Goal: Task Accomplishment & Management: Complete application form

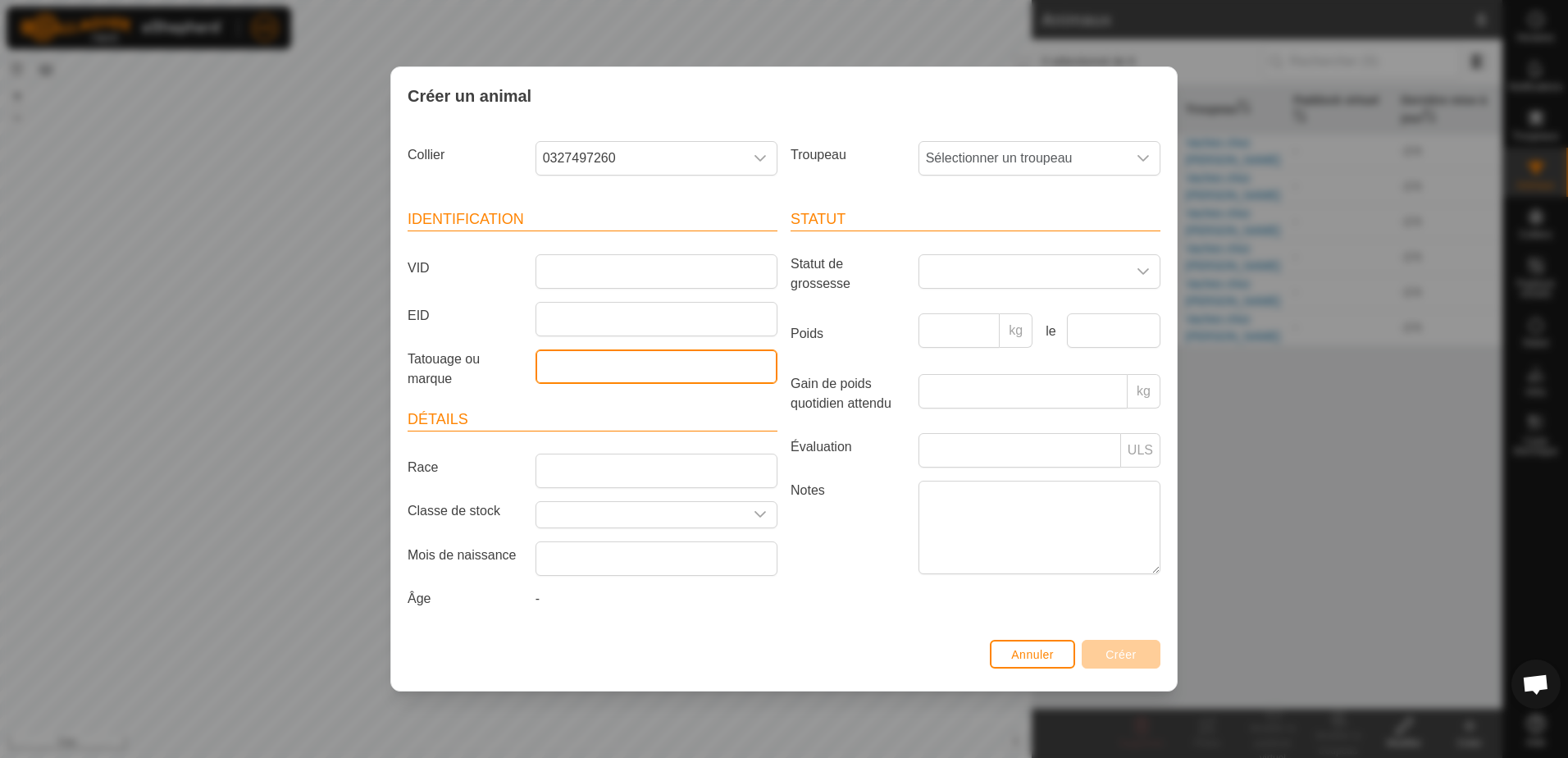
click at [567, 379] on input "Tatouage ou marque" at bounding box center [656, 367] width 242 height 34
type input "Taure maranda"
click at [545, 323] on input "EID" at bounding box center [656, 319] width 242 height 34
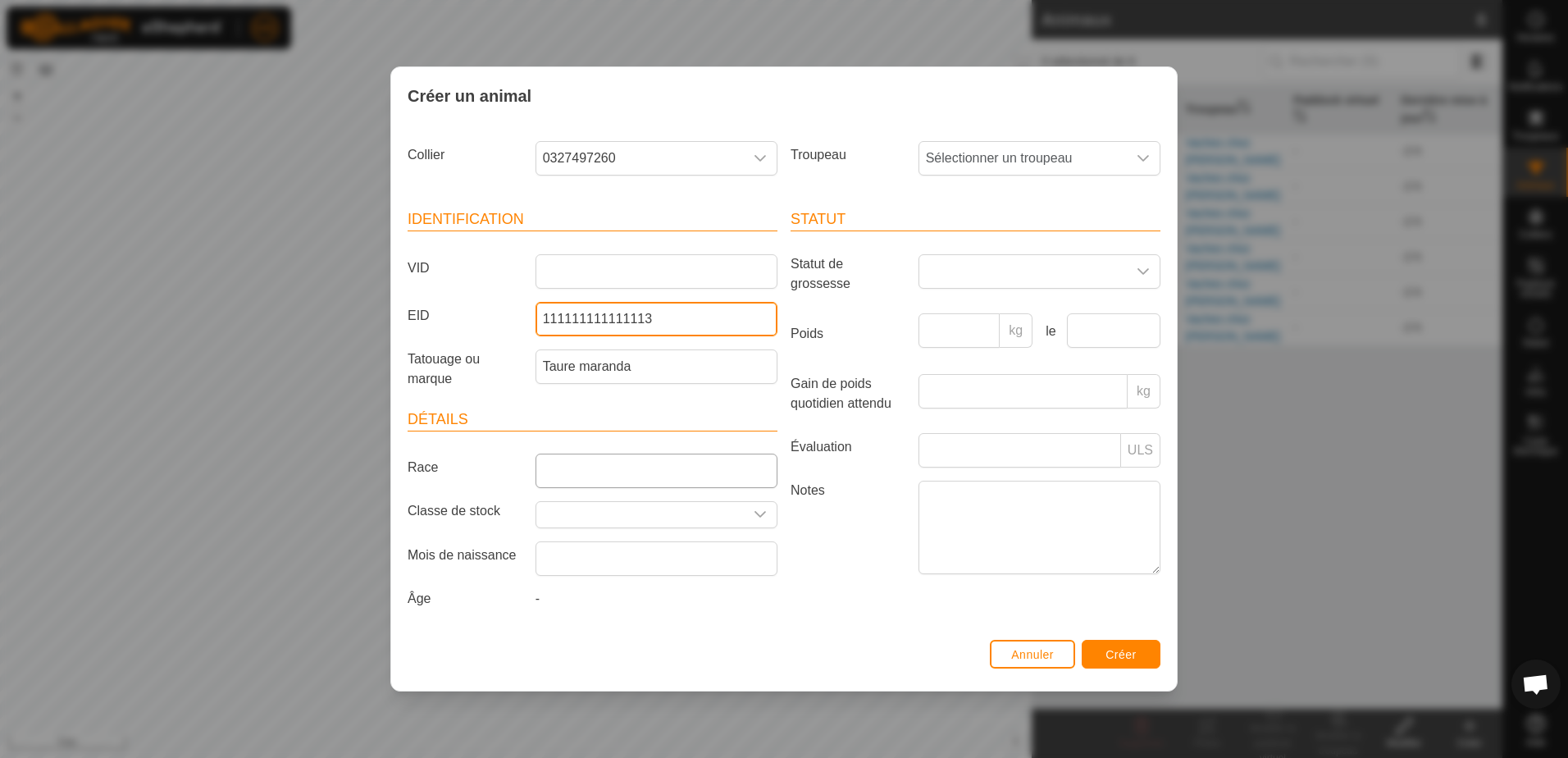
type input "111111111111113"
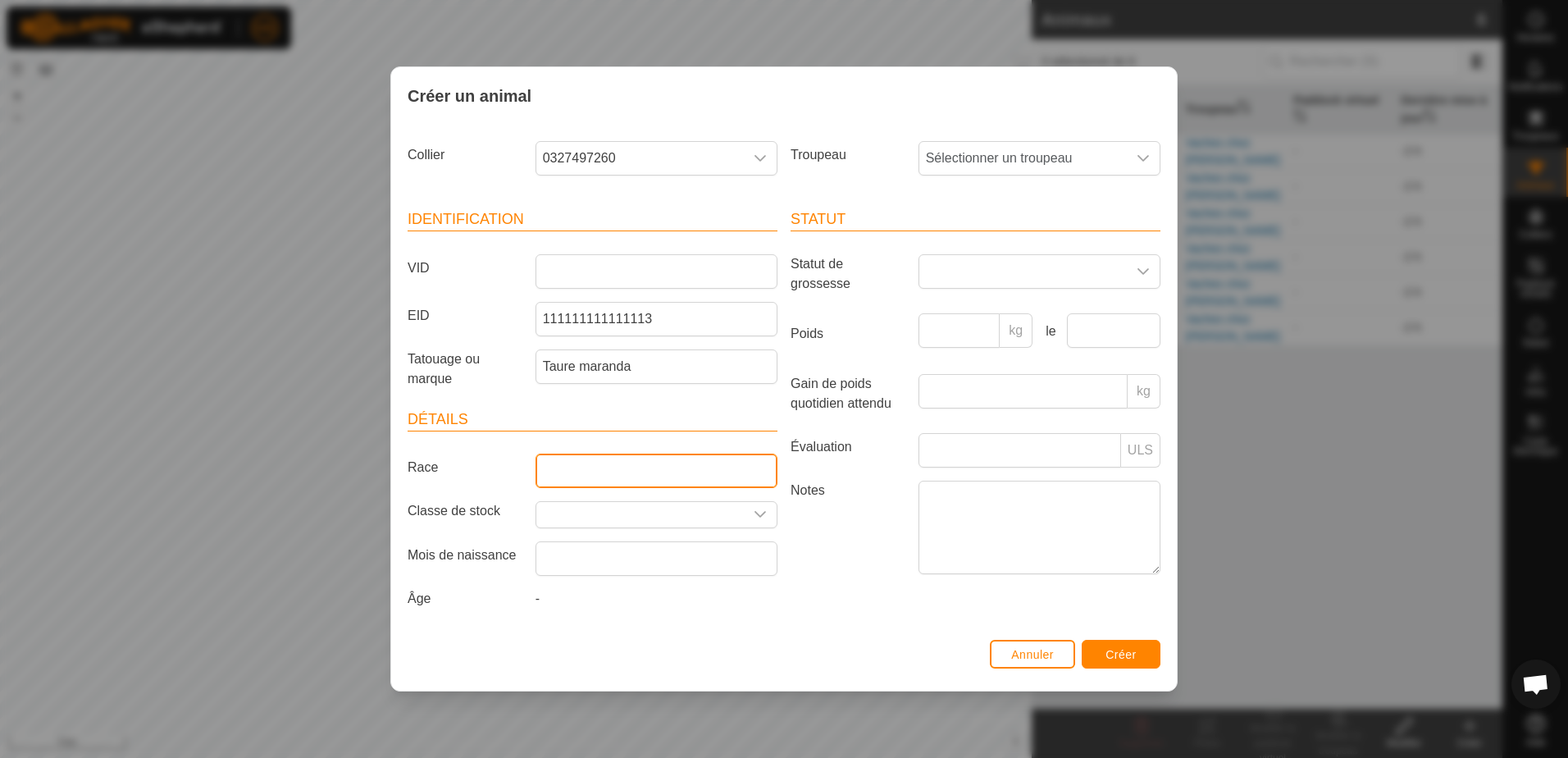
click at [587, 479] on input "Race" at bounding box center [656, 471] width 242 height 34
type input "LH"
click at [971, 264] on span at bounding box center [1022, 271] width 207 height 33
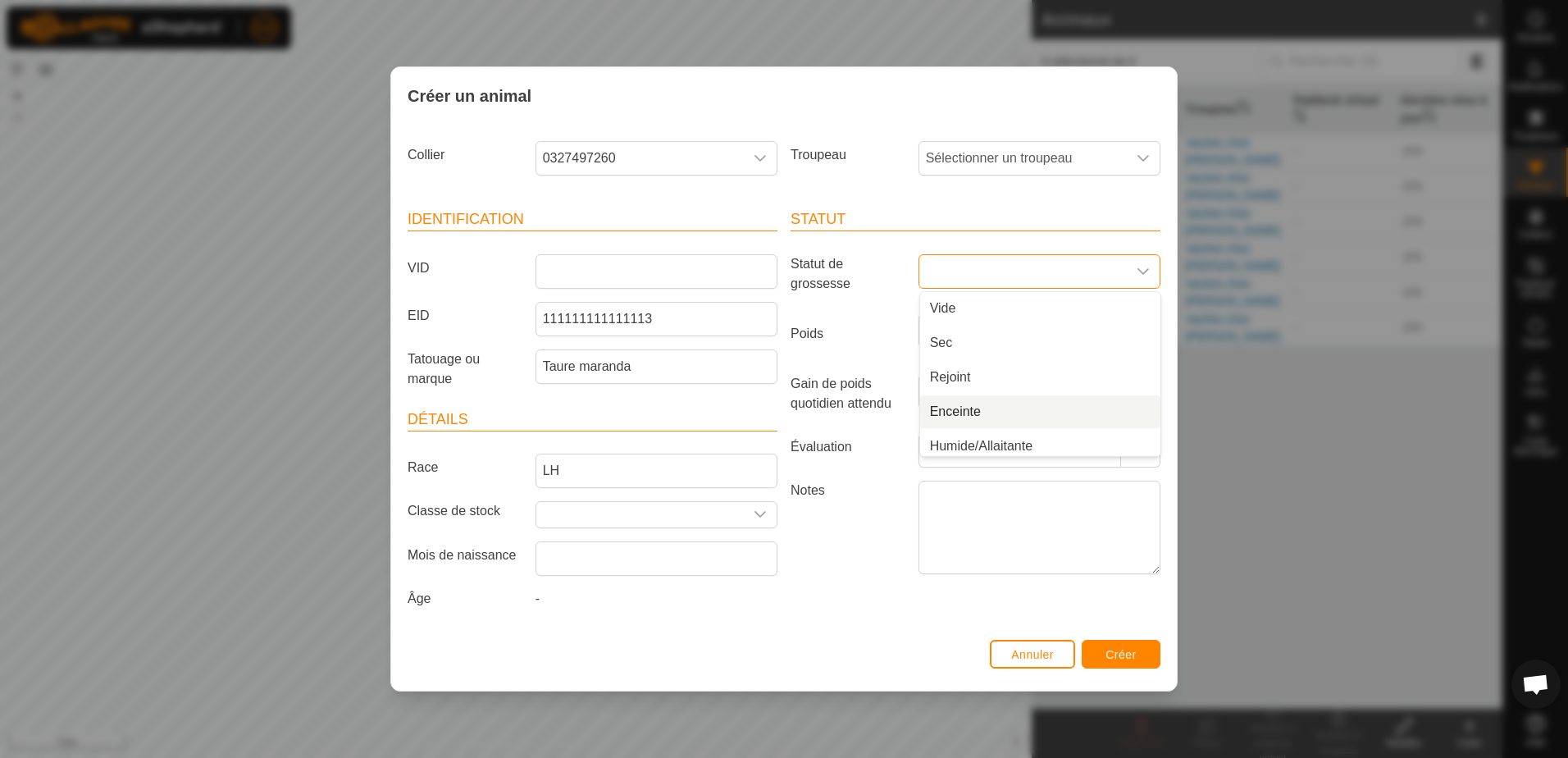
click at [953, 405] on li "Enceinte" at bounding box center [1040, 411] width 240 height 33
click at [1048, 165] on span "Sélectionner un troupeau" at bounding box center [1022, 158] width 207 height 33
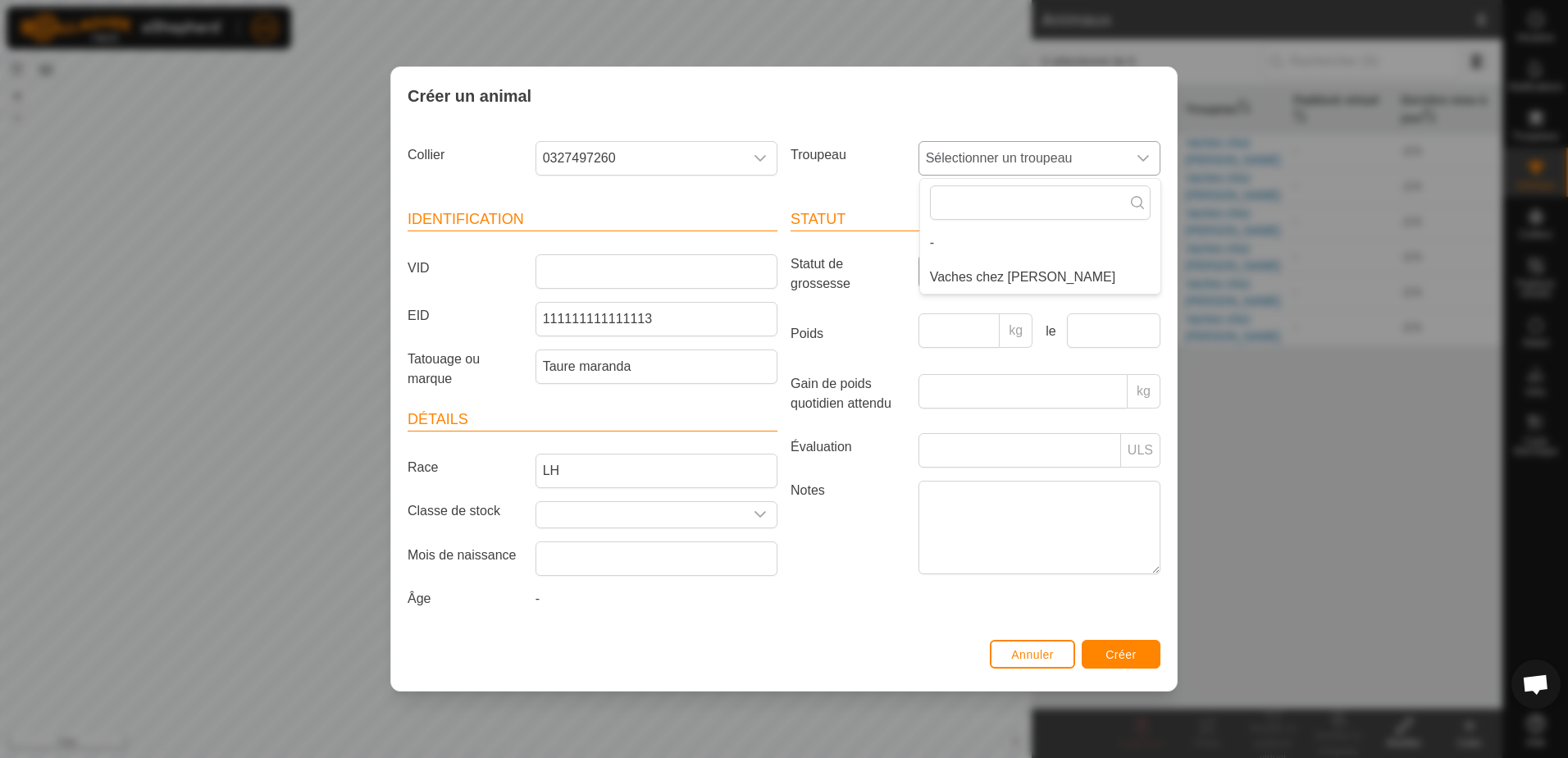
click at [967, 276] on li "Vaches chez [PERSON_NAME]" at bounding box center [1040, 277] width 240 height 33
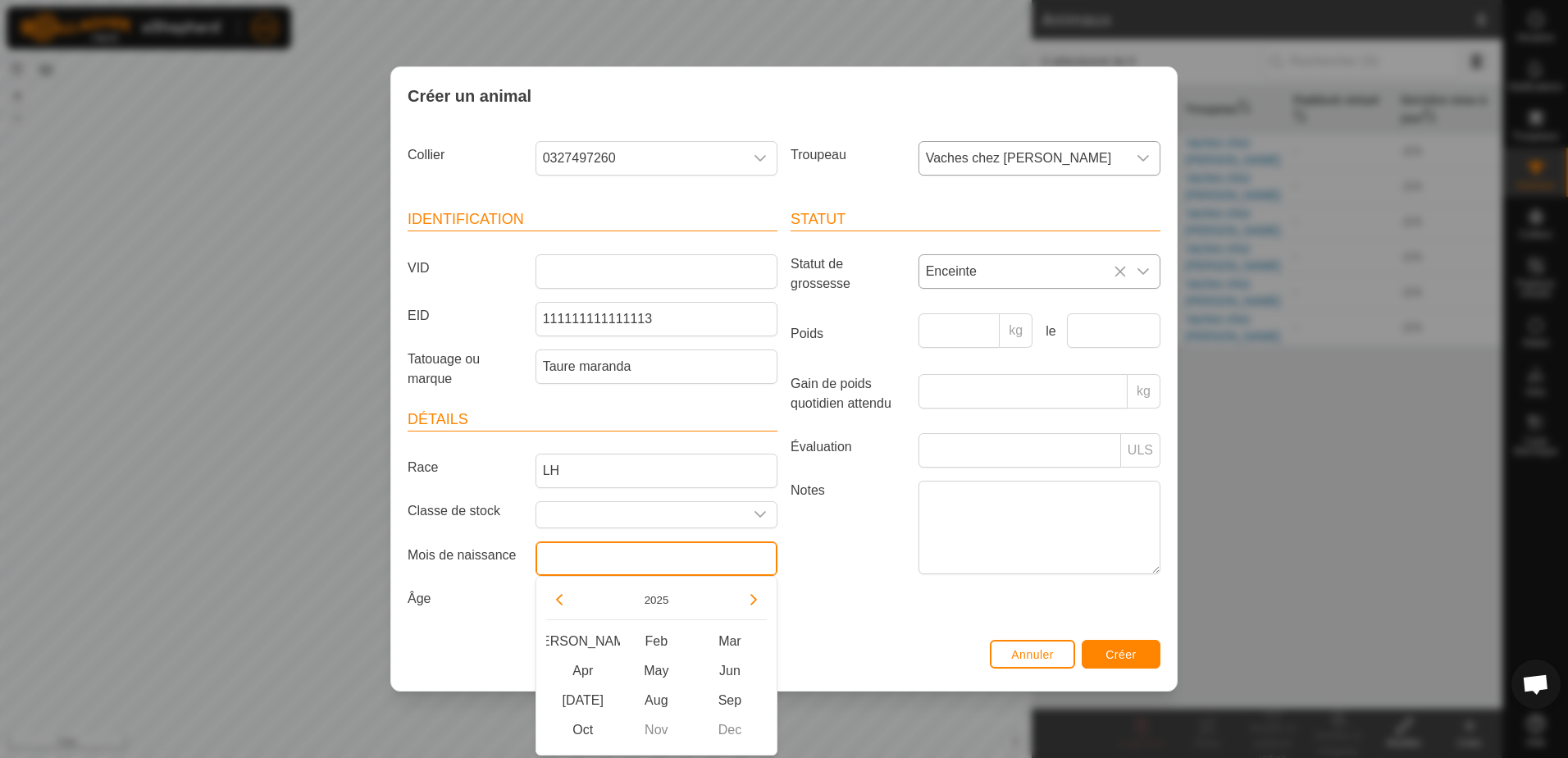
click at [692, 557] on input "text" at bounding box center [656, 558] width 242 height 34
click at [562, 604] on button "Previous Year" at bounding box center [559, 599] width 26 height 26
click at [564, 597] on button "Previous Year" at bounding box center [559, 599] width 26 height 26
click at [747, 602] on button "Next Year" at bounding box center [754, 599] width 26 height 26
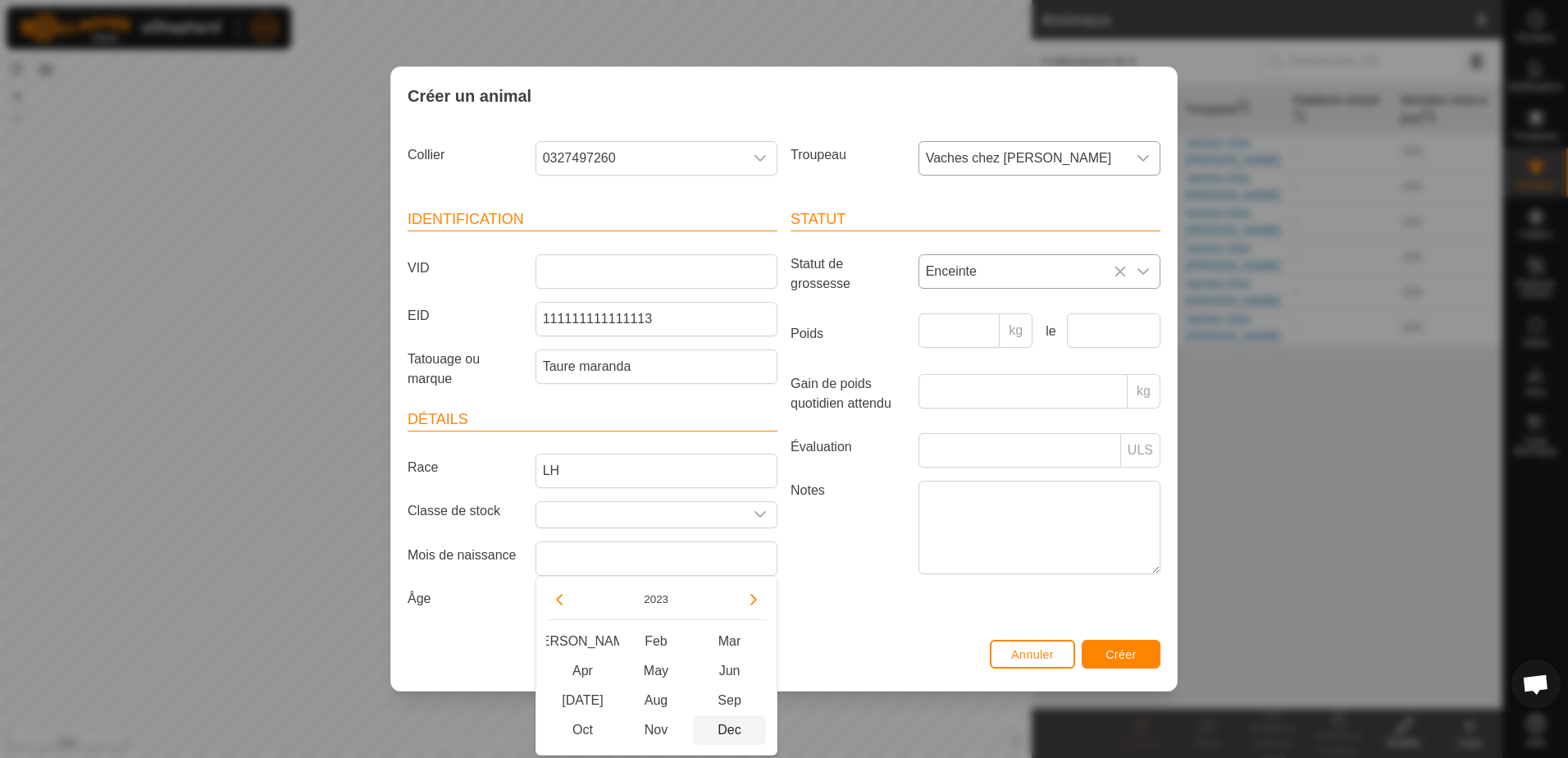
click at [730, 724] on span "Dec" at bounding box center [730, 730] width 74 height 29
type input "[DATE]"
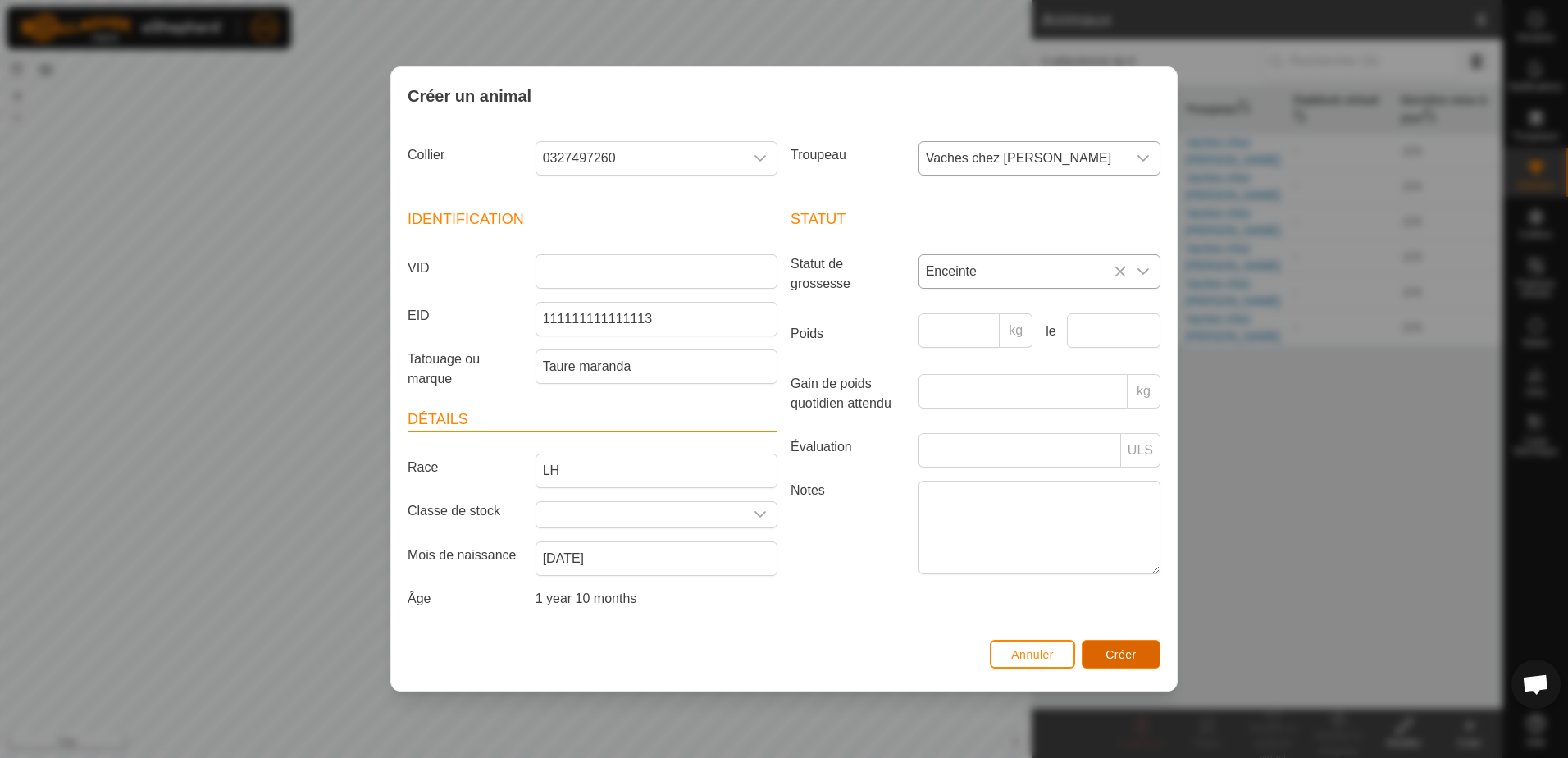
click at [1144, 667] on button "Créer" at bounding box center [1120, 653] width 78 height 28
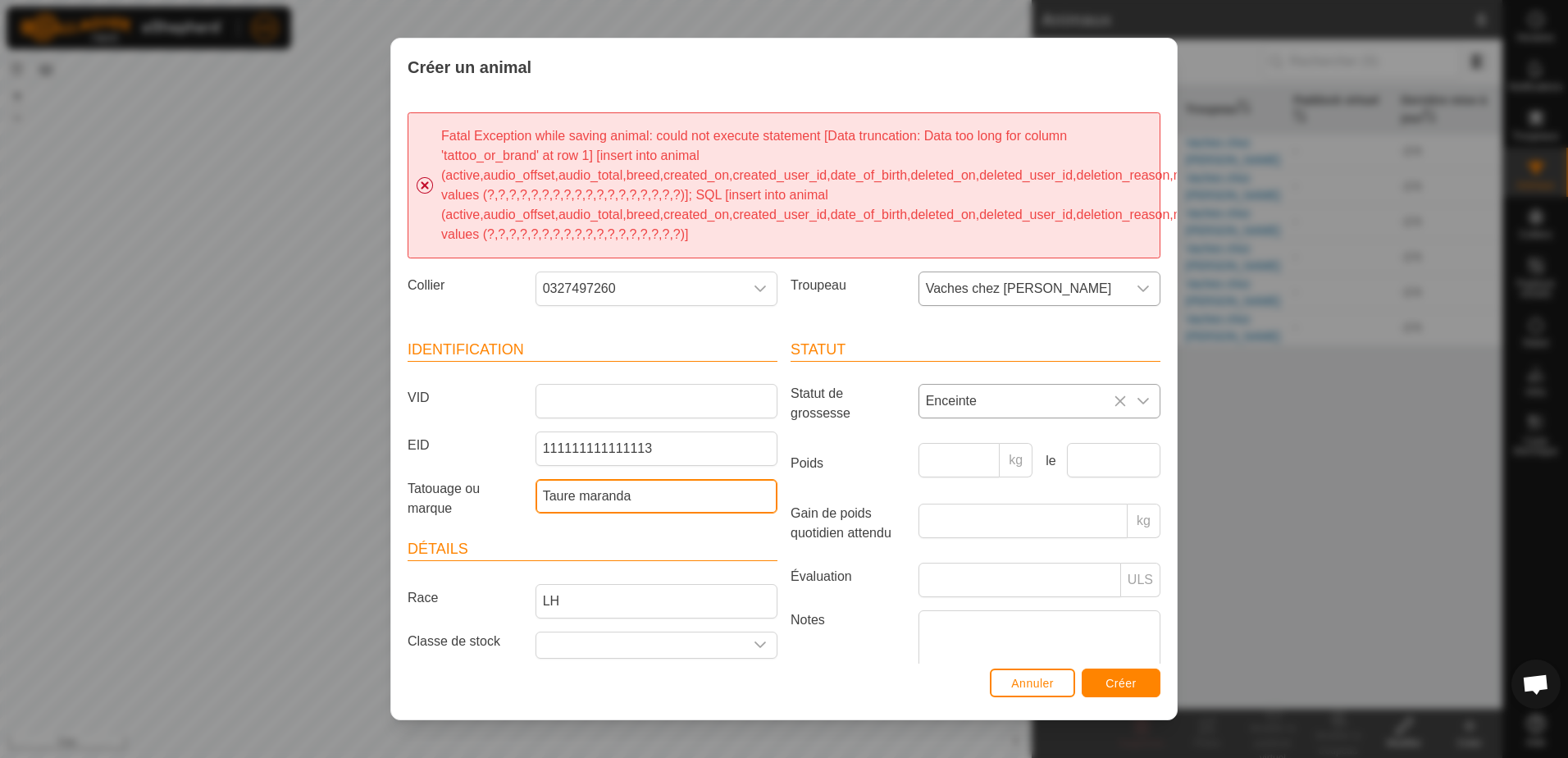
click at [624, 491] on input "Taure maranda" at bounding box center [656, 496] width 242 height 34
type input "Taure mara"
click at [1116, 681] on span "Créer" at bounding box center [1121, 682] width 31 height 13
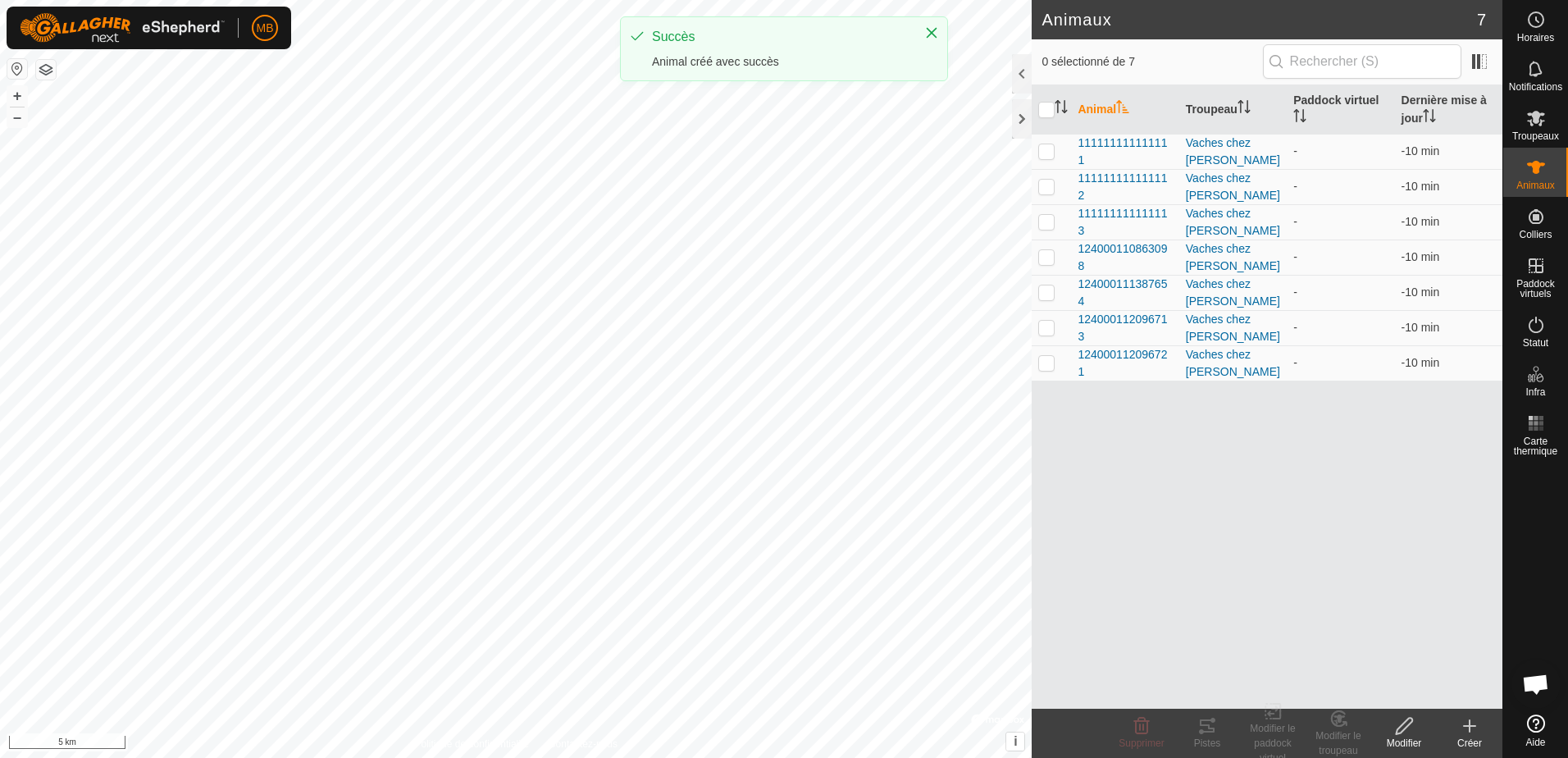
click at [1116, 681] on div "Animal Troupeau Paddock virtuel Dernière mise à jour 111111111111111 Vaches che…" at bounding box center [1267, 397] width 471 height 623
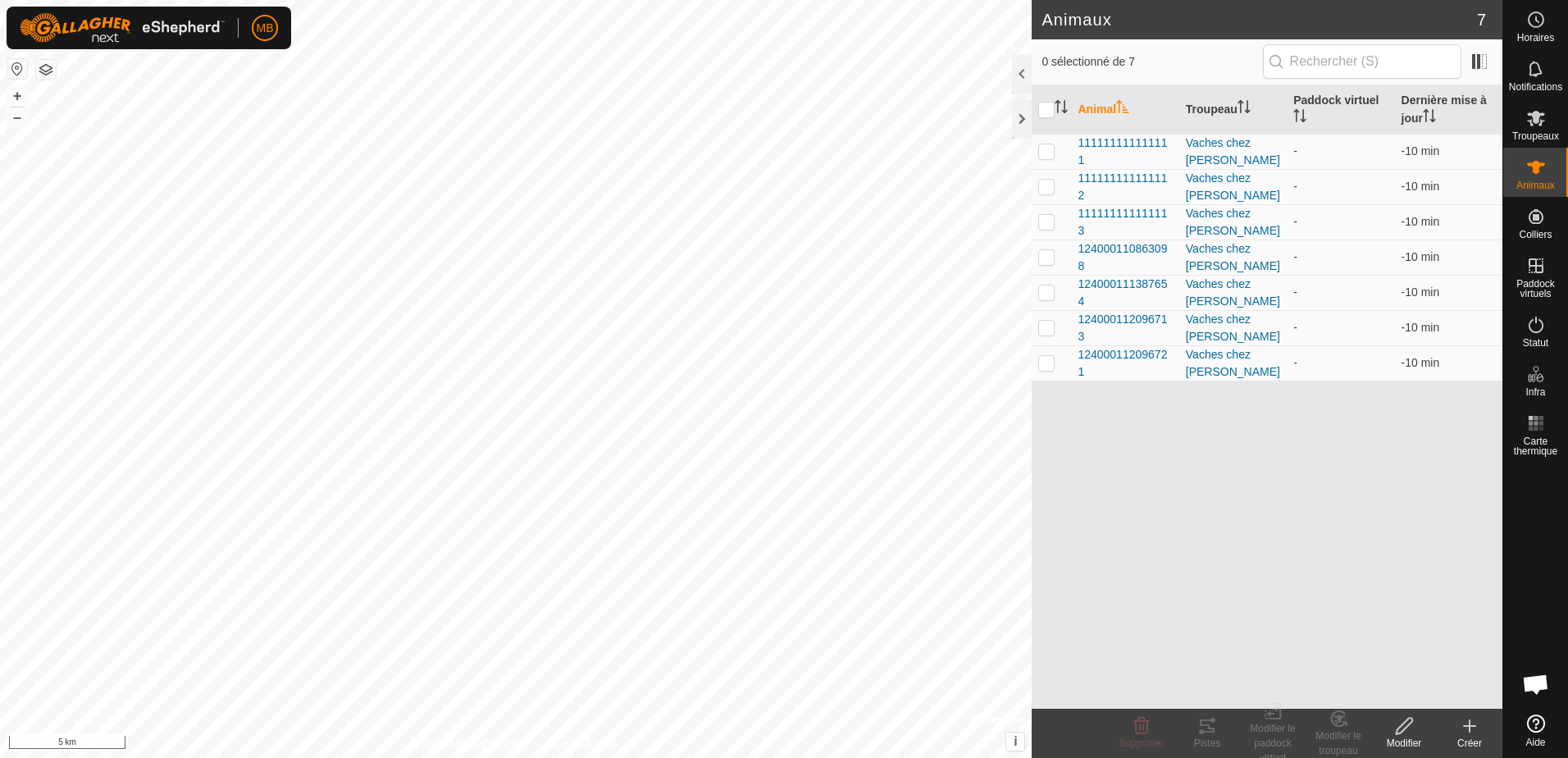
click at [1470, 736] on div "Créer" at bounding box center [1470, 743] width 65 height 15
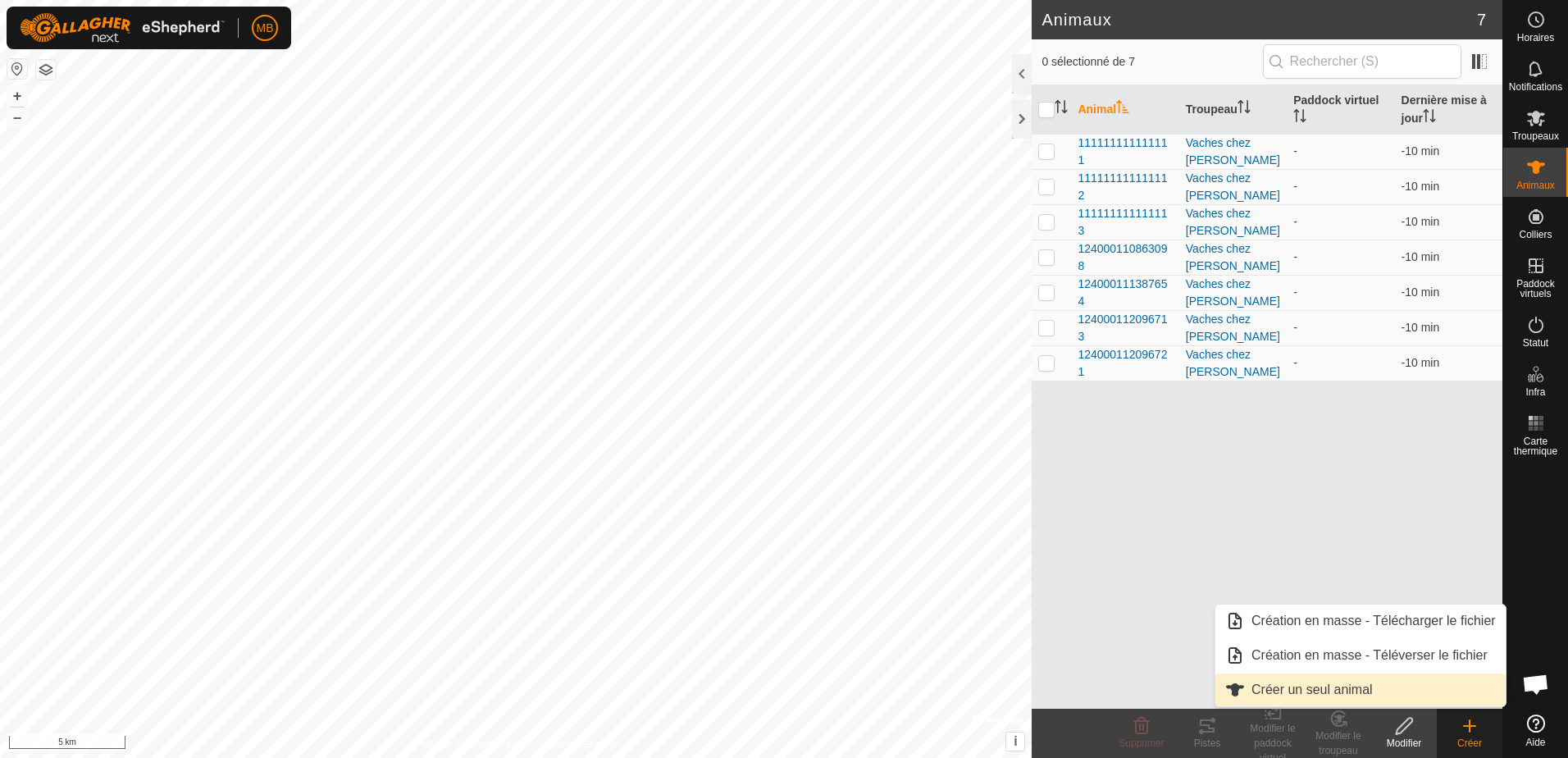
click at [1335, 693] on link "Créer un seul animal" at bounding box center [1360, 689] width 290 height 33
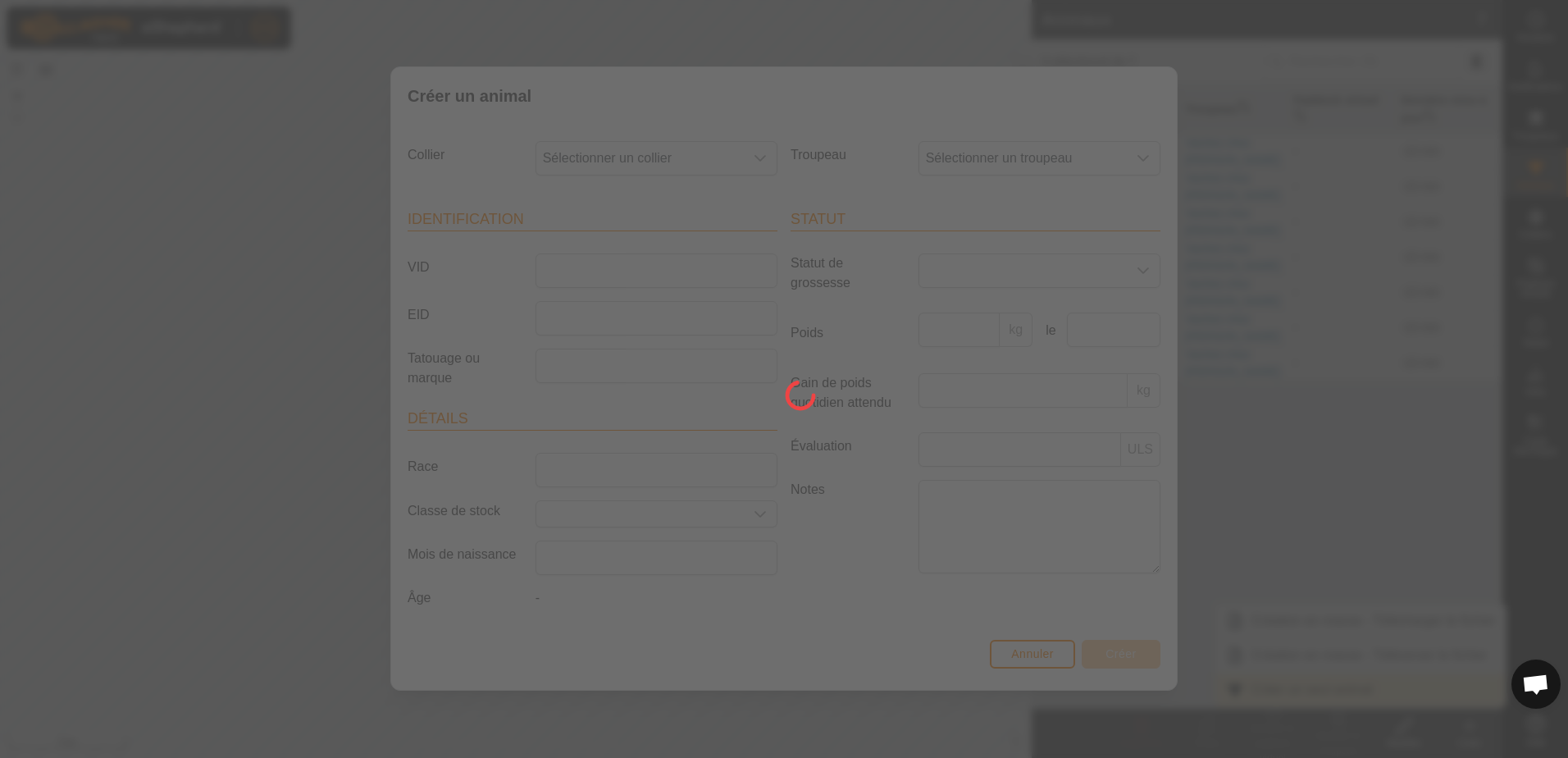
click at [1335, 693] on div at bounding box center [784, 379] width 1568 height 758
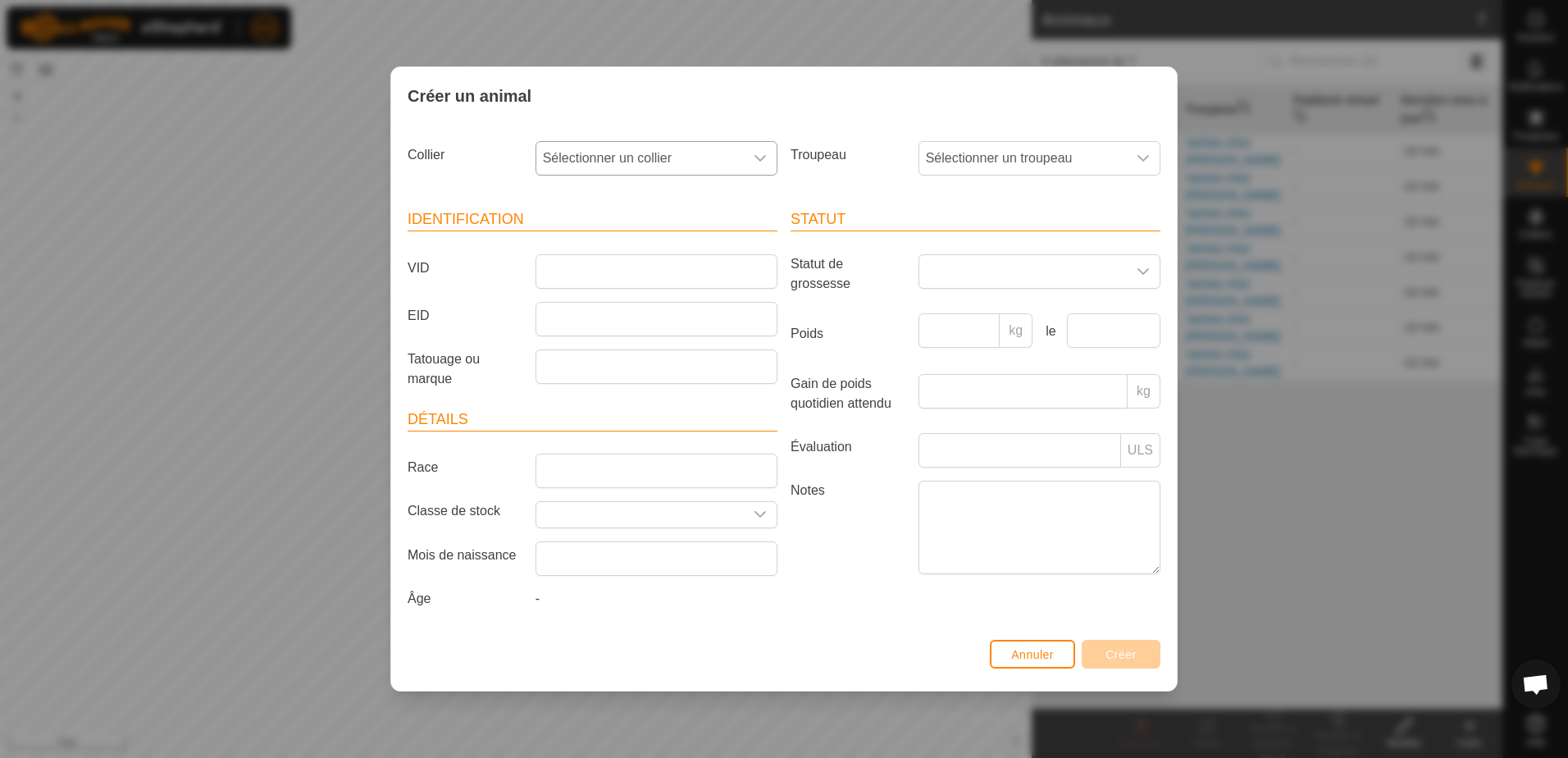
click at [762, 161] on icon "dropdown trigger" at bounding box center [760, 157] width 13 height 13
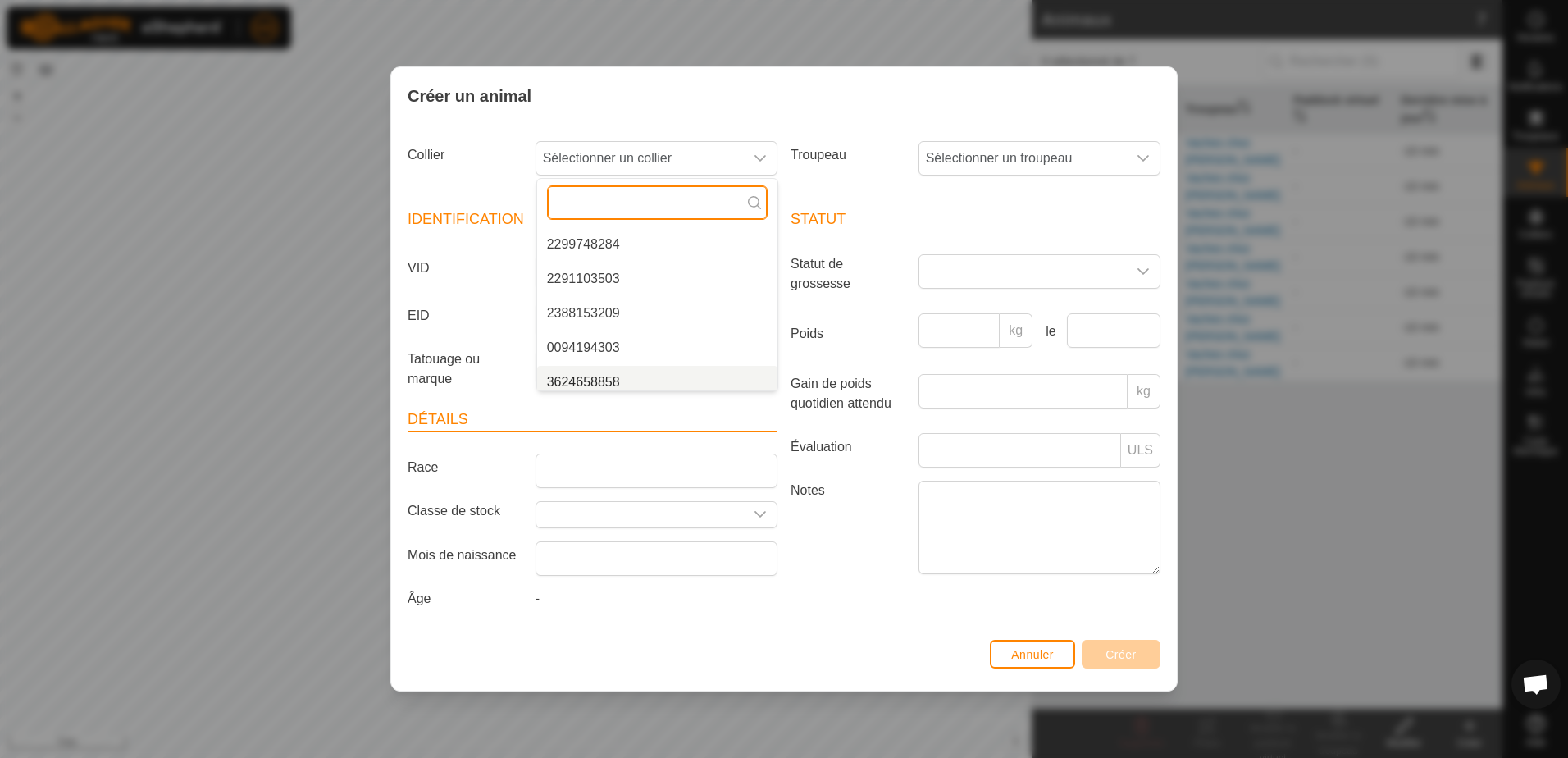
scroll to position [179, 0]
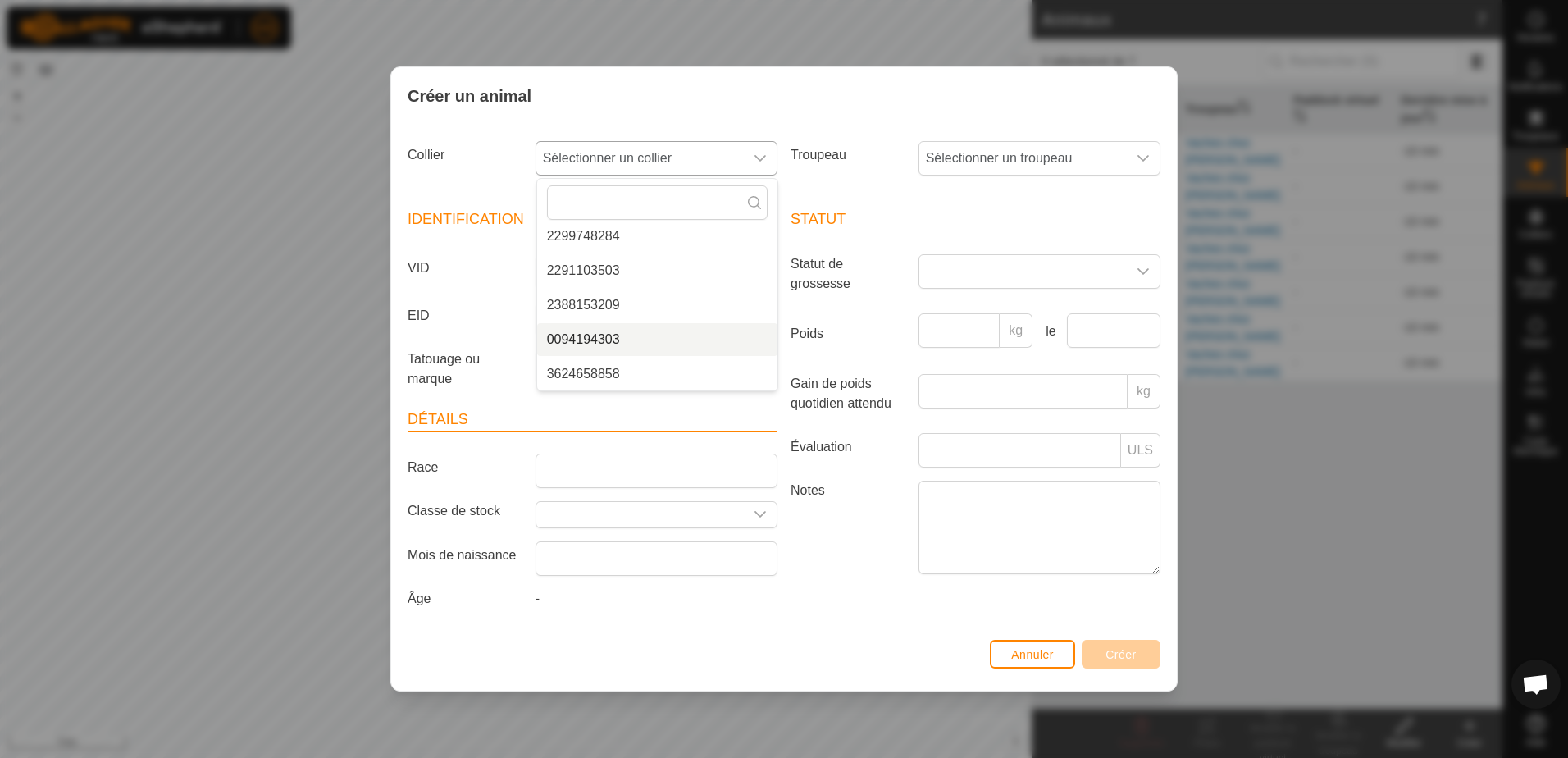
click at [651, 345] on li "0094194303" at bounding box center [657, 339] width 240 height 33
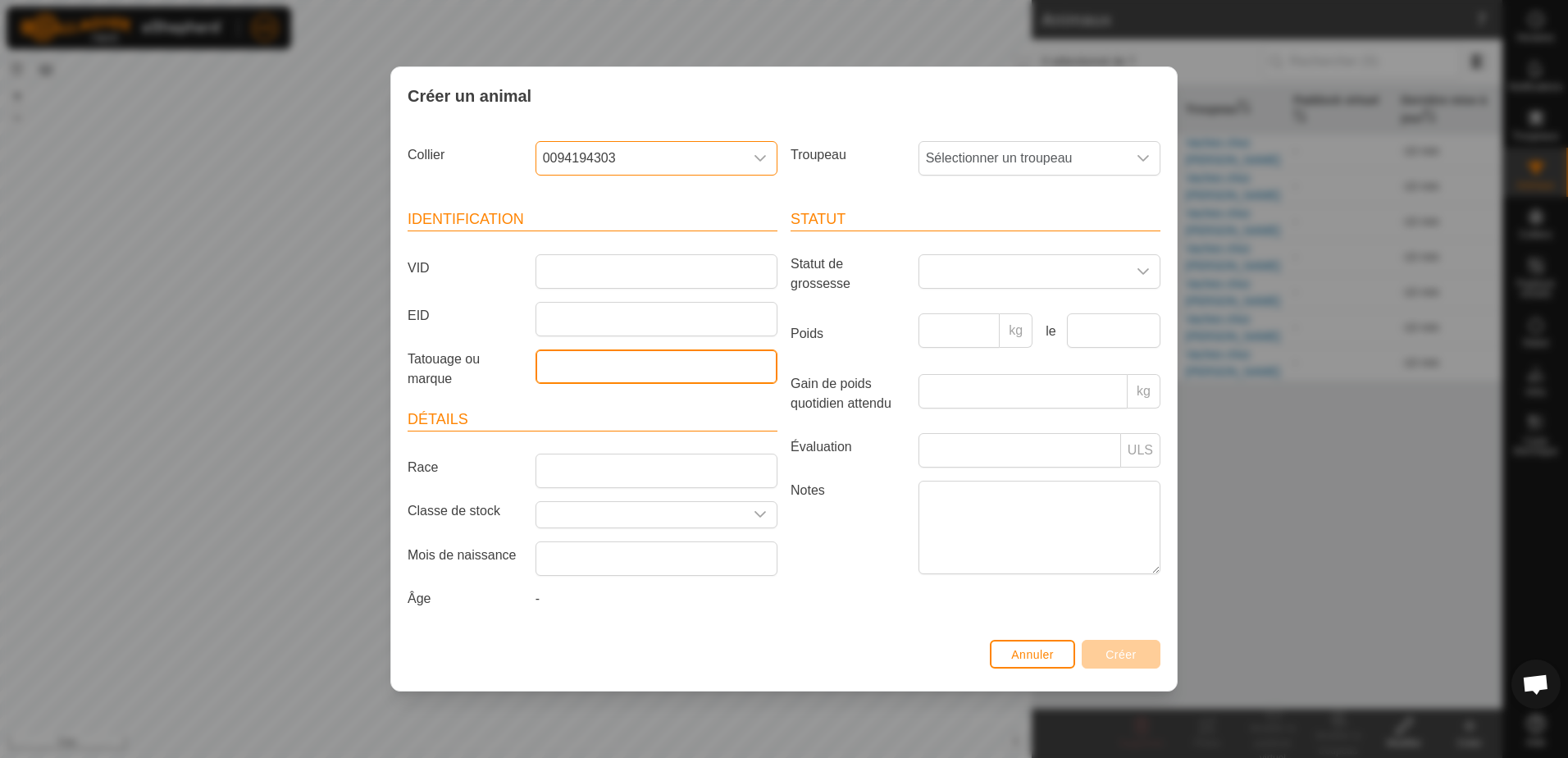
click at [595, 367] on input "Tatouage ou marque" at bounding box center [656, 367] width 242 height 34
click at [592, 309] on input "EID" at bounding box center [656, 319] width 242 height 34
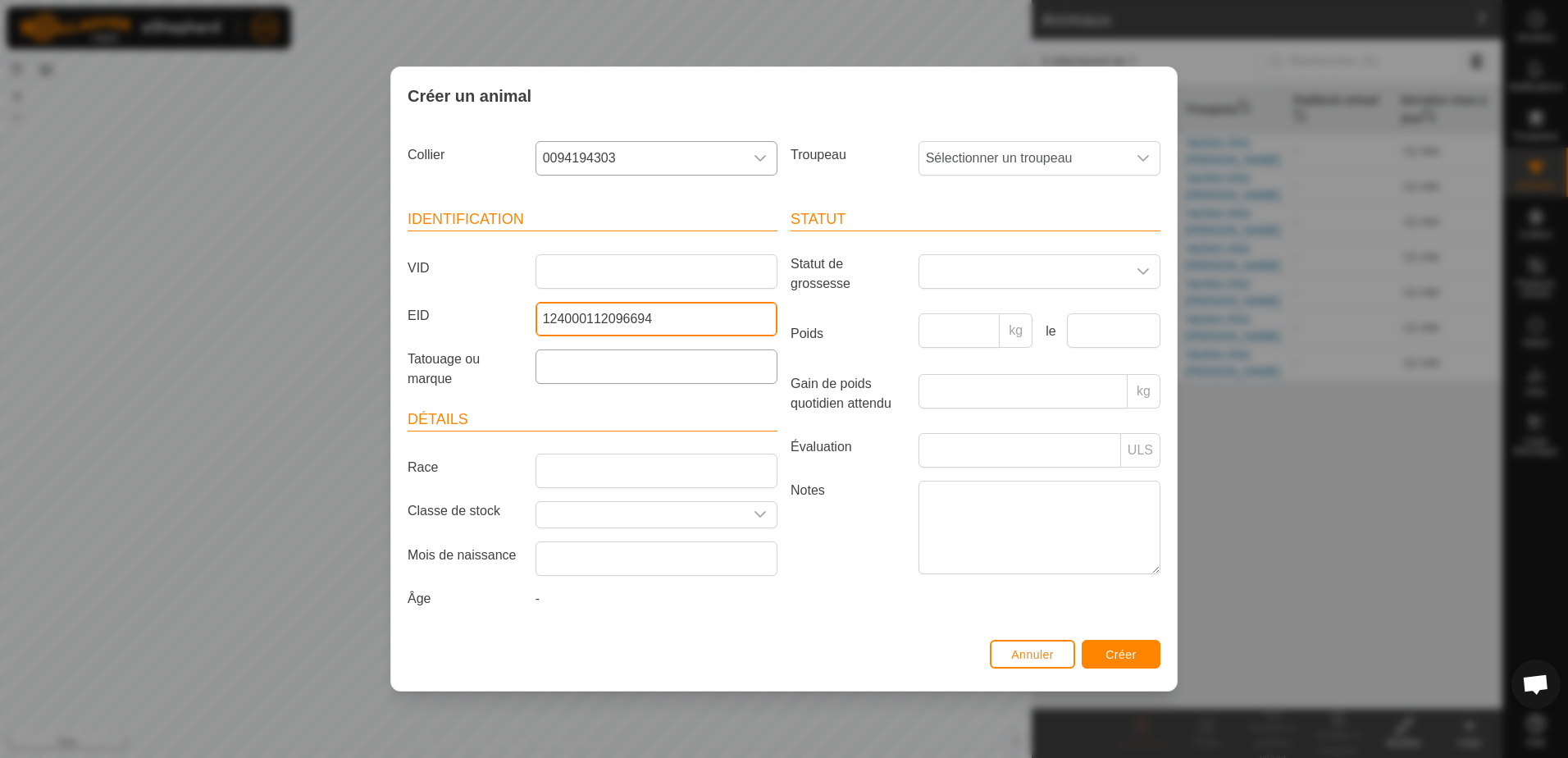
type input "124000112096694"
click at [588, 365] on input "Tatouage ou marque" at bounding box center [656, 367] width 242 height 34
type input "la 94"
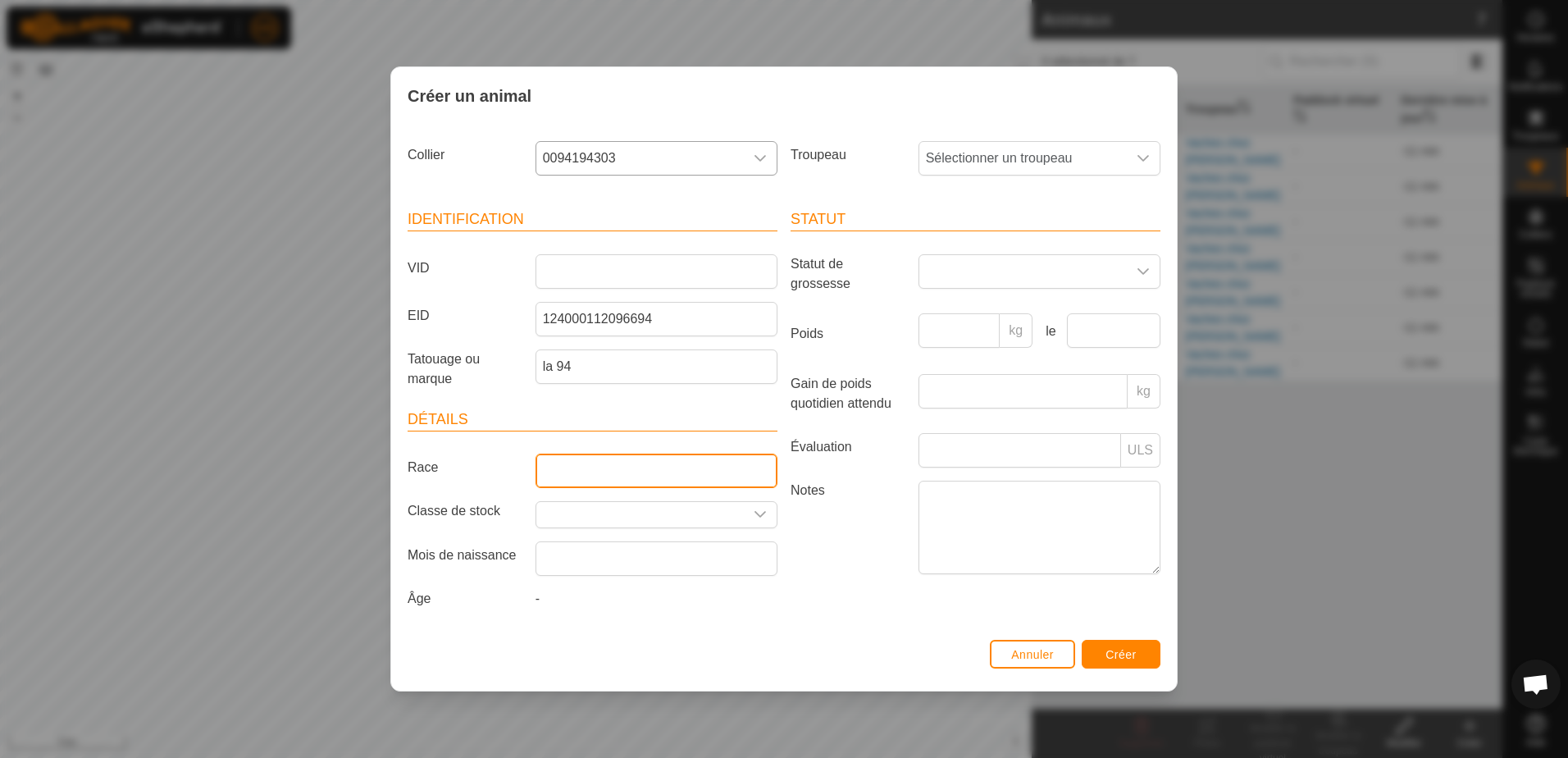
click at [590, 478] on input "Race" at bounding box center [656, 471] width 242 height 34
type input "CR"
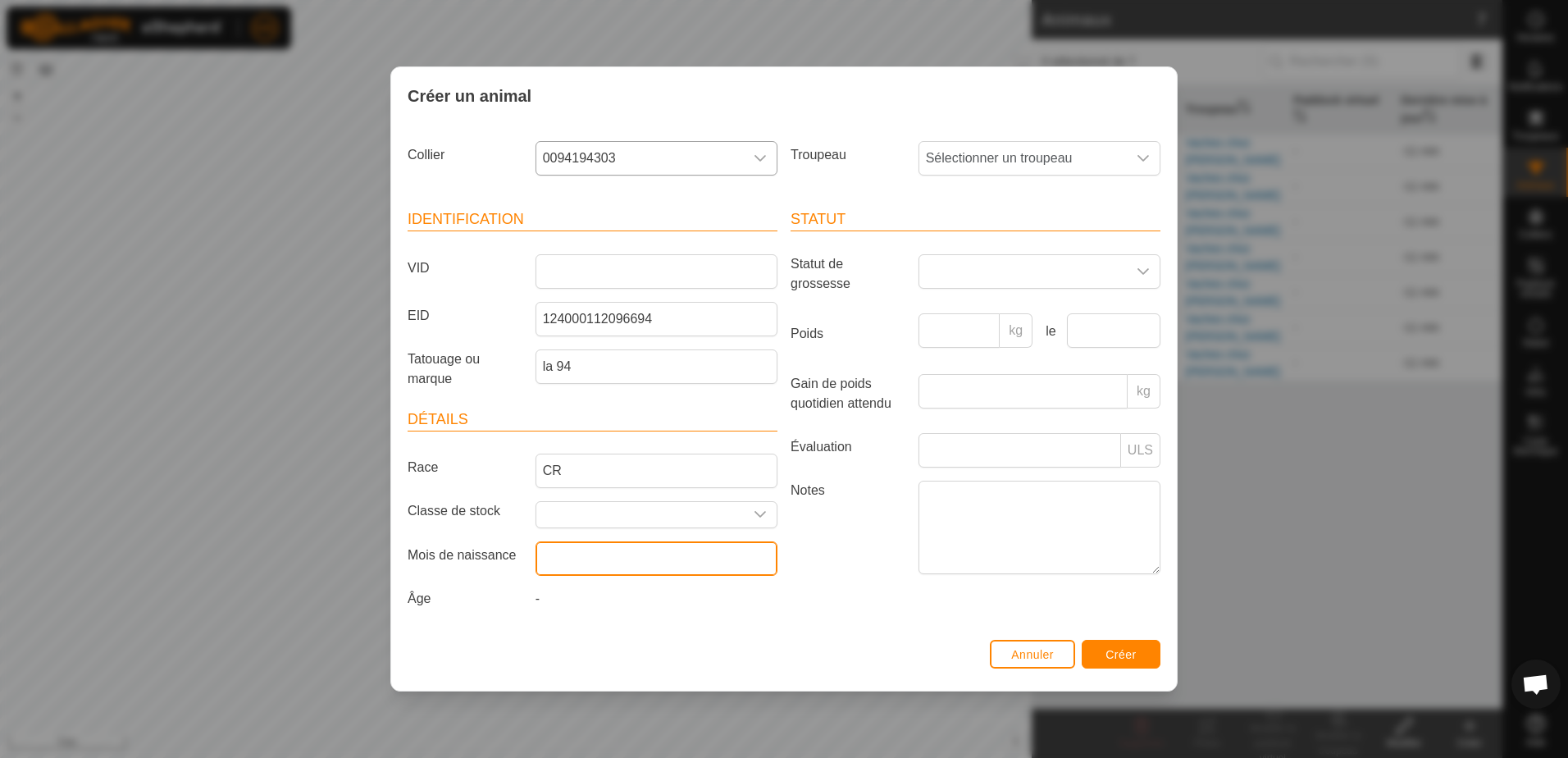
click at [687, 564] on input "text" at bounding box center [656, 558] width 242 height 34
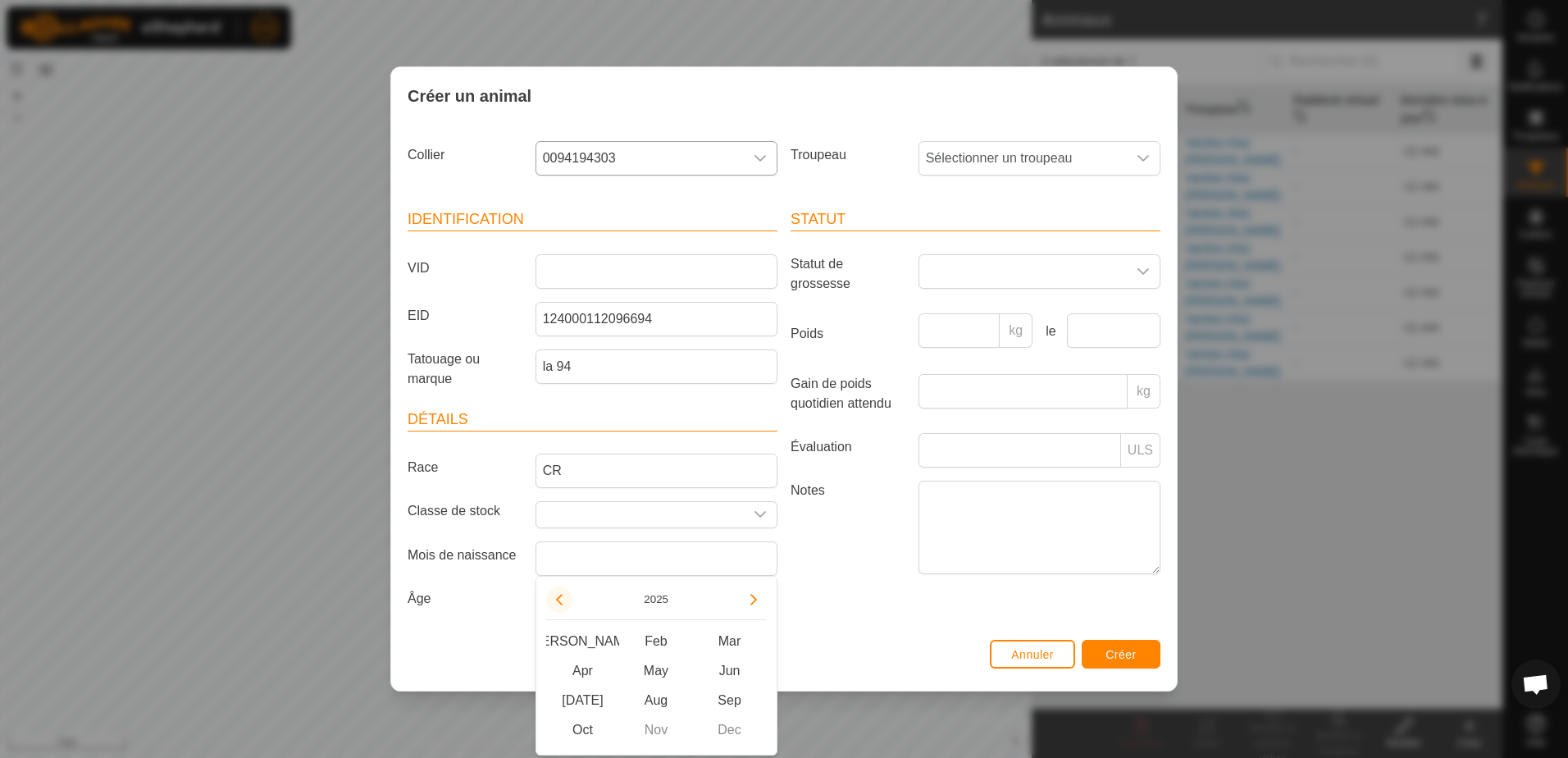
click at [558, 601] on button "Previous Year" at bounding box center [559, 599] width 26 height 26
click at [559, 601] on button "Previous Year" at bounding box center [559, 599] width 26 height 26
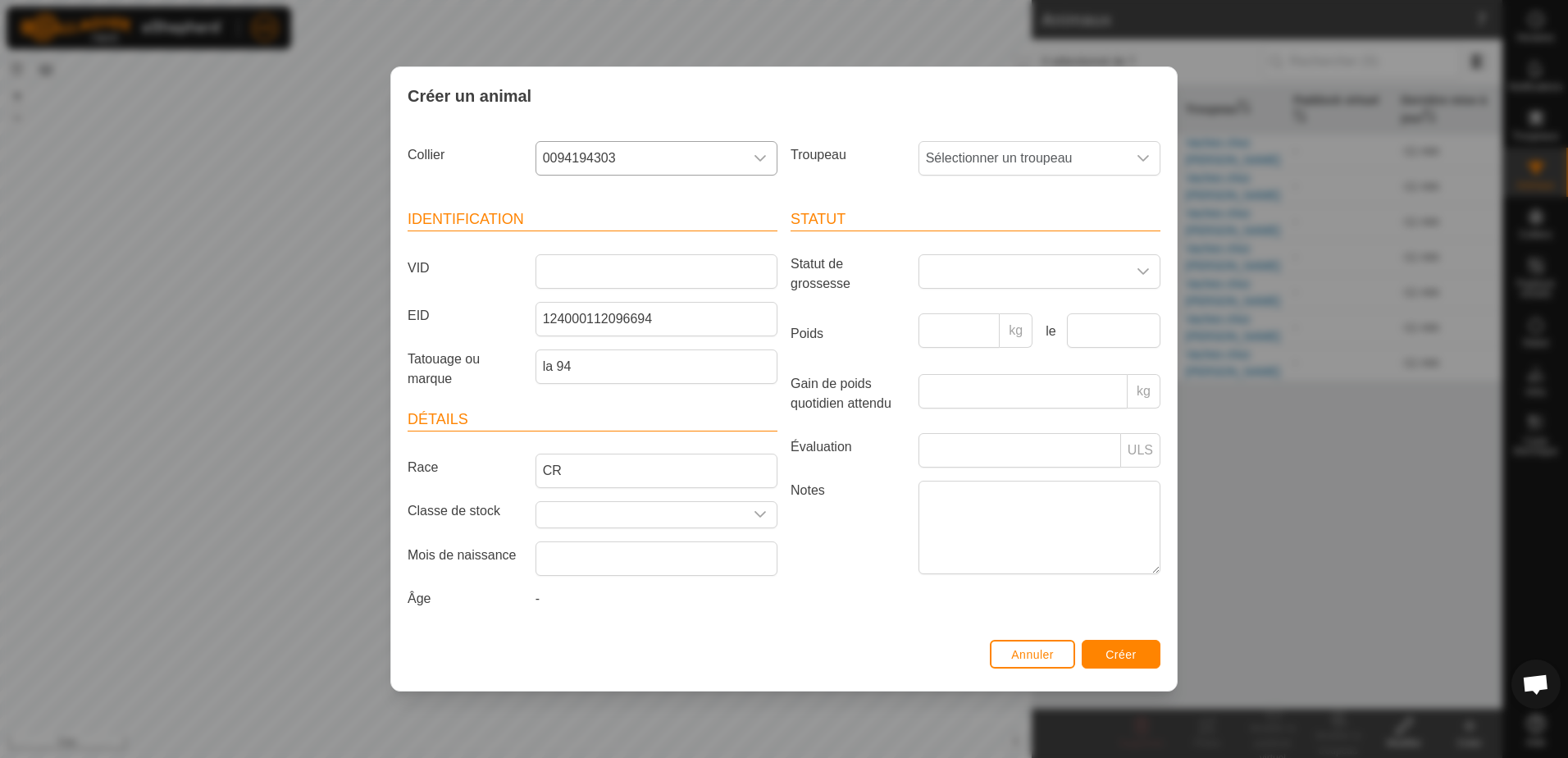
click at [838, 554] on label "Notes" at bounding box center [848, 527] width 128 height 93
click at [918, 554] on textarea "Notes" at bounding box center [1039, 527] width 242 height 94
click at [670, 551] on input "text" at bounding box center [656, 558] width 242 height 34
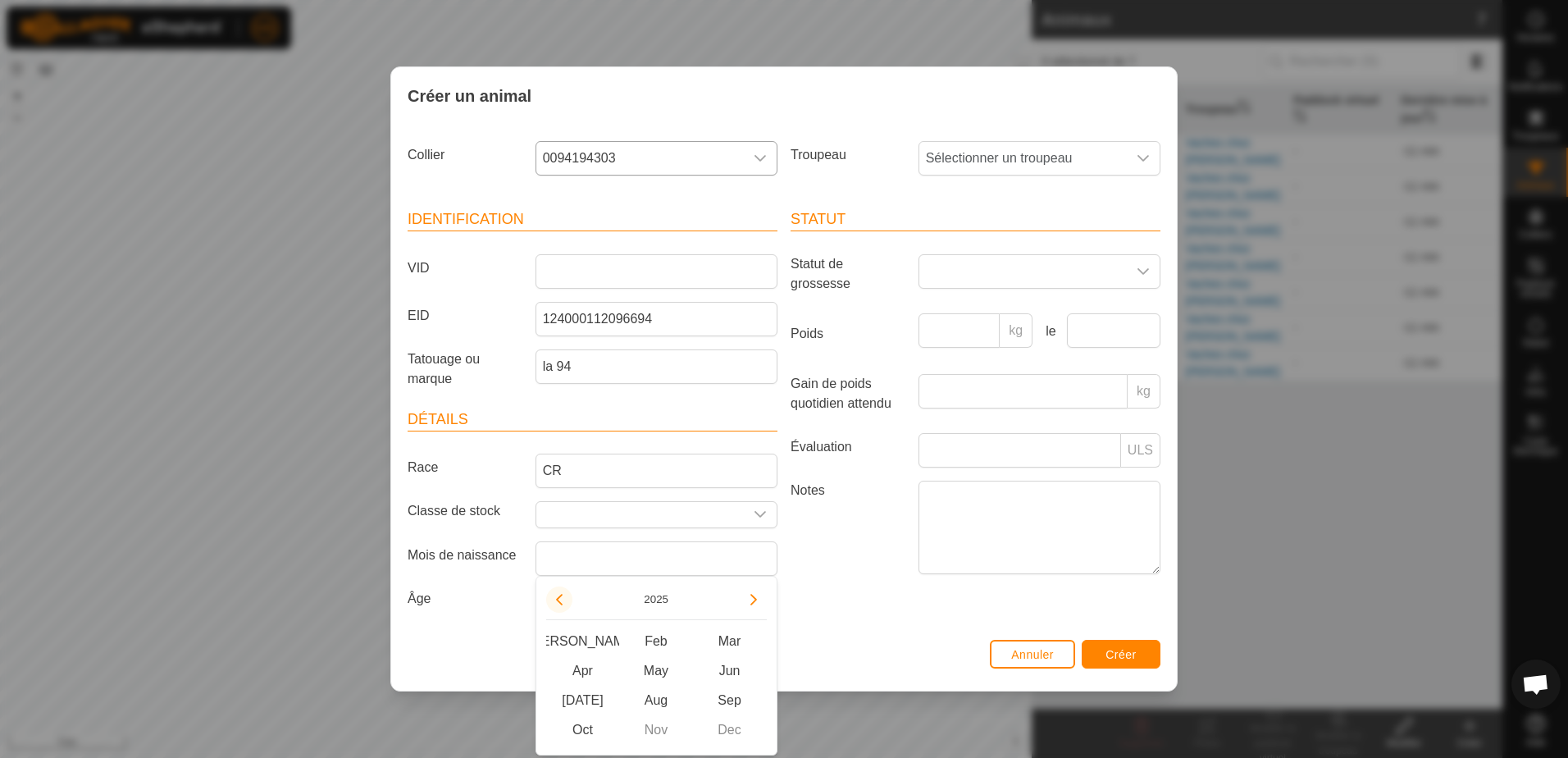
click at [559, 600] on button "Previous Year" at bounding box center [559, 599] width 26 height 26
click at [559, 601] on span "Previous Year" at bounding box center [559, 601] width 0 height 0
click at [559, 600] on button "Previous Year" at bounding box center [559, 599] width 26 height 26
click at [559, 600] on icon "Previous Year" at bounding box center [559, 599] width 13 height 13
click at [657, 669] on span "May" at bounding box center [656, 670] width 74 height 29
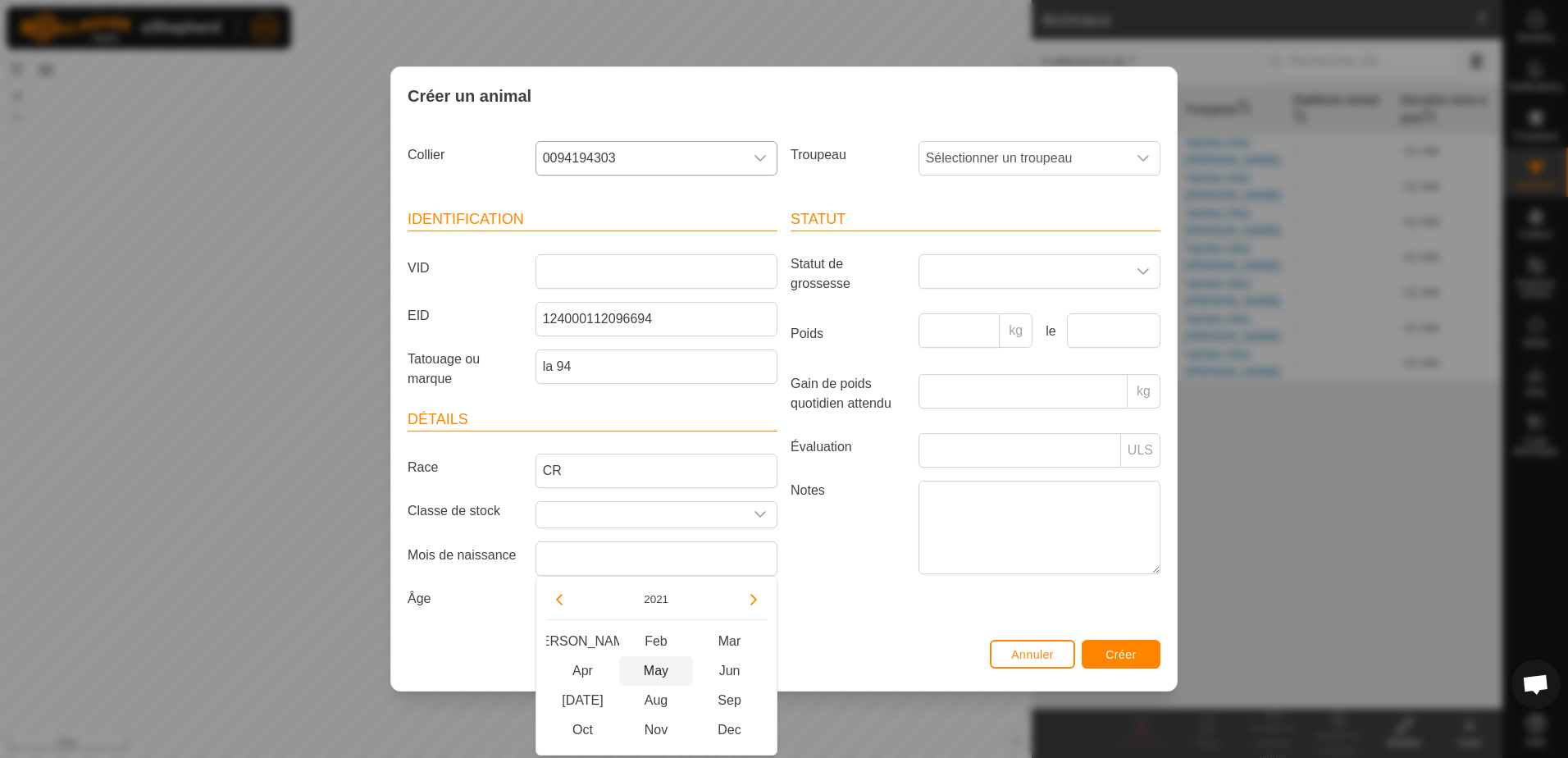
type input "[DATE]"
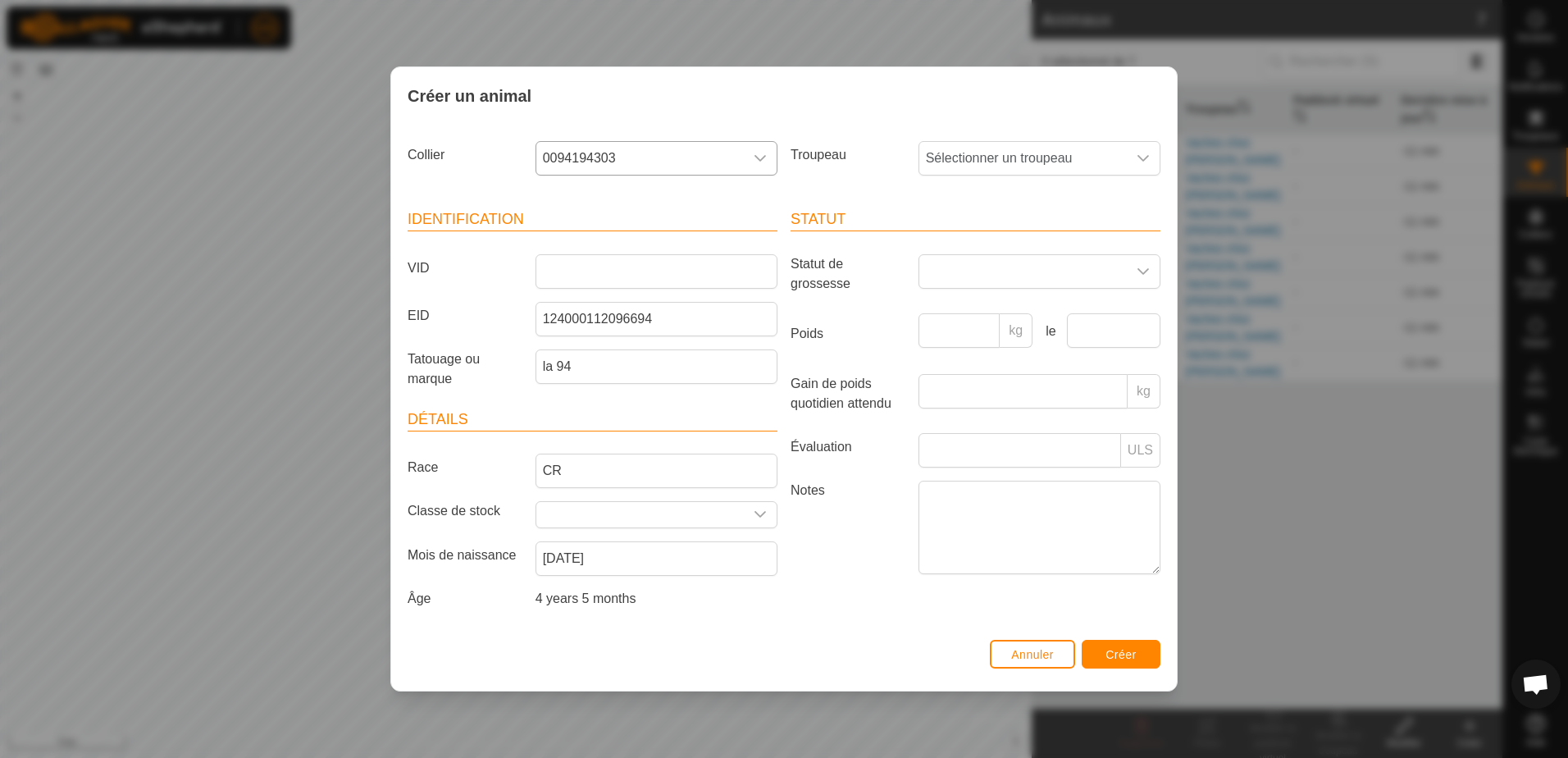
click at [861, 617] on div "Statut Statut de grossesse Poids kg le Gain de poids quotidien attendu kg Évalu…" at bounding box center [975, 410] width 383 height 445
click at [982, 279] on span at bounding box center [1022, 271] width 207 height 33
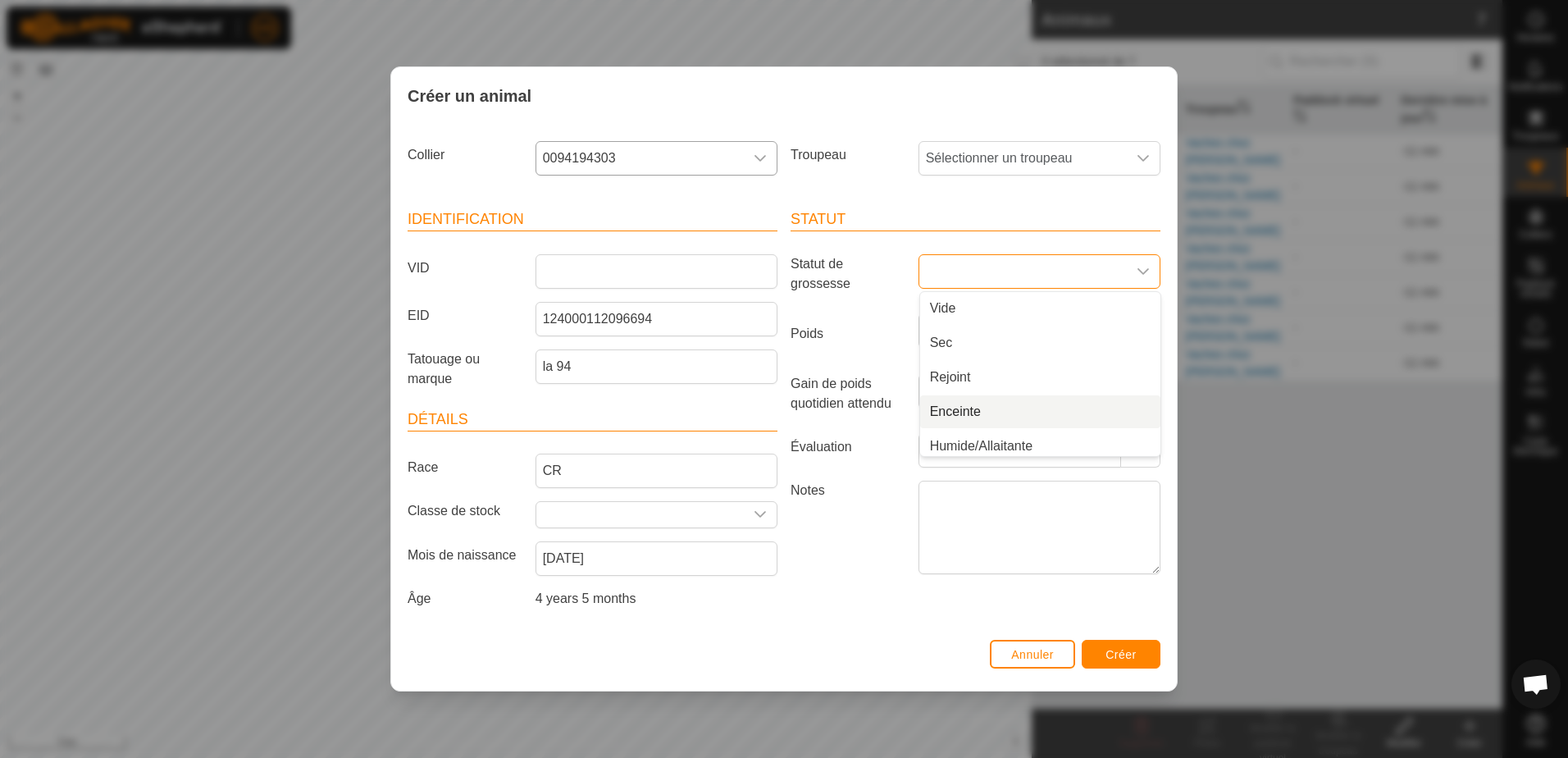
click at [949, 410] on li "Enceinte" at bounding box center [1040, 411] width 240 height 33
click at [951, 319] on input "Poids" at bounding box center [959, 330] width 82 height 34
type input "1000"
click at [846, 582] on div "Statut Statut de grossesse Enceinte Poids 1000 kg le Gain de poids quotidien at…" at bounding box center [975, 410] width 383 height 445
click at [1024, 163] on span "Sélectionner un troupeau" at bounding box center [1022, 158] width 207 height 33
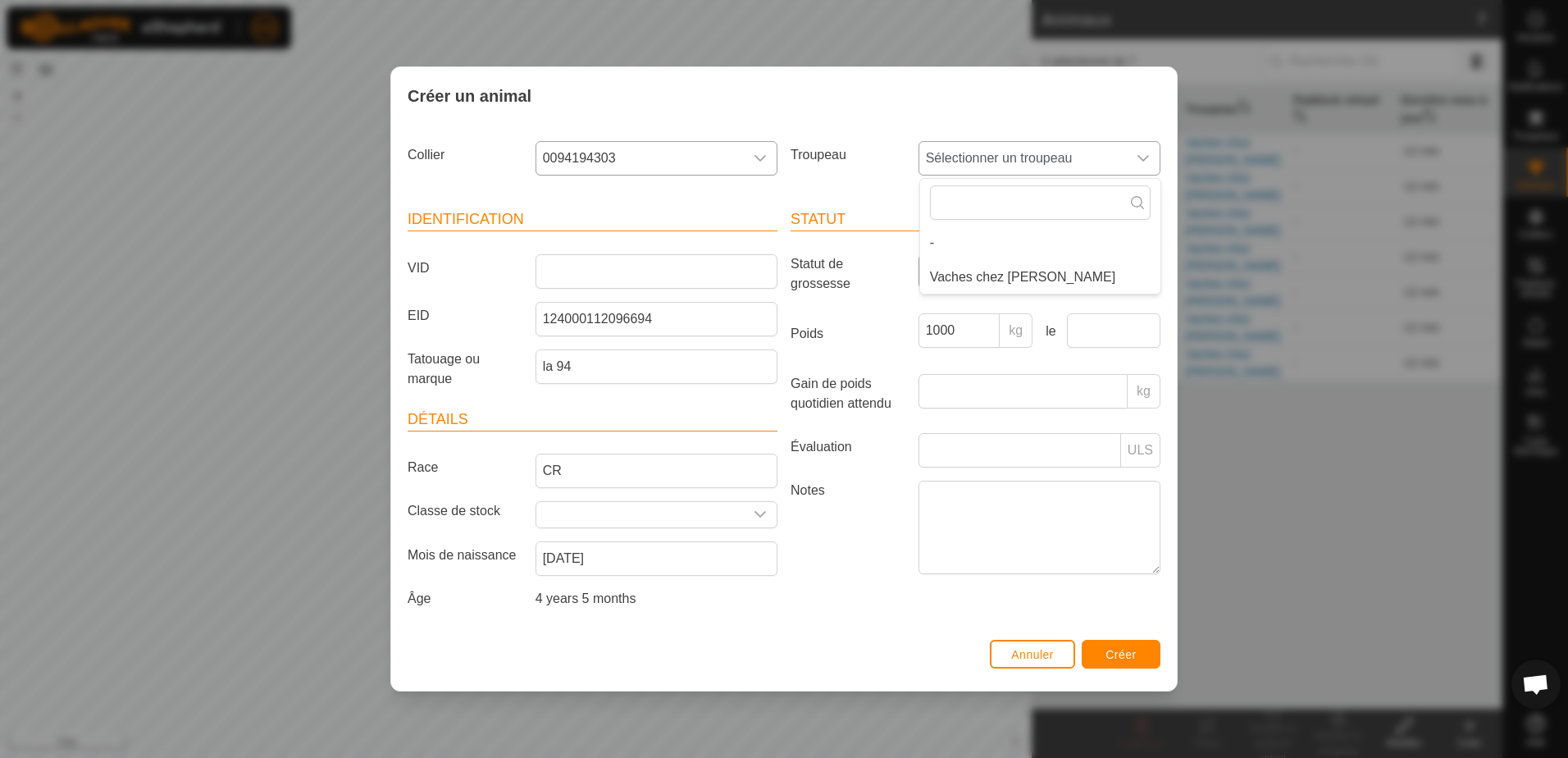
click at [999, 278] on li "Vaches chez [PERSON_NAME]" at bounding box center [1040, 277] width 240 height 33
click at [1112, 651] on span "Créer" at bounding box center [1121, 654] width 31 height 13
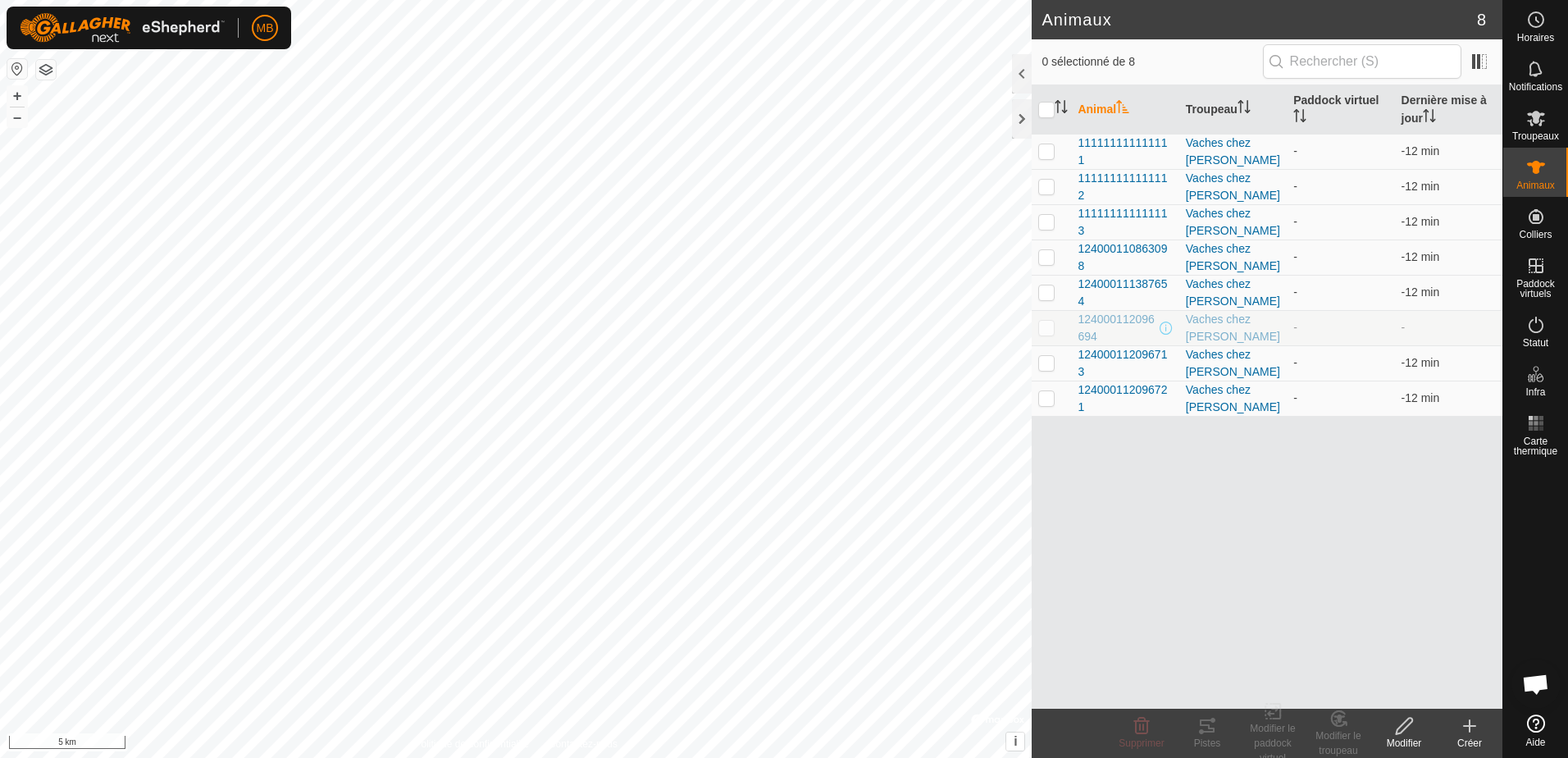
click at [1476, 730] on icon at bounding box center [1469, 725] width 20 height 20
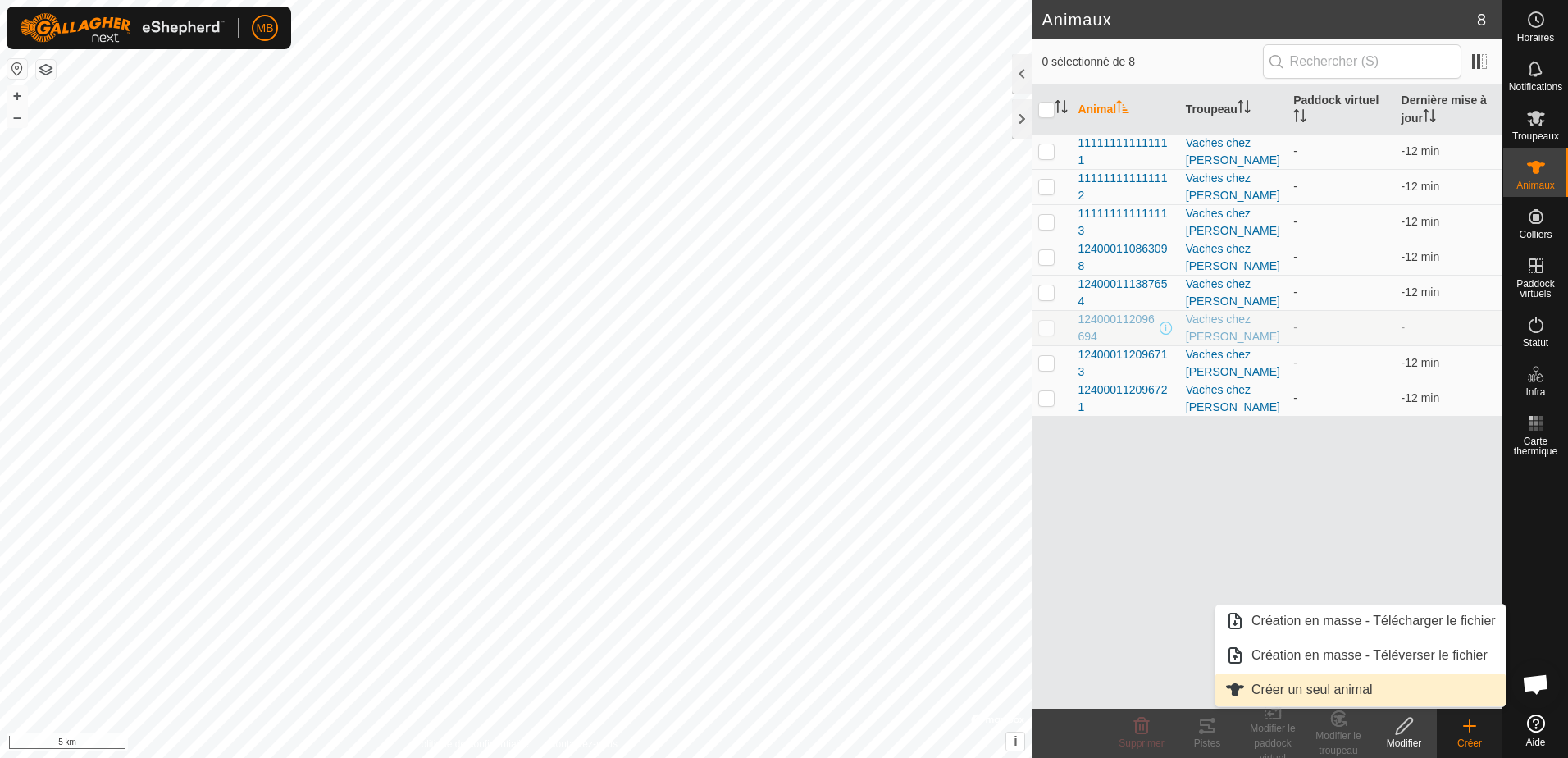
click at [1321, 685] on link "Créer un seul animal" at bounding box center [1360, 689] width 290 height 33
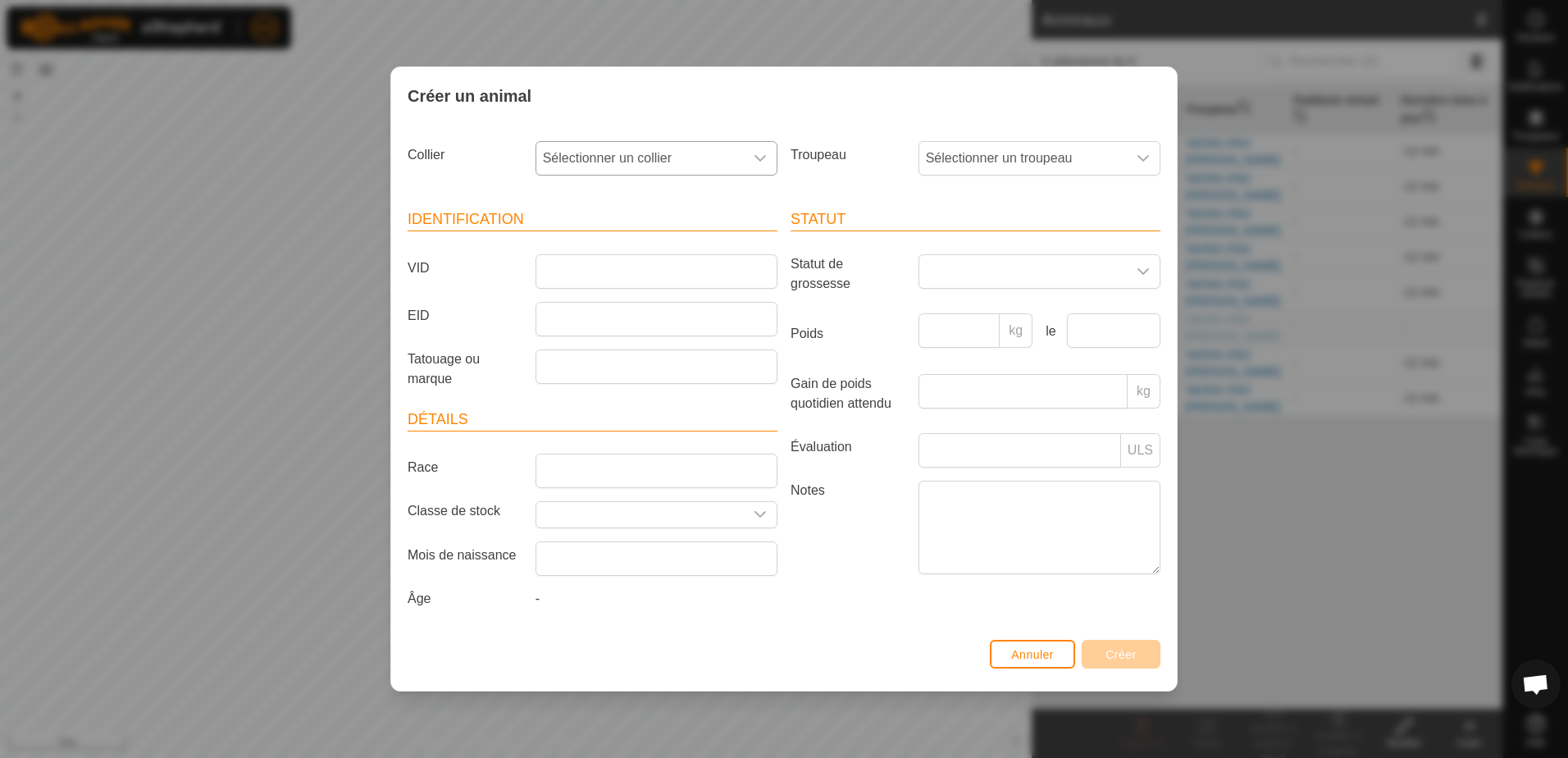
click at [763, 154] on icon "dropdown trigger" at bounding box center [760, 157] width 13 height 13
click at [592, 274] on li "3126476721" at bounding box center [657, 270] width 240 height 33
click at [565, 299] on article "Identification VID EID Tatouage ou marque" at bounding box center [593, 301] width 370 height 186
click at [560, 313] on input "EID" at bounding box center [656, 319] width 242 height 34
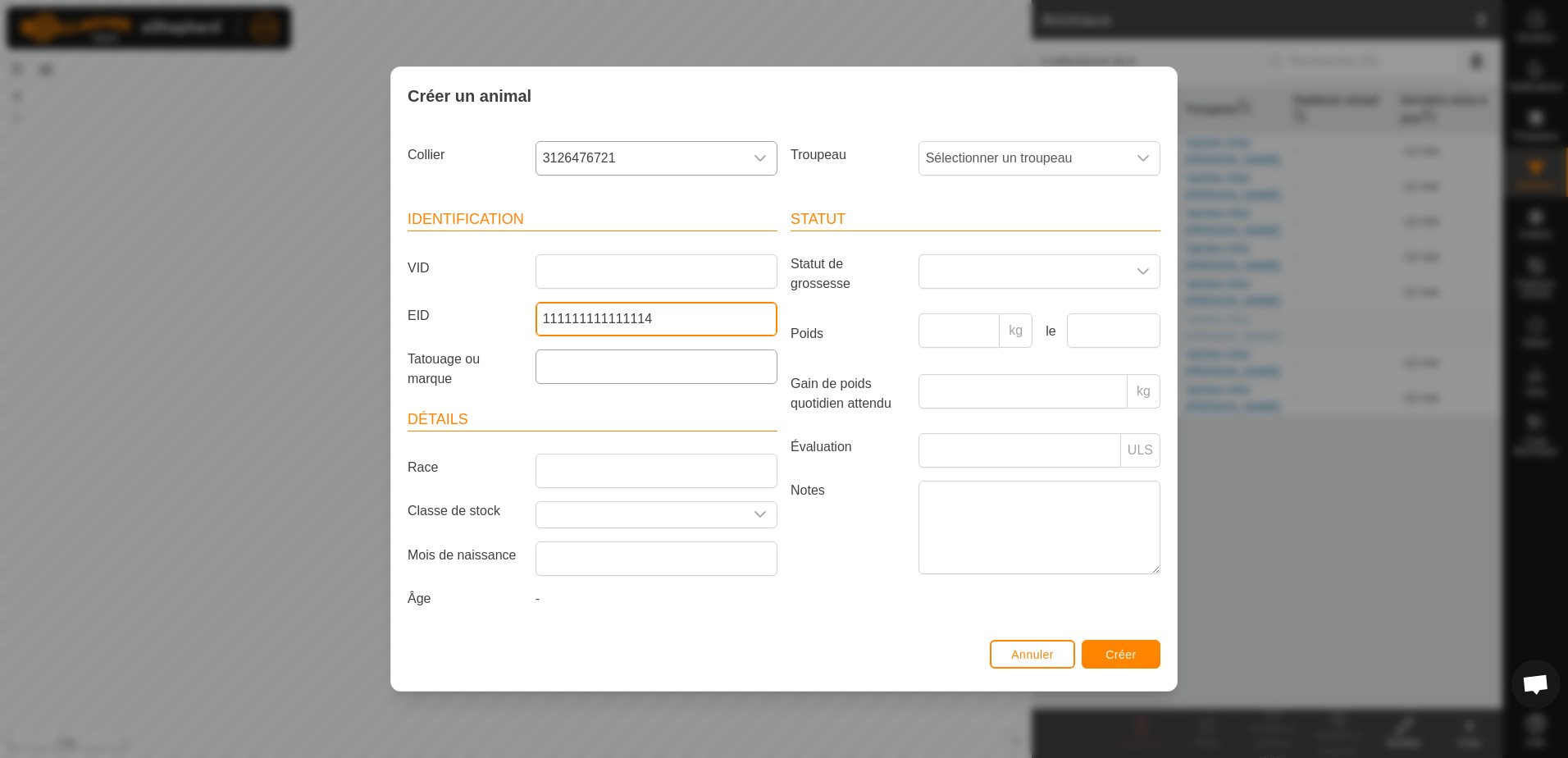
type input "111111111111114"
click at [559, 368] on input "Tatouage ou marque" at bounding box center [656, 367] width 242 height 34
type input "Grise"
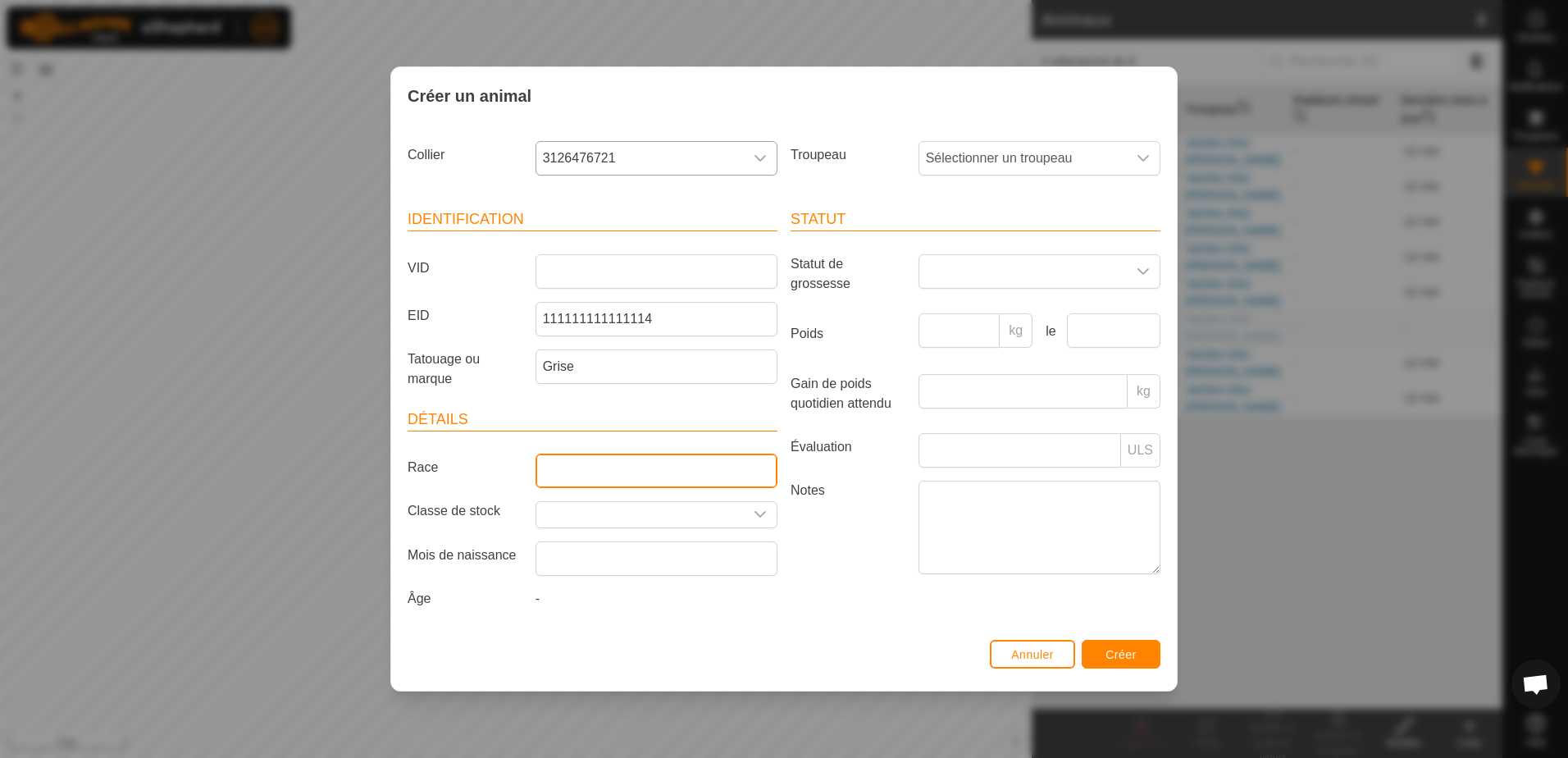
click at [587, 478] on input "Race" at bounding box center [656, 471] width 242 height 34
type input "CR"
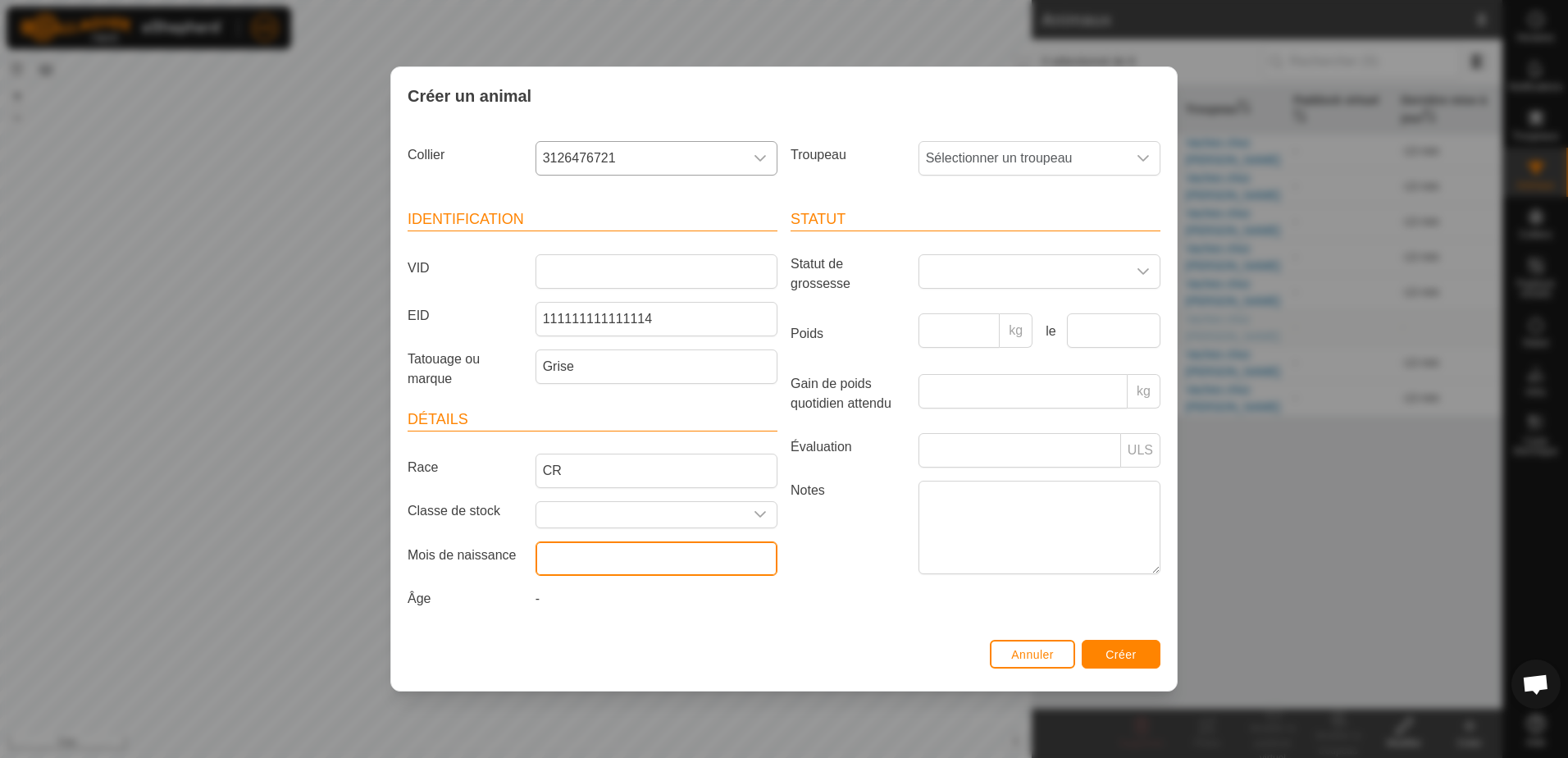
click at [571, 575] on input "text" at bounding box center [656, 558] width 242 height 34
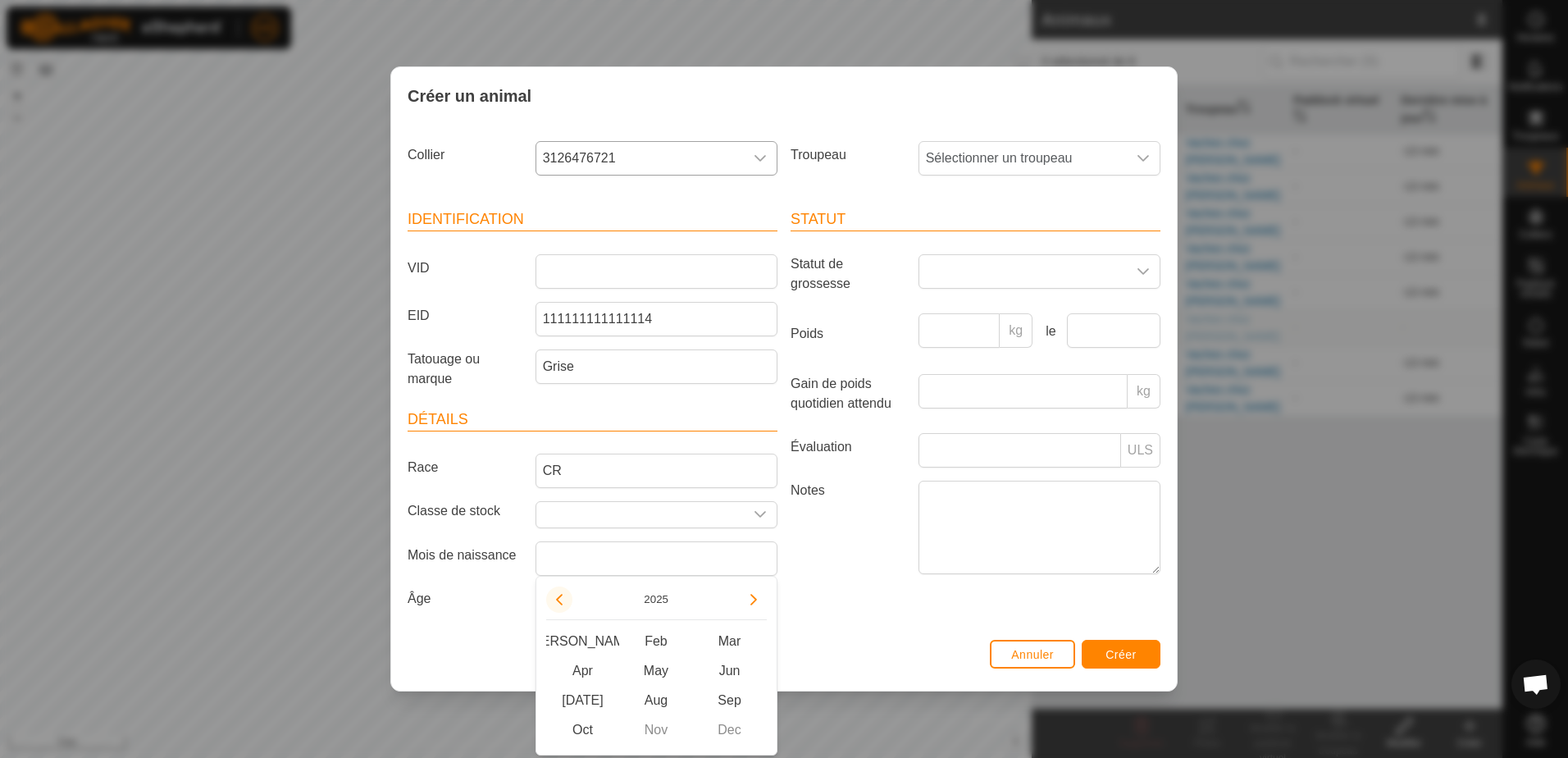
click at [560, 601] on button "Previous Year" at bounding box center [559, 599] width 26 height 26
click at [561, 601] on span "Previous Year" at bounding box center [561, 601] width 0 height 0
click at [560, 601] on button "Previous Year" at bounding box center [559, 599] width 26 height 26
click at [671, 673] on span "May" at bounding box center [656, 670] width 74 height 29
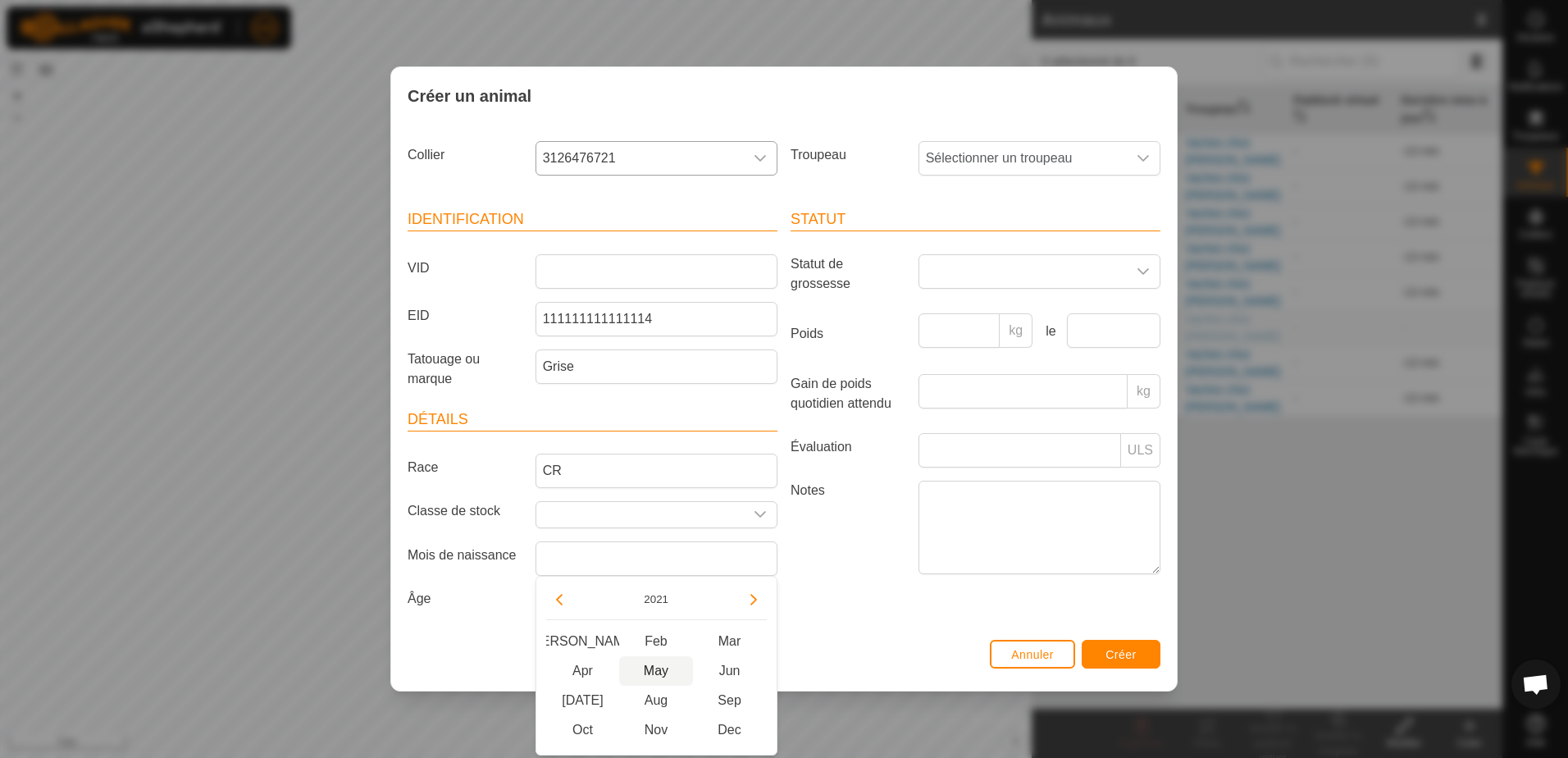
type input "[DATE]"
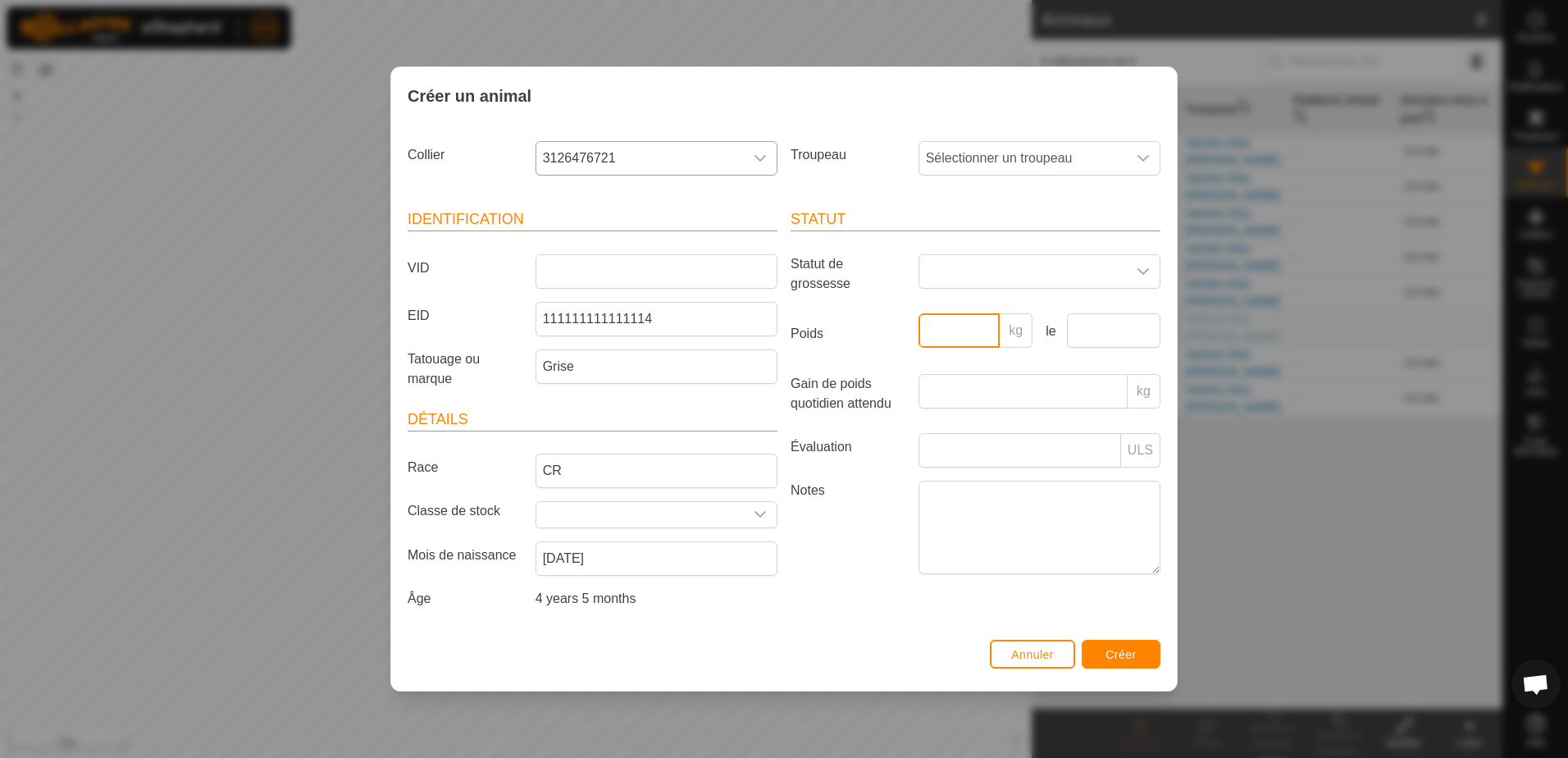
click at [948, 342] on input "Poids" at bounding box center [959, 330] width 82 height 34
type input "1200"
click at [1046, 168] on span "Sélectionner un troupeau" at bounding box center [1022, 158] width 207 height 33
click at [1028, 274] on li "Vaches chez [PERSON_NAME]" at bounding box center [1040, 277] width 240 height 33
click at [1126, 660] on span "Créer" at bounding box center [1121, 654] width 31 height 13
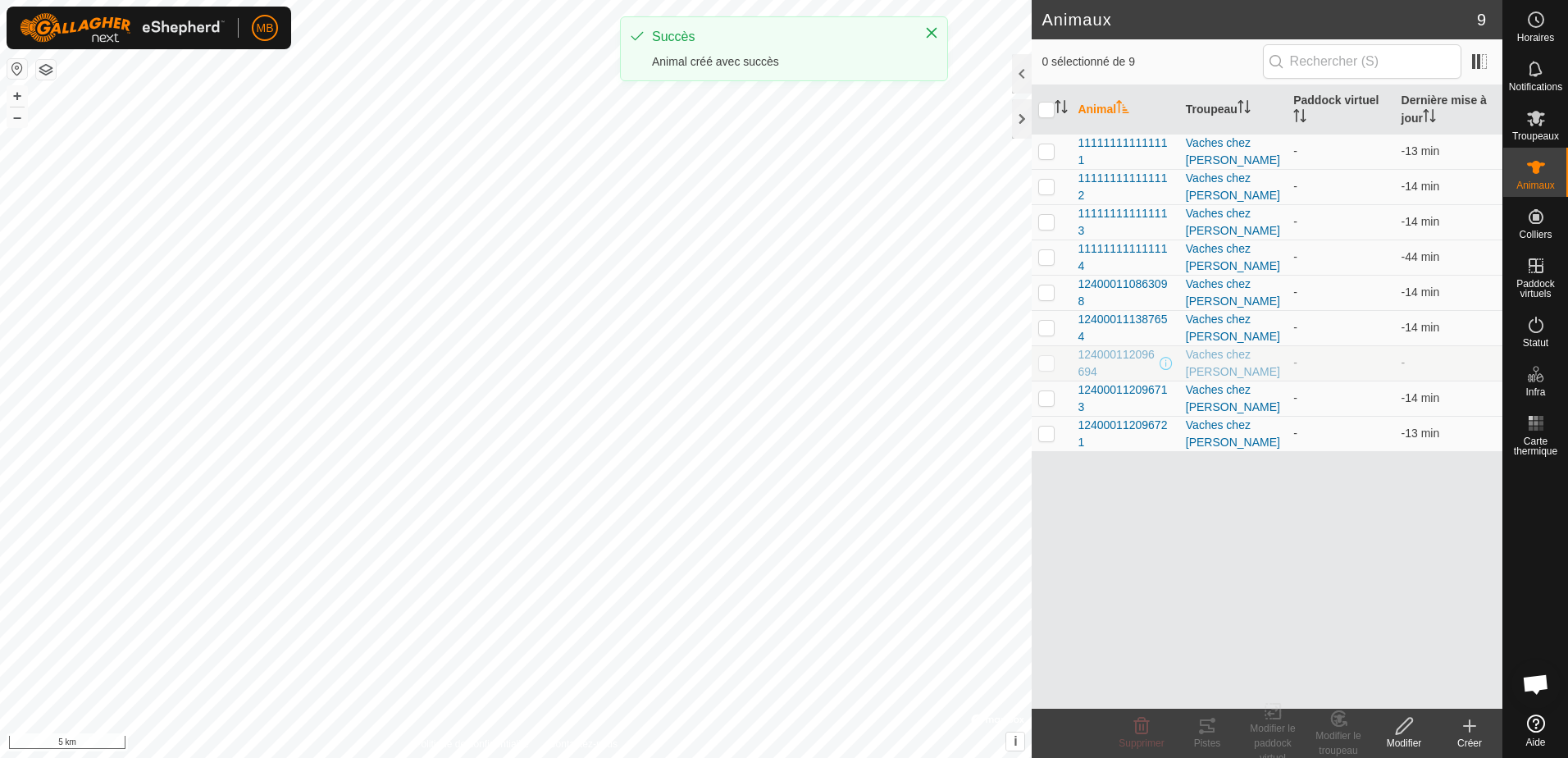
click at [1471, 736] on div "Créer" at bounding box center [1470, 743] width 65 height 15
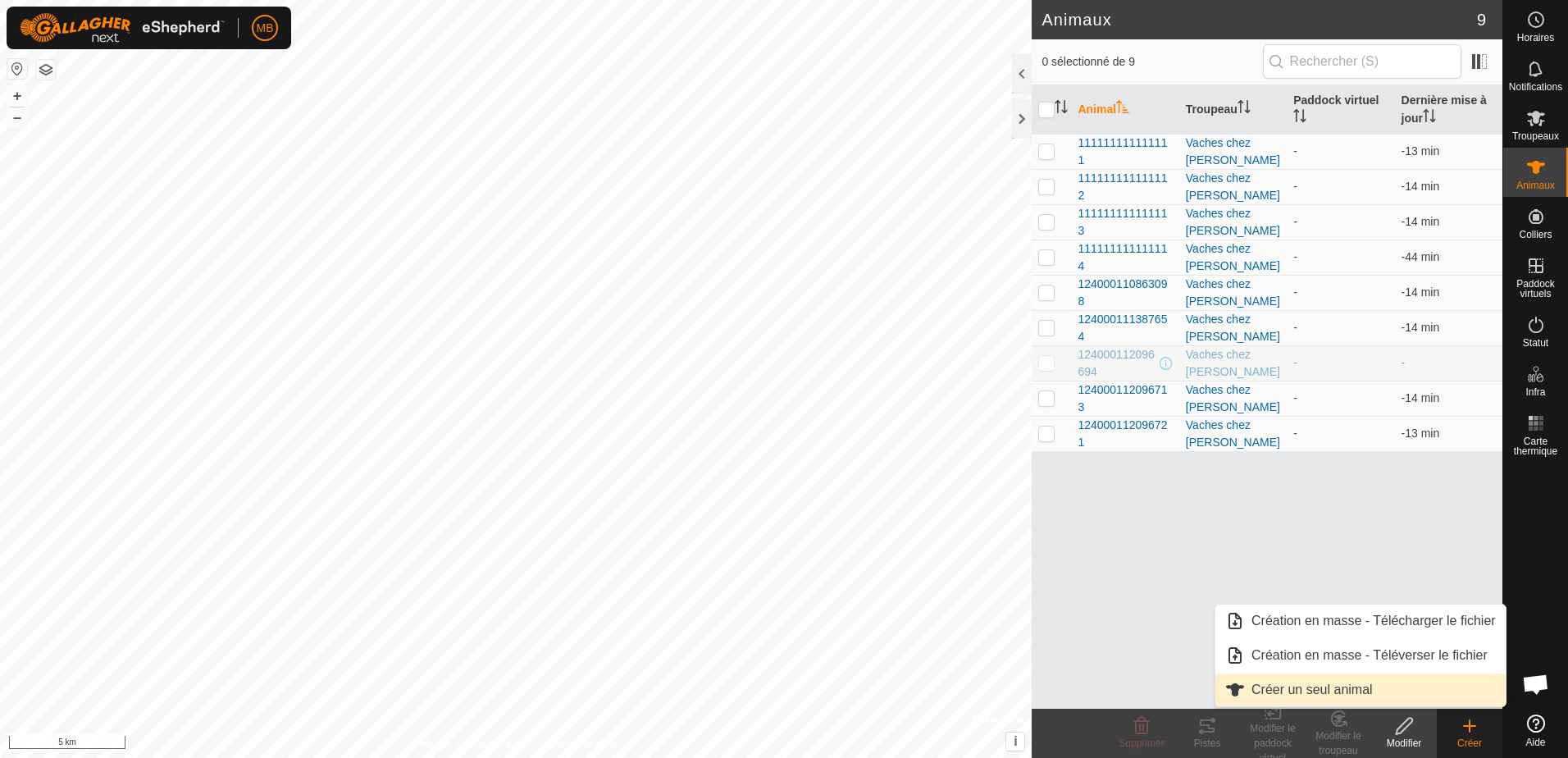
click at [1355, 689] on link "Créer un seul animal" at bounding box center [1360, 689] width 290 height 33
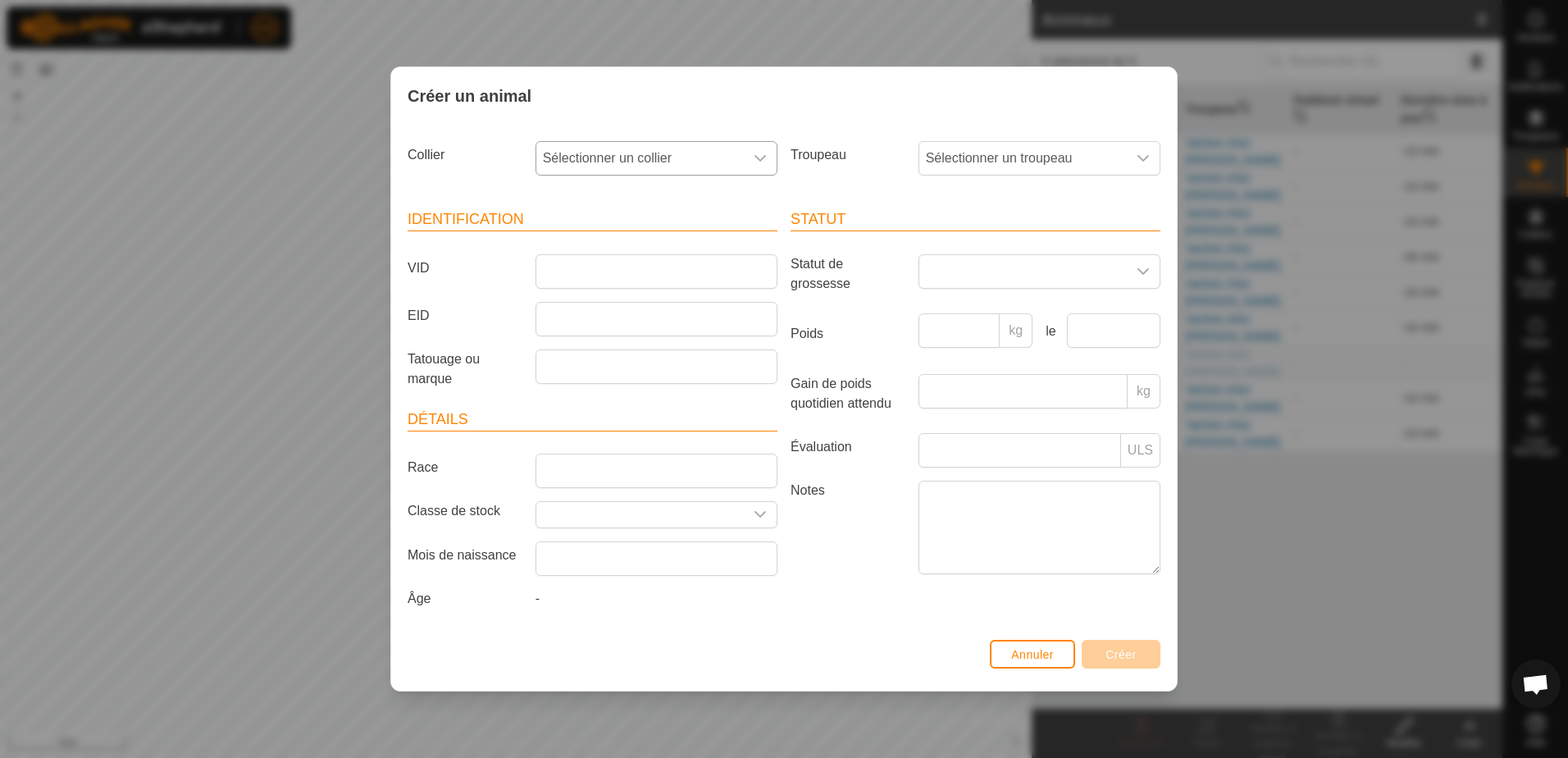
click at [763, 161] on icon "dropdown trigger" at bounding box center [760, 157] width 13 height 13
click at [599, 269] on li "2420627694" at bounding box center [657, 270] width 240 height 33
click at [557, 366] on input "Tatouage ou marque" at bounding box center [656, 367] width 242 height 34
type input "Legau"
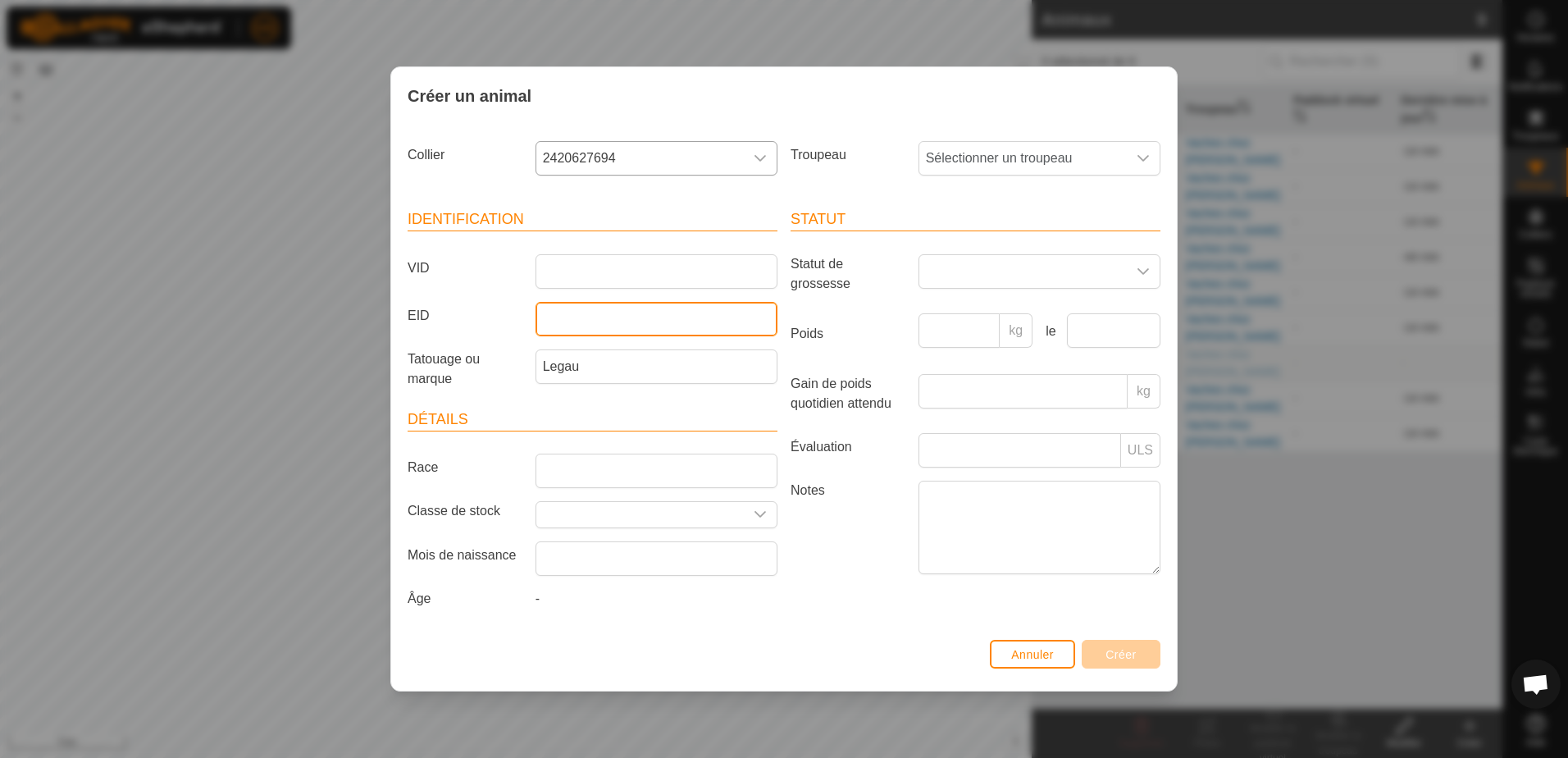
click at [571, 324] on input "EID" at bounding box center [656, 319] width 242 height 34
type input "111111111111115"
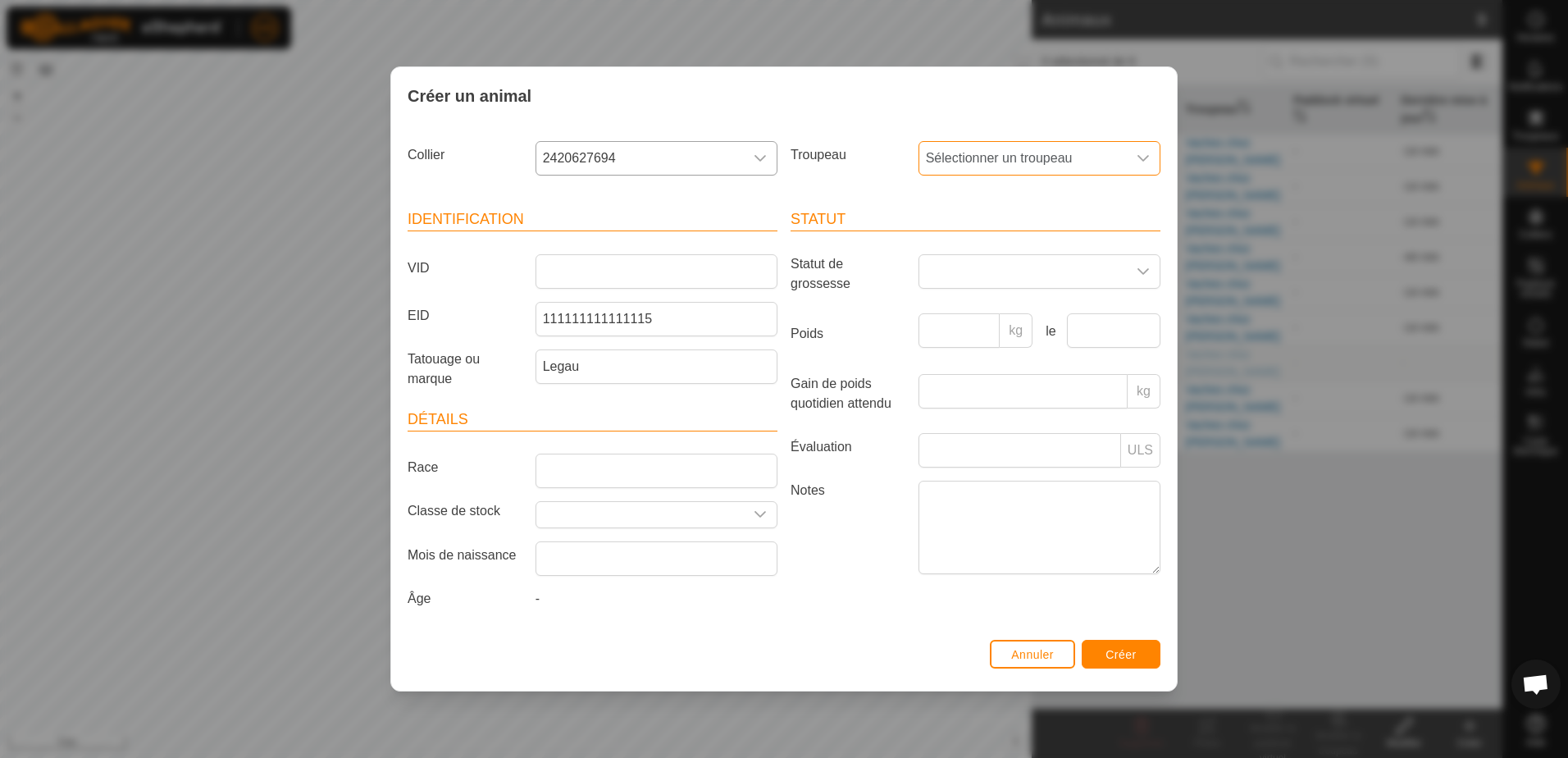
click at [981, 166] on span "Sélectionner un troupeau" at bounding box center [1022, 158] width 207 height 33
click at [989, 274] on li "Vaches chez [PERSON_NAME]" at bounding box center [1040, 277] width 240 height 33
click at [643, 466] on input "Race" at bounding box center [656, 471] width 242 height 34
type input "LH"
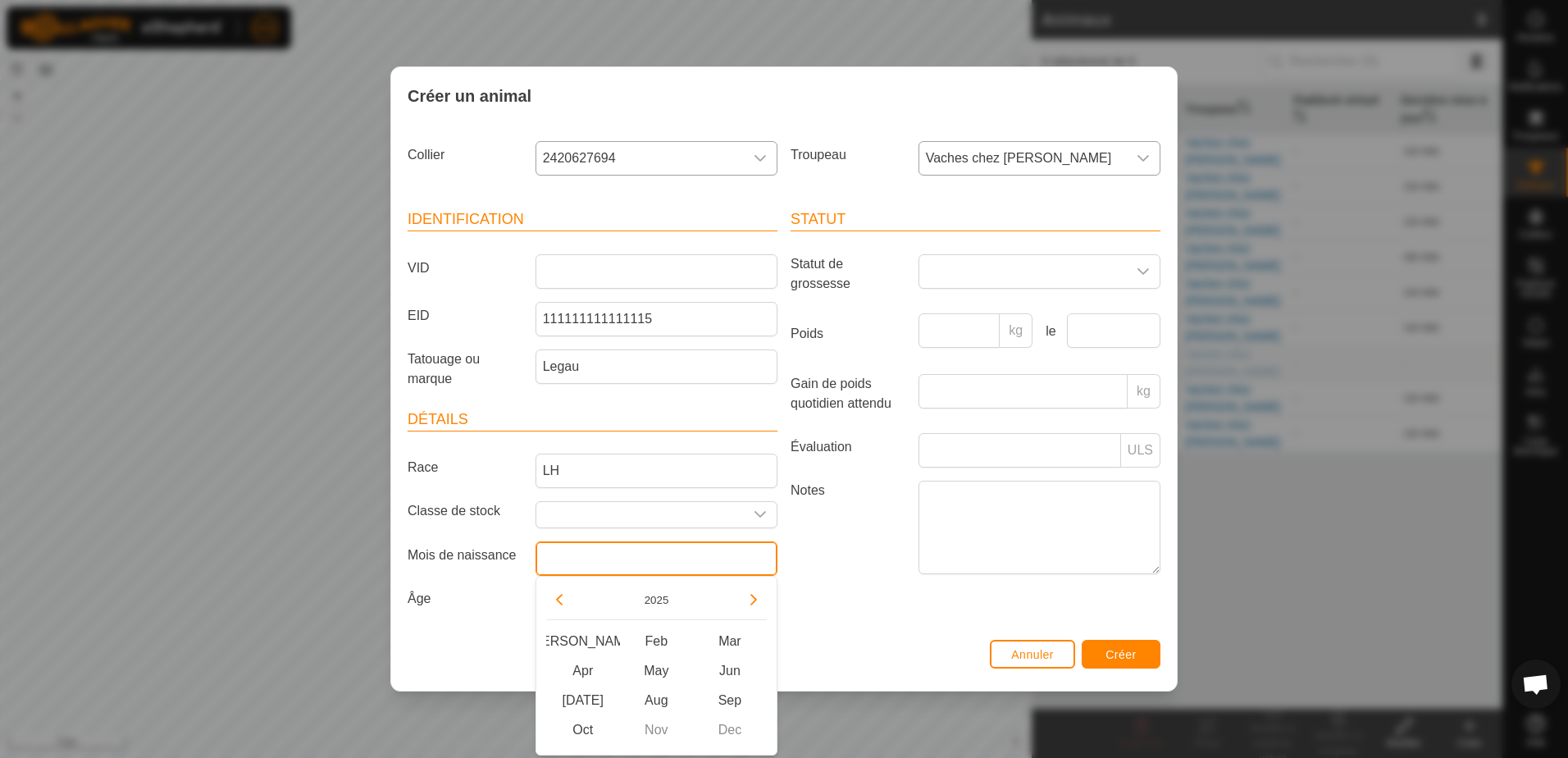
click at [669, 558] on input "text" at bounding box center [656, 558] width 242 height 34
click at [565, 600] on button "Previous Year" at bounding box center [559, 599] width 26 height 26
click at [566, 601] on span "Previous Year" at bounding box center [566, 601] width 0 height 0
click at [565, 600] on button "Previous Year" at bounding box center [559, 599] width 26 height 26
click at [662, 692] on span "Aug" at bounding box center [656, 700] width 74 height 29
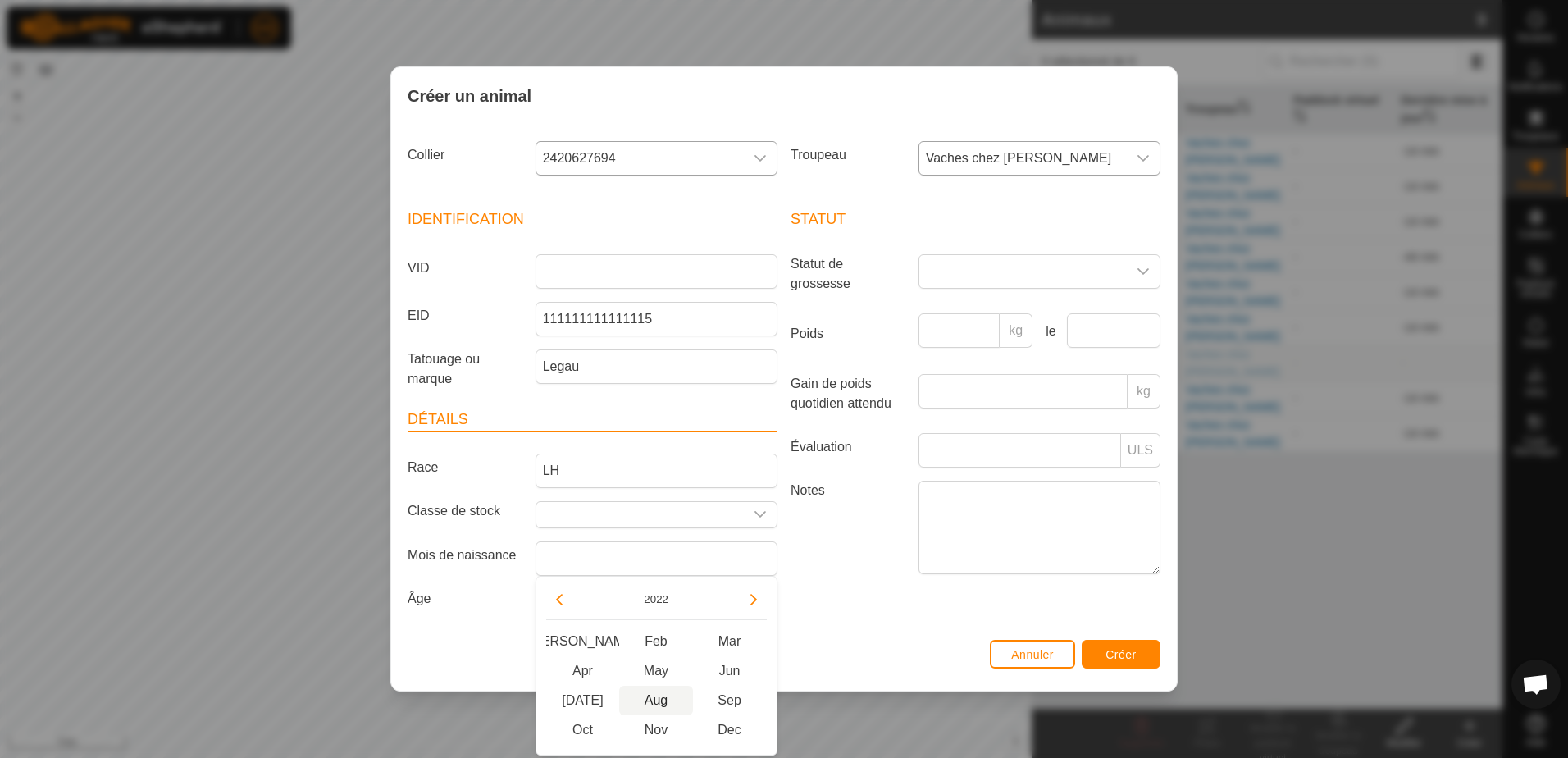
type input "[DATE]"
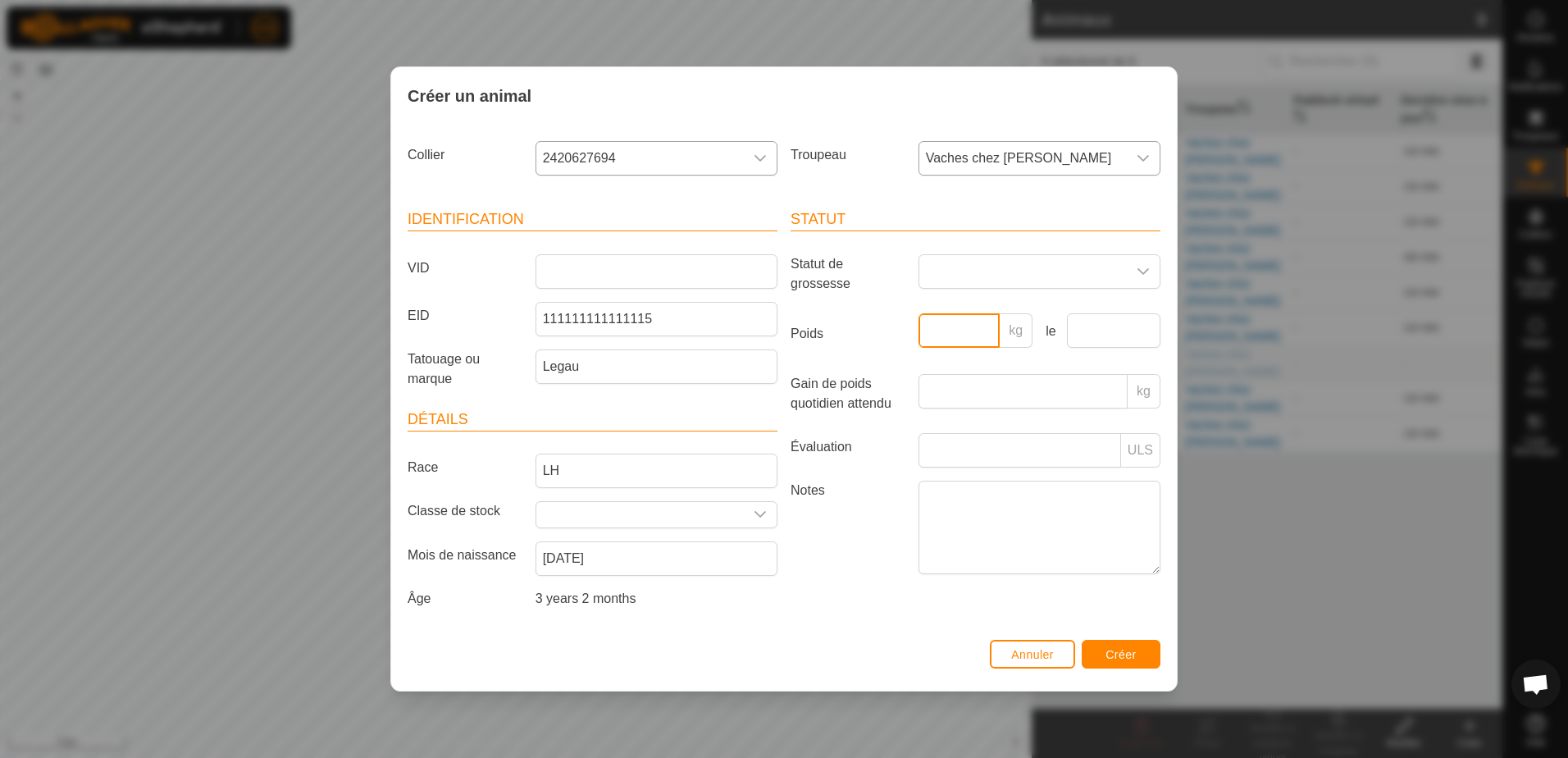
click at [962, 336] on input "Poids" at bounding box center [959, 330] width 82 height 34
type input "5"
type input "450"
click at [1124, 653] on span "Créer" at bounding box center [1121, 654] width 31 height 13
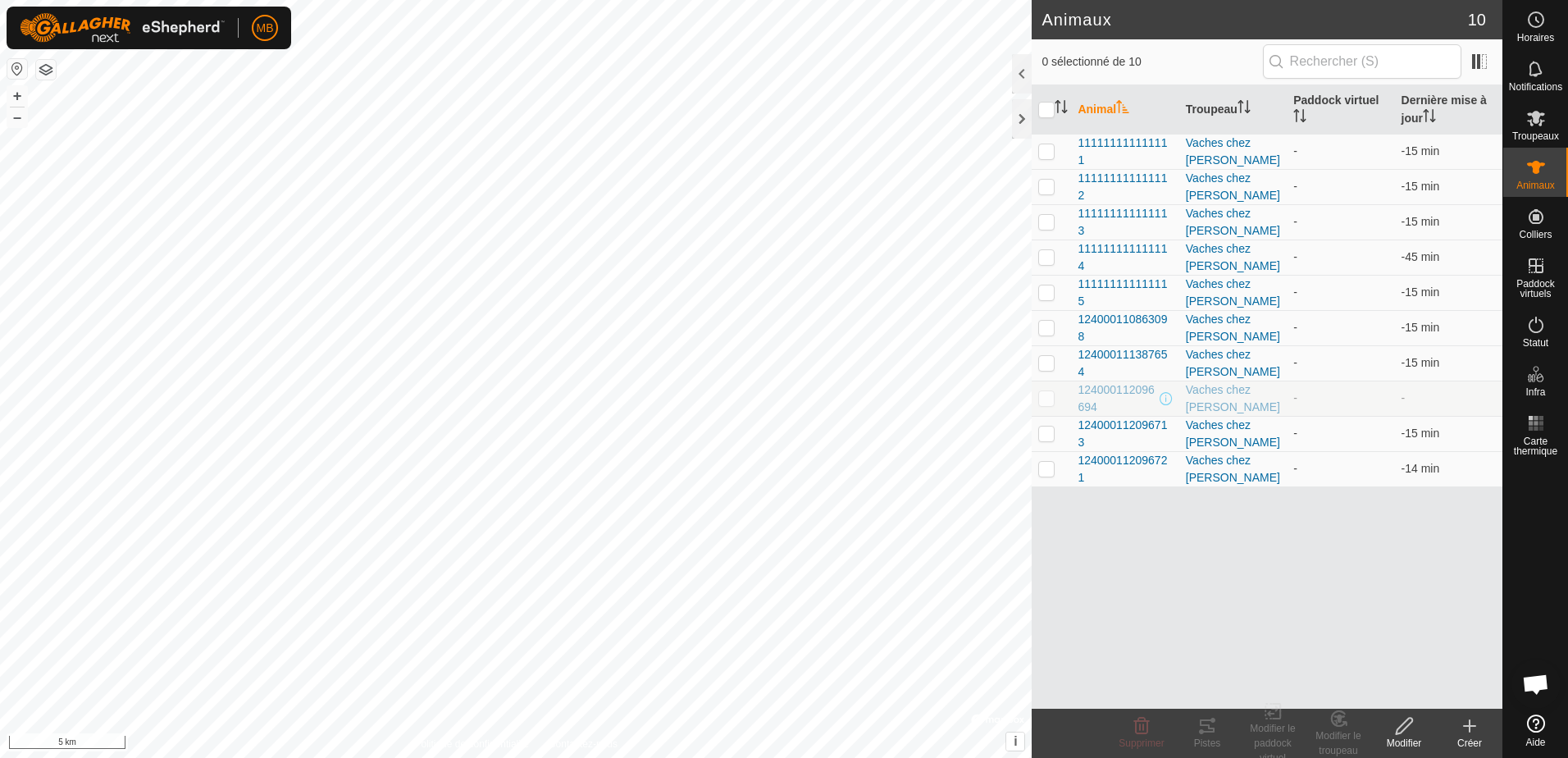
click at [1472, 734] on icon at bounding box center [1469, 725] width 20 height 20
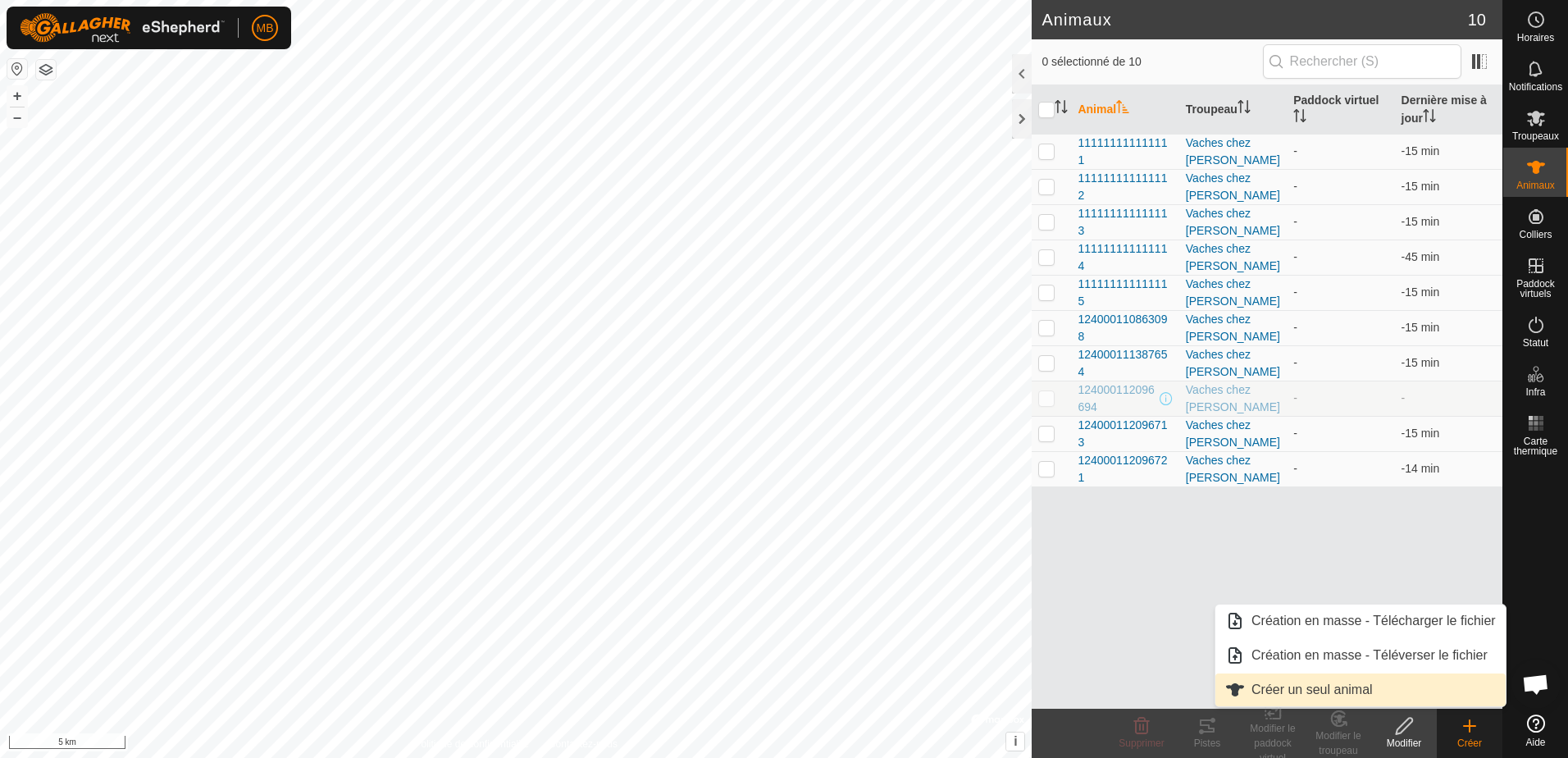
click at [1344, 688] on link "Créer un seul animal" at bounding box center [1360, 689] width 290 height 33
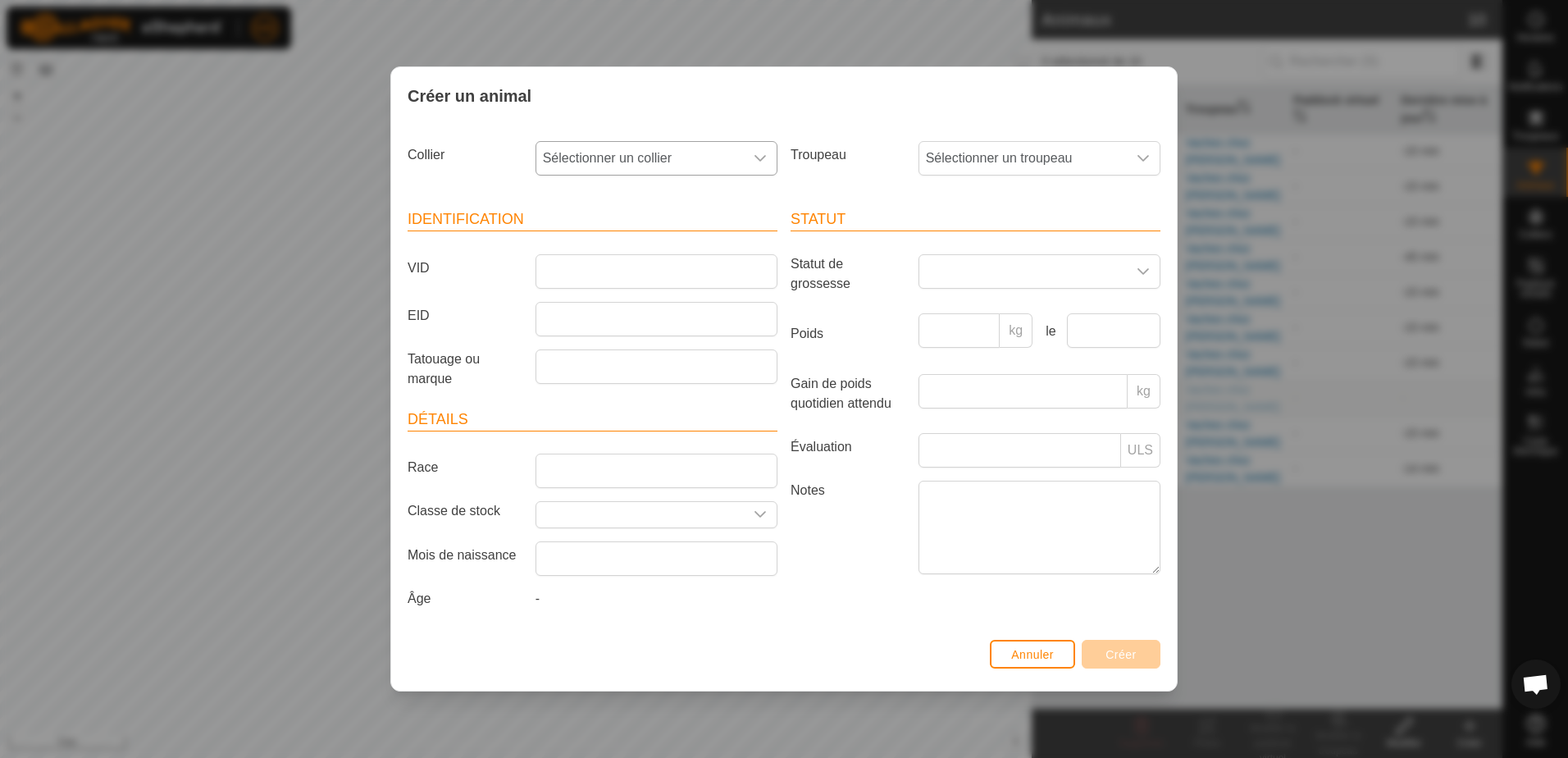
click at [762, 156] on icon "dropdown trigger" at bounding box center [760, 157] width 13 height 13
click at [1024, 652] on span "Annuler" at bounding box center [1033, 654] width 43 height 13
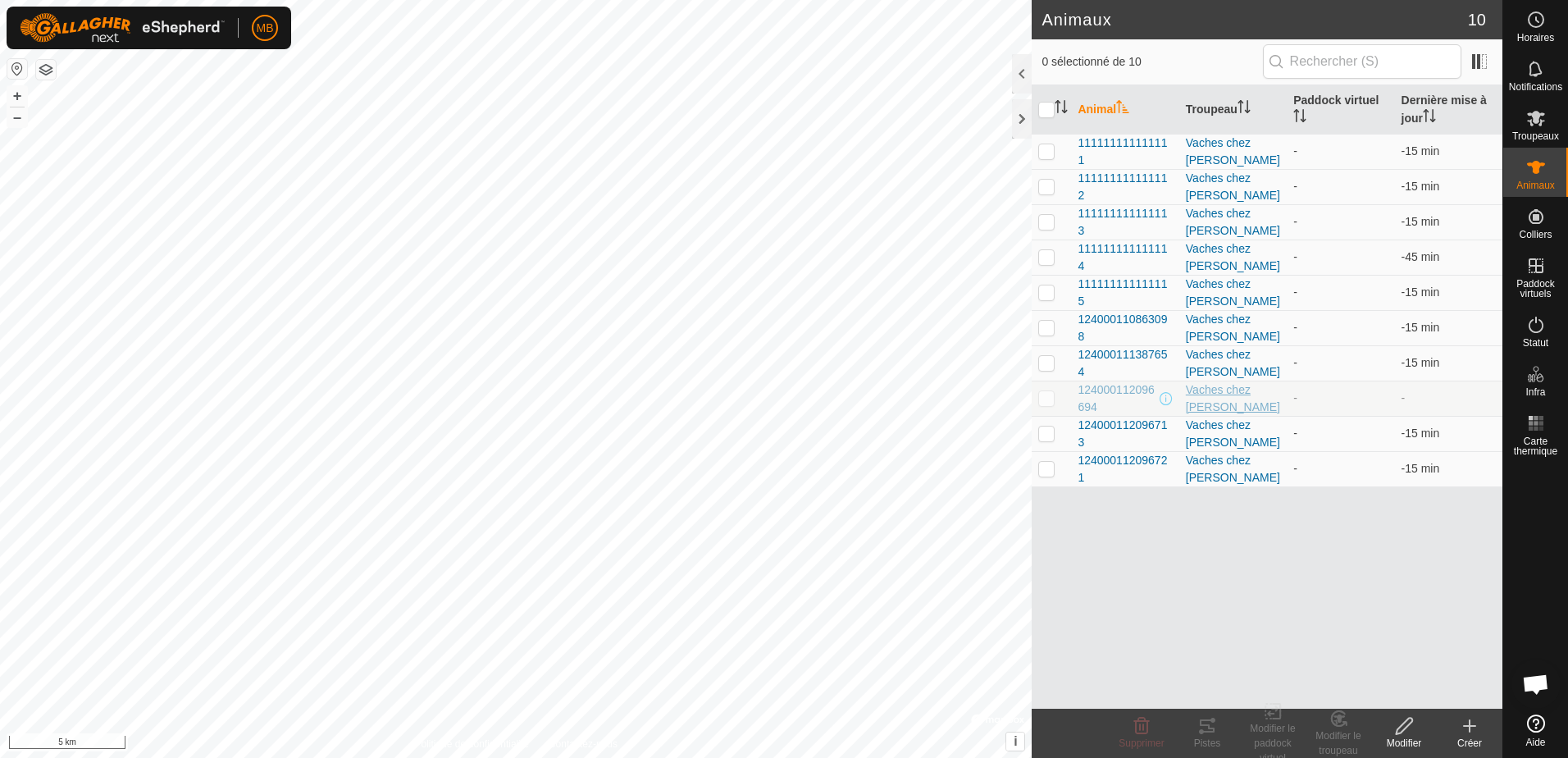
click at [1201, 398] on div "Vaches chez [PERSON_NAME]" at bounding box center [1233, 398] width 95 height 34
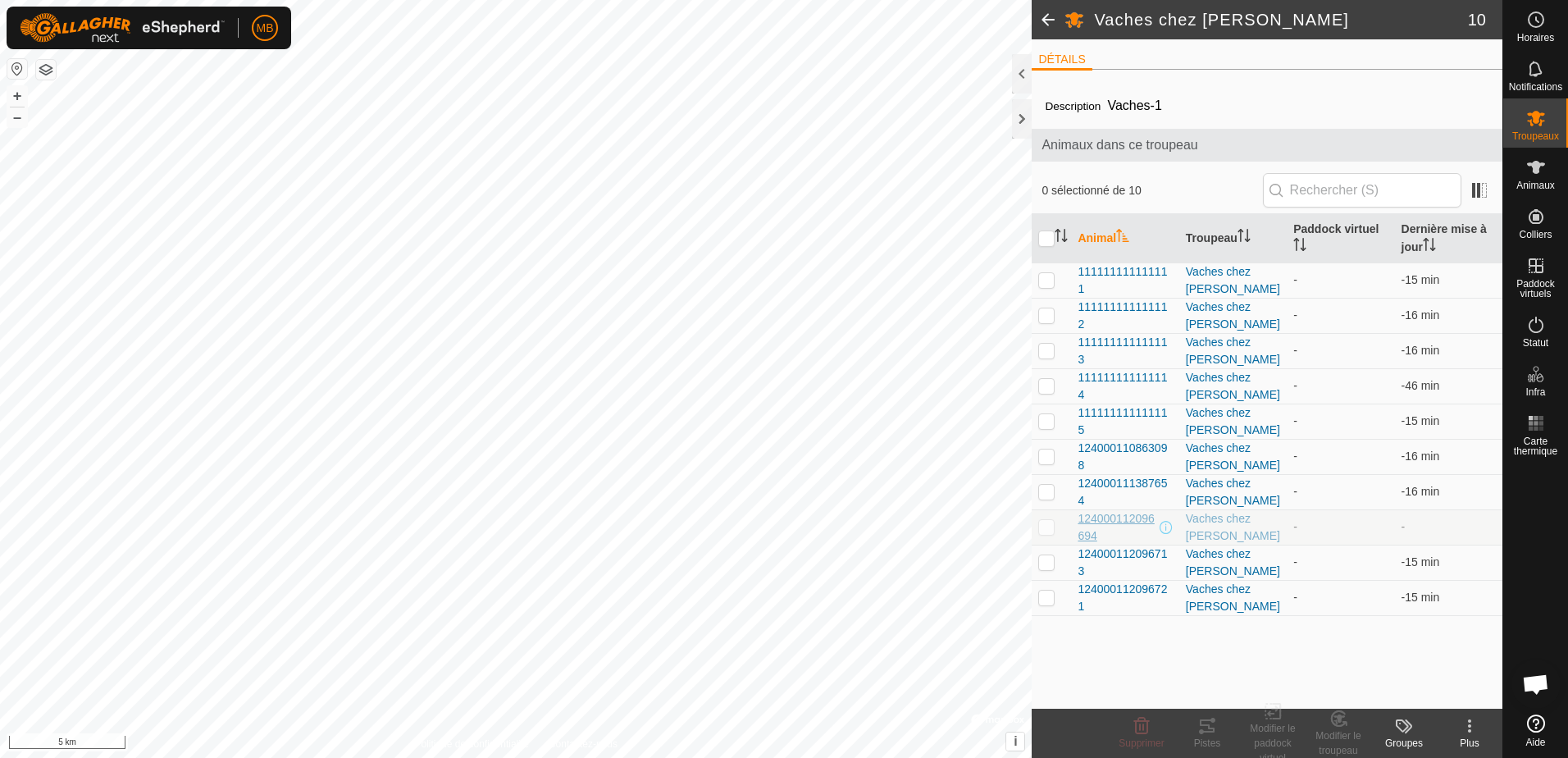
click at [1127, 519] on span "124000112096694" at bounding box center [1116, 527] width 78 height 34
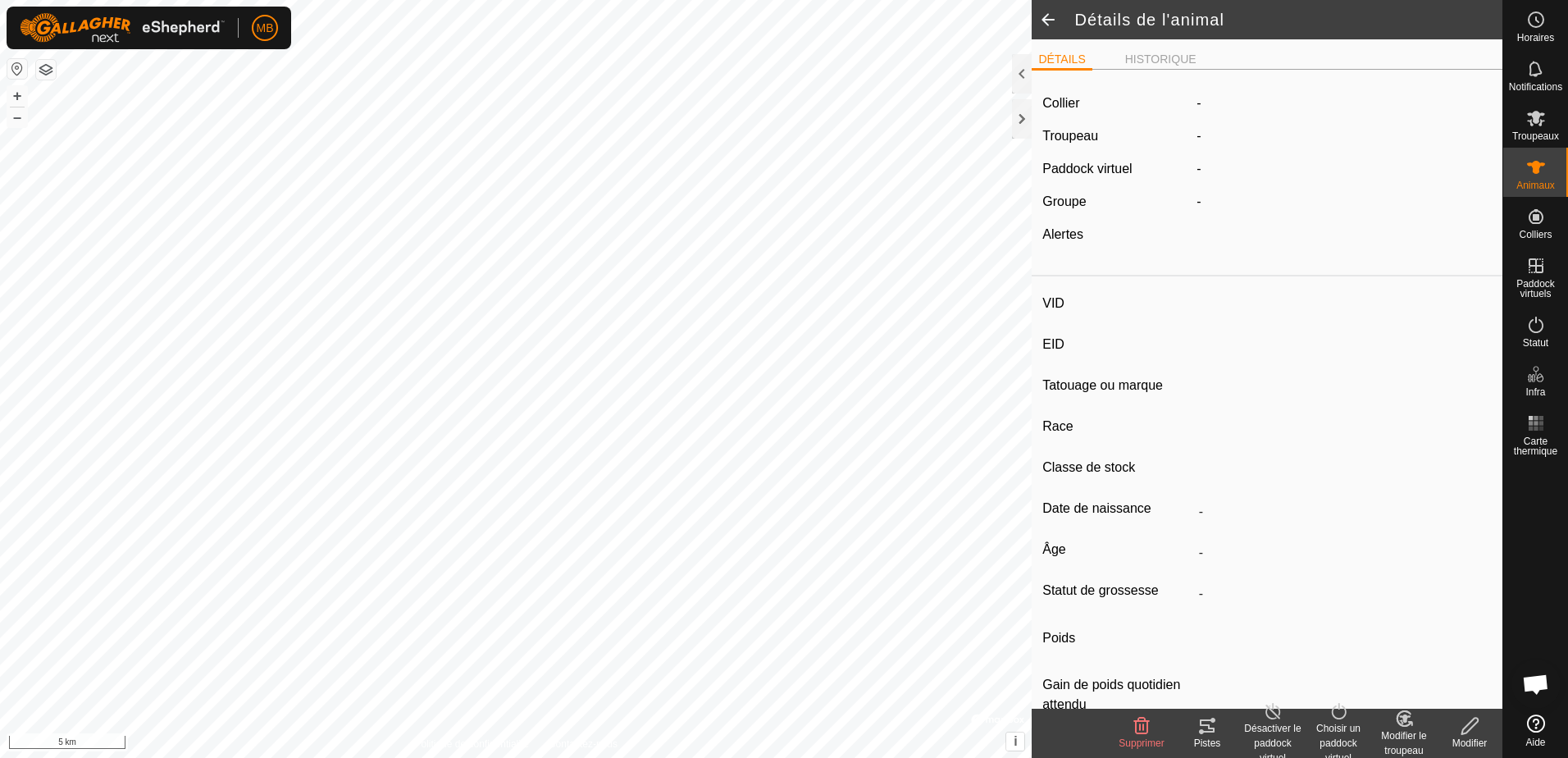
type input "-"
type input "124000112096694"
type input "la 94"
type input "CR"
type input "-"
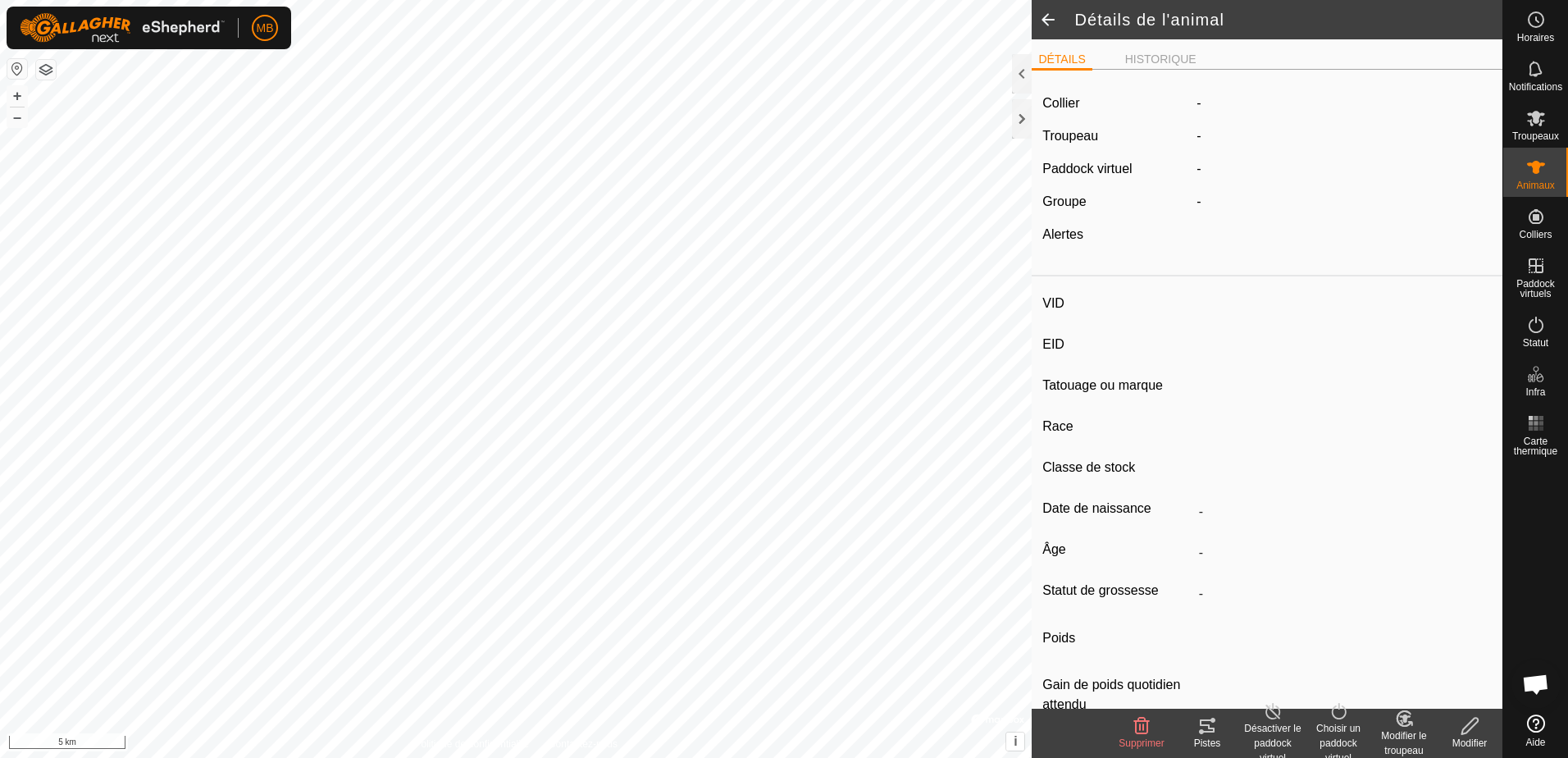
type input "05/2021"
type input "4 years 5 months"
type input "Enceinte"
type input "1000 kg"
type input "-"
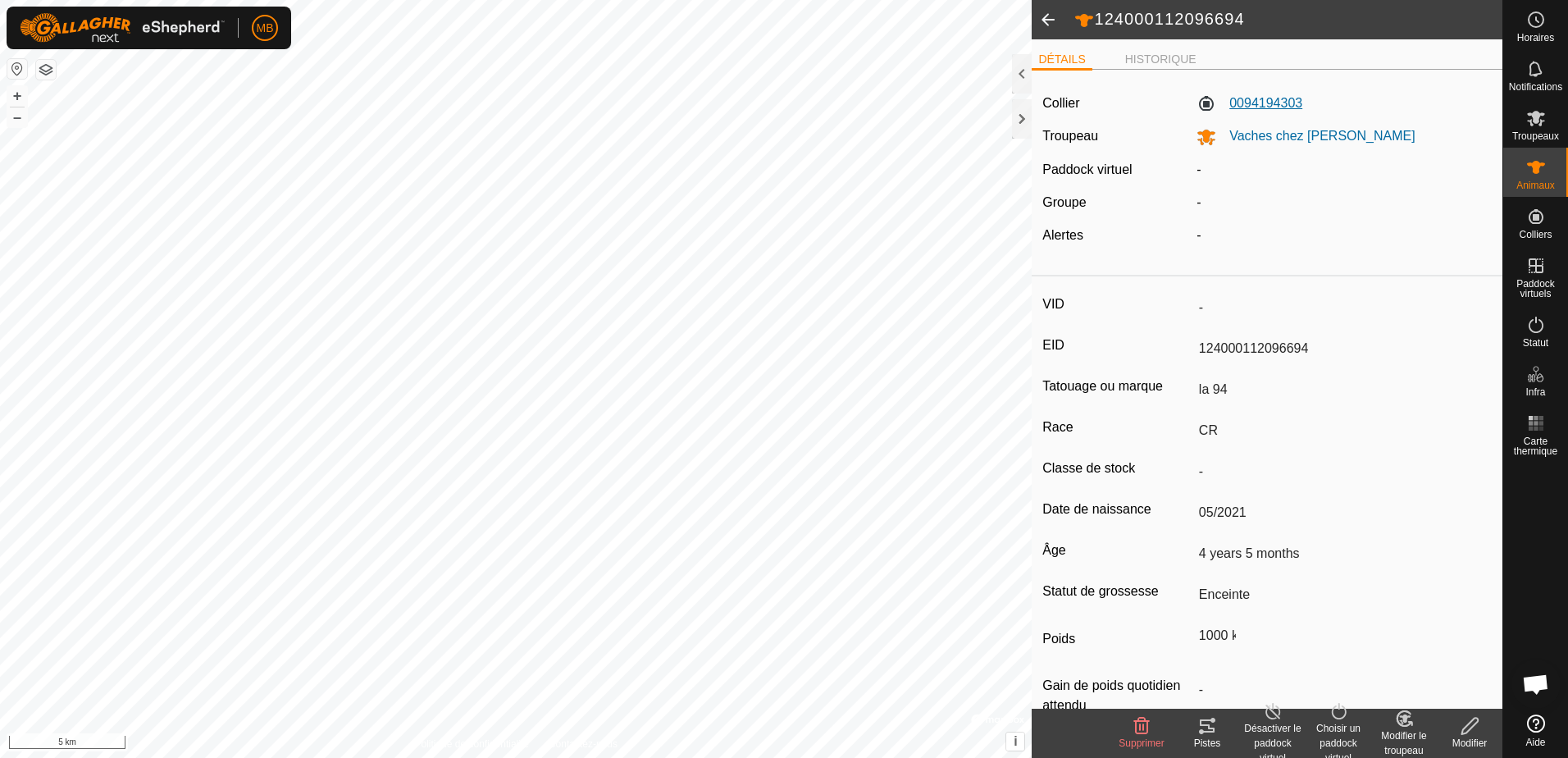
click at [1266, 103] on label "0094194303" at bounding box center [1249, 103] width 106 height 20
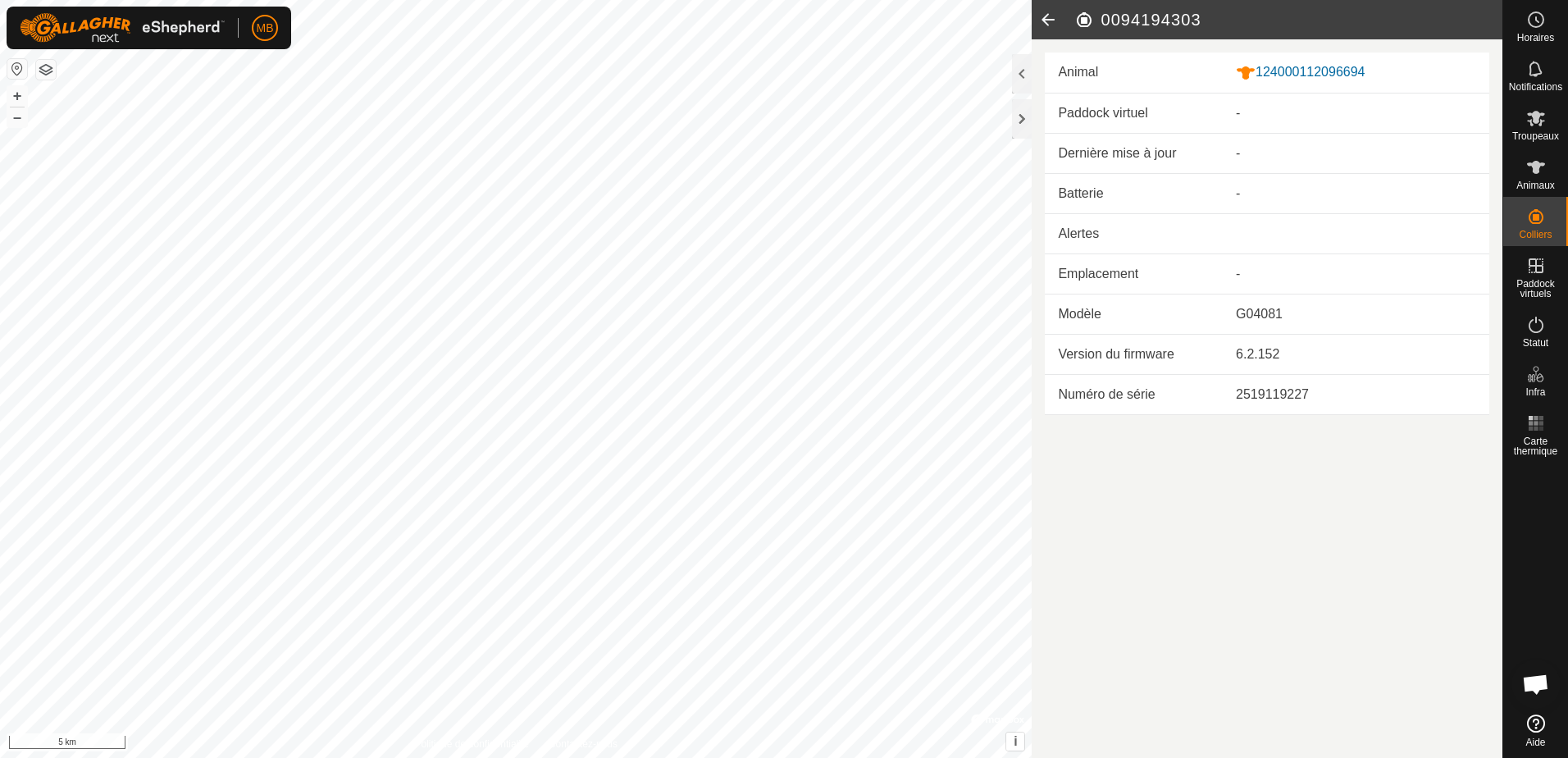
click at [1233, 200] on td "-" at bounding box center [1356, 193] width 267 height 40
click at [1046, 18] on icon at bounding box center [1048, 20] width 33 height 40
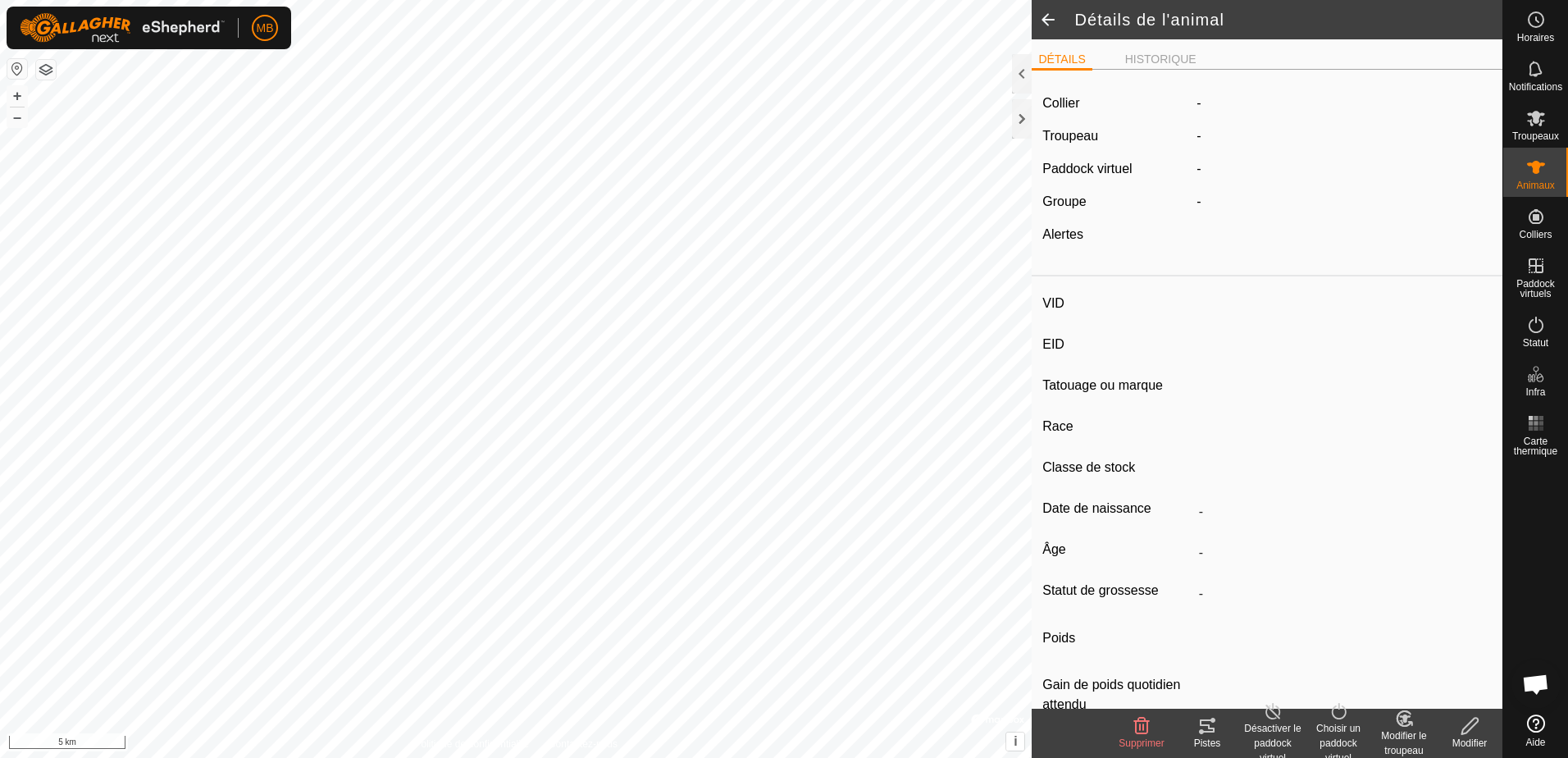
type input "-"
type input "124000112096694"
type input "la 94"
type input "CR"
type input "-"
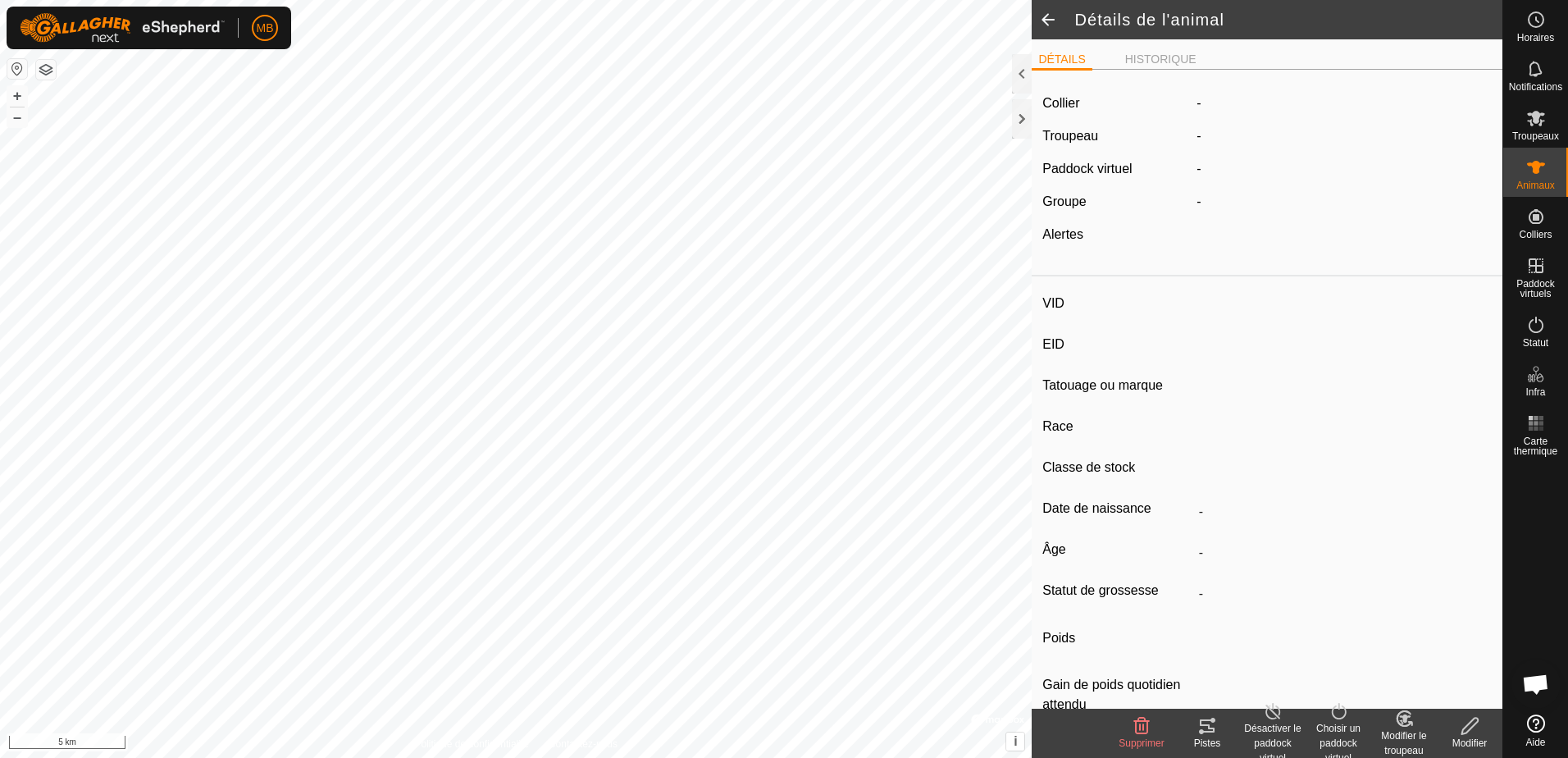
type input "05/2021"
type input "4 years 5 months"
type input "Enceinte"
type input "1000 kg"
type input "-"
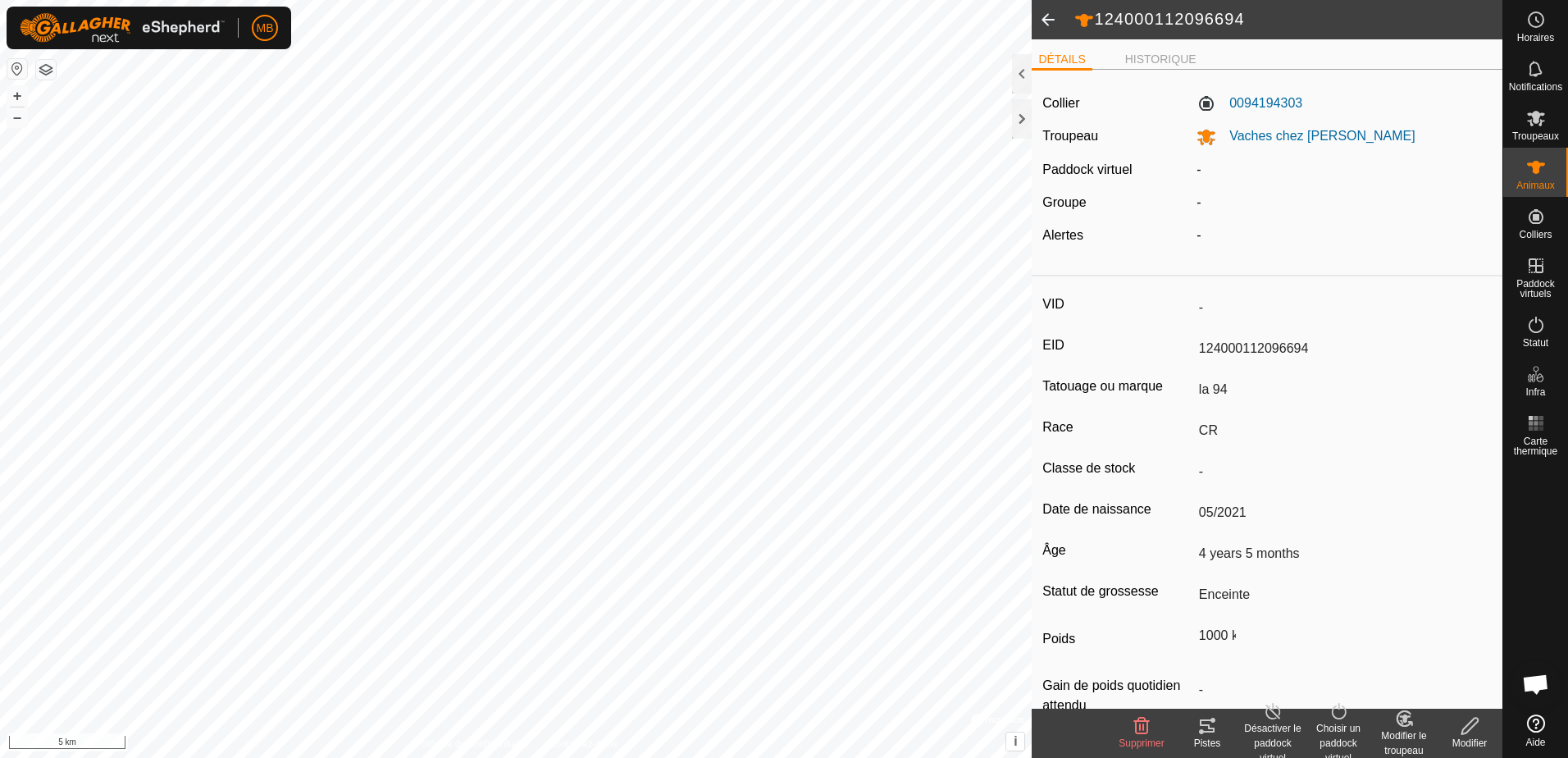
scroll to position [37, 0]
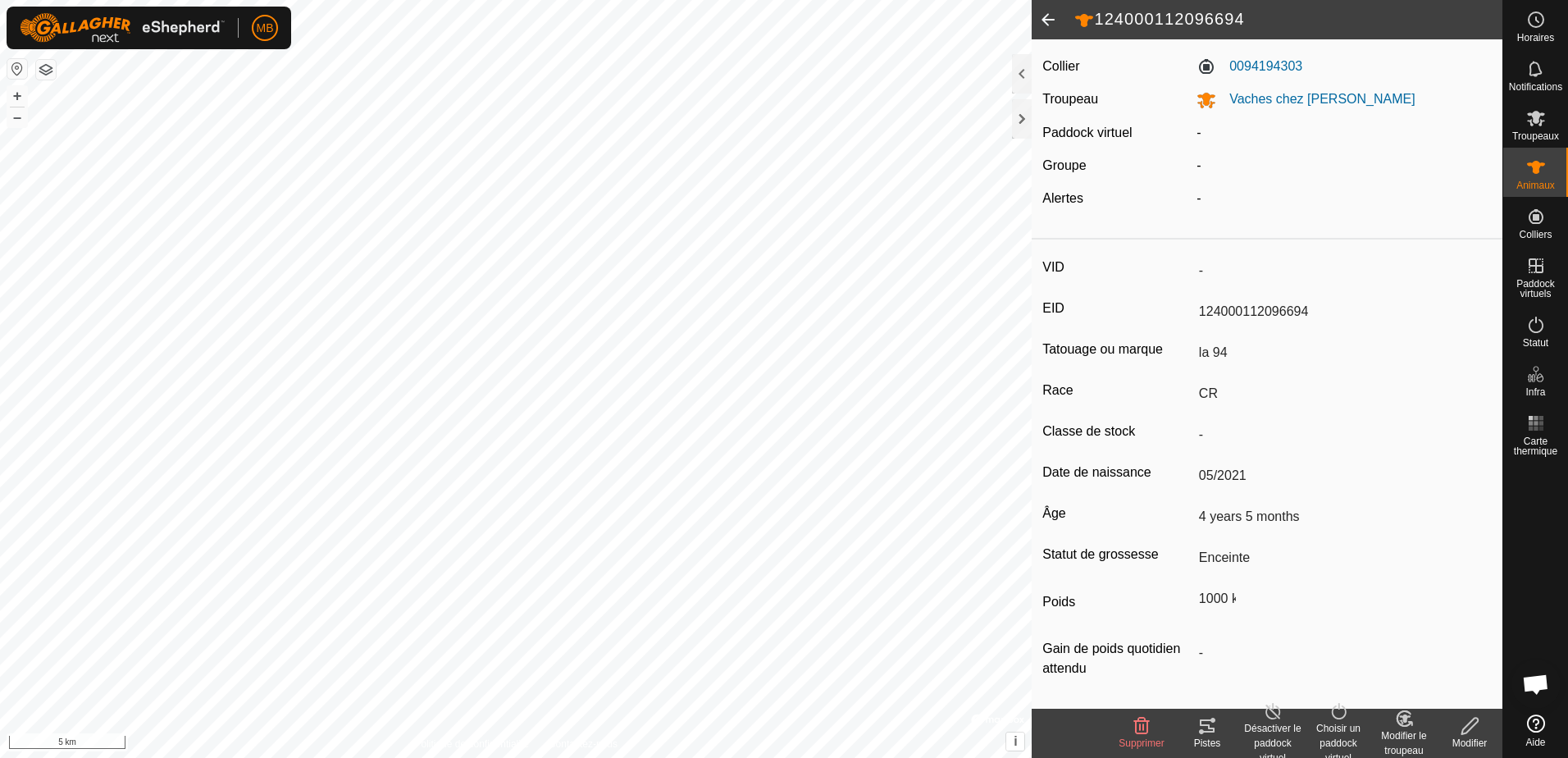
click at [1047, 17] on span at bounding box center [1048, 20] width 33 height 40
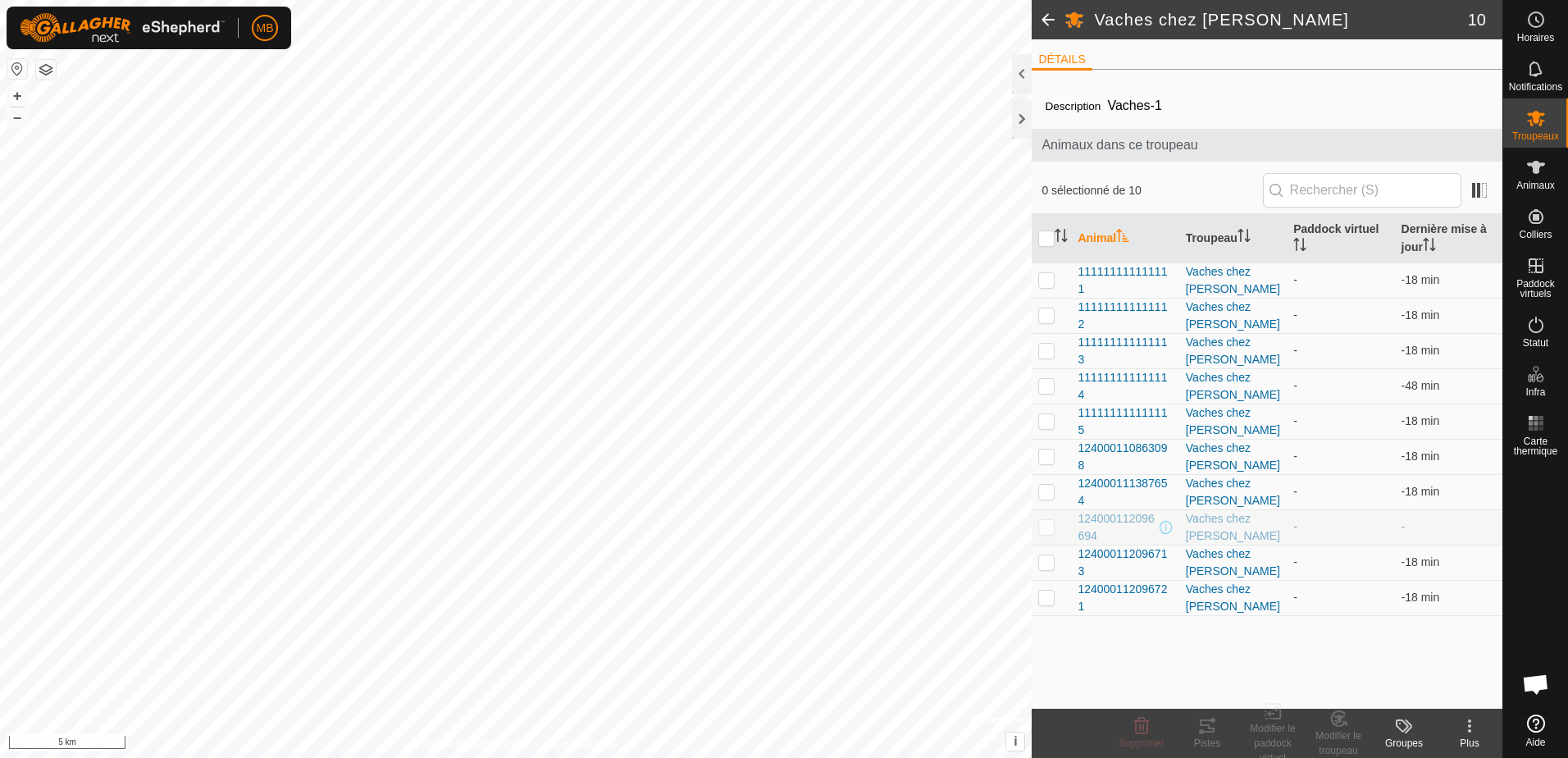
click at [1474, 729] on icon at bounding box center [1469, 725] width 20 height 20
click at [1051, 17] on span at bounding box center [1048, 20] width 33 height 40
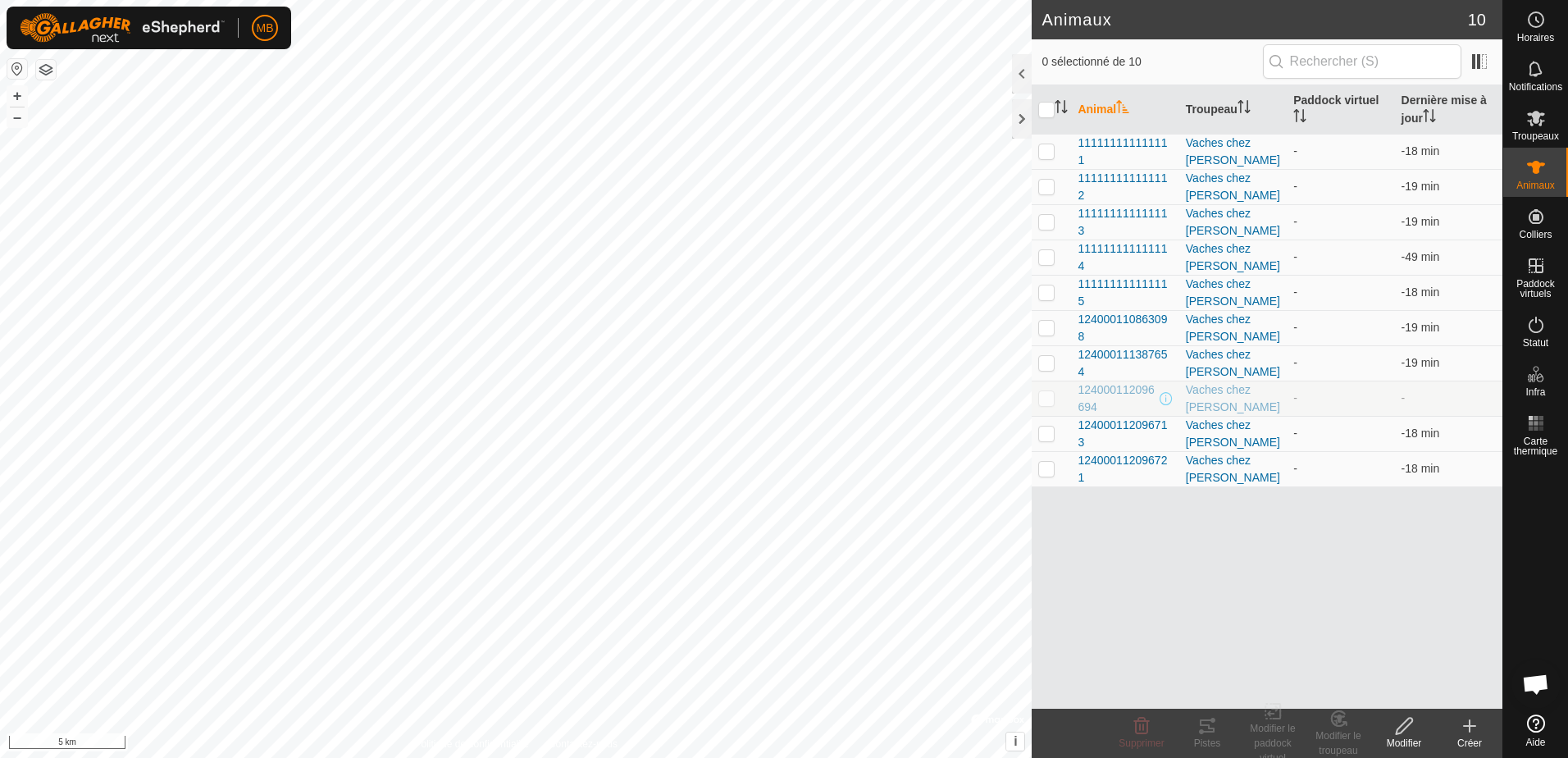
click at [1472, 730] on icon at bounding box center [1469, 725] width 20 height 20
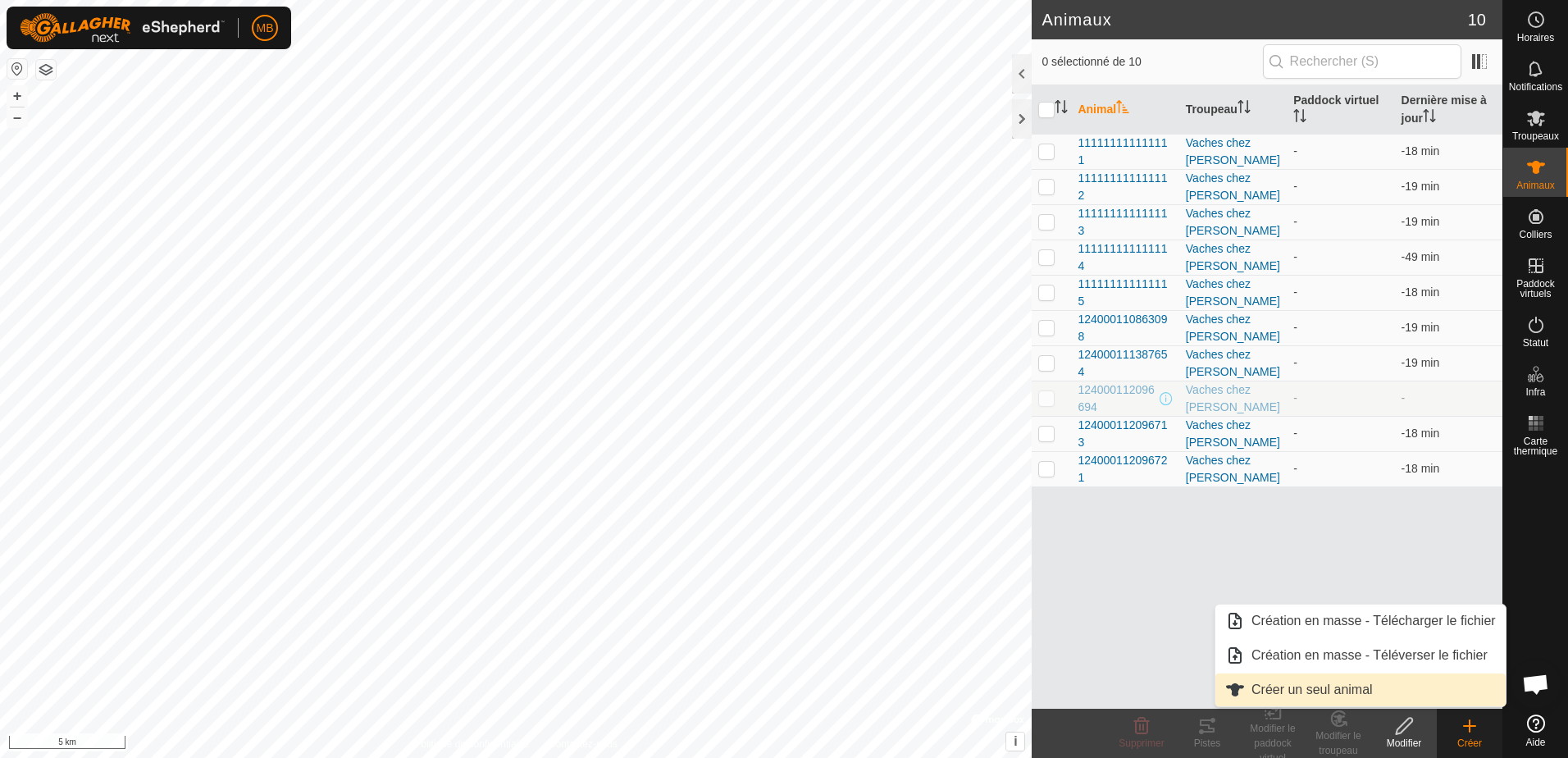
click at [1361, 680] on link "Créer un seul animal" at bounding box center [1360, 689] width 290 height 33
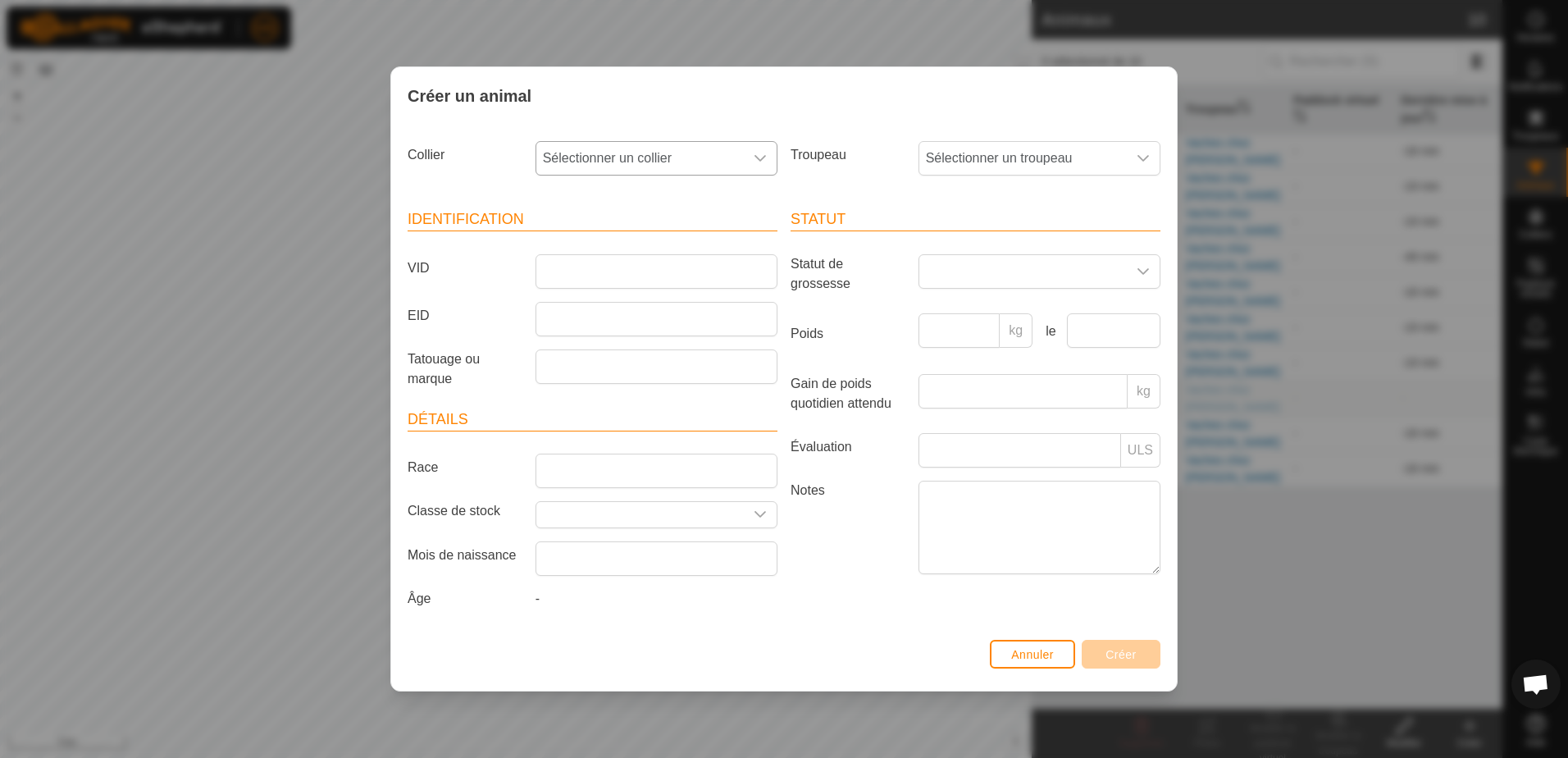
click at [762, 157] on icon "dropdown trigger" at bounding box center [760, 157] width 13 height 13
click at [1040, 657] on span "Annuler" at bounding box center [1033, 654] width 43 height 13
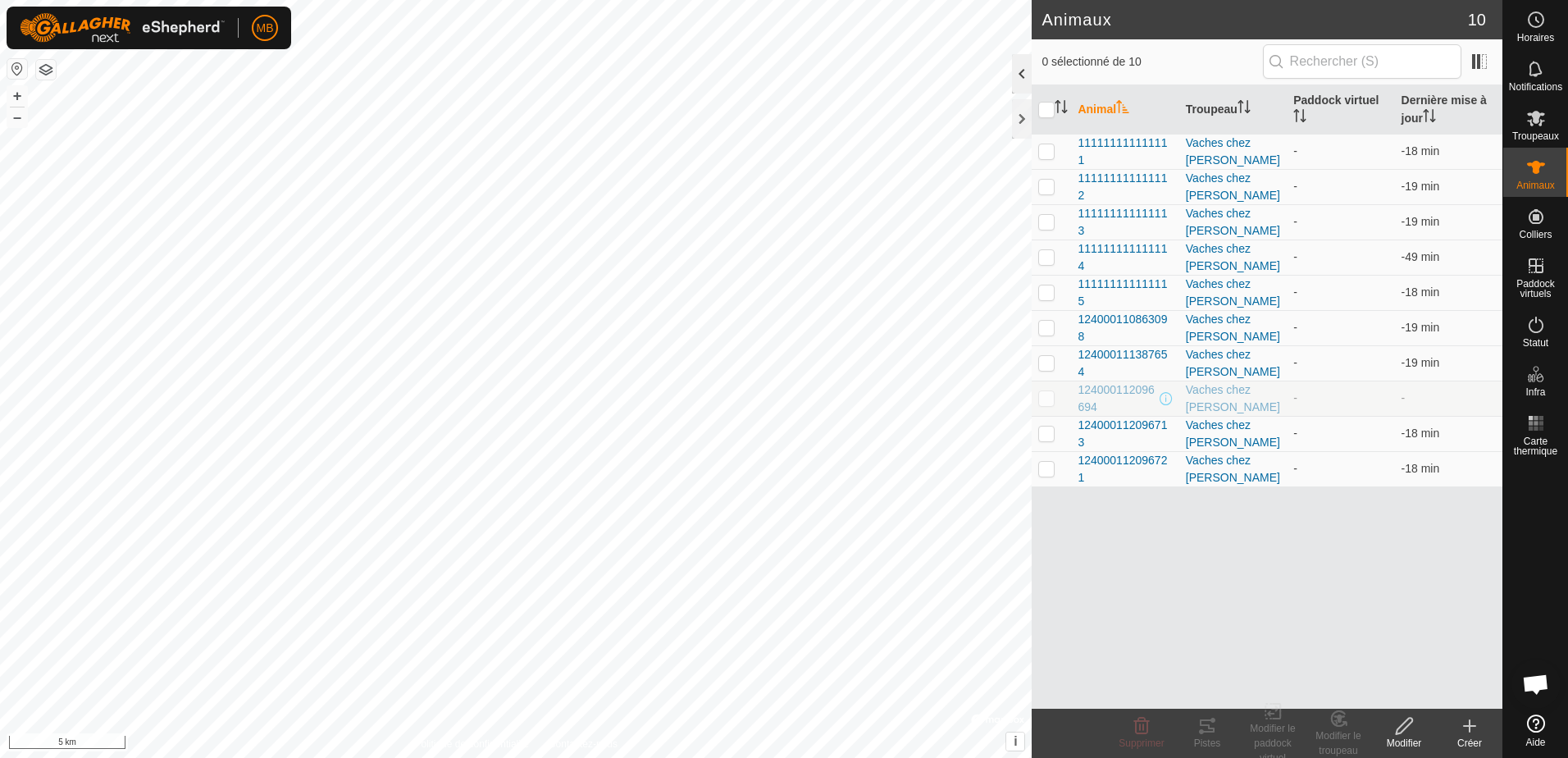
click at [1025, 77] on div at bounding box center [1022, 74] width 20 height 40
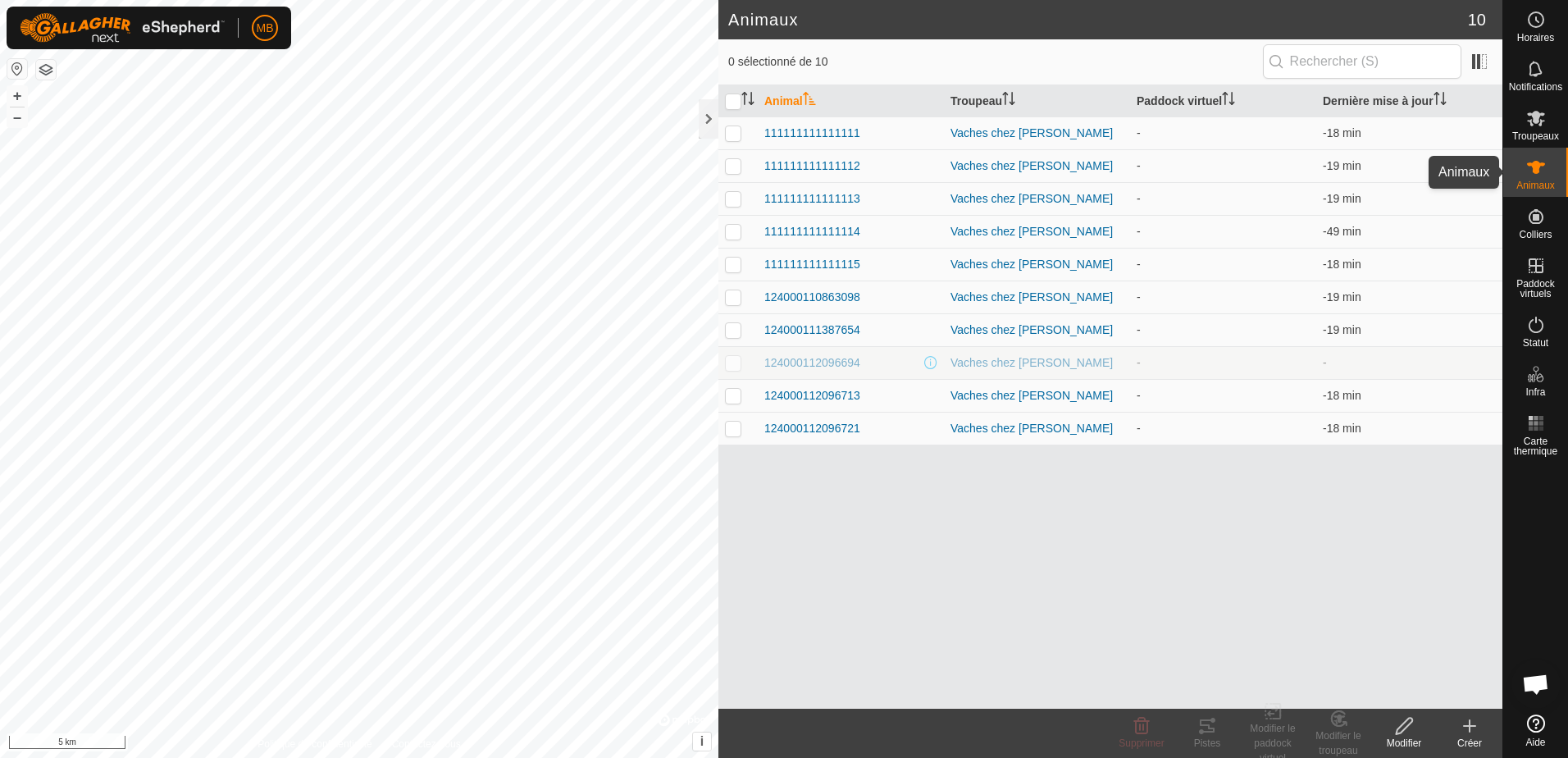
click at [1534, 172] on icon at bounding box center [1535, 167] width 18 height 13
click at [1526, 125] on icon at bounding box center [1535, 118] width 20 height 20
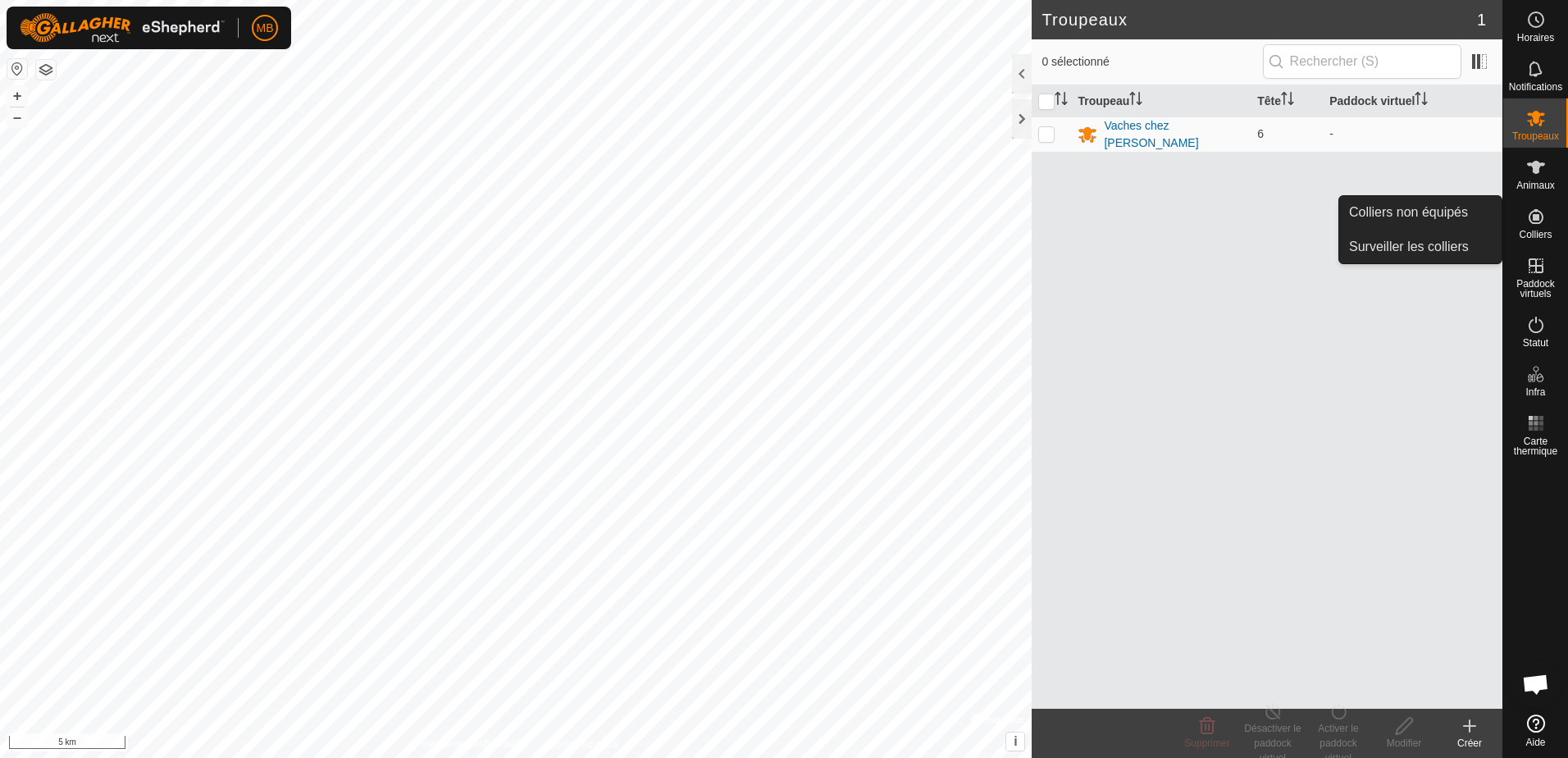
click at [1535, 213] on icon at bounding box center [1535, 216] width 20 height 20
click at [1422, 209] on link "Colliers non équipés" at bounding box center [1420, 213] width 163 height 33
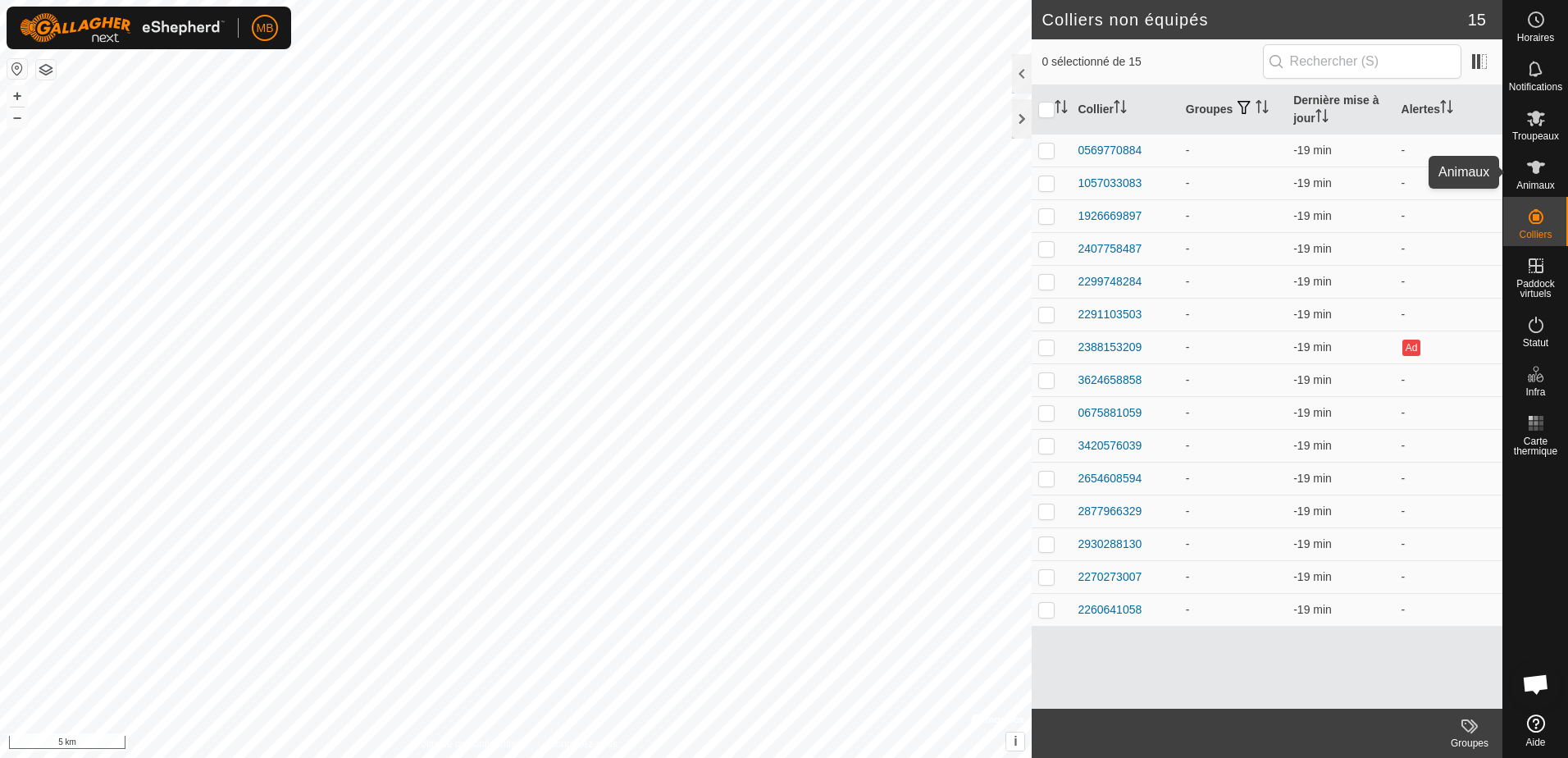
click at [1541, 177] on es-animals-svg-icon at bounding box center [1536, 167] width 29 height 26
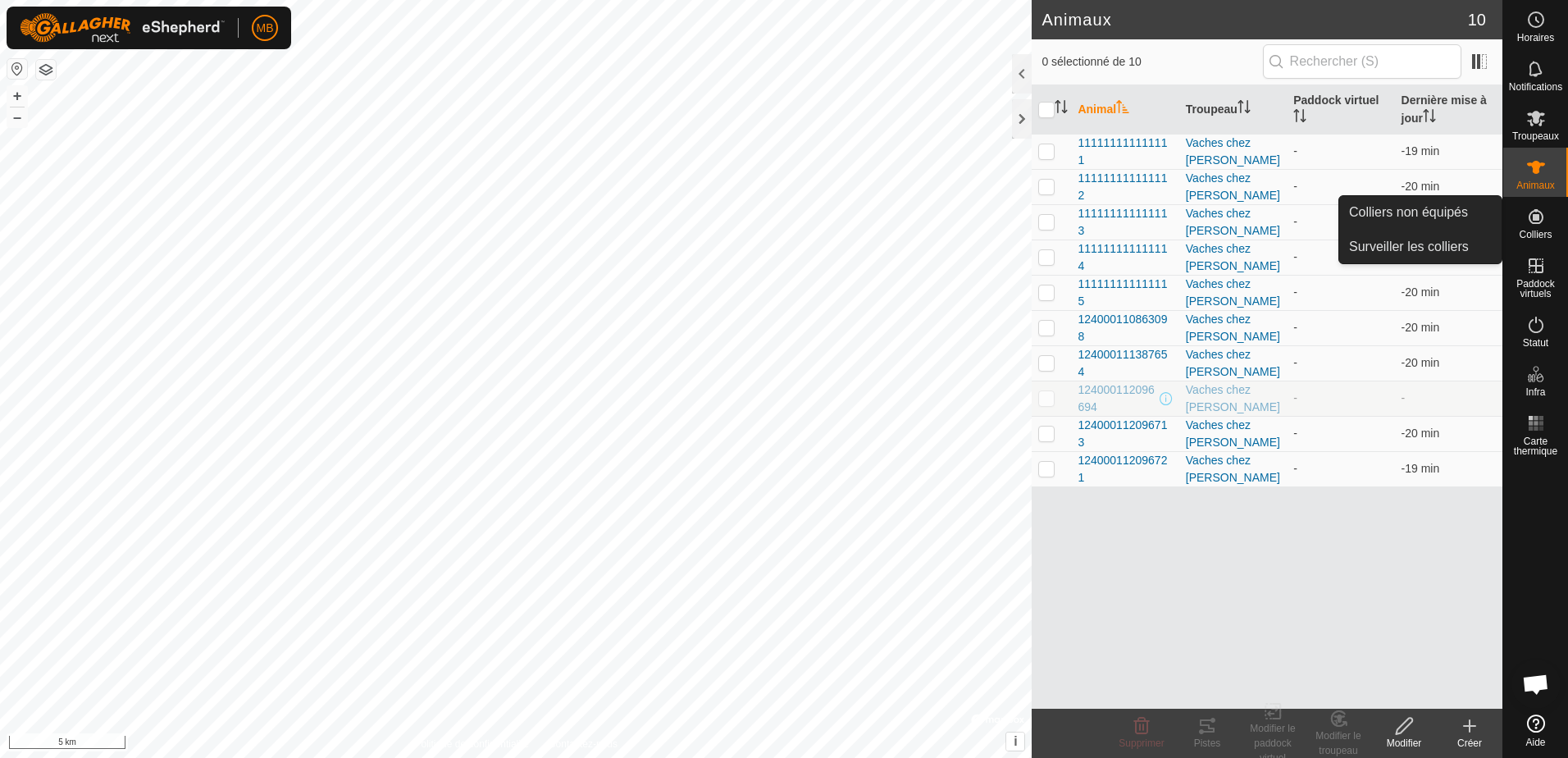
click at [1534, 219] on icon at bounding box center [1535, 216] width 15 height 15
click at [1423, 248] on link "Surveiller les colliers" at bounding box center [1420, 247] width 163 height 33
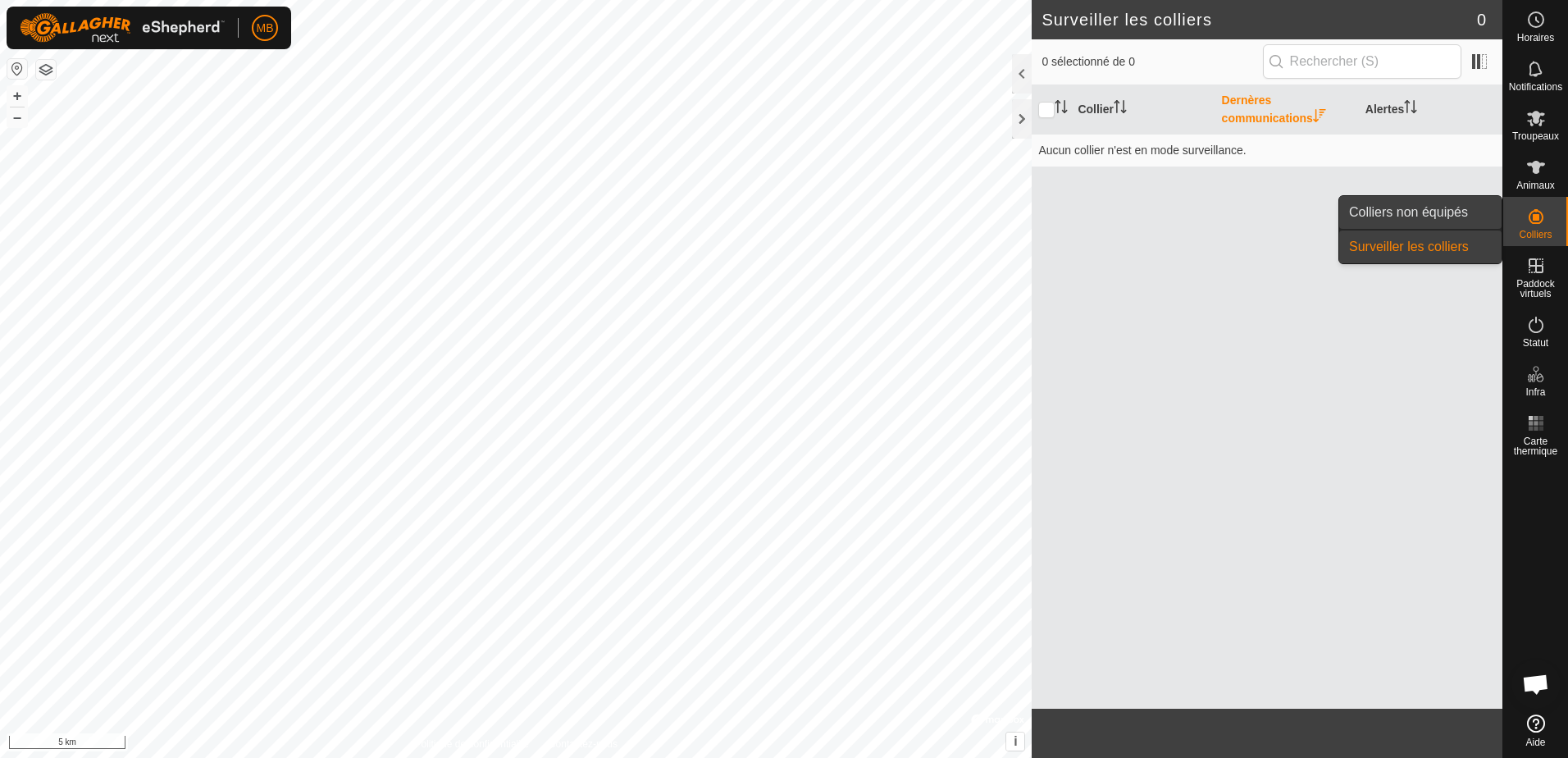
click at [1436, 217] on link "Colliers non équipés" at bounding box center [1420, 213] width 163 height 33
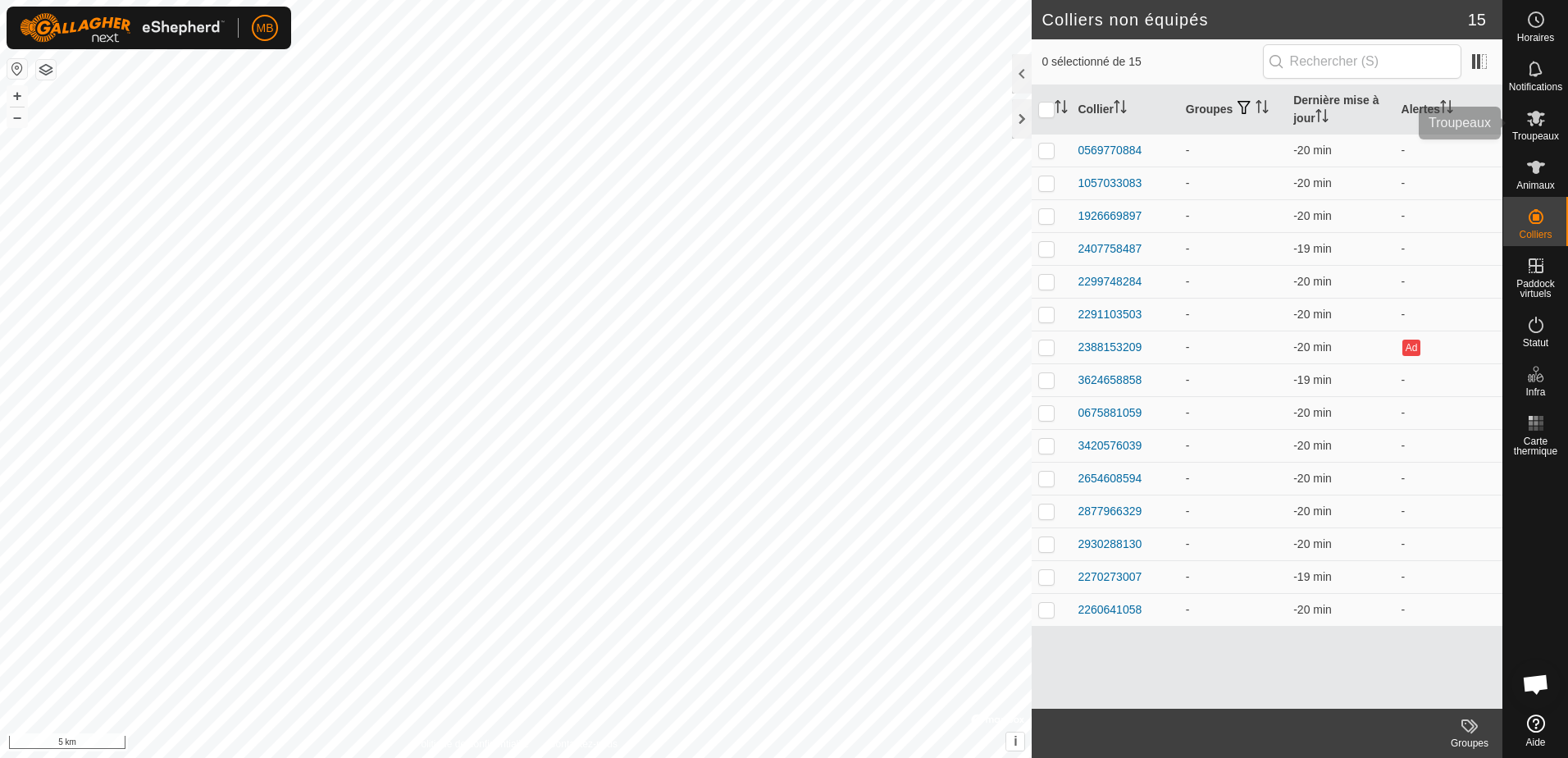
click at [1535, 134] on span "Troupeaux" at bounding box center [1535, 135] width 46 height 9
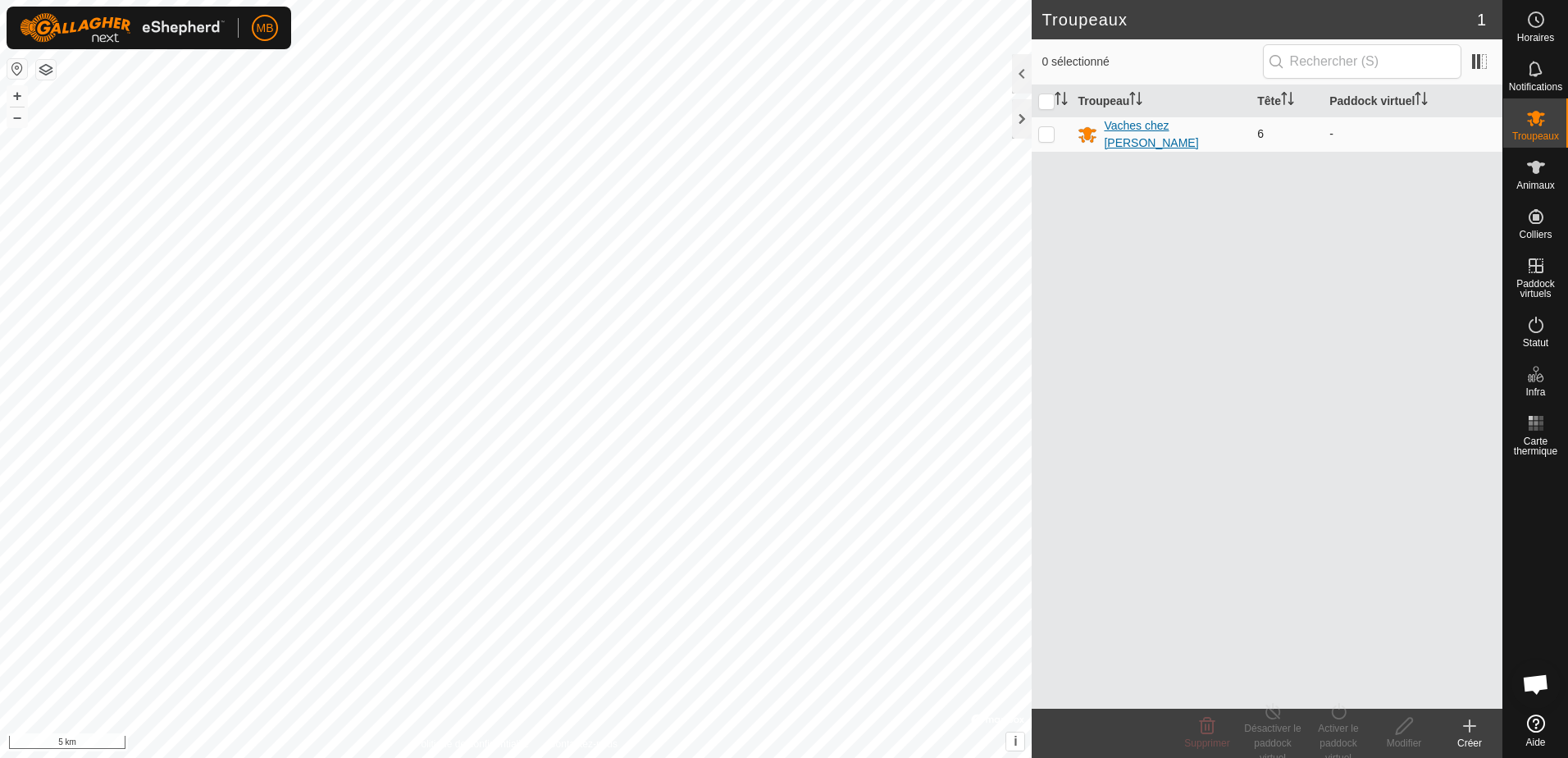
click at [1193, 137] on div "Vaches chez [PERSON_NAME]" at bounding box center [1174, 134] width 140 height 34
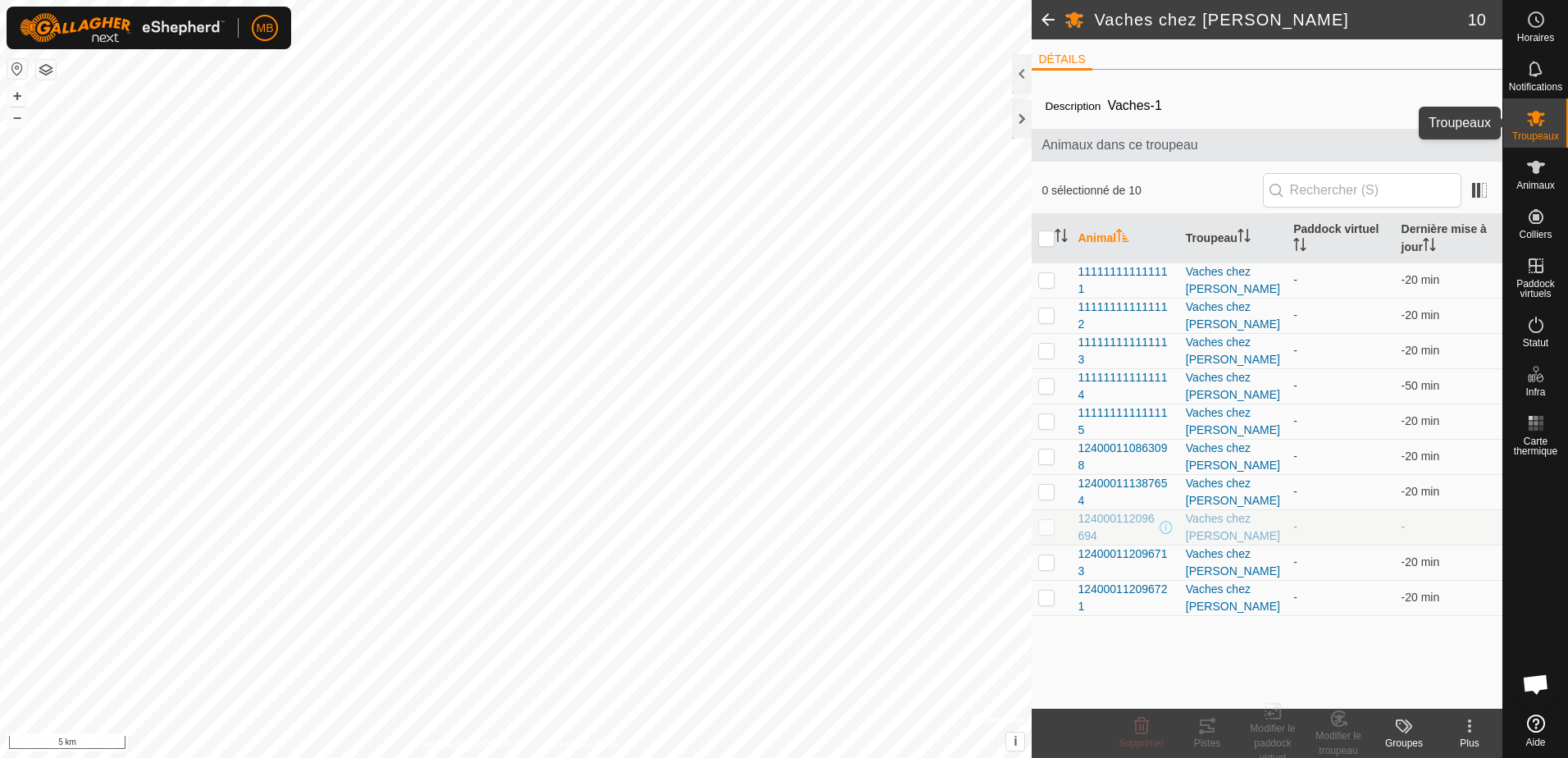
click at [1528, 121] on icon at bounding box center [1535, 119] width 18 height 15
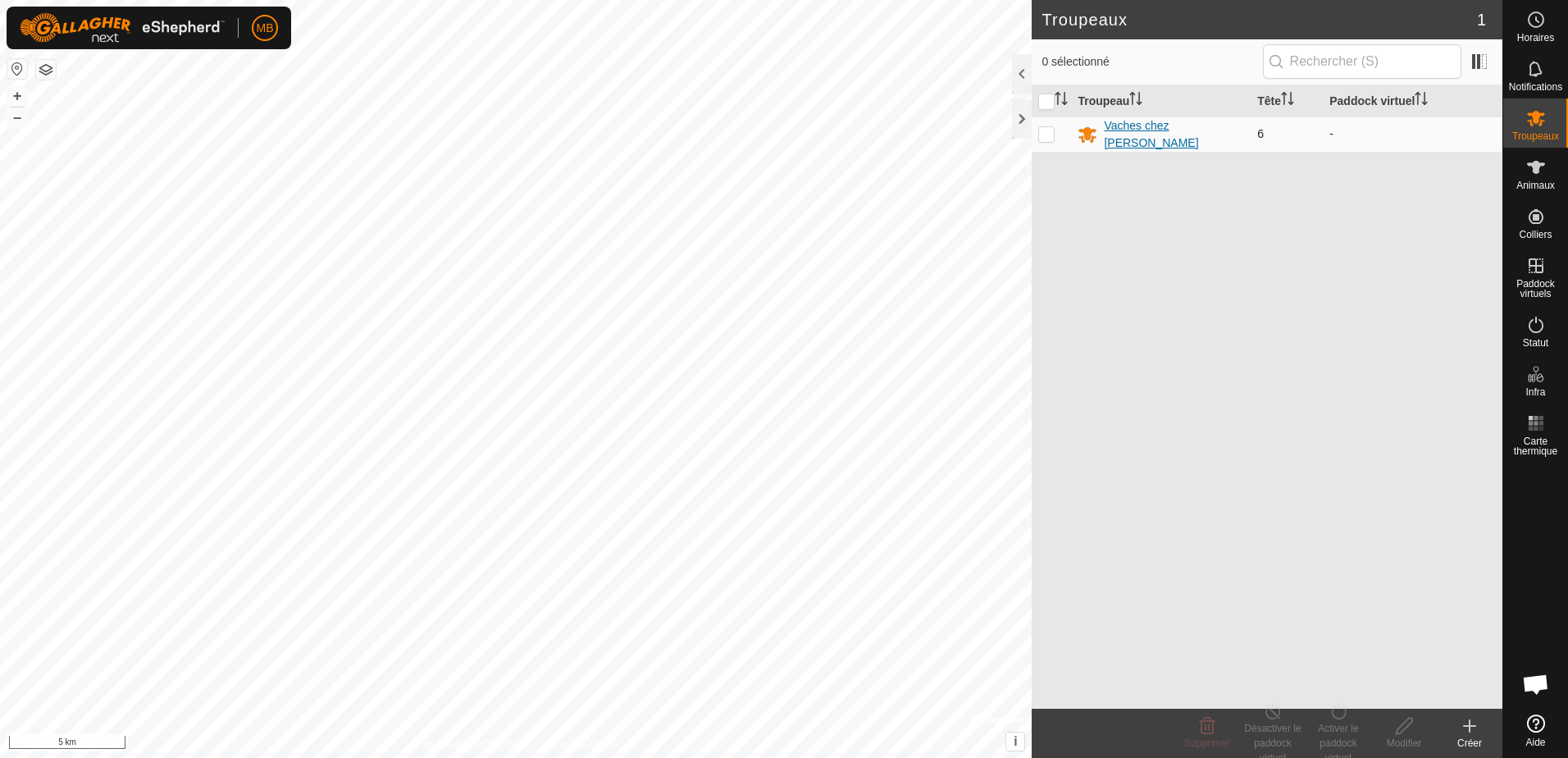
click at [1139, 135] on div "Vaches chez [PERSON_NAME]" at bounding box center [1174, 134] width 140 height 34
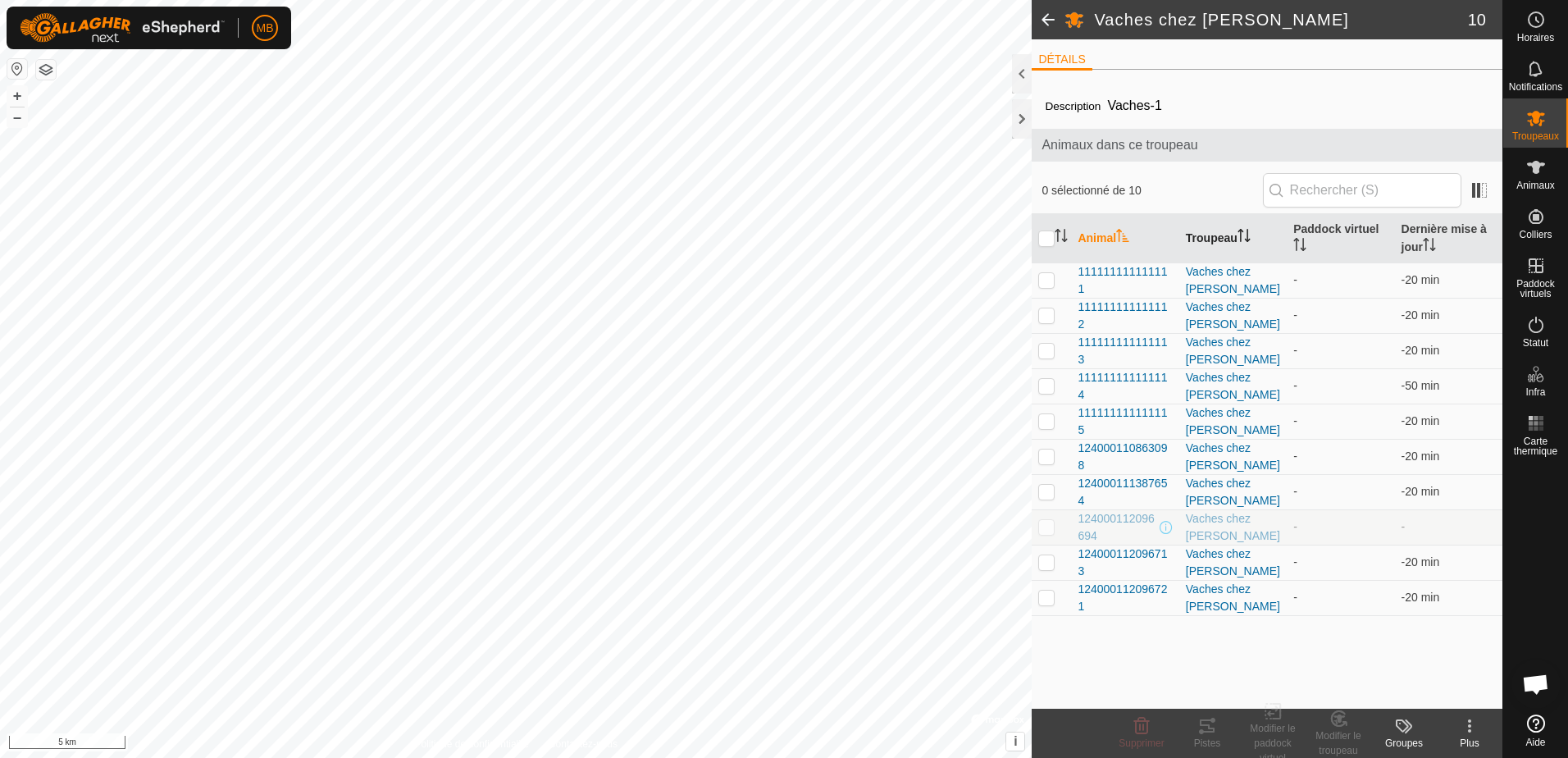
click at [1231, 231] on th "Troupeau" at bounding box center [1232, 238] width 108 height 49
click at [1049, 25] on span at bounding box center [1048, 20] width 33 height 40
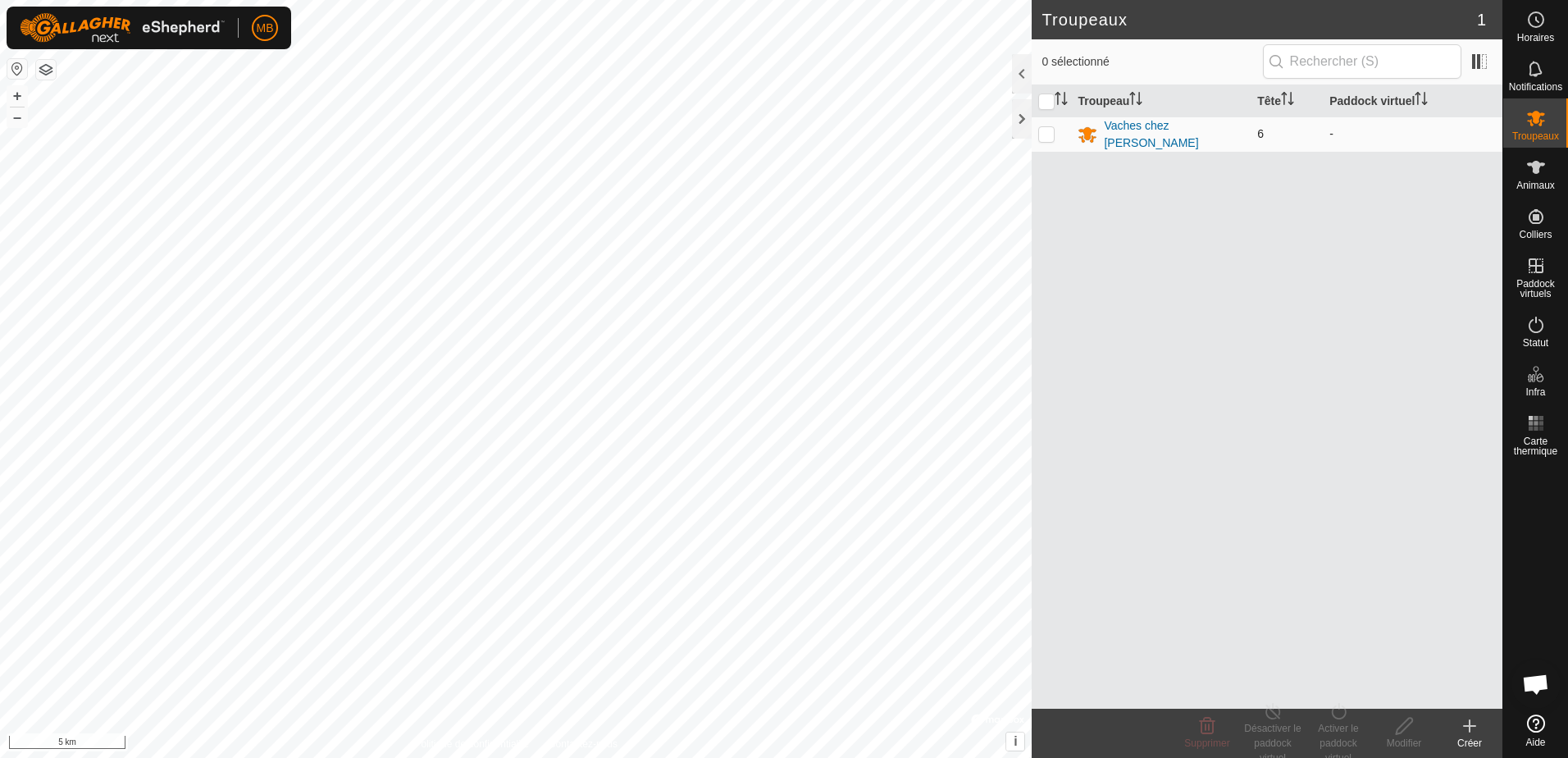
click at [1258, 132] on span "6" at bounding box center [1261, 133] width 7 height 13
click at [1285, 103] on icon "Activer pour trier" at bounding box center [1284, 98] width 2 height 13
click at [1286, 103] on icon "Activer pour trier" at bounding box center [1287, 98] width 12 height 13
click at [1287, 90] on th "Tête" at bounding box center [1287, 101] width 72 height 32
click at [1159, 136] on div "Vaches chez [PERSON_NAME]" at bounding box center [1174, 134] width 140 height 34
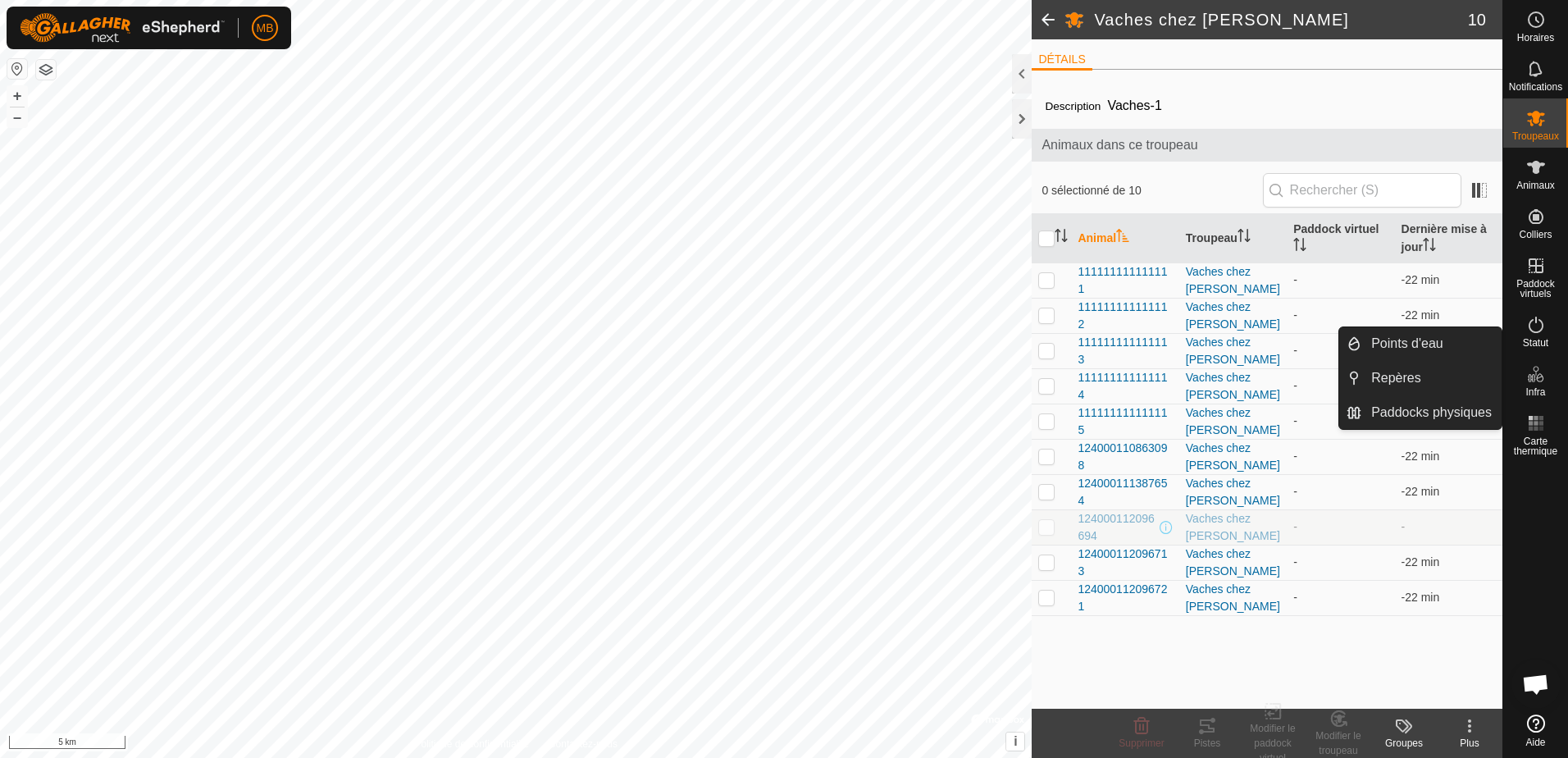
click at [1043, 17] on span at bounding box center [1048, 20] width 33 height 40
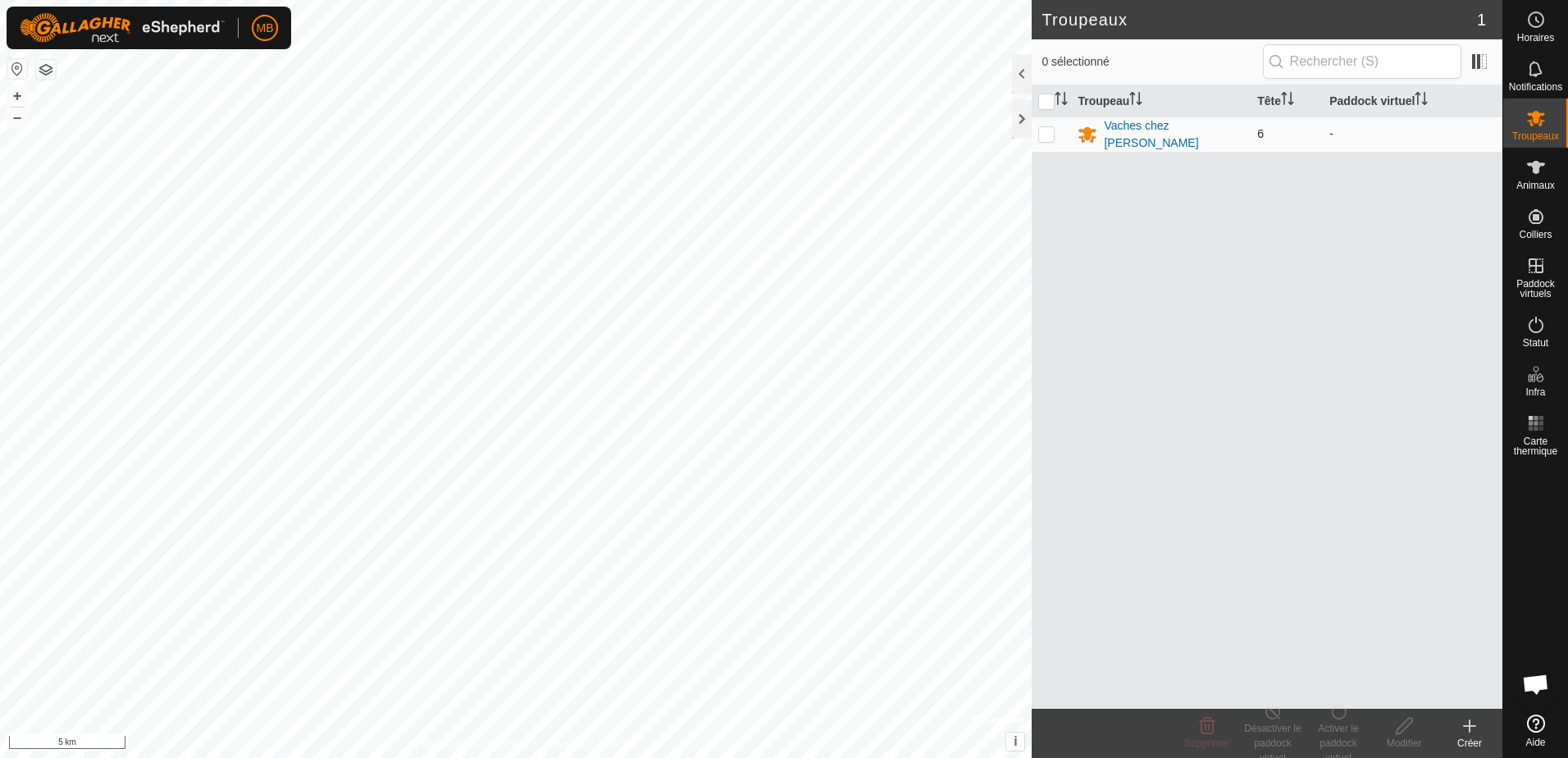
click at [1255, 132] on td "6" at bounding box center [1287, 133] width 72 height 35
click at [1472, 66] on span at bounding box center [1479, 61] width 26 height 26
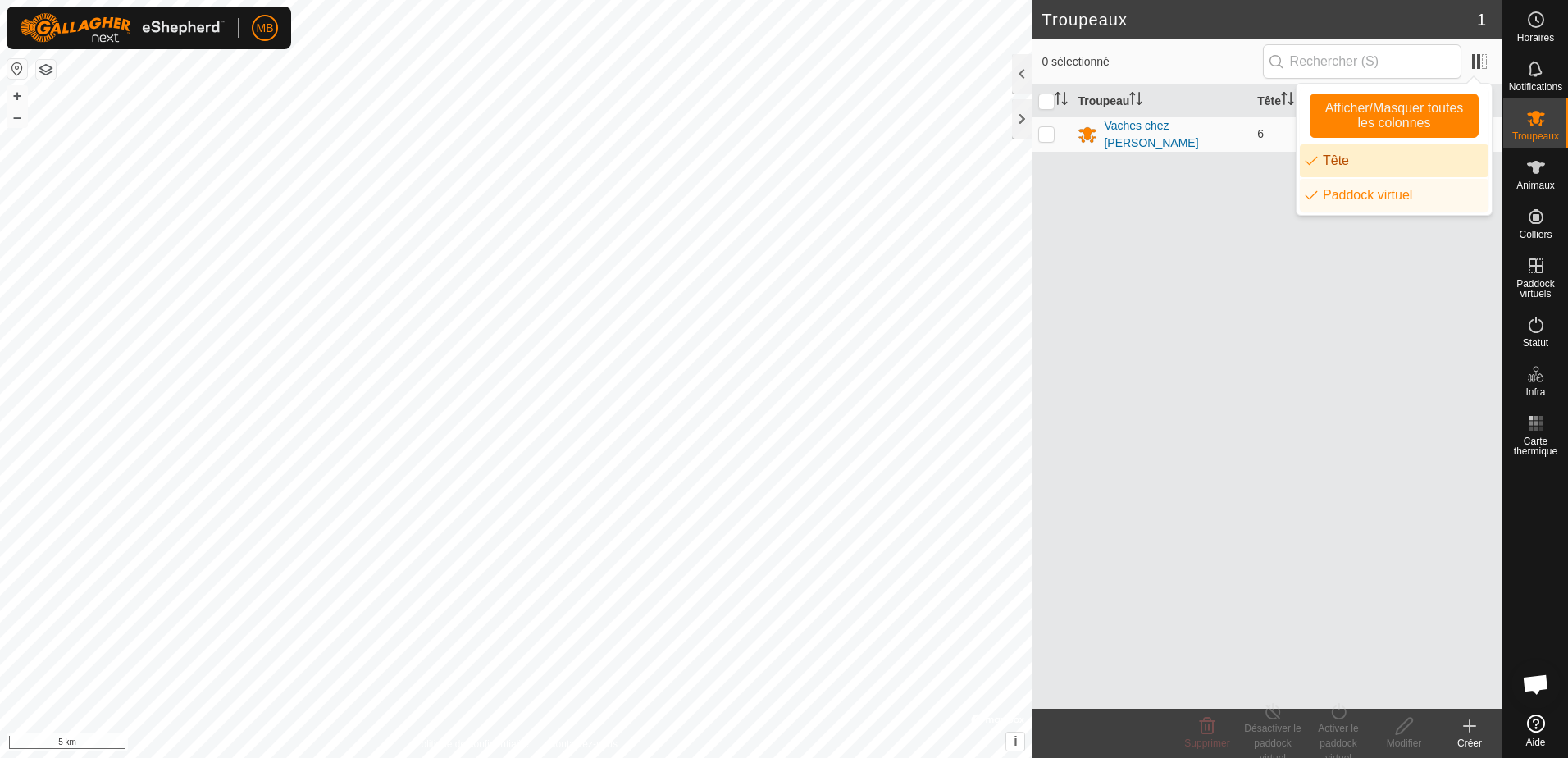
click at [1354, 166] on li "Tête" at bounding box center [1393, 161] width 188 height 33
click at [1359, 157] on li "Tête" at bounding box center [1393, 161] width 188 height 33
click at [1201, 55] on span "0 sélectionné" at bounding box center [1151, 62] width 220 height 17
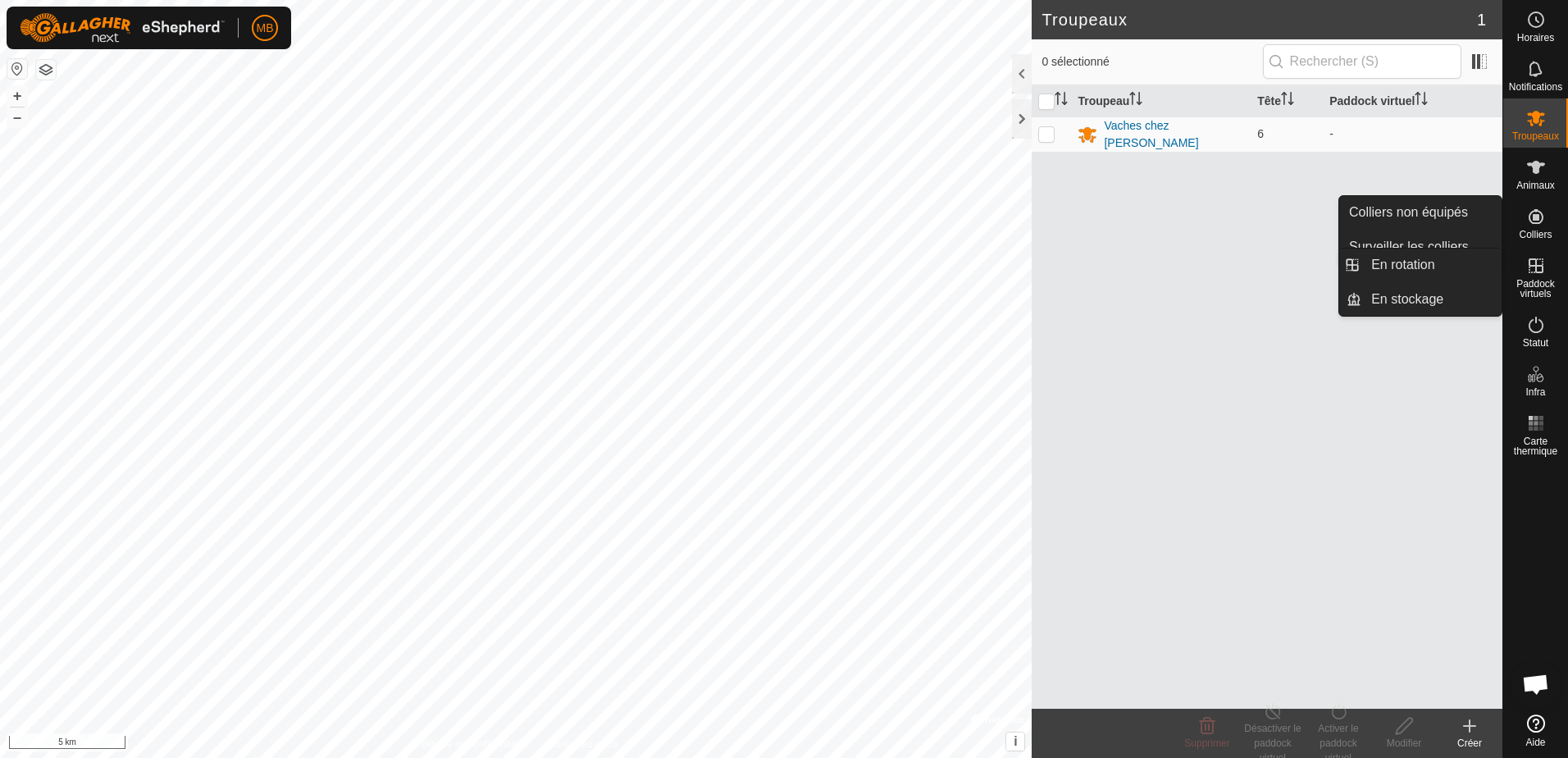
click at [1541, 279] on span "Paddock virtuels" at bounding box center [1536, 288] width 57 height 20
click at [1401, 268] on link "En rotation" at bounding box center [1431, 265] width 140 height 33
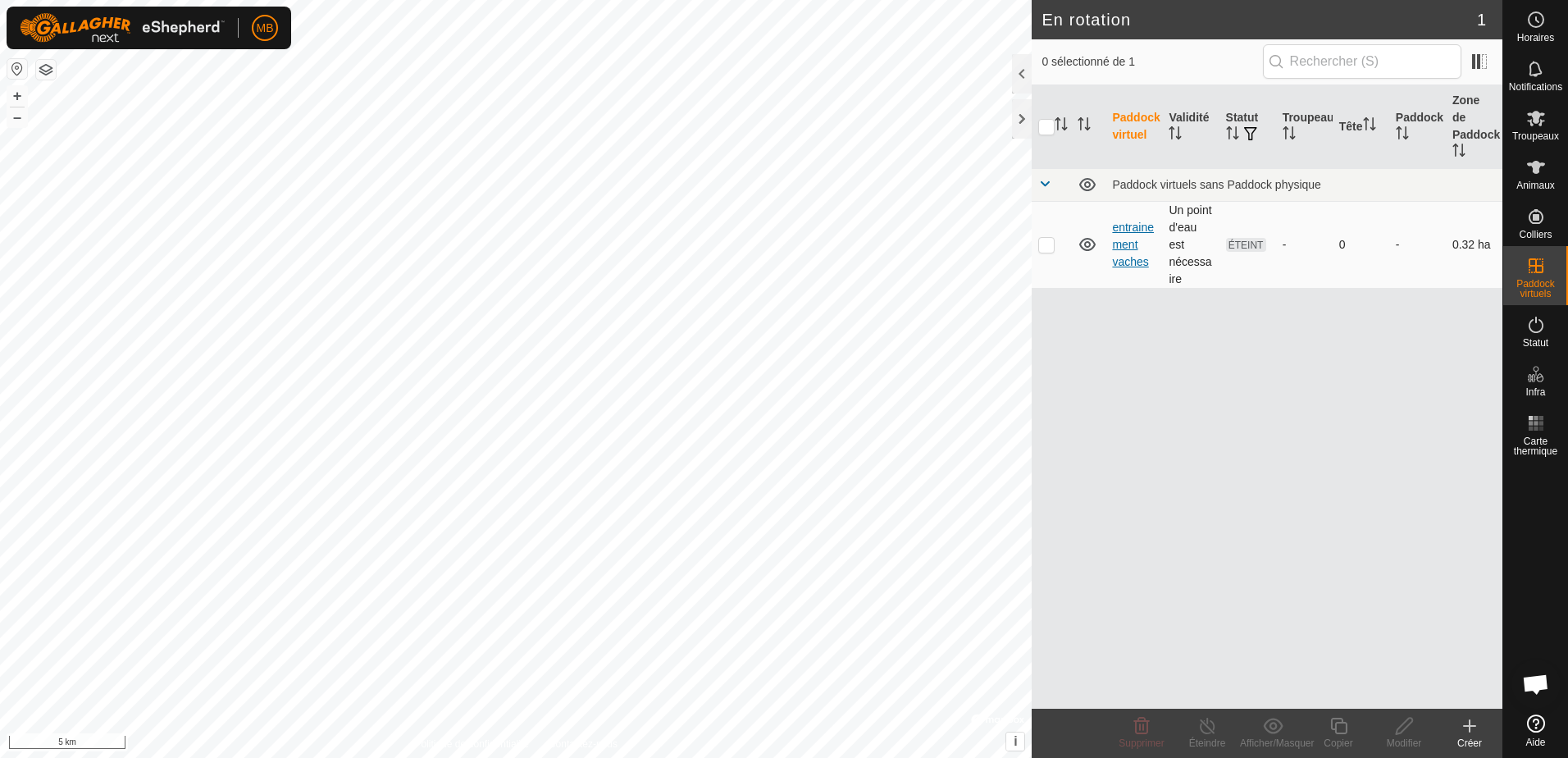
click at [1131, 231] on link "entrainement vaches" at bounding box center [1133, 243] width 42 height 47
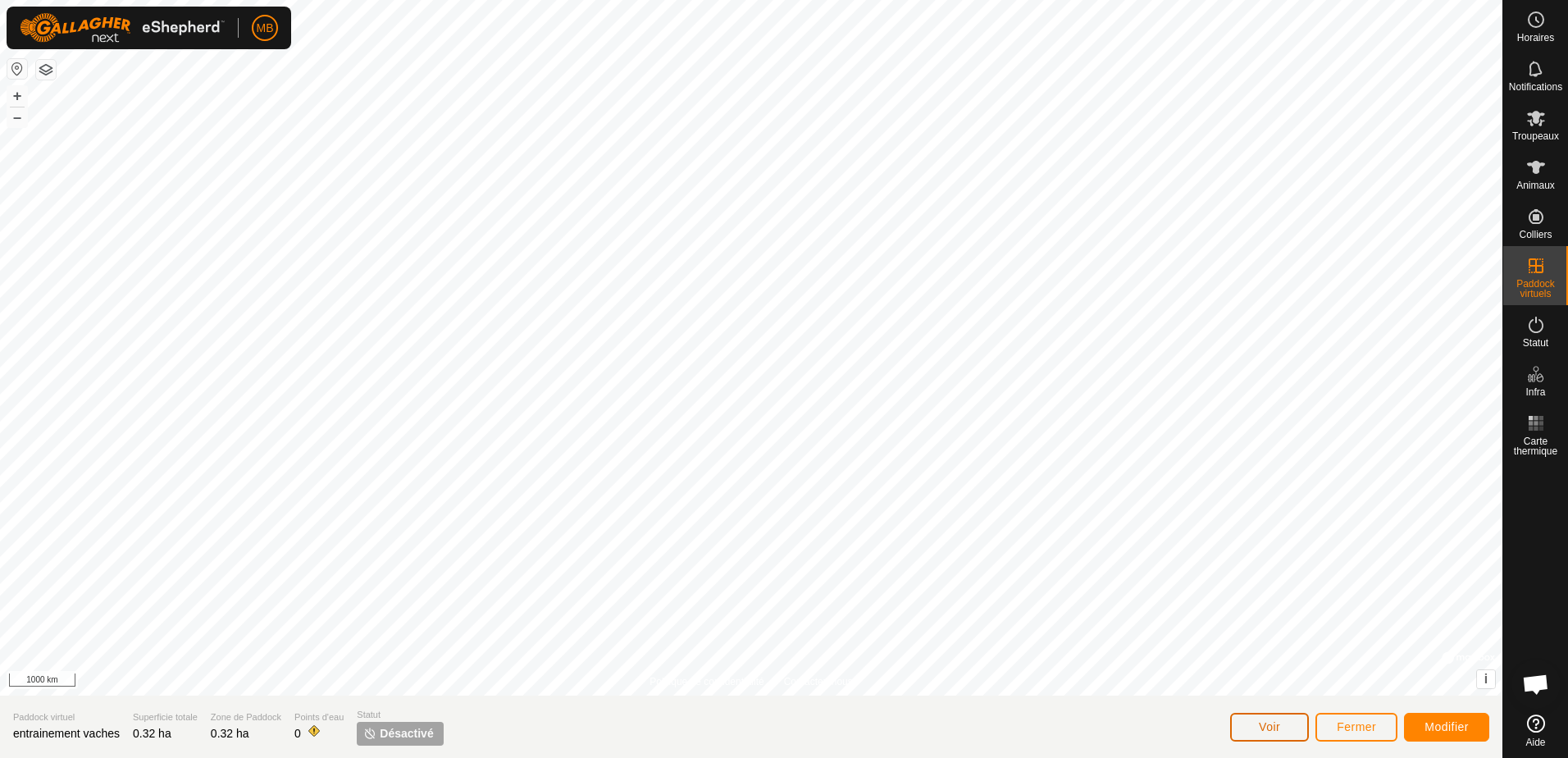
click at [1272, 730] on span "Voir" at bounding box center [1269, 726] width 22 height 13
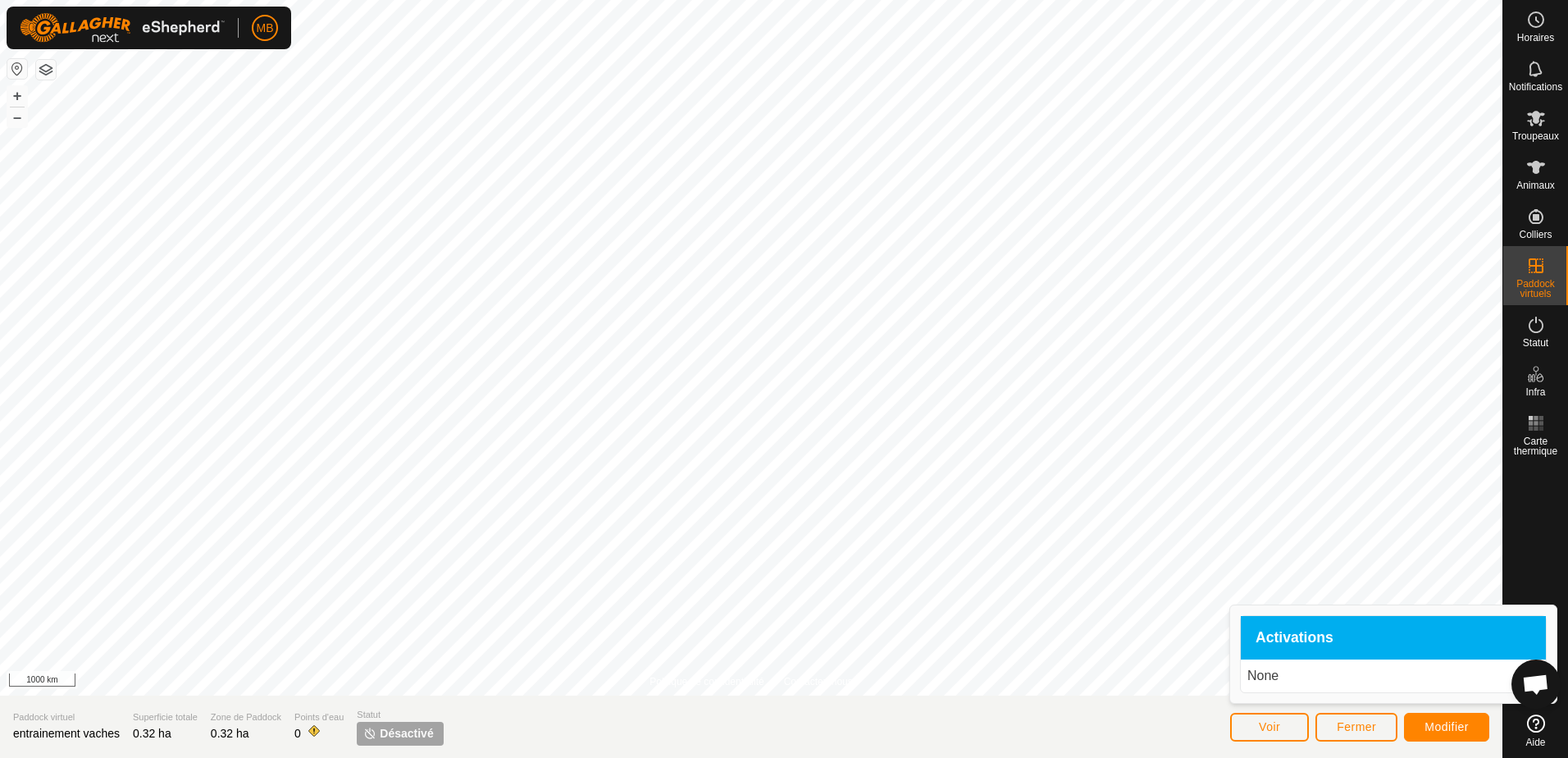
click at [1278, 639] on span "Activations" at bounding box center [1294, 638] width 78 height 15
click at [1272, 675] on p "None" at bounding box center [1392, 675] width 292 height 20
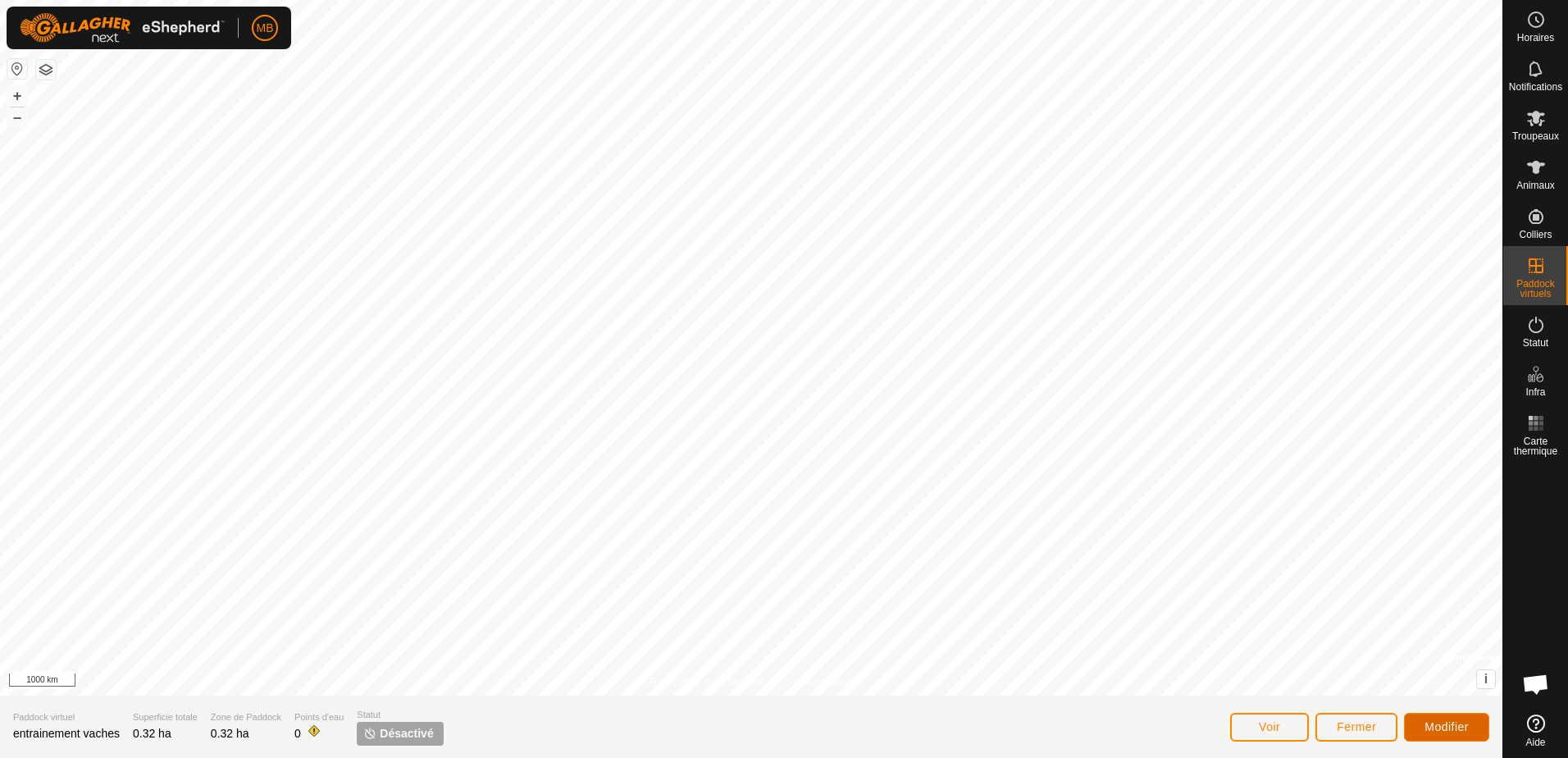
click at [1433, 731] on span "Modifier" at bounding box center [1446, 726] width 44 height 13
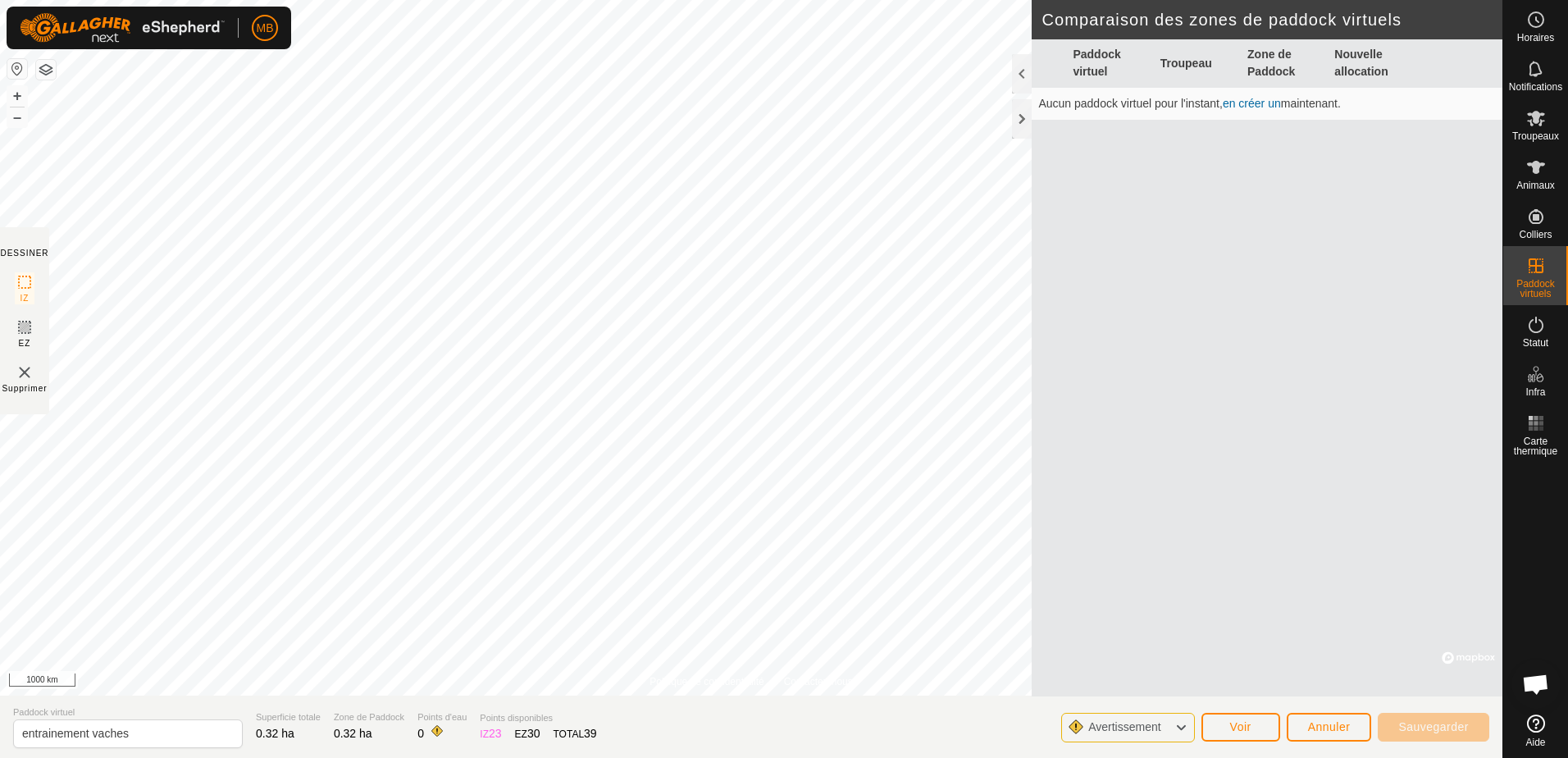
click at [1257, 103] on link "en créer un" at bounding box center [1252, 102] width 59 height 13
click at [1110, 730] on span "Avertissement" at bounding box center [1125, 726] width 72 height 13
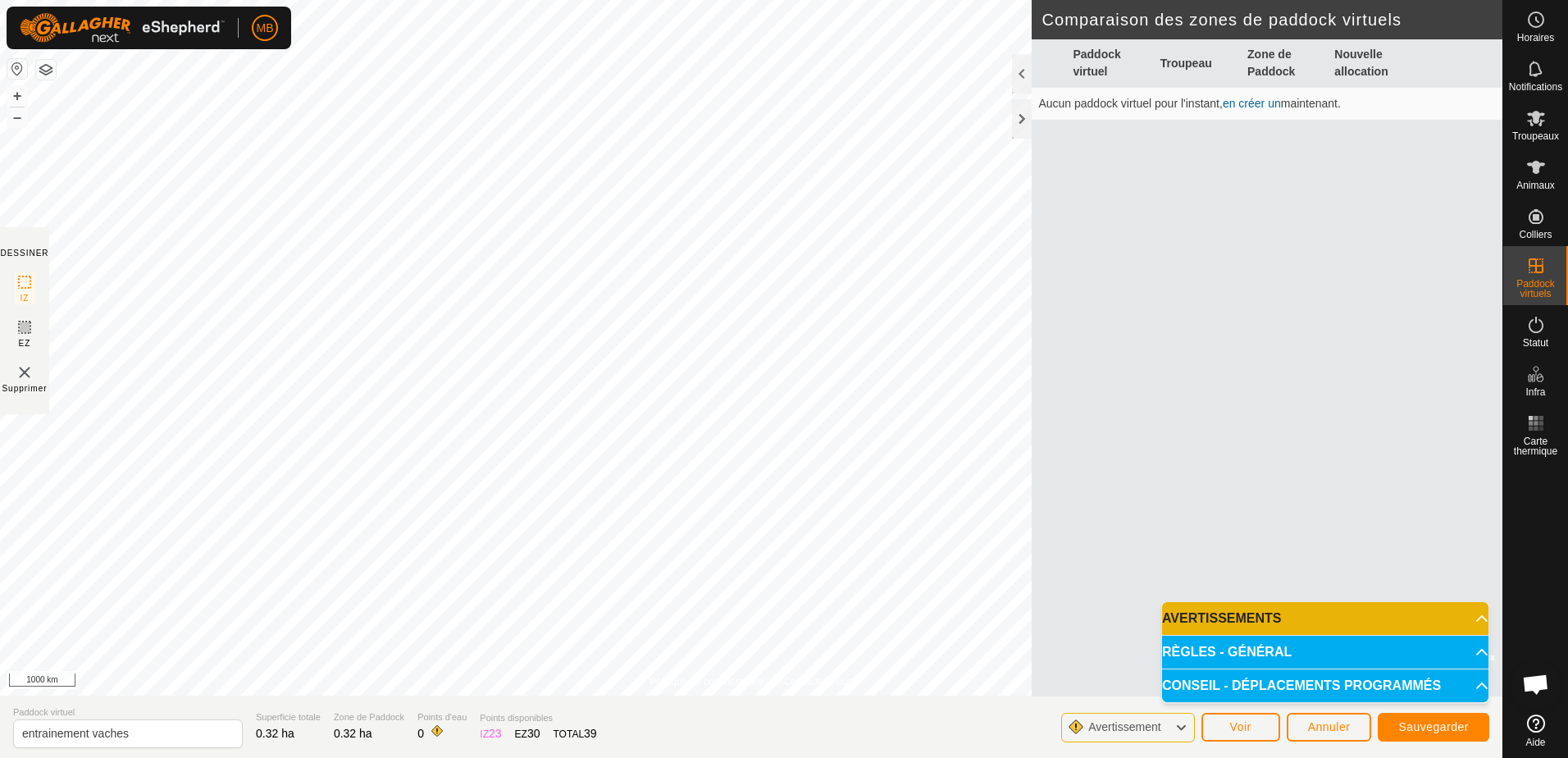
click at [1110, 730] on span "Avertissement" at bounding box center [1125, 726] width 72 height 13
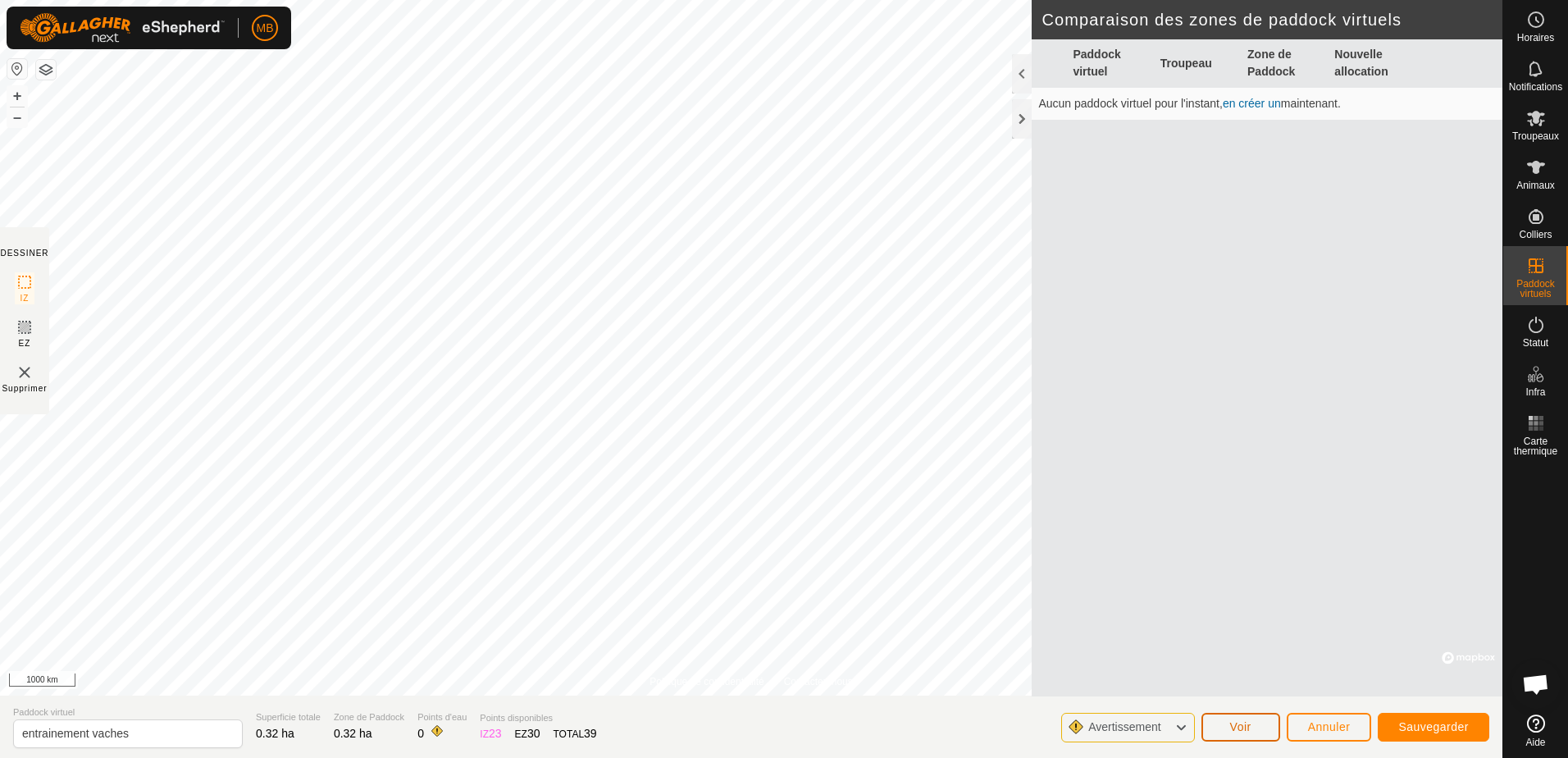
click at [1218, 727] on button "Voir" at bounding box center [1240, 726] width 78 height 28
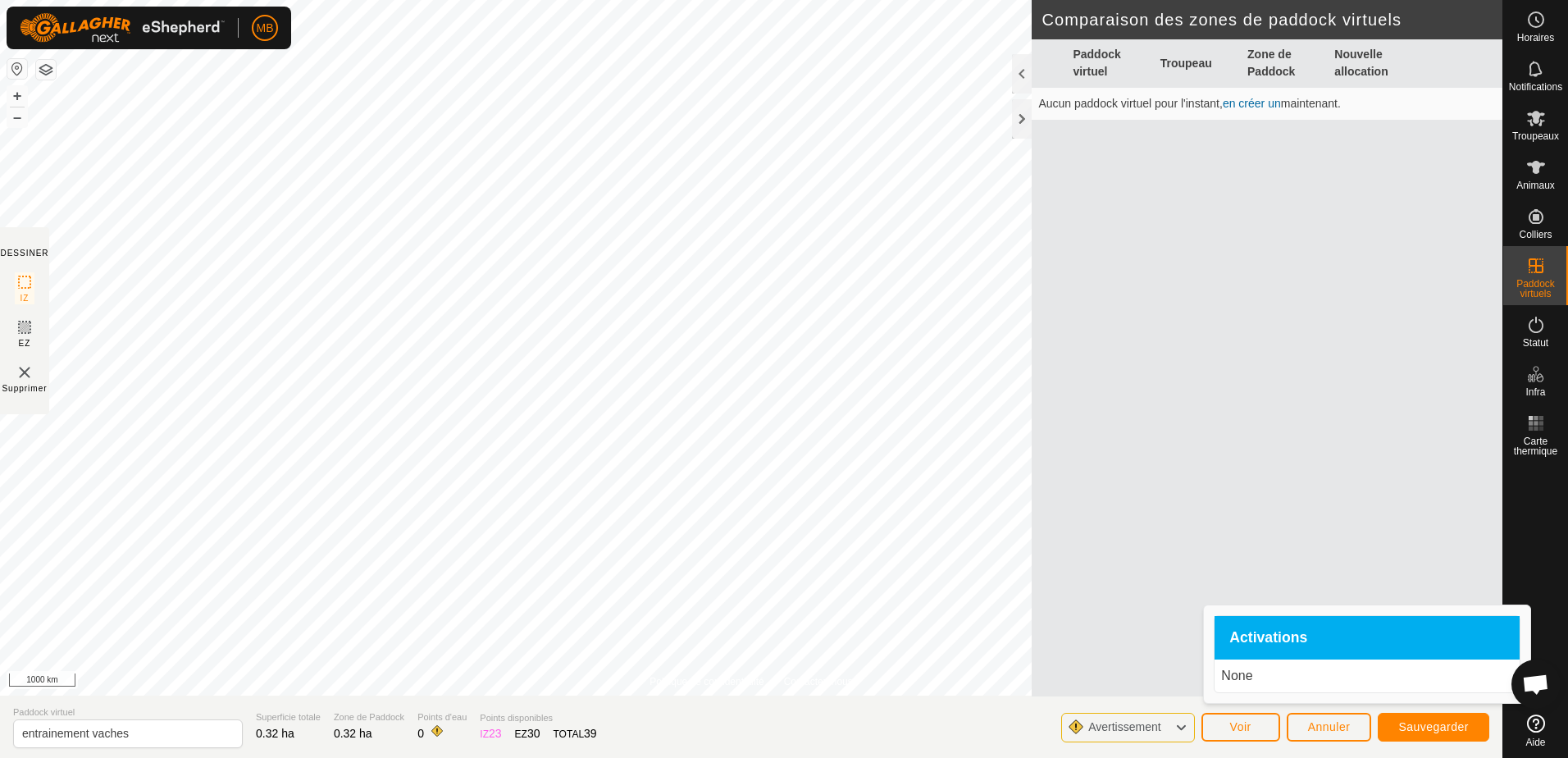
click at [1251, 687] on div "None" at bounding box center [1367, 675] width 306 height 33
click at [1464, 730] on span "Sauvegarder" at bounding box center [1434, 726] width 71 height 13
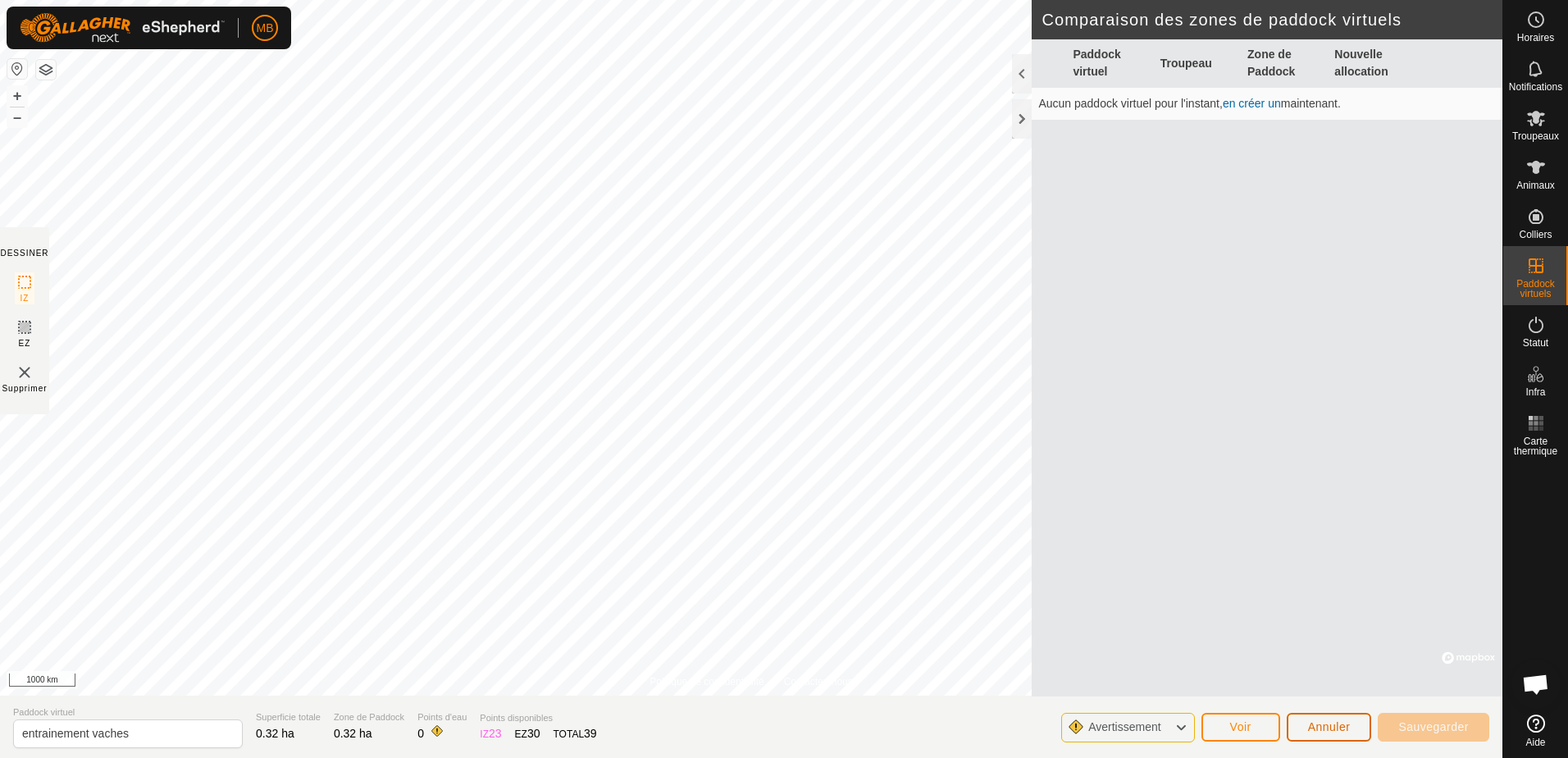
click at [1314, 724] on span "Annuler" at bounding box center [1330, 726] width 43 height 13
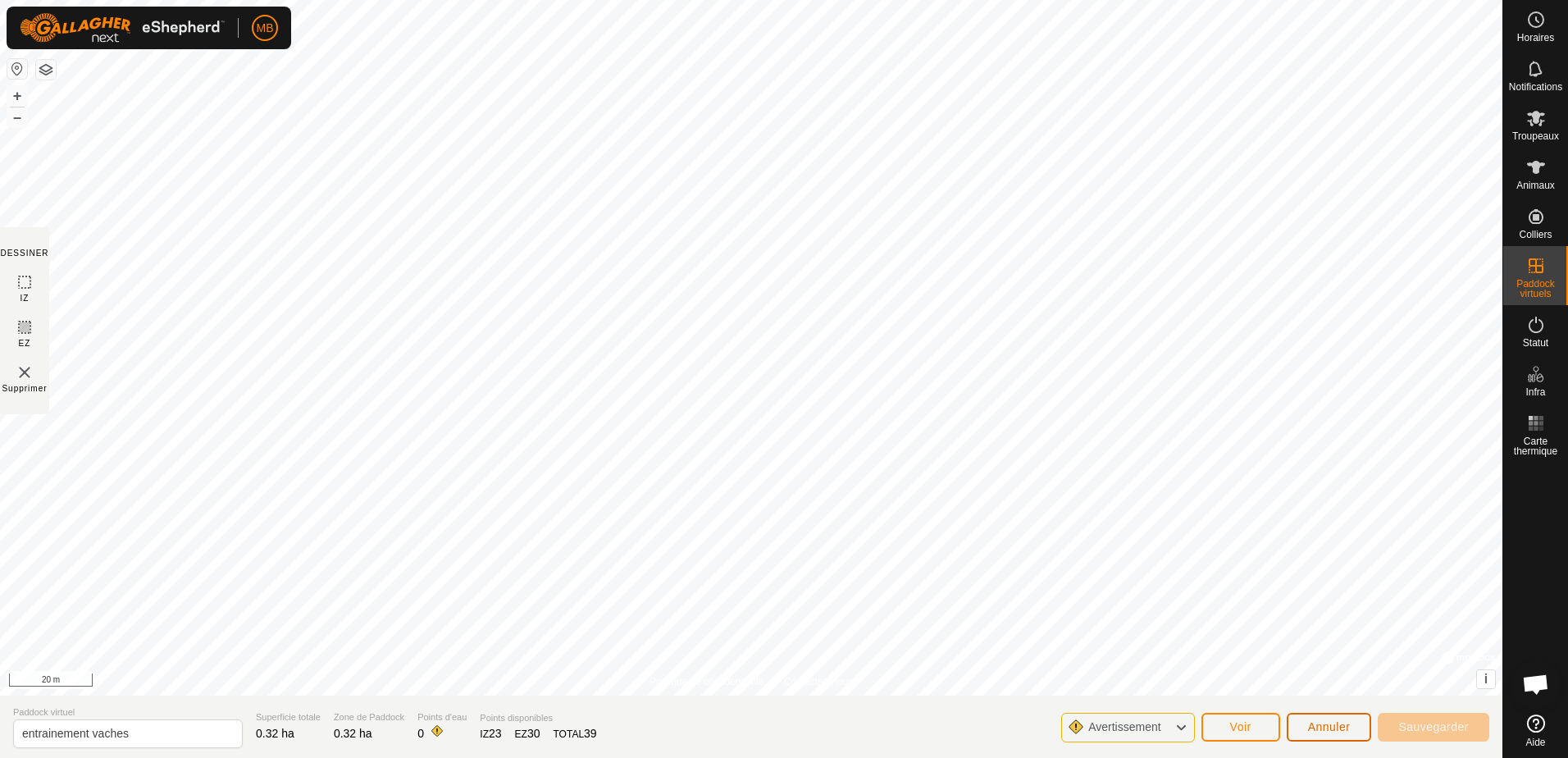
click at [1343, 733] on span "Annuler" at bounding box center [1330, 726] width 43 height 13
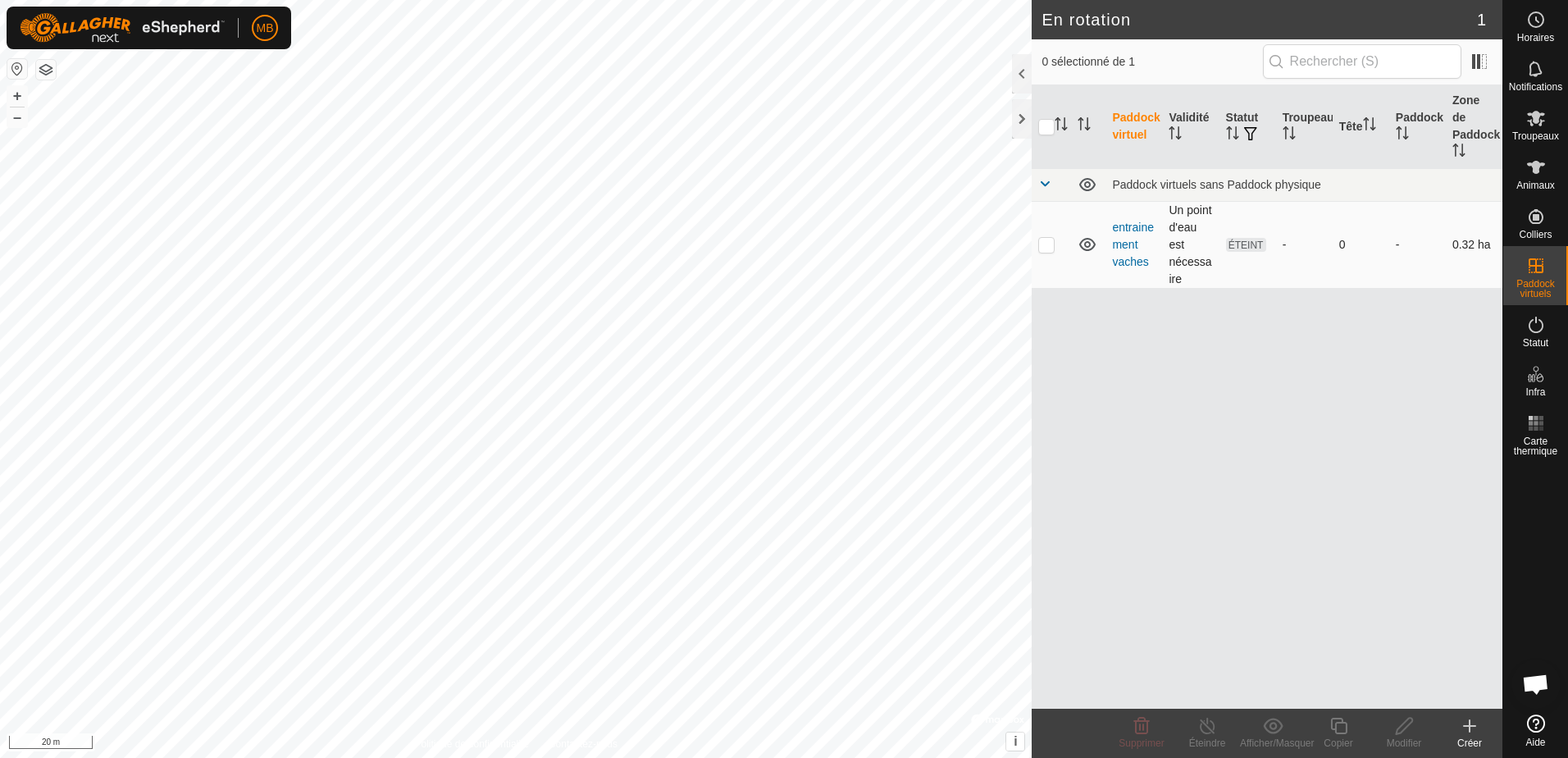
click at [1085, 235] on icon at bounding box center [1087, 244] width 20 height 20
click at [1466, 728] on icon at bounding box center [1469, 725] width 20 height 20
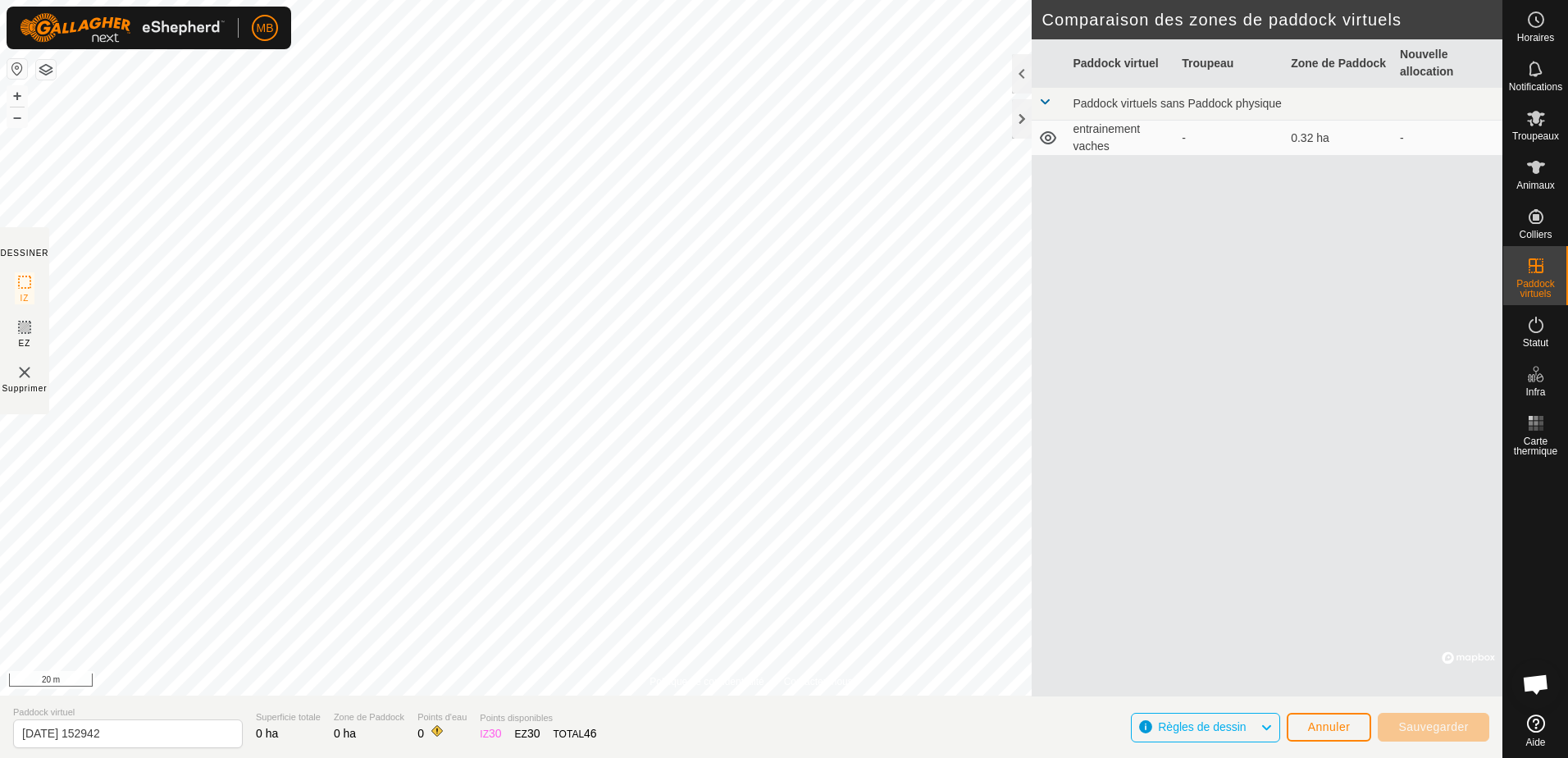
click at [1221, 729] on span "Règles de dessin" at bounding box center [1202, 726] width 88 height 13
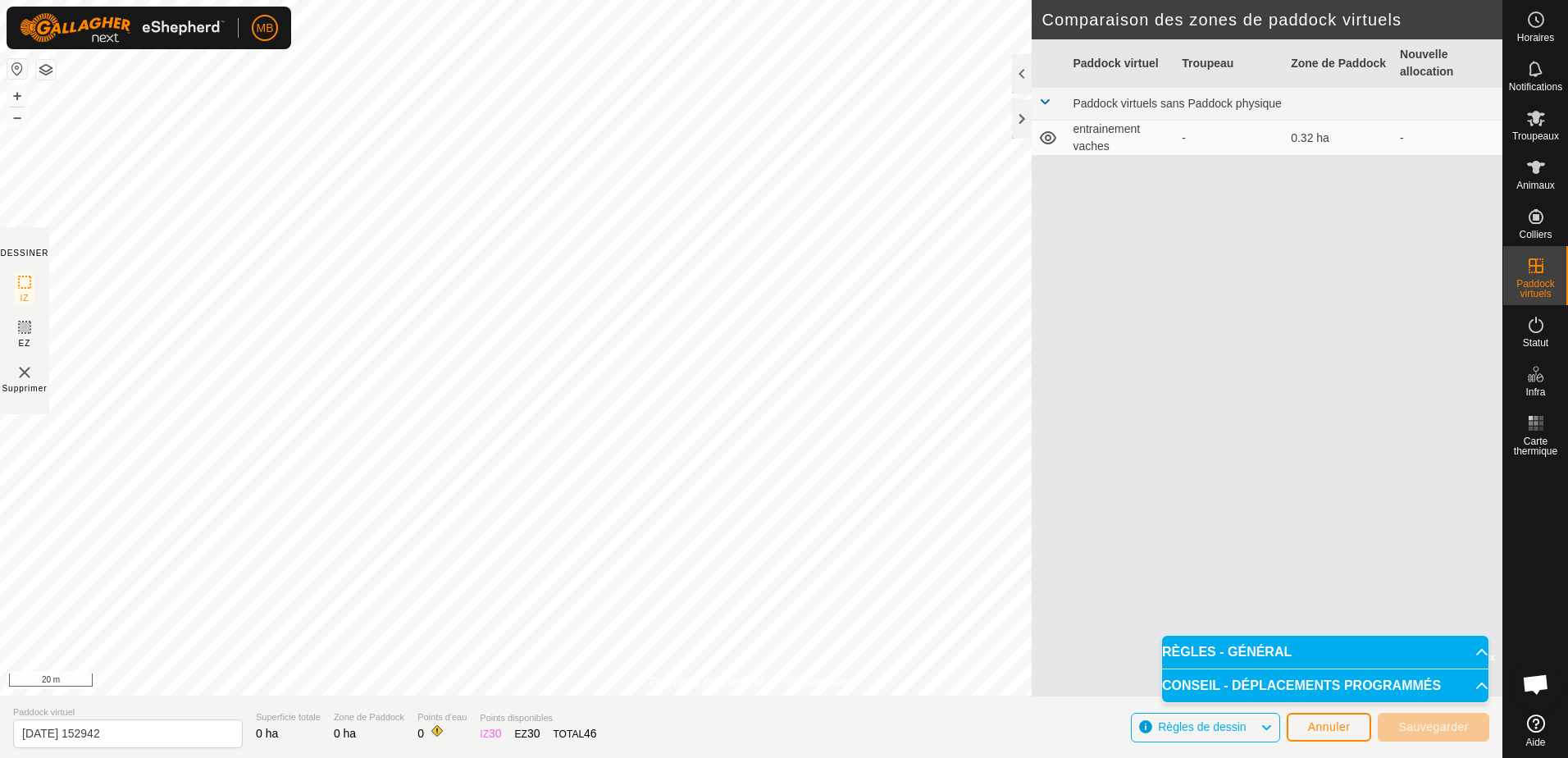
click at [1254, 650] on p-accordion-header "RÈGLES - GÉNÉRAL" at bounding box center [1324, 652] width 326 height 33
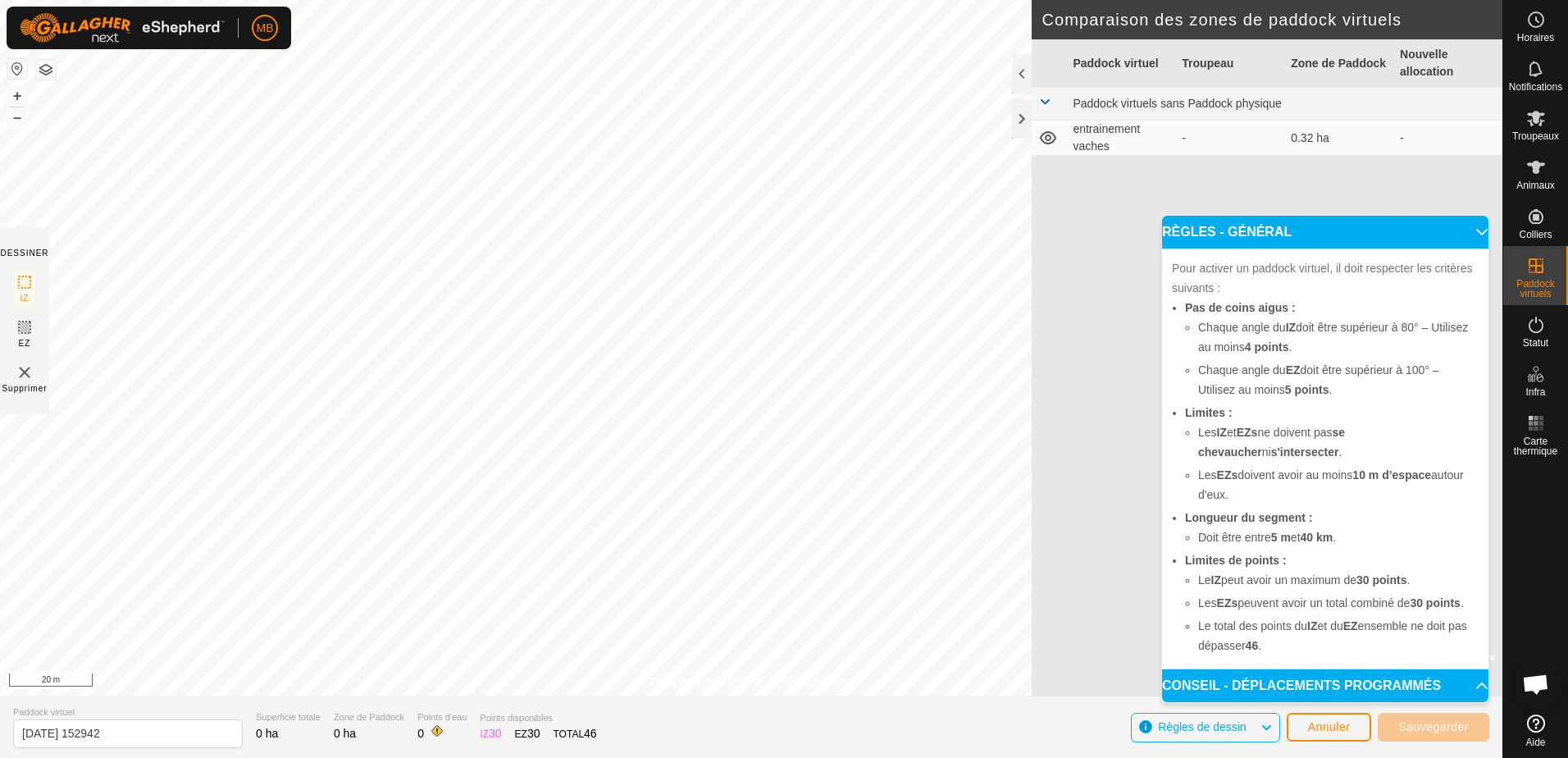
click at [1254, 650] on b "46" at bounding box center [1252, 644] width 13 height 13
drag, startPoint x: 1254, startPoint y: 650, endPoint x: 1141, endPoint y: 591, distance: 127.5
click at [1141, 591] on div "Paddock virtuel Troupeau Zone de Paddock Nouvelle allocation Paddock virtuels s…" at bounding box center [1267, 367] width 471 height 656
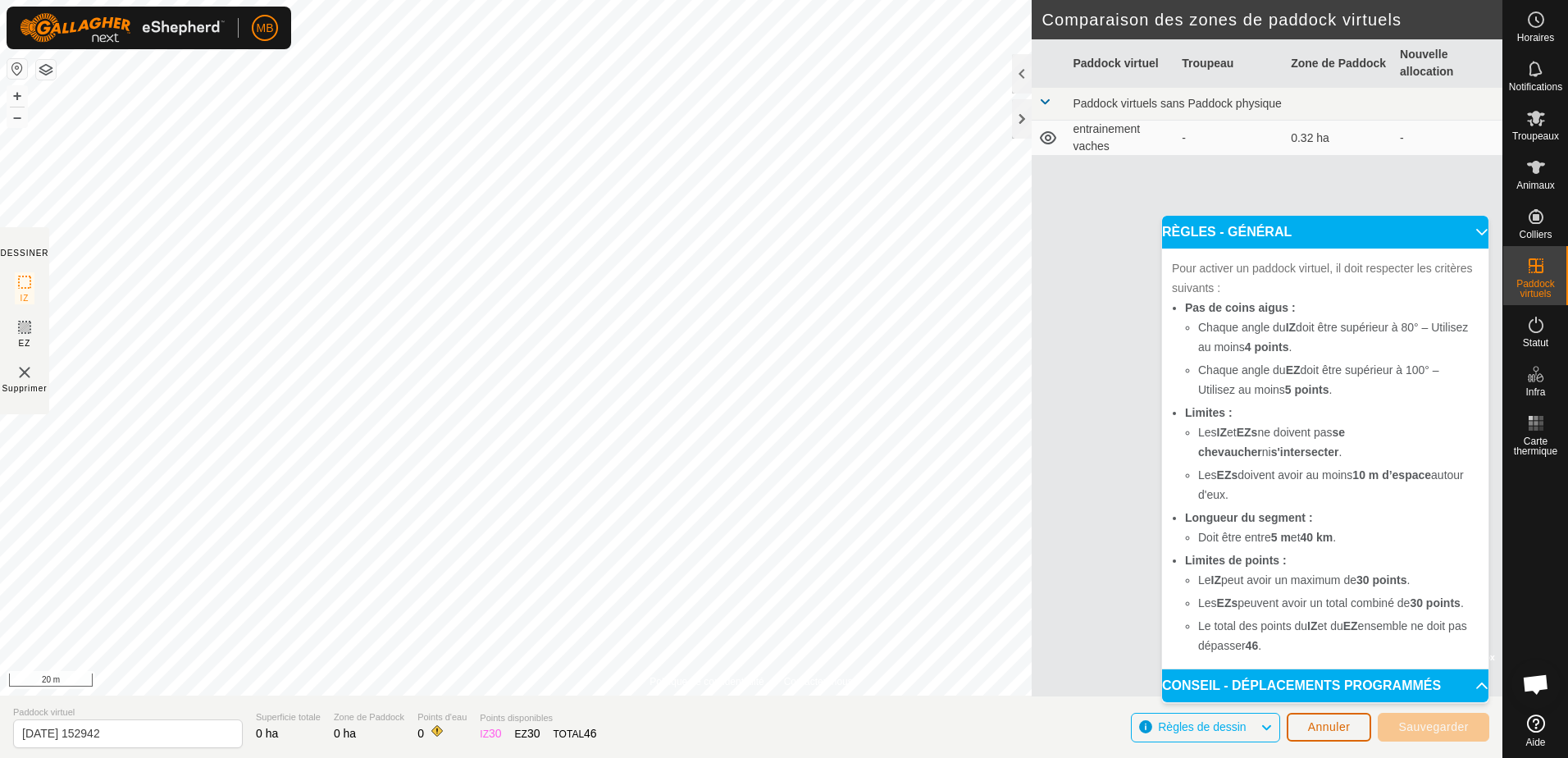
click at [1328, 717] on button "Annuler" at bounding box center [1329, 726] width 85 height 28
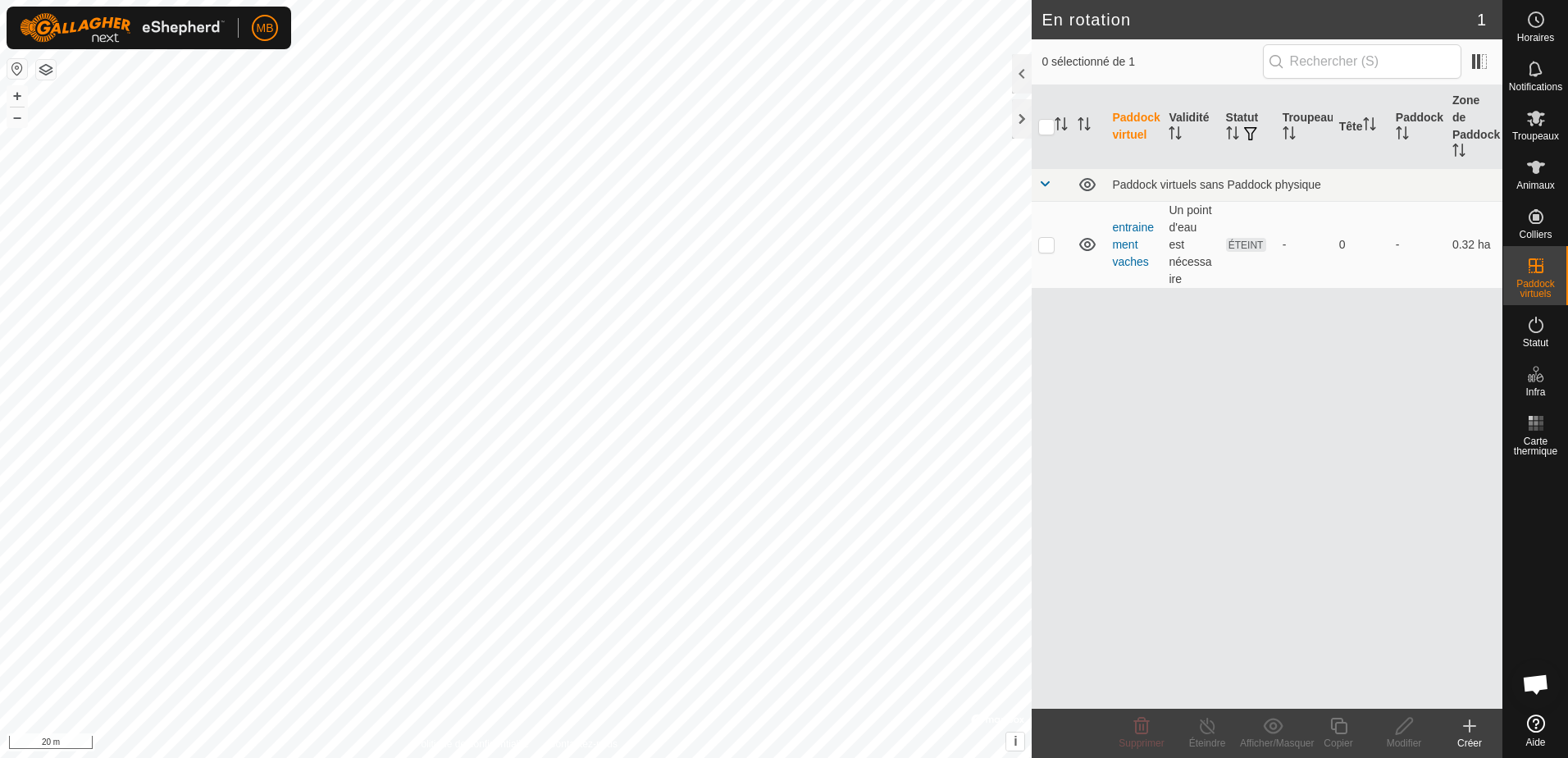
click at [1473, 725] on icon at bounding box center [1469, 725] width 11 height 0
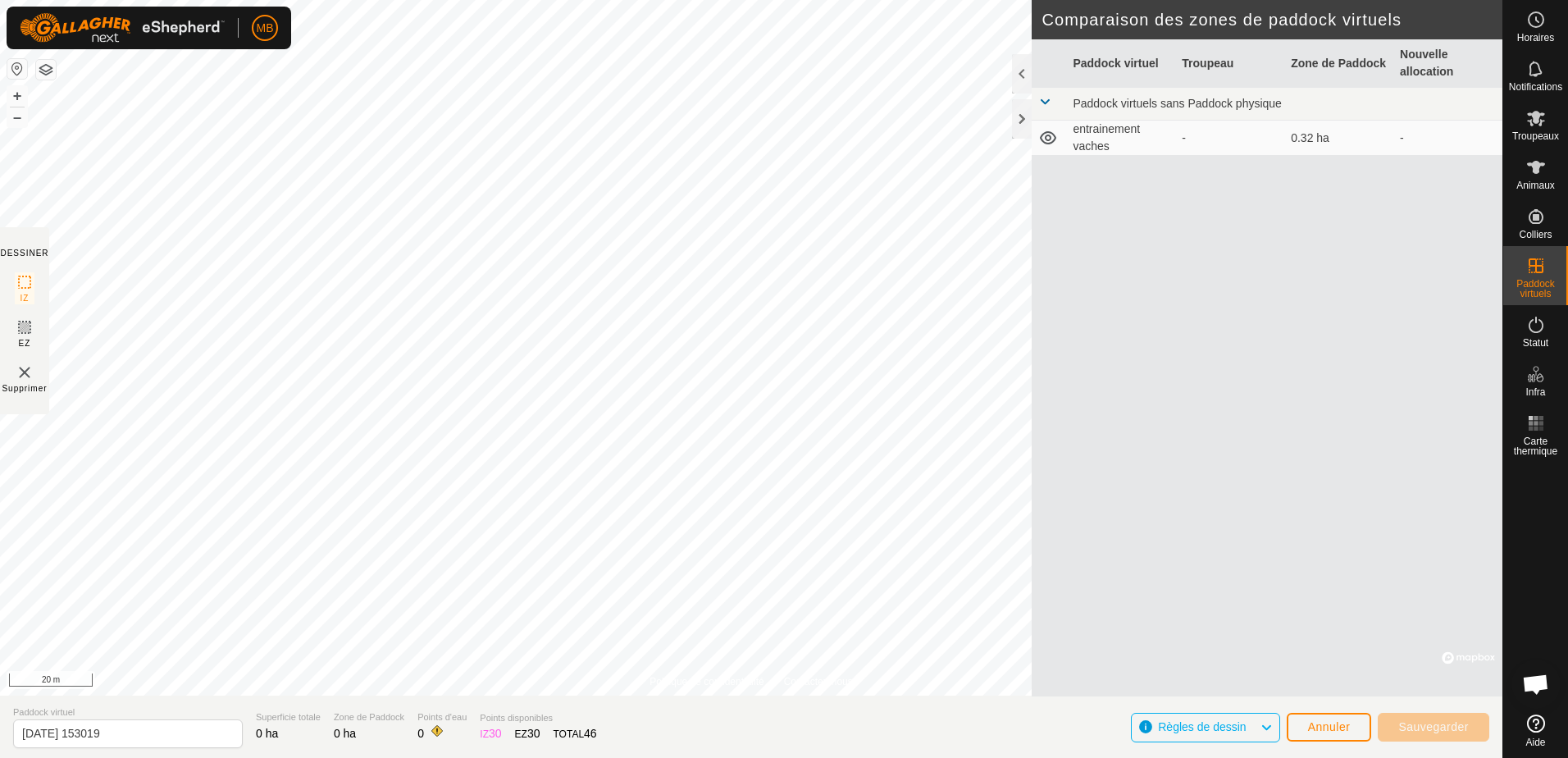
click at [489, 731] on span "30" at bounding box center [495, 732] width 13 height 13
click at [1324, 725] on span "Annuler" at bounding box center [1330, 726] width 43 height 13
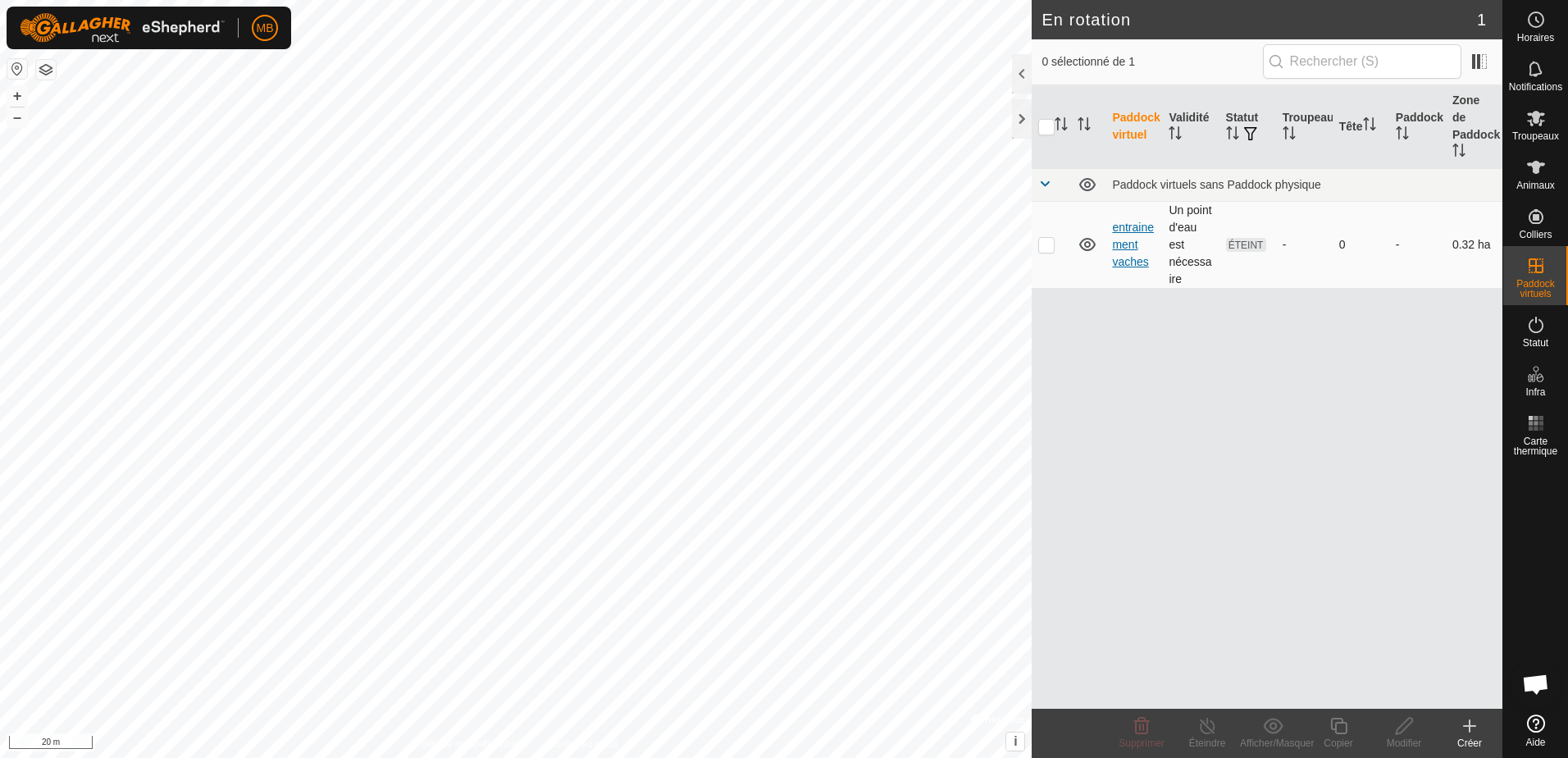
click at [1130, 237] on link "entrainement vaches" at bounding box center [1133, 243] width 42 height 47
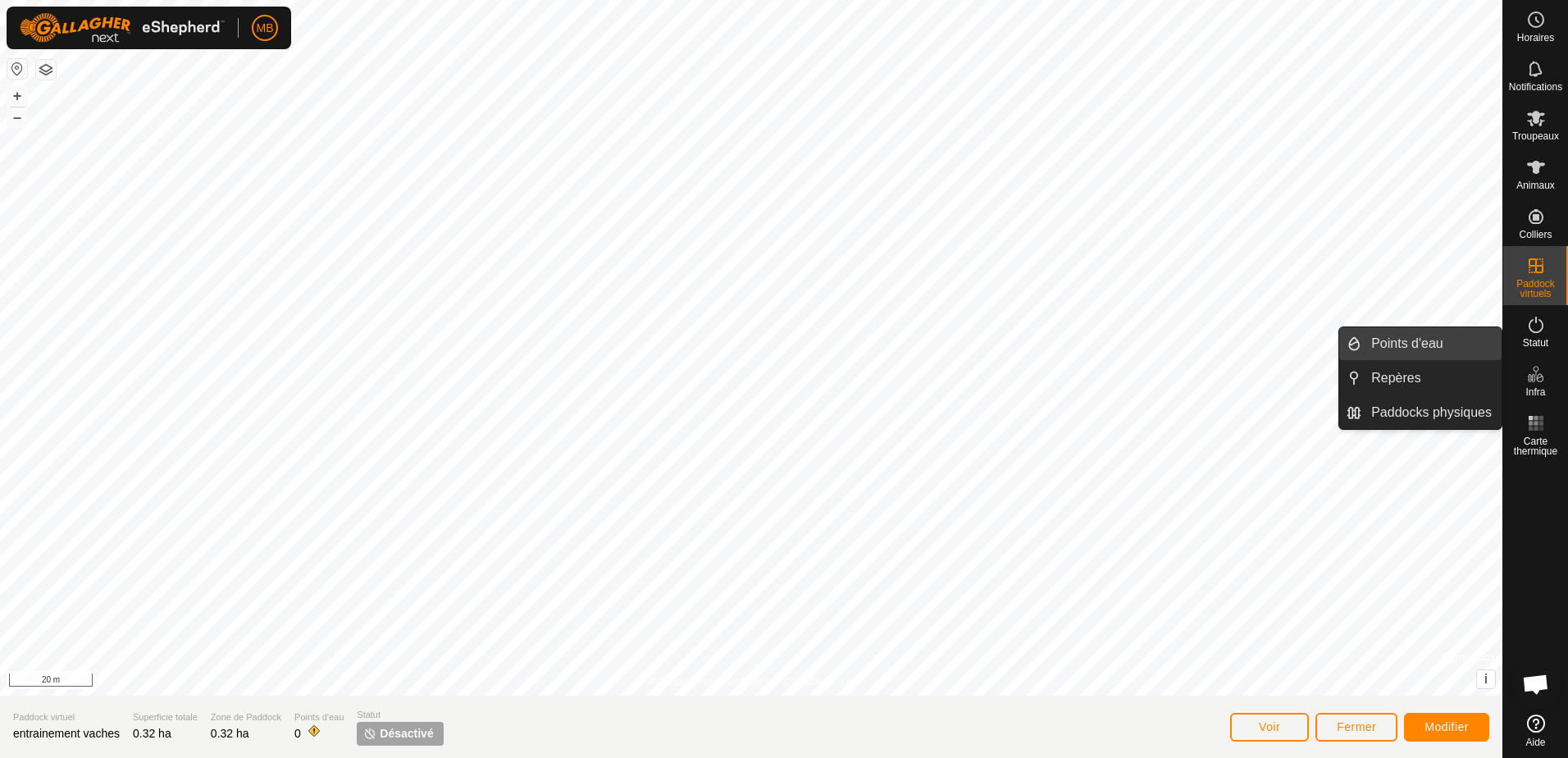
click at [1423, 343] on link "Points d'eau" at bounding box center [1431, 343] width 140 height 33
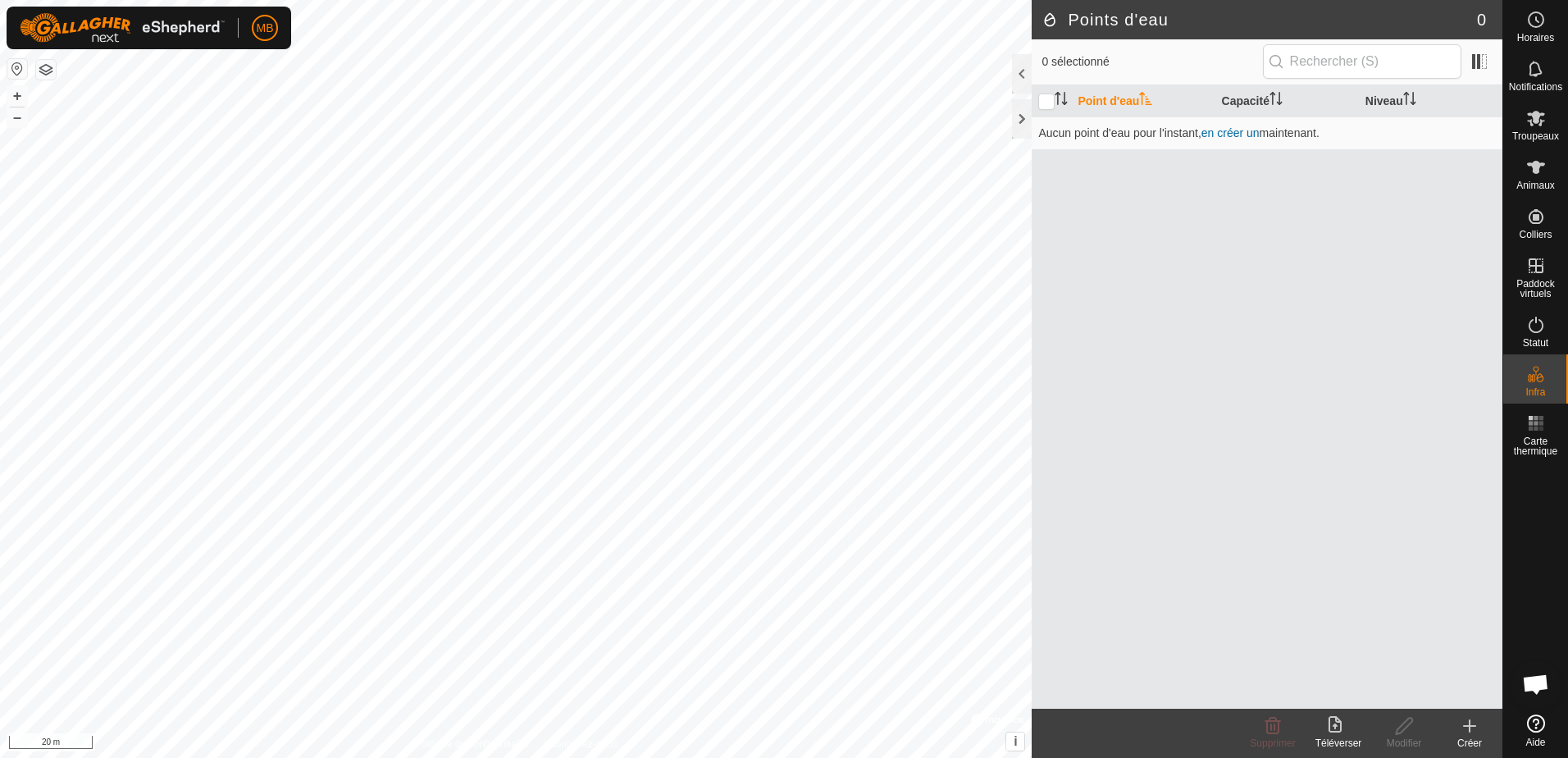
click at [1468, 728] on icon at bounding box center [1469, 725] width 20 height 20
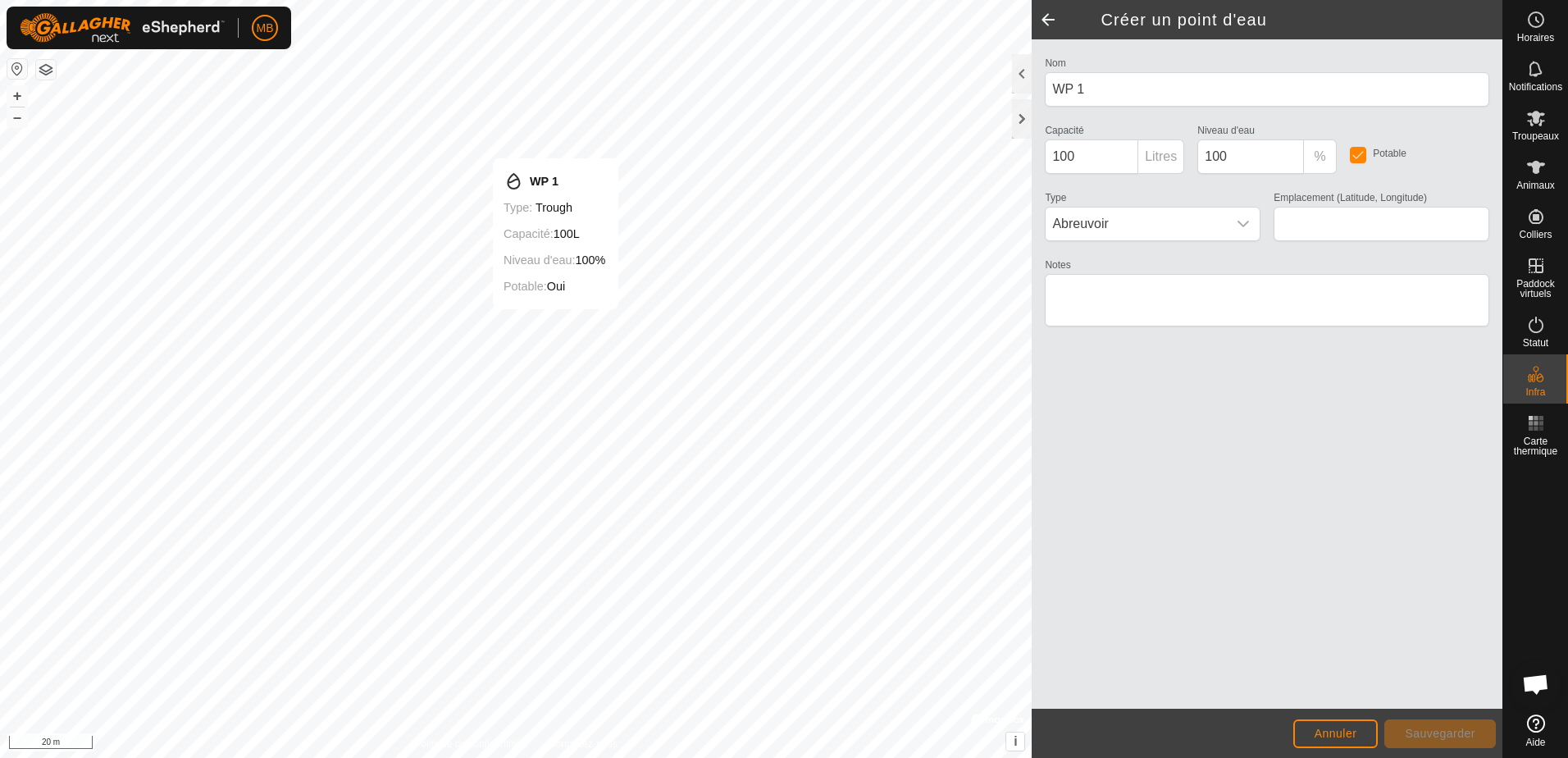
type input "45.927117, -72.359419"
click at [1113, 165] on input "100" at bounding box center [1091, 157] width 94 height 34
type input "1"
type input "50"
click at [1240, 225] on icon "dropdown trigger" at bounding box center [1243, 224] width 13 height 13
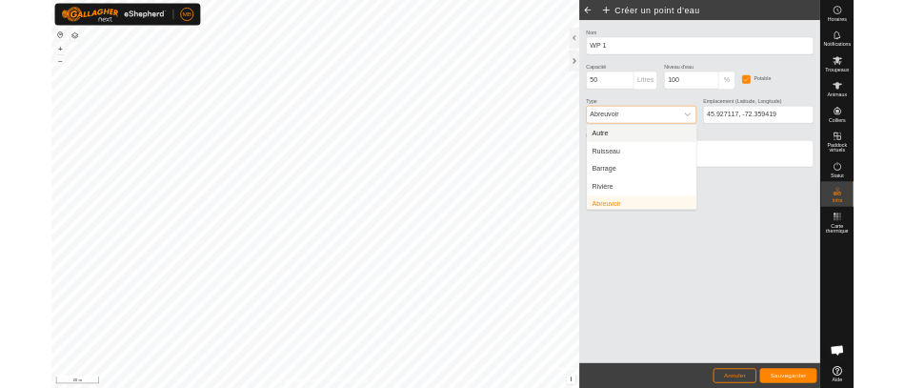
scroll to position [8, 0]
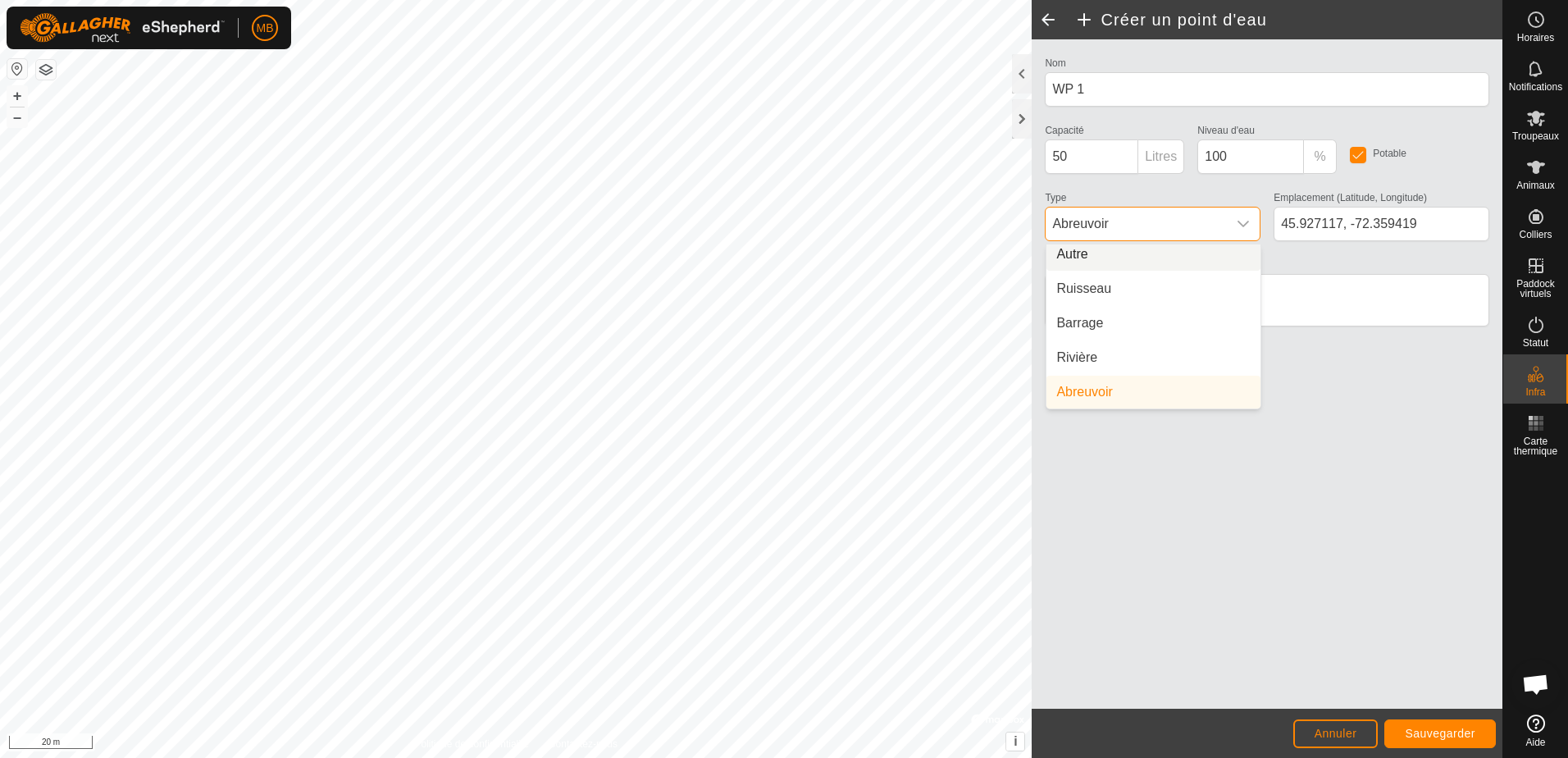
click at [1240, 225] on icon "dropdown trigger" at bounding box center [1243, 224] width 13 height 13
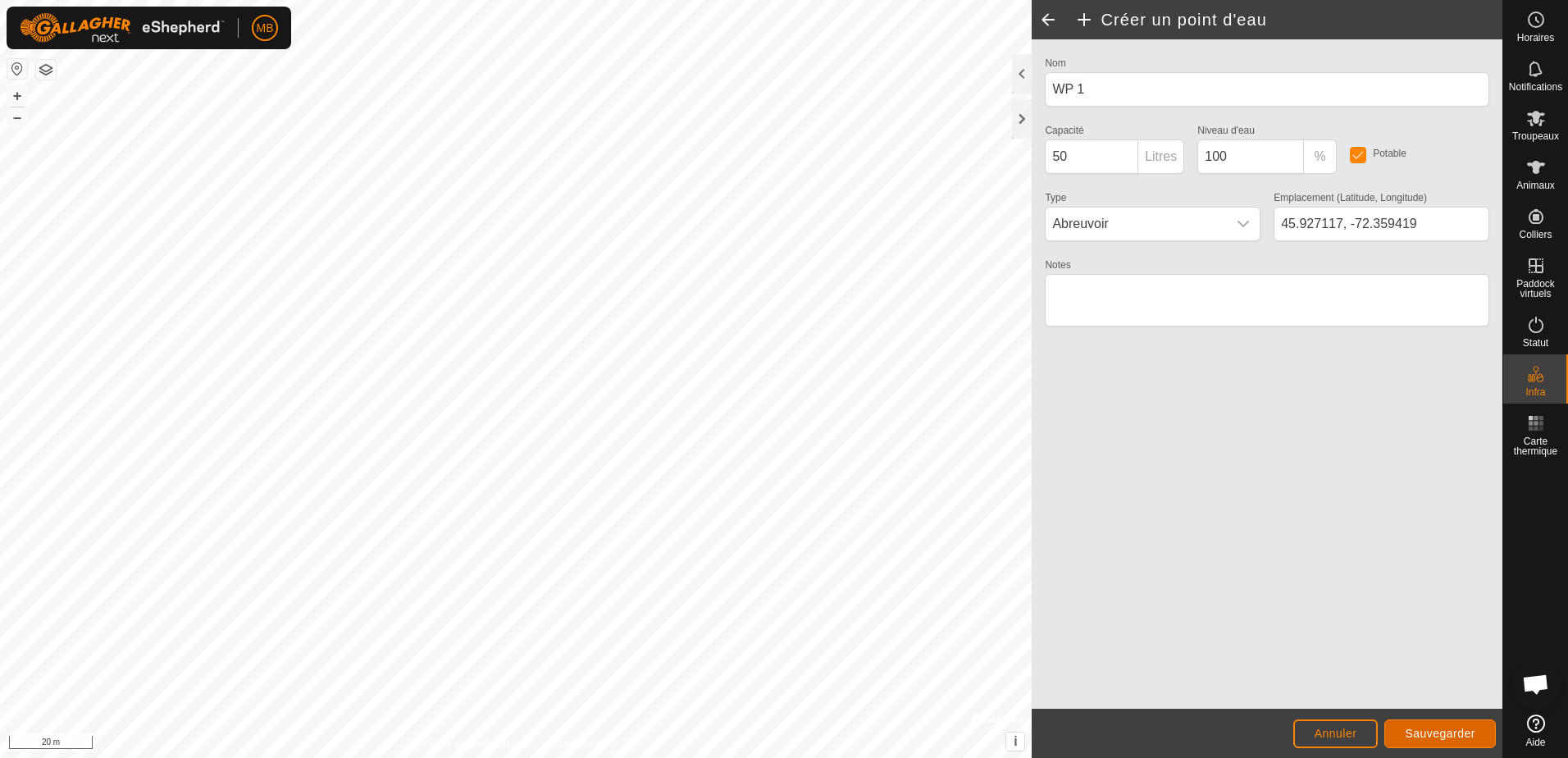
click at [1417, 735] on span "Sauvegarder" at bounding box center [1440, 732] width 71 height 13
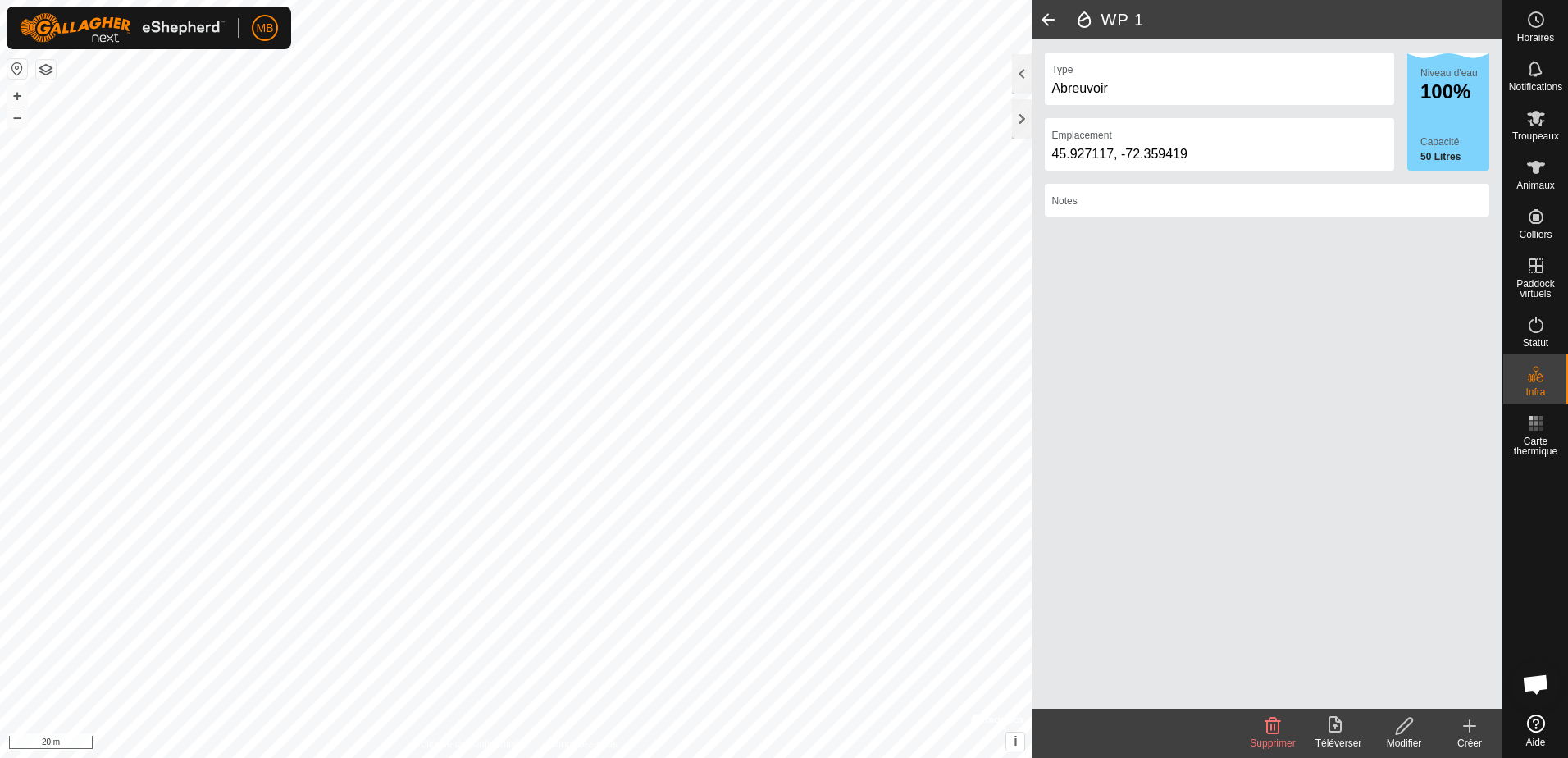
click at [1040, 15] on span at bounding box center [1048, 20] width 33 height 40
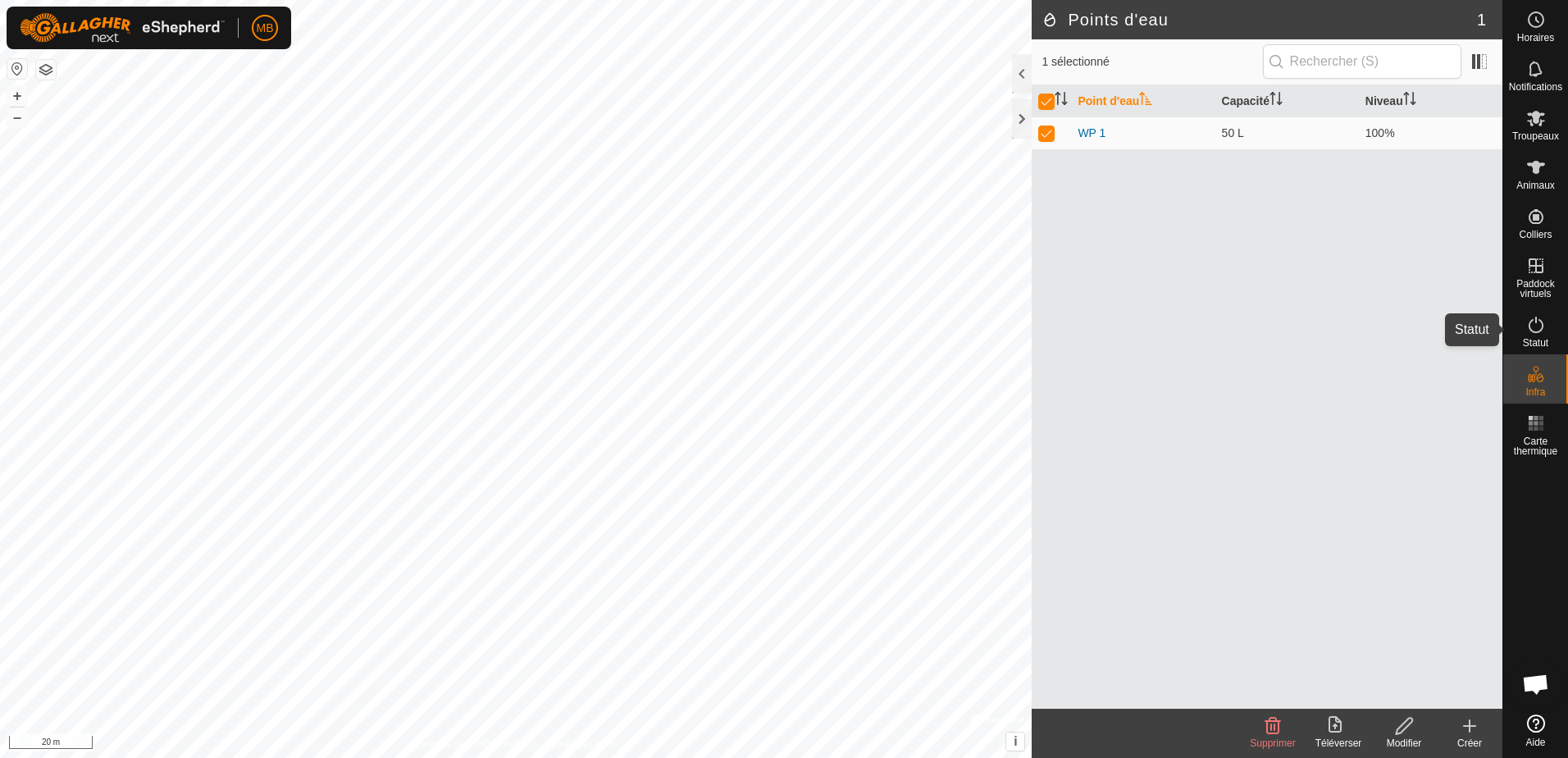
click at [1543, 336] on es-activation-svg-icon at bounding box center [1536, 324] width 29 height 26
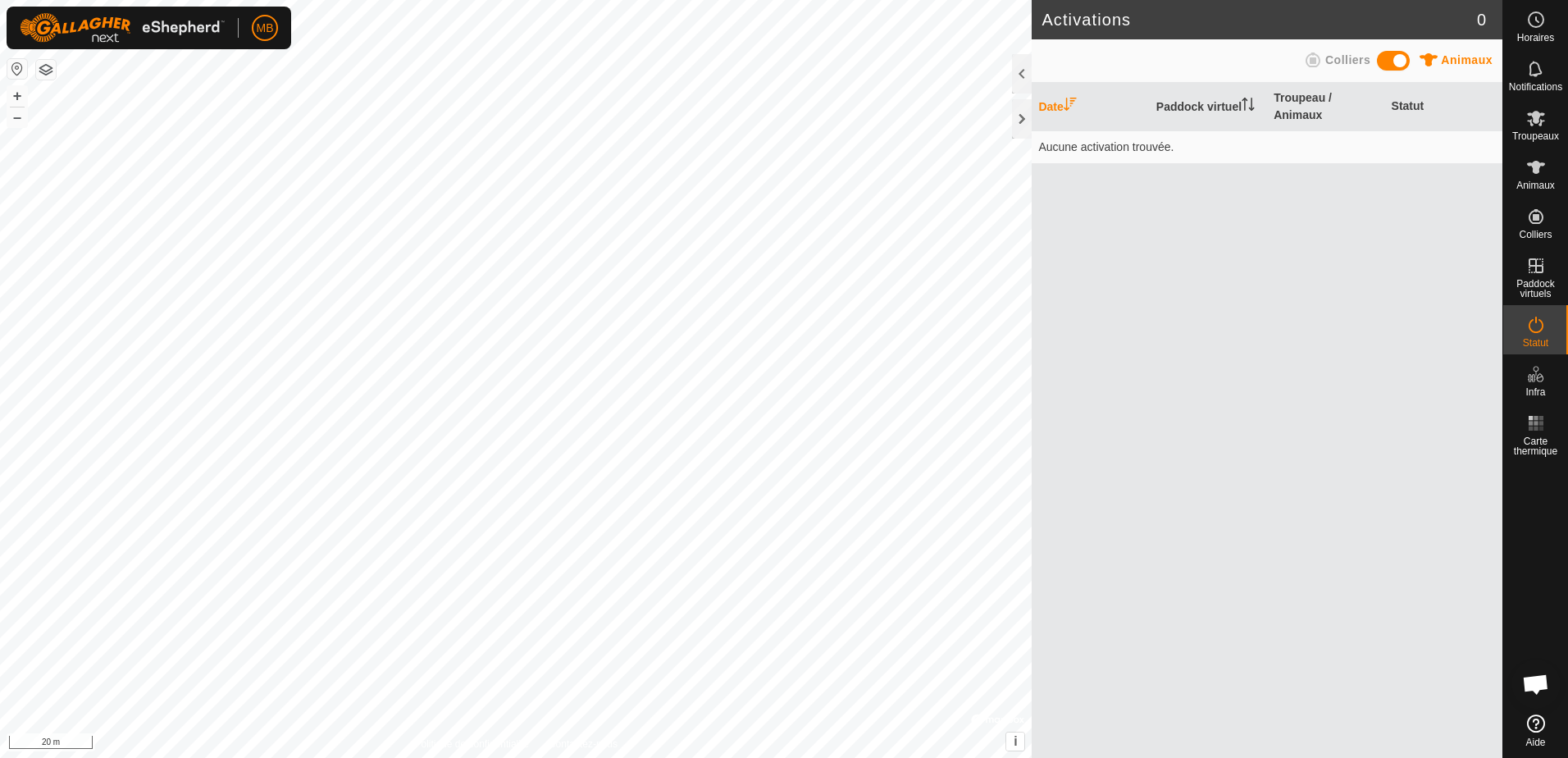
click at [1398, 57] on span at bounding box center [1393, 60] width 33 height 20
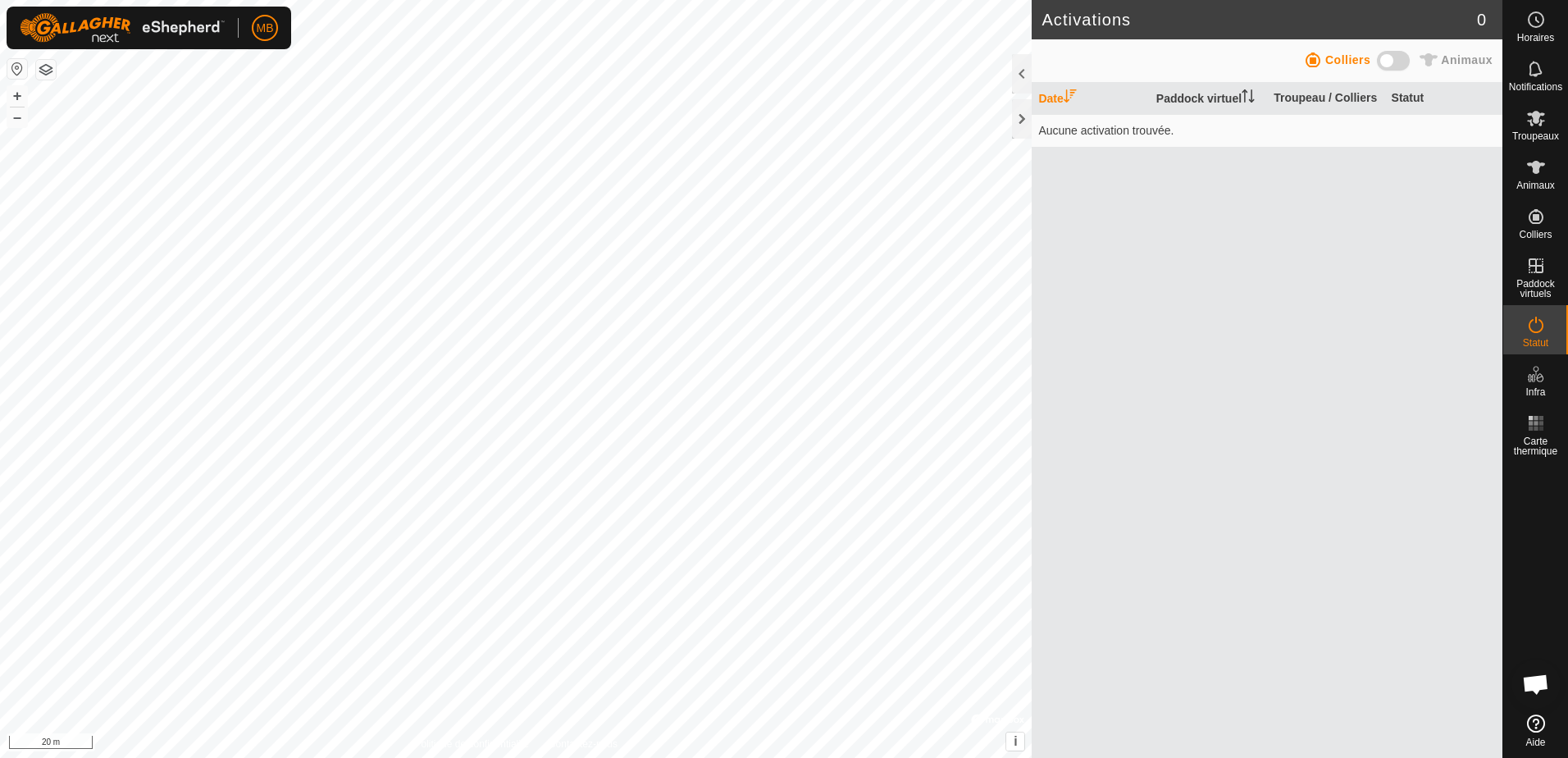
click at [1398, 57] on span at bounding box center [1393, 60] width 33 height 20
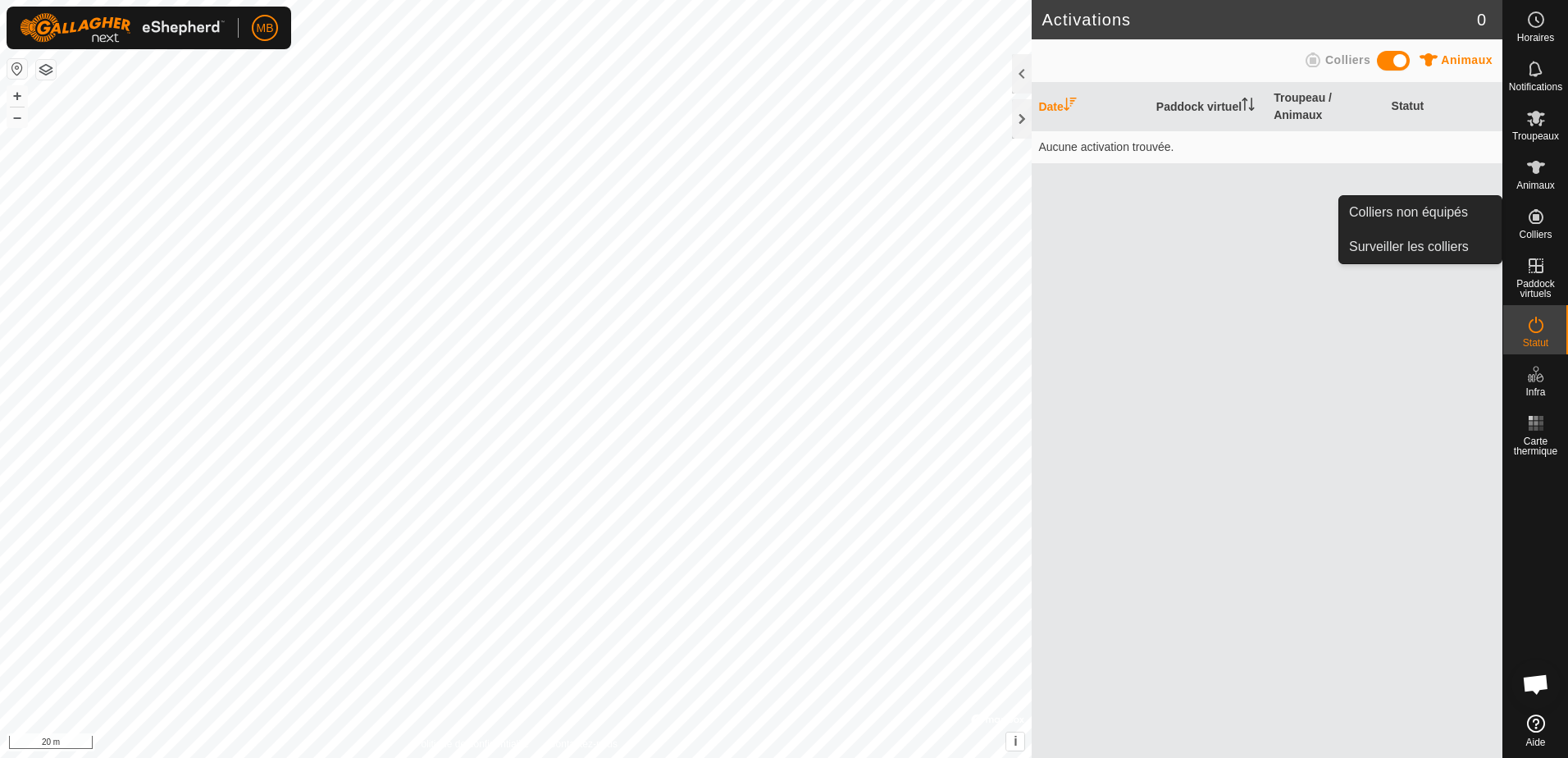
click at [1541, 232] on span "Colliers" at bounding box center [1535, 234] width 33 height 9
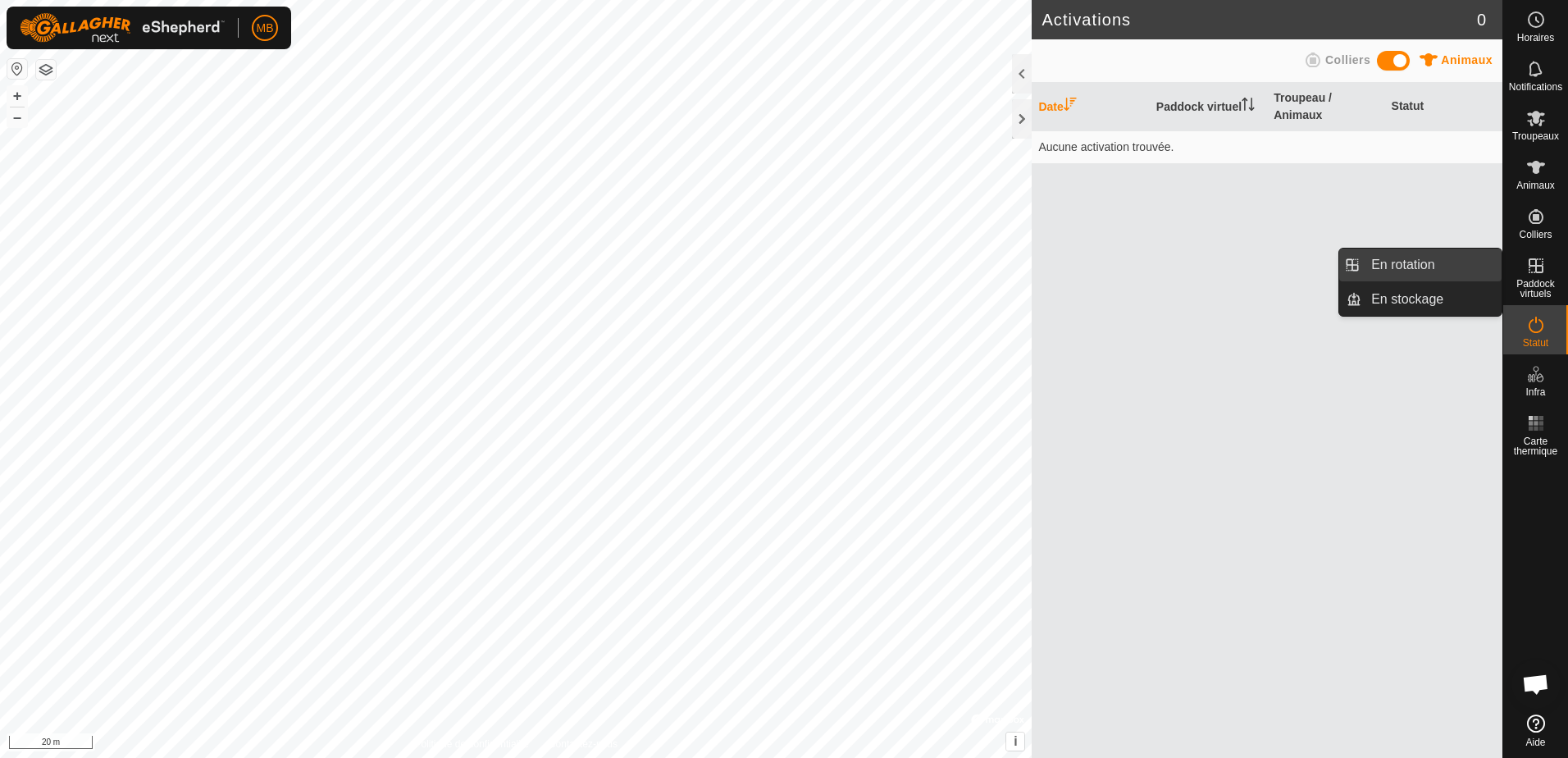
click at [1435, 262] on link "En rotation" at bounding box center [1431, 265] width 140 height 33
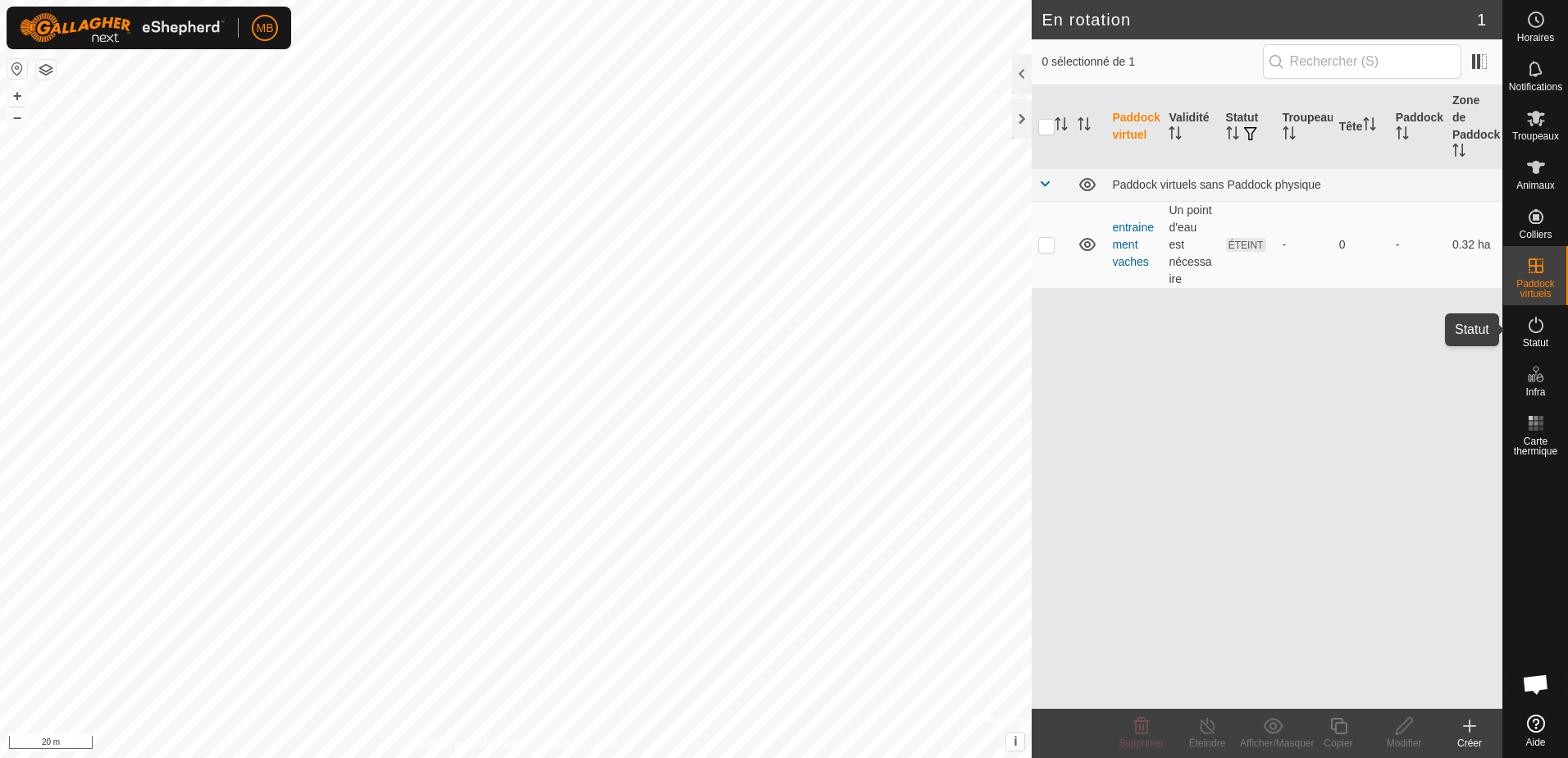
click at [1544, 338] on span "Statut" at bounding box center [1536, 342] width 26 height 9
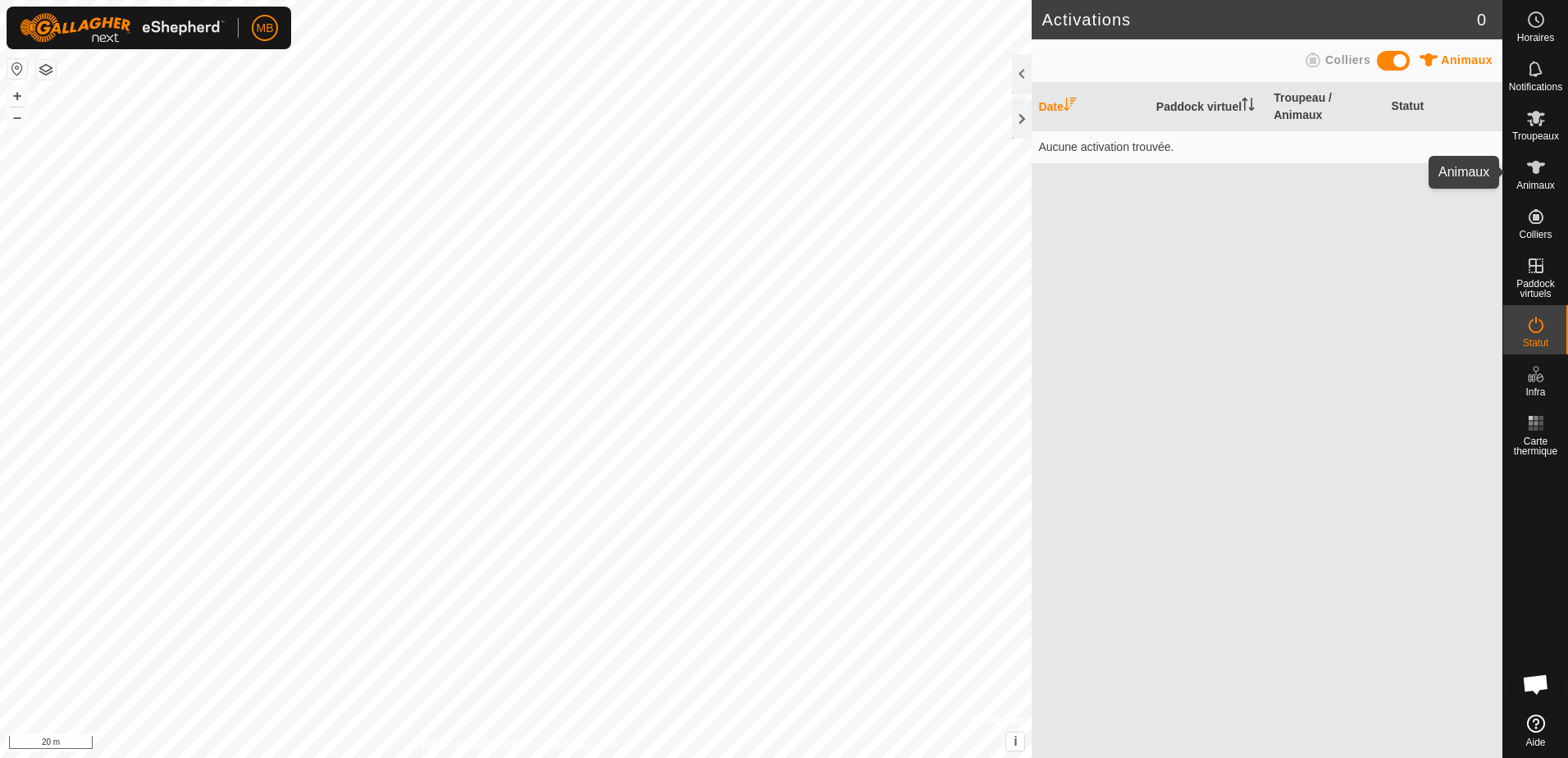
click at [1541, 188] on span "Animaux" at bounding box center [1535, 185] width 39 height 9
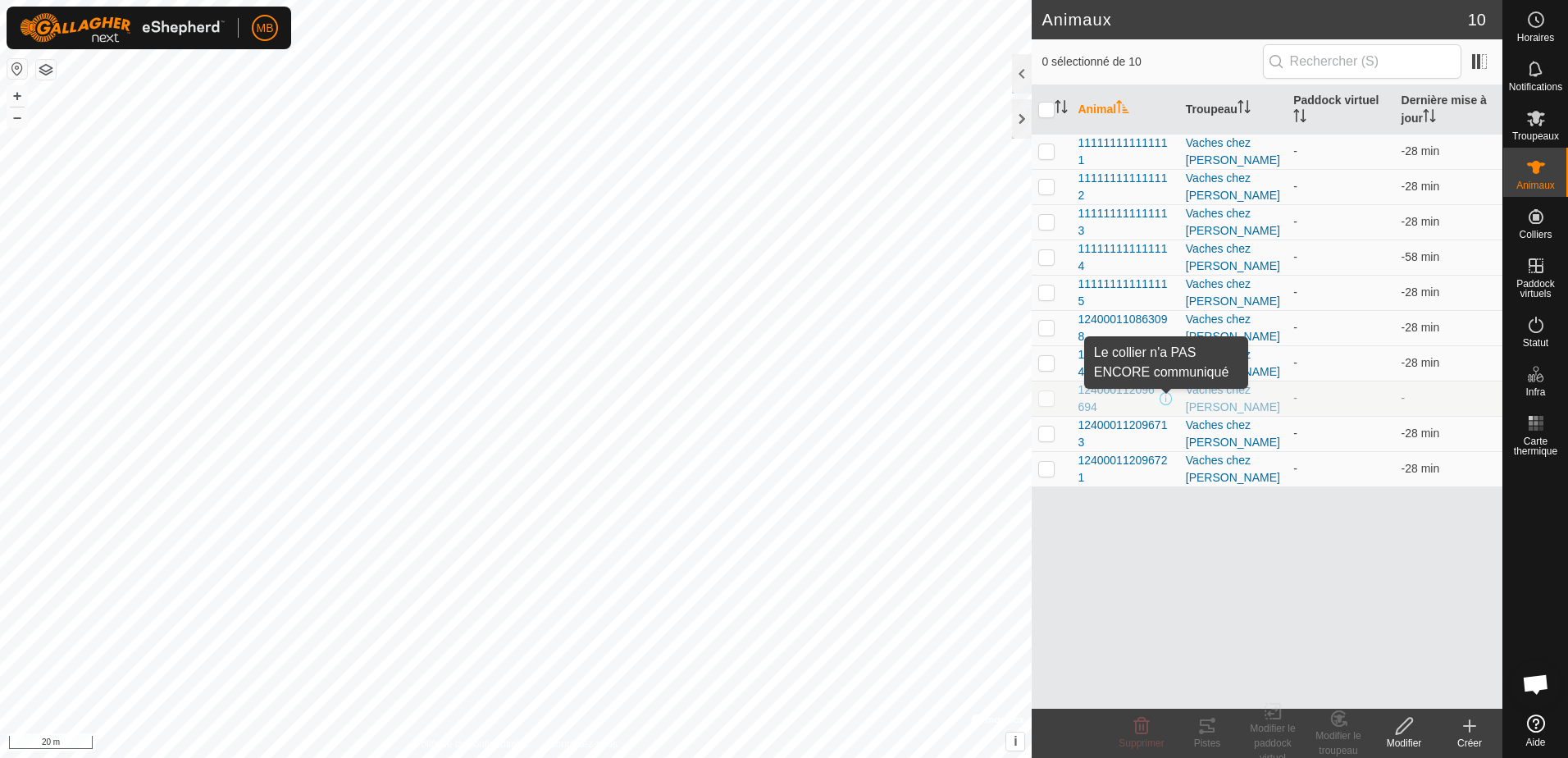
click at [1162, 397] on span at bounding box center [1165, 398] width 13 height 13
click at [1534, 332] on icon at bounding box center [1535, 324] width 15 height 16
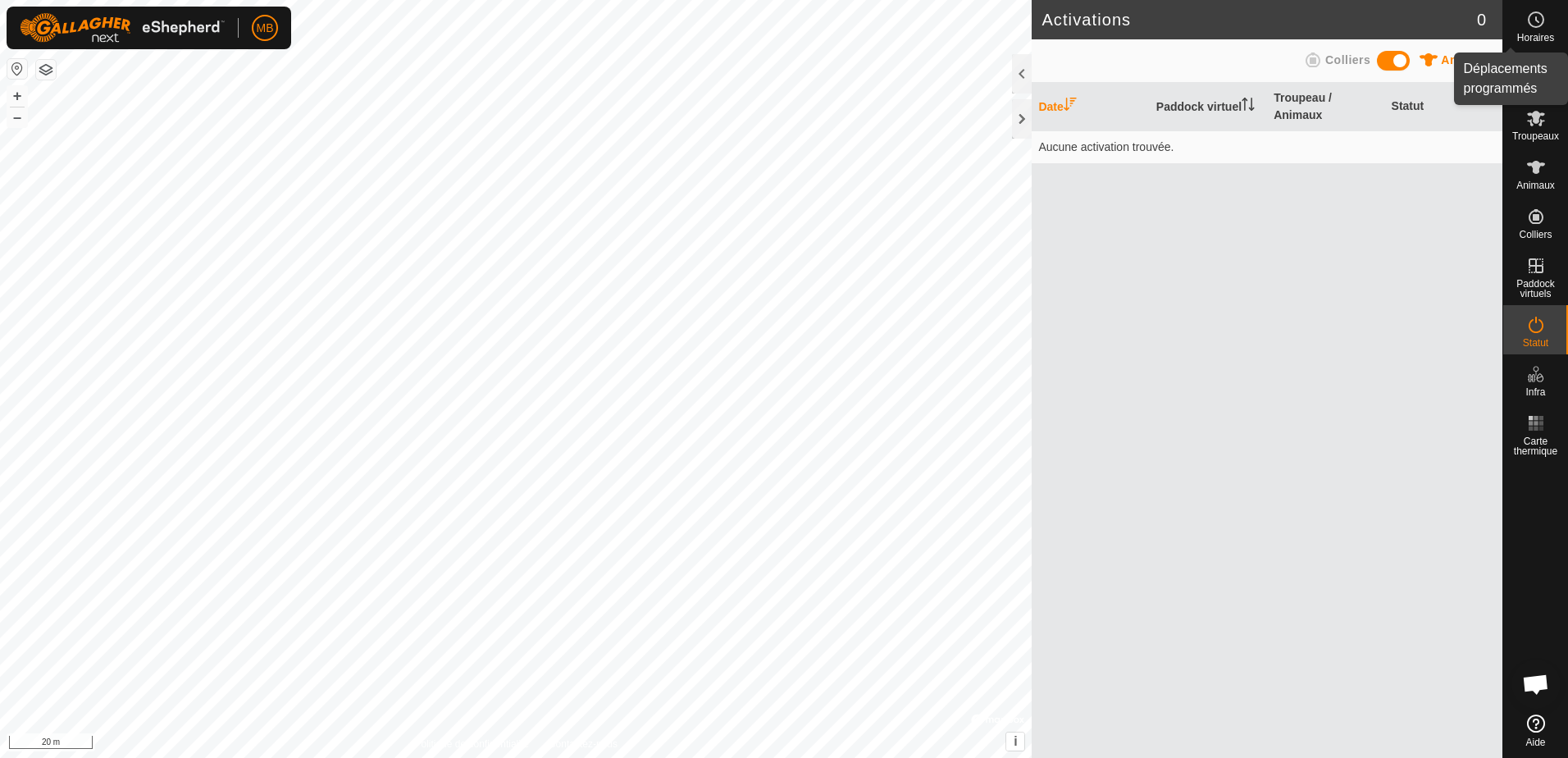
click at [1536, 24] on icon at bounding box center [1535, 19] width 20 height 20
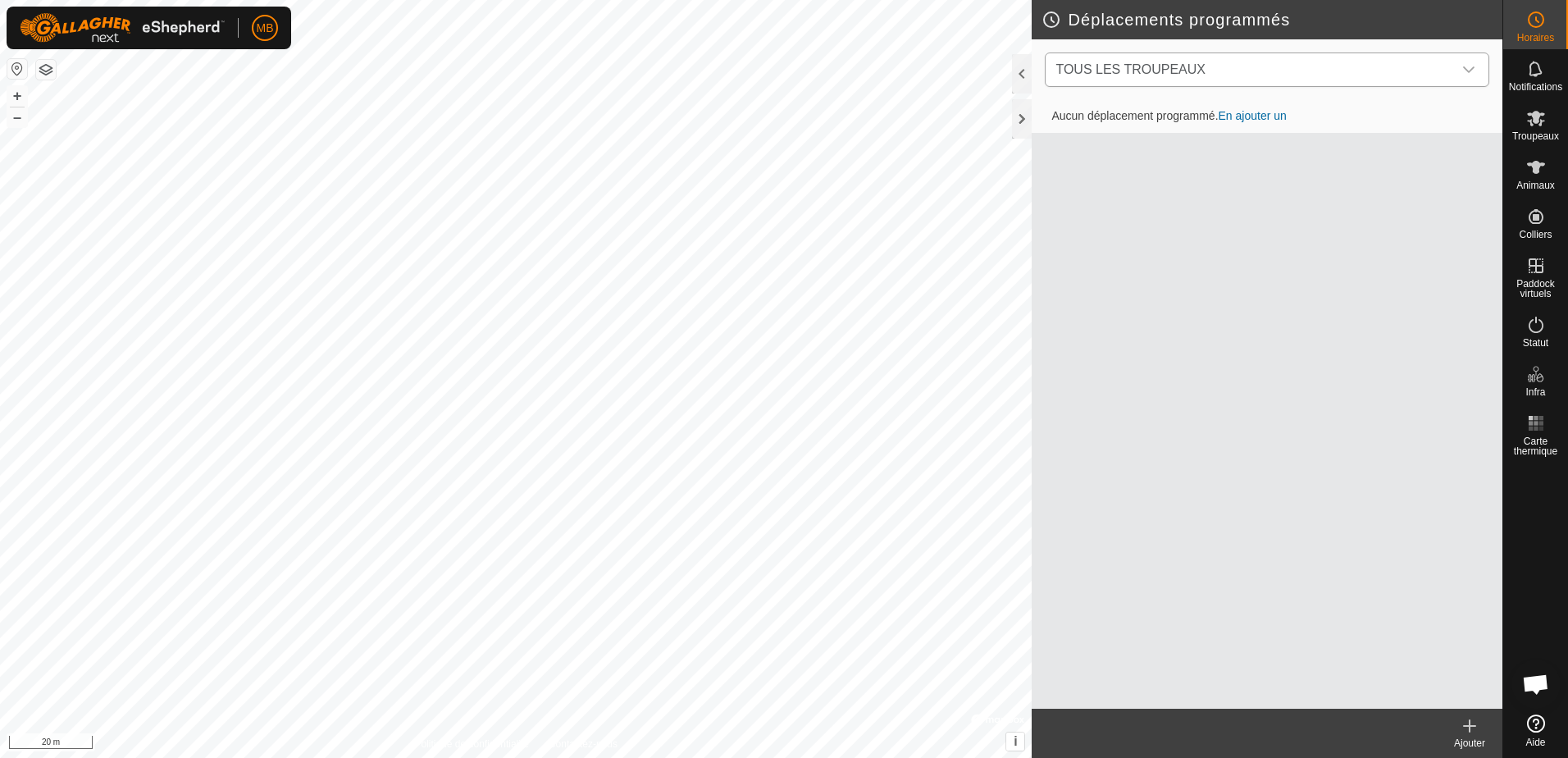
click at [1468, 70] on icon "dropdown trigger" at bounding box center [1468, 69] width 13 height 13
click at [1182, 157] on li "Vaches chez [PERSON_NAME] (6) 0 déplacement" at bounding box center [1268, 154] width 443 height 34
click at [1443, 70] on icon at bounding box center [1448, 69] width 13 height 13
click at [1533, 124] on icon at bounding box center [1535, 119] width 18 height 15
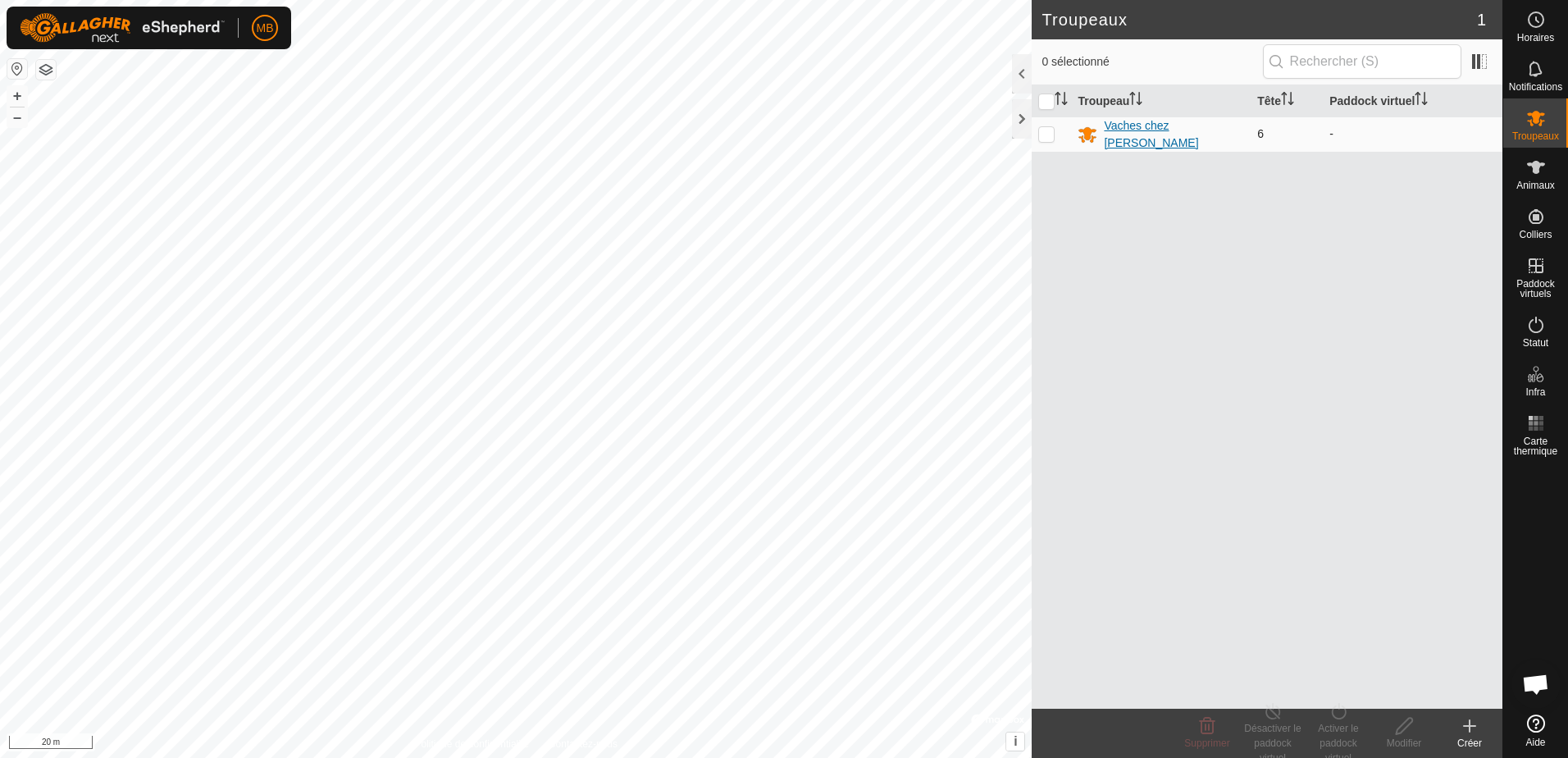
click at [1177, 134] on div "Vaches chez [PERSON_NAME]" at bounding box center [1174, 134] width 140 height 34
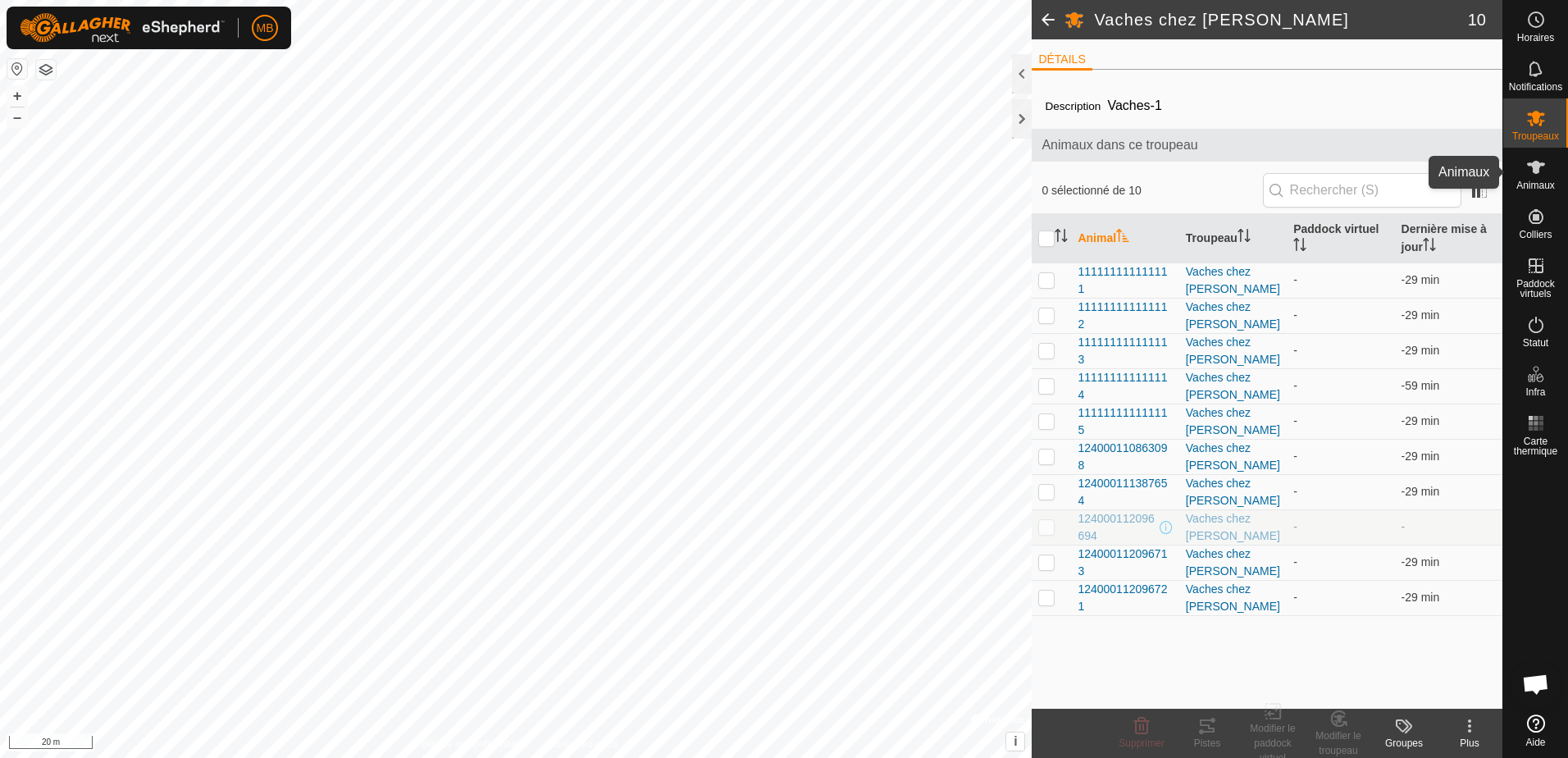
click at [1539, 178] on es-animals-svg-icon at bounding box center [1536, 167] width 29 height 26
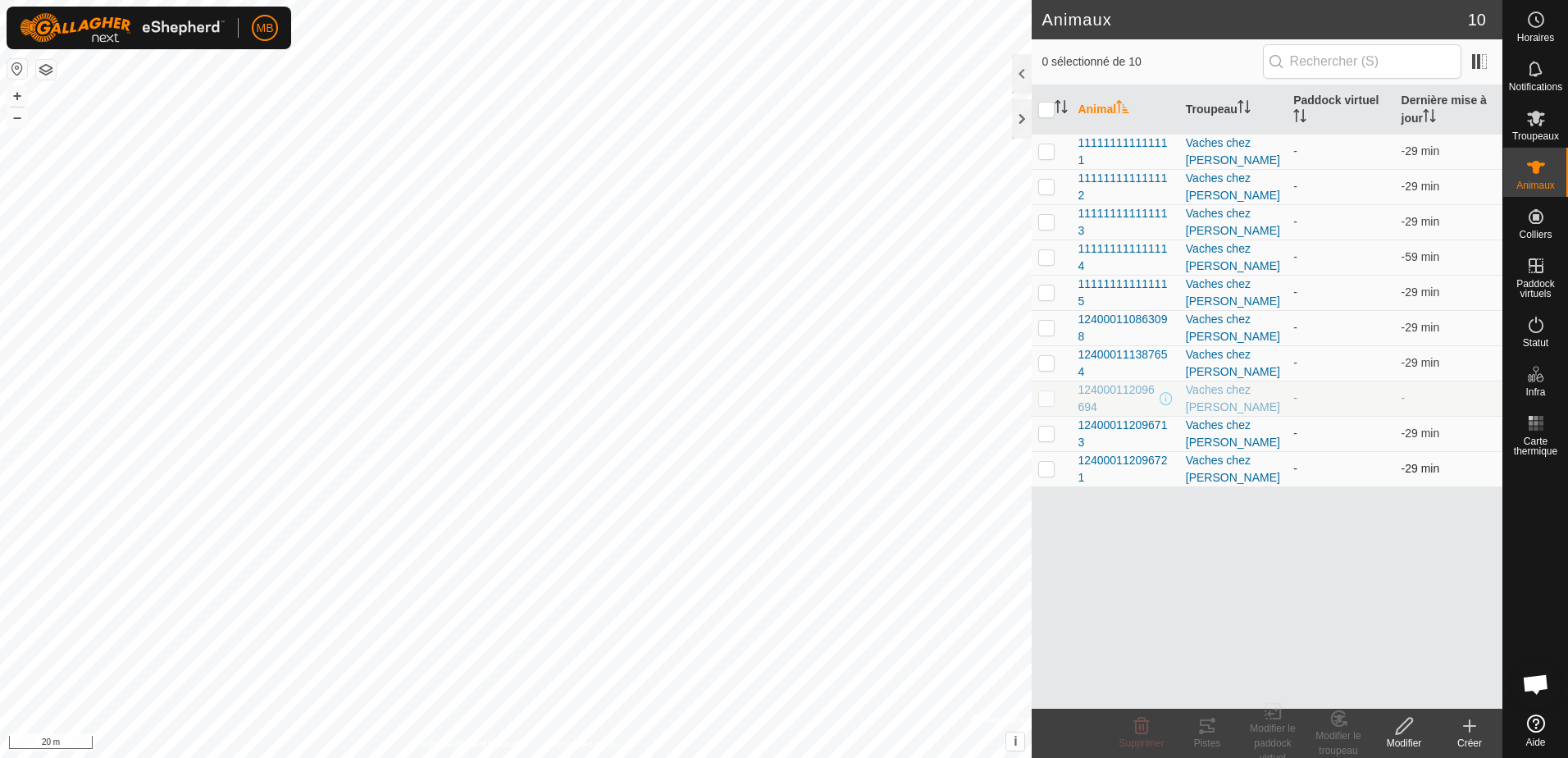
click at [1046, 471] on p-checkbox at bounding box center [1046, 468] width 16 height 13
click at [1265, 735] on div "Modifier le paddock virtuel" at bounding box center [1273, 743] width 65 height 44
click at [1046, 472] on p-checkbox at bounding box center [1046, 468] width 16 height 13
checkbox input "false"
click at [1536, 453] on span "Carte thermique" at bounding box center [1536, 446] width 57 height 20
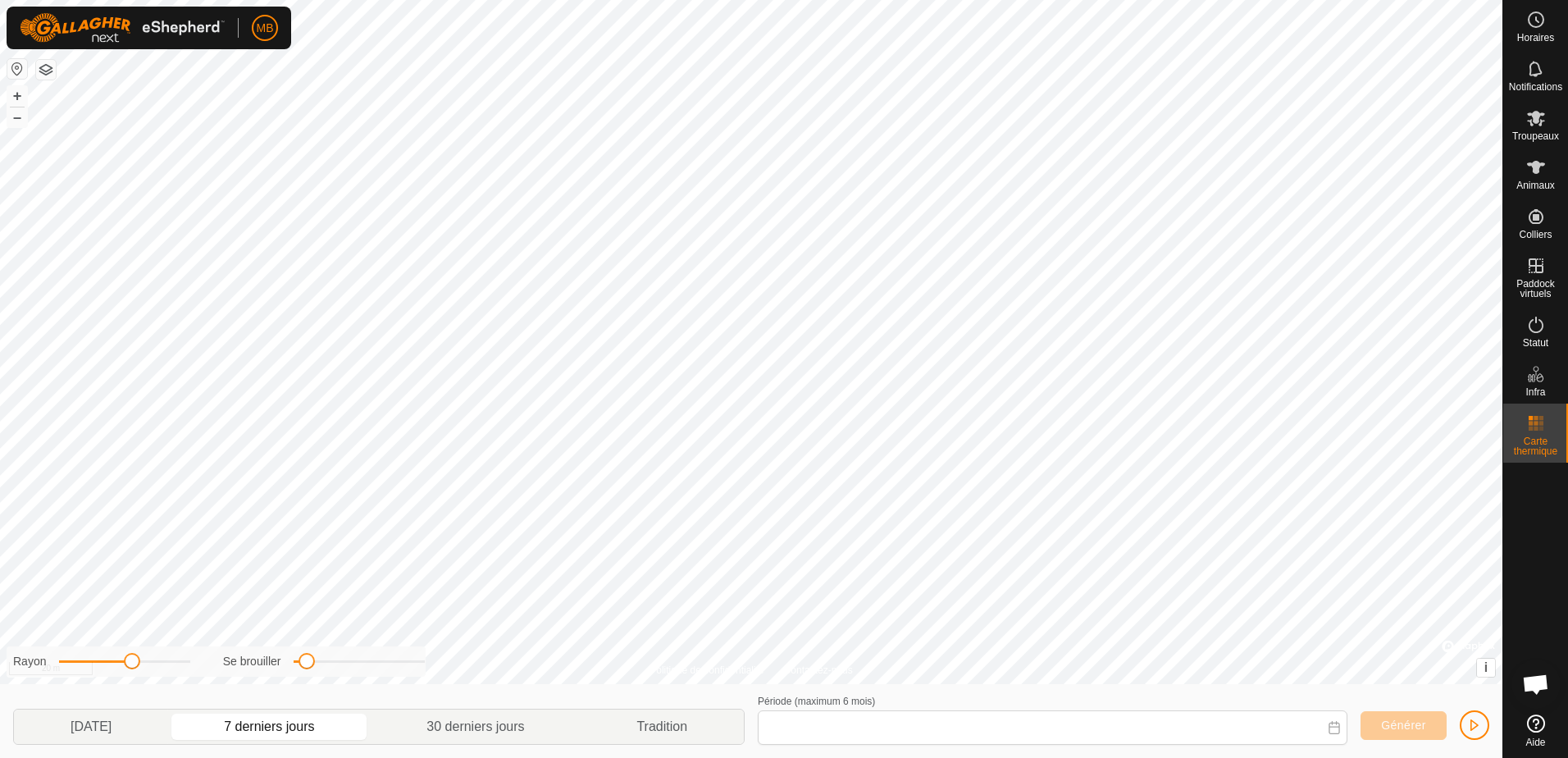
type input "[DATE] - [DATE]"
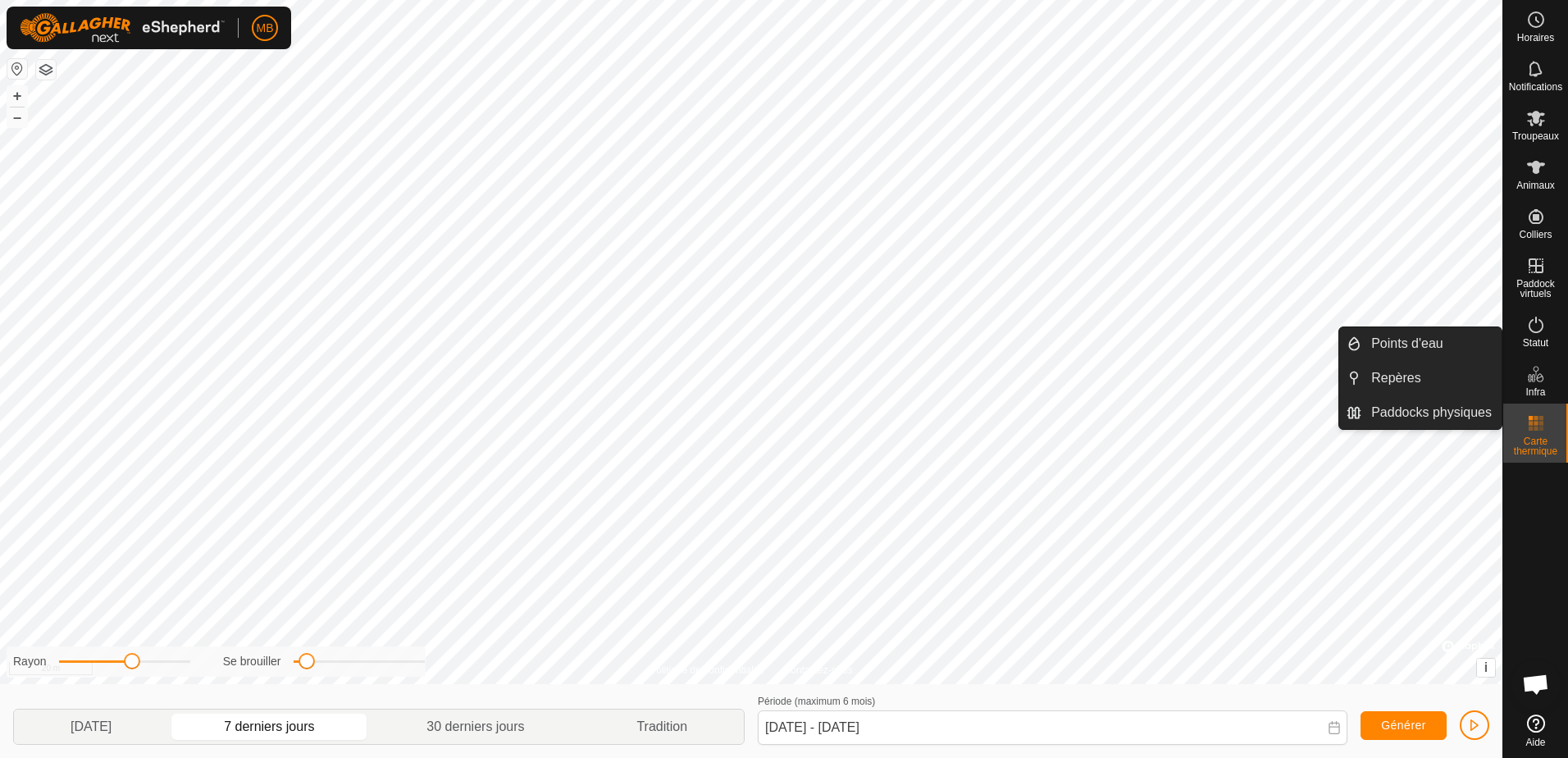
click at [1540, 374] on icon at bounding box center [1540, 378] width 8 height 9
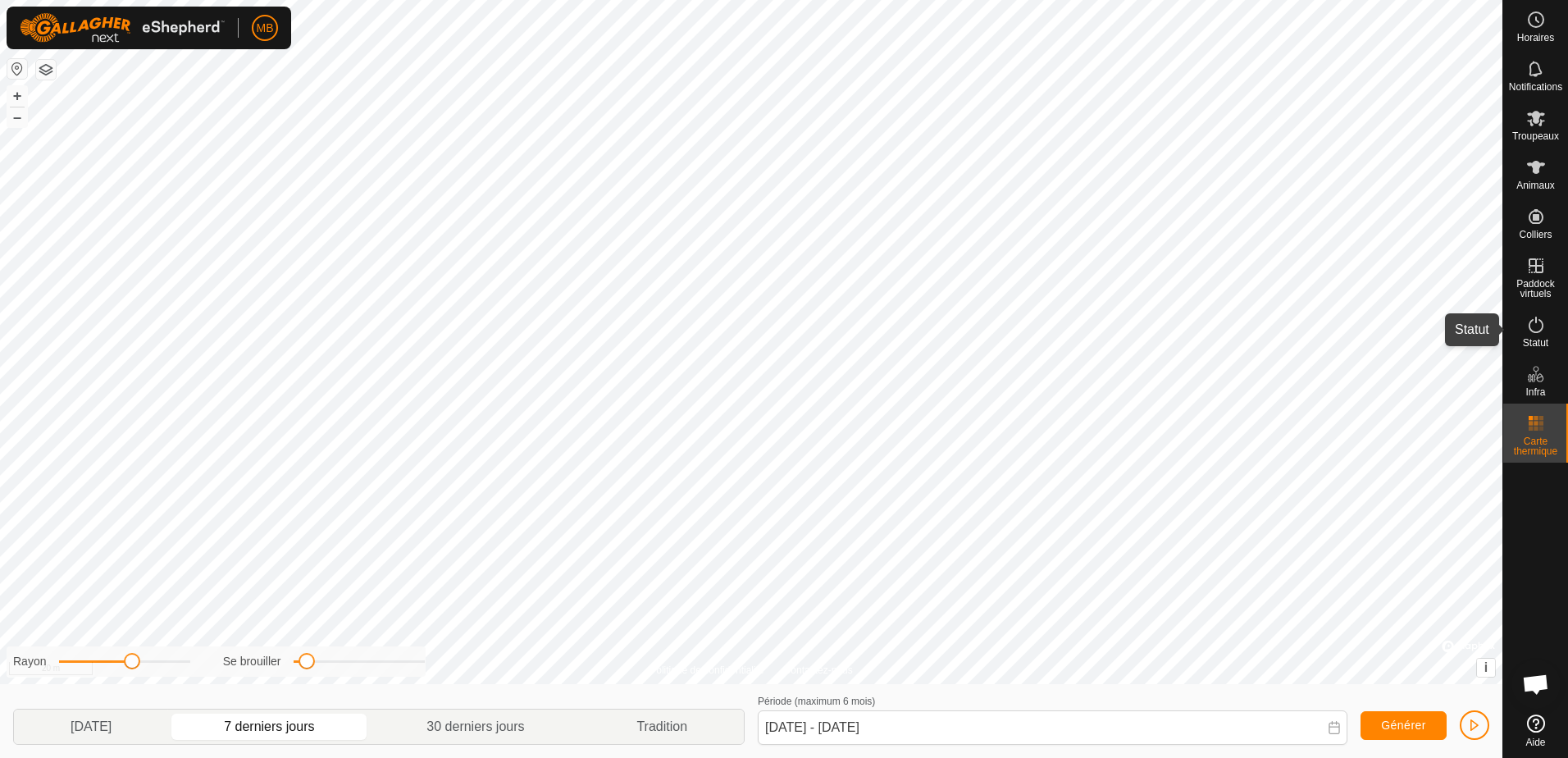
click at [1537, 326] on icon at bounding box center [1535, 324] width 20 height 20
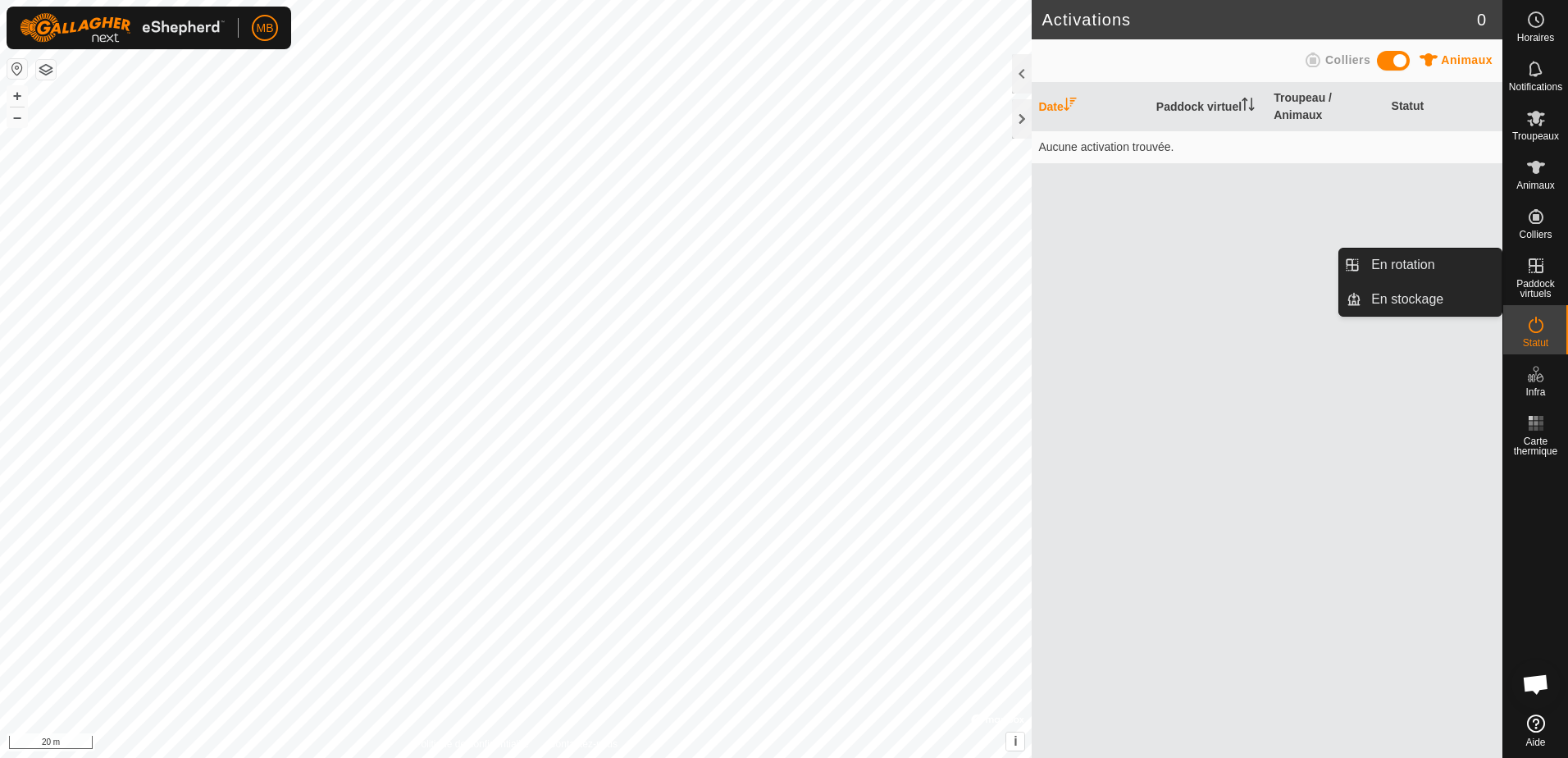
click at [1526, 269] on icon at bounding box center [1535, 265] width 20 height 20
click at [1435, 262] on link "En rotation" at bounding box center [1431, 265] width 140 height 33
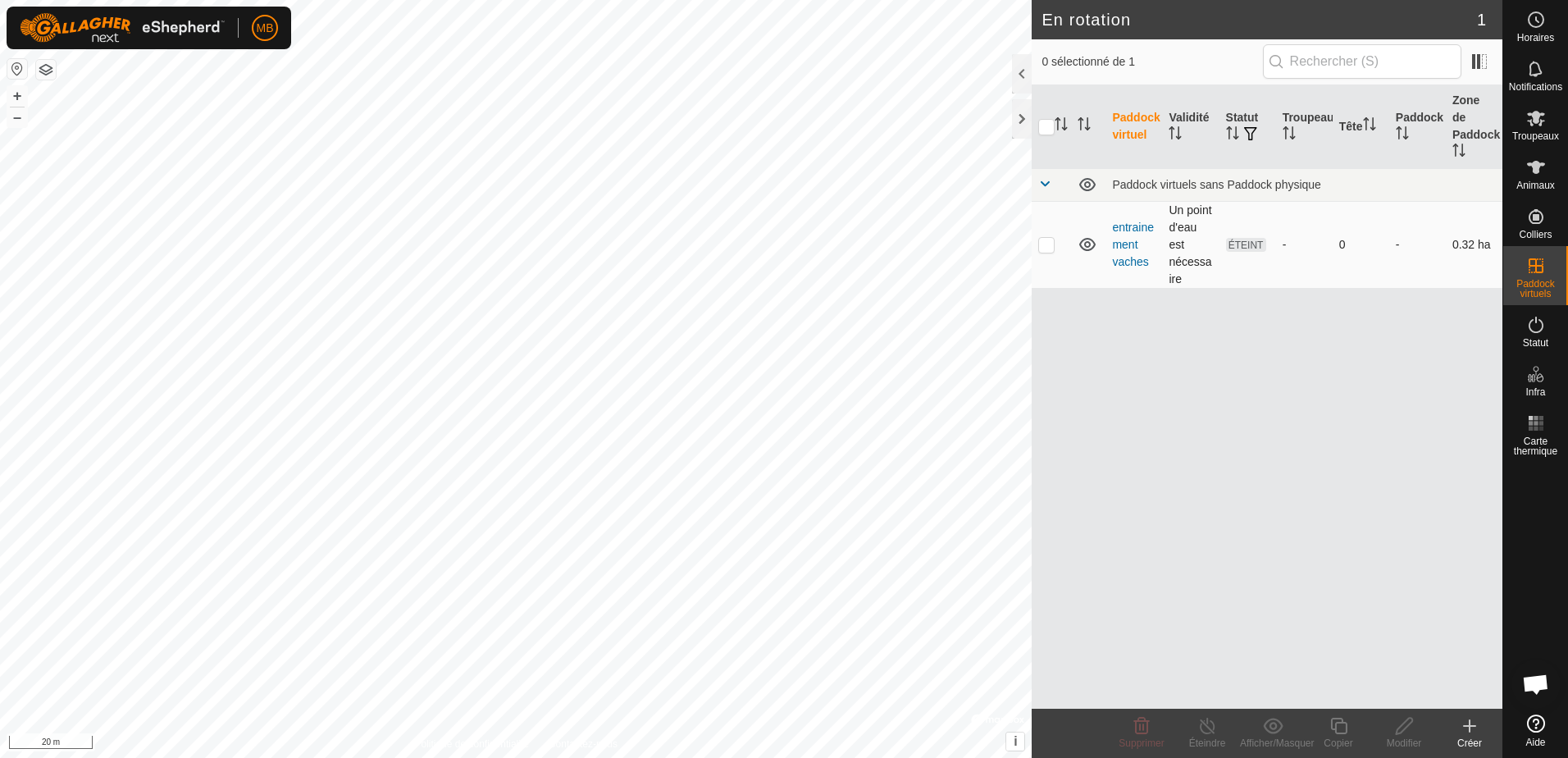
click at [1244, 237] on span "ÉTEINT" at bounding box center [1246, 244] width 40 height 14
click at [1533, 124] on icon at bounding box center [1535, 119] width 18 height 15
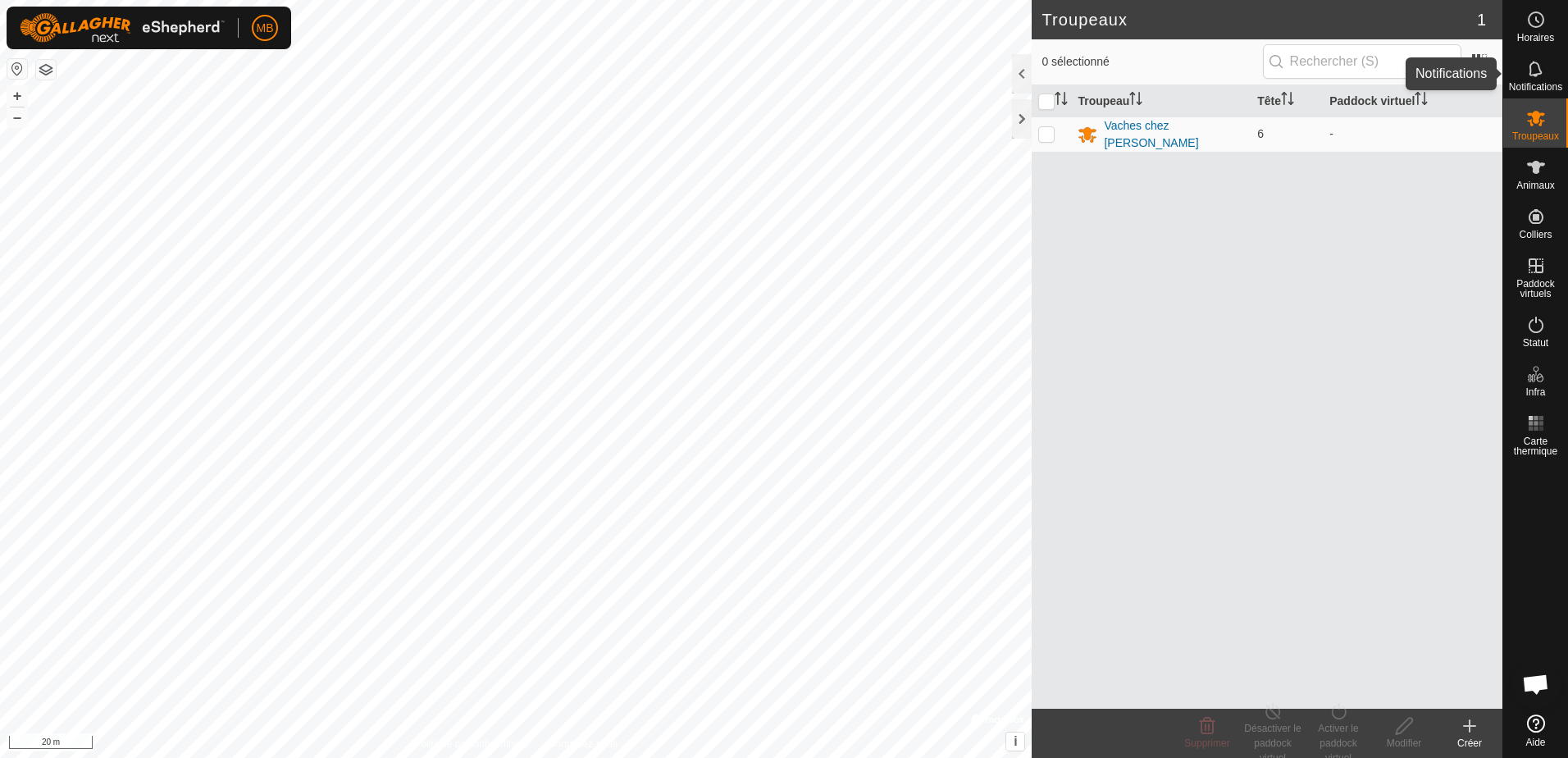
click at [1529, 74] on icon at bounding box center [1534, 69] width 13 height 15
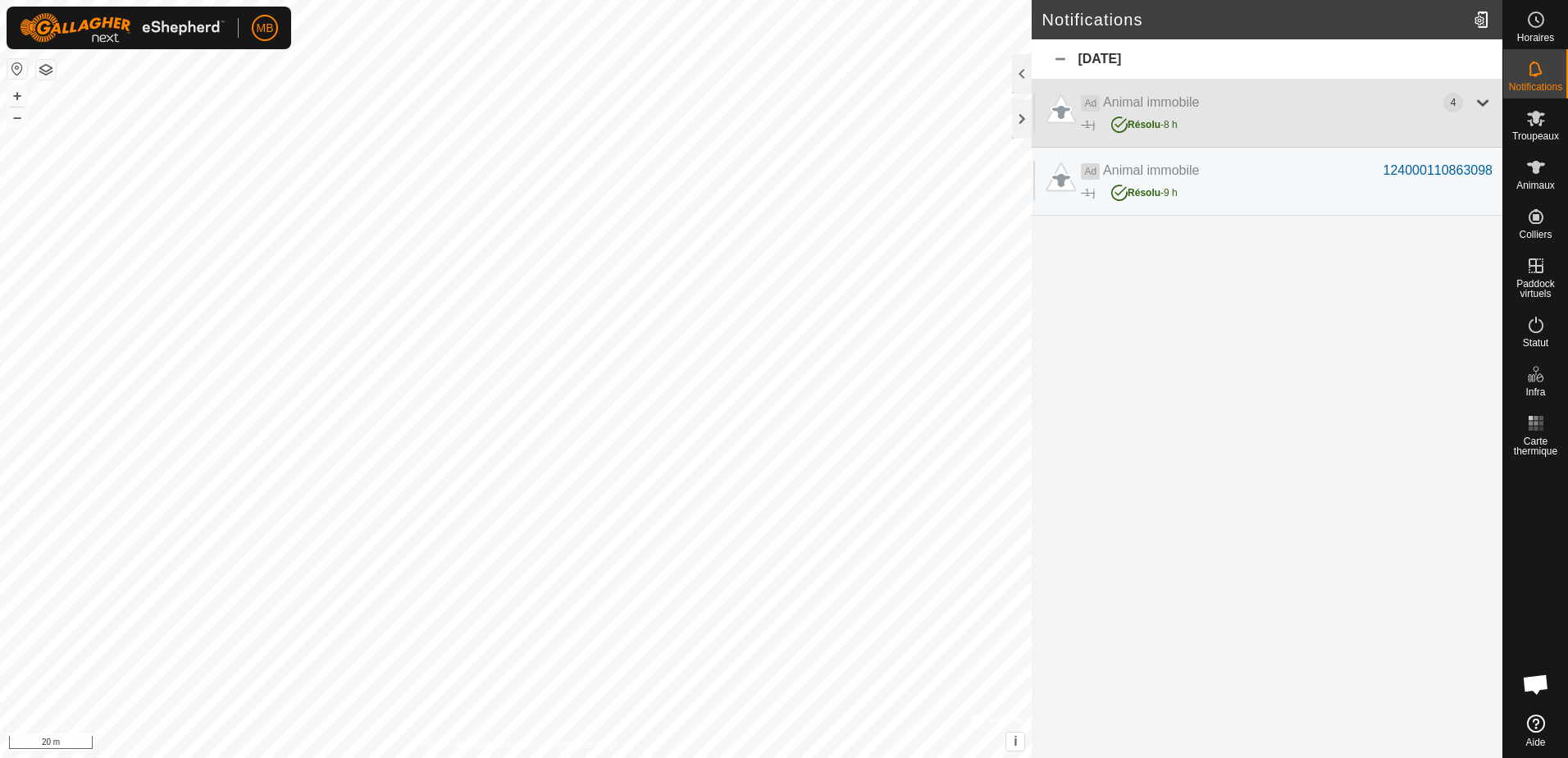
click at [1483, 100] on div at bounding box center [1483, 102] width 20 height 20
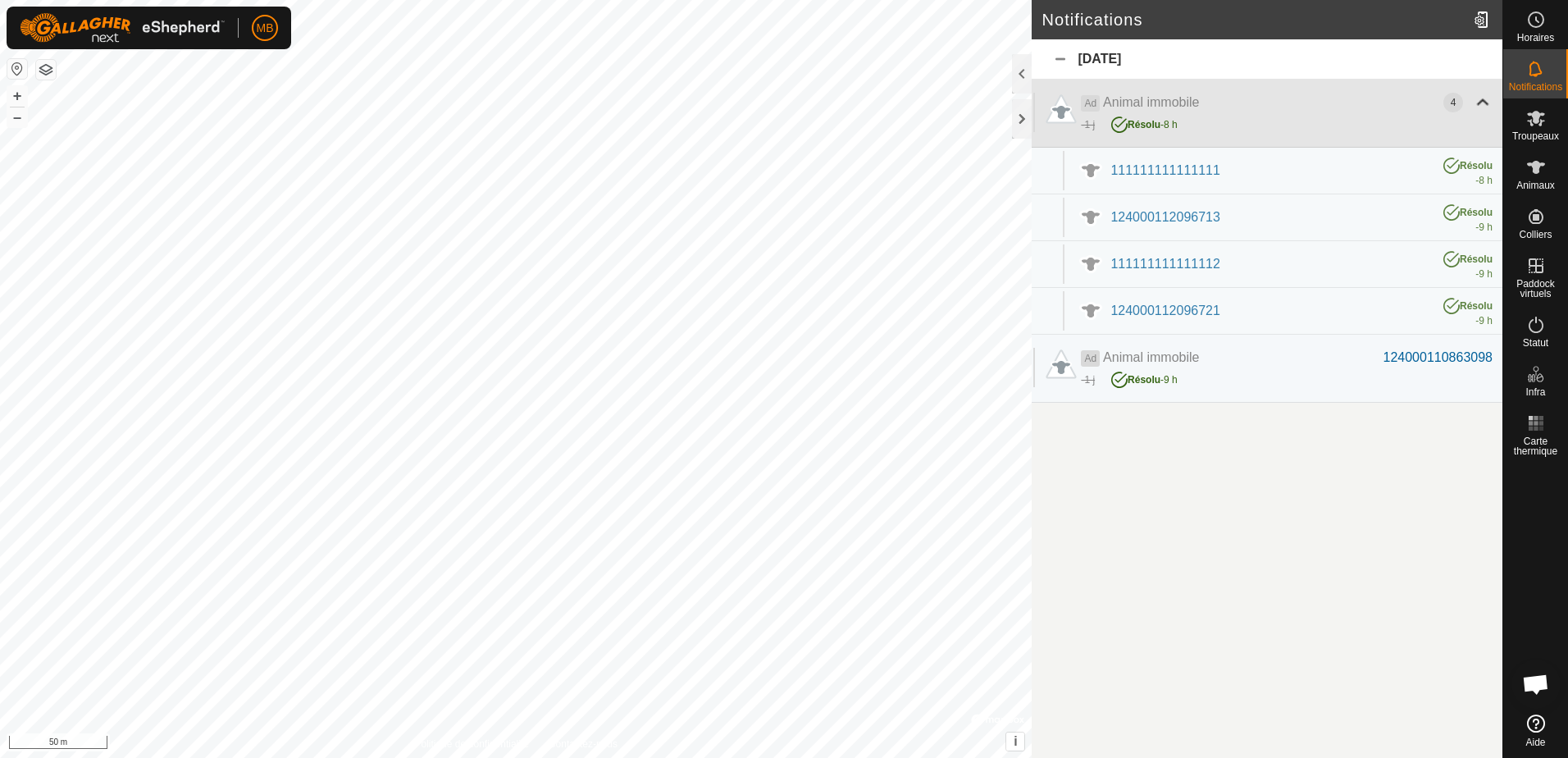
click at [1483, 100] on div at bounding box center [1483, 102] width 20 height 20
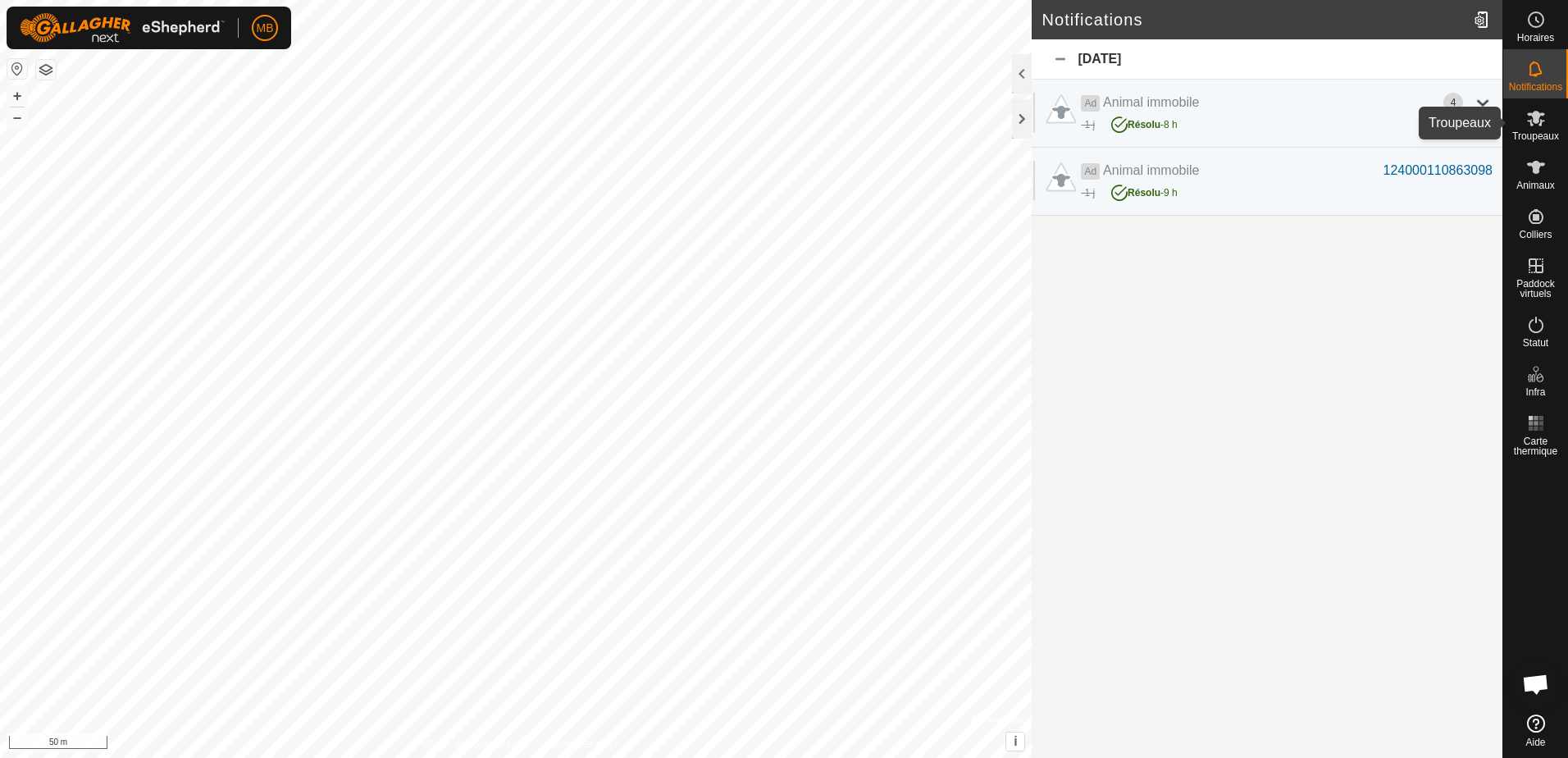
click at [1538, 128] on es-mob-svg-icon at bounding box center [1536, 118] width 29 height 26
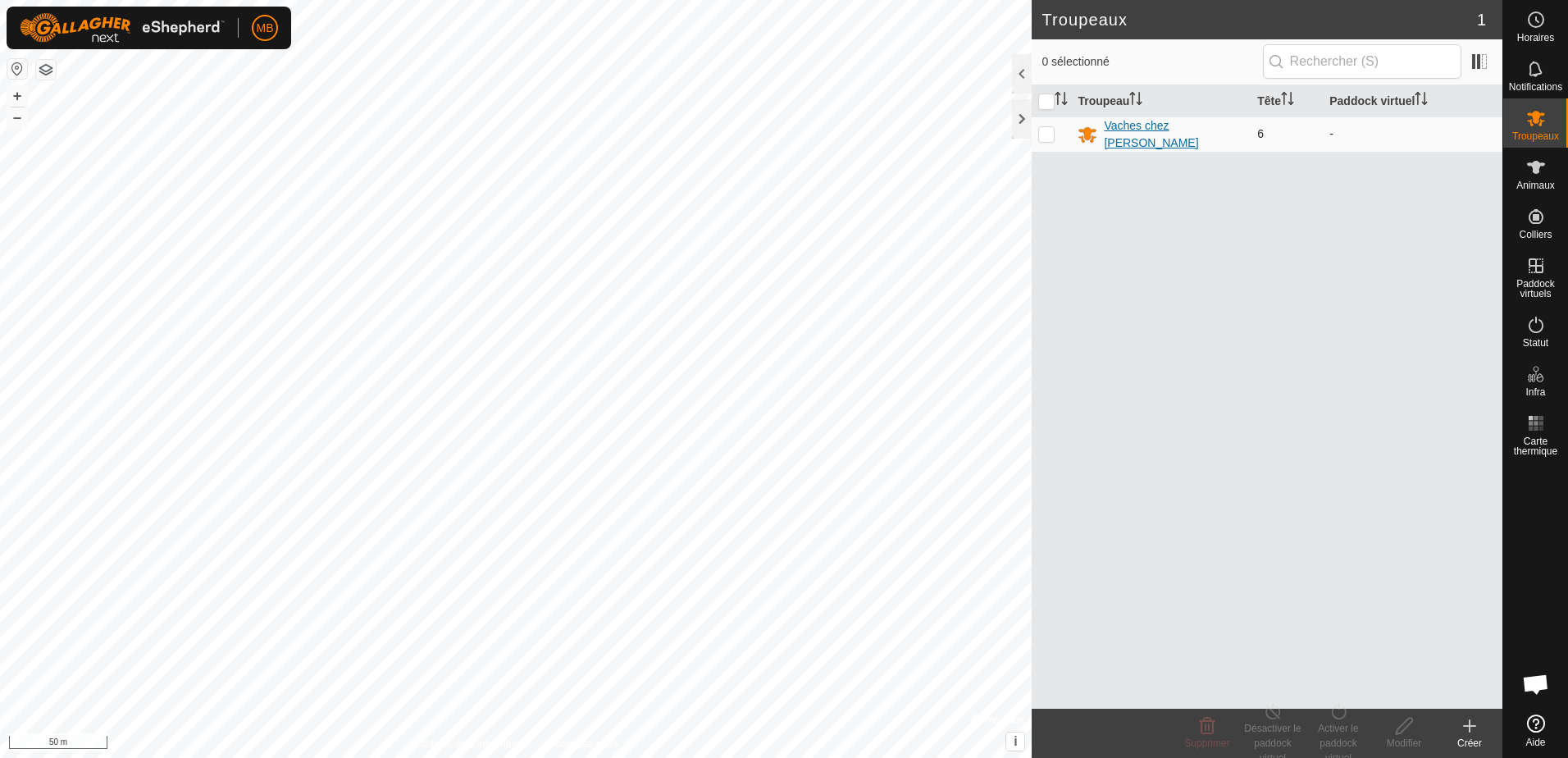
click at [1157, 132] on div "Vaches chez [PERSON_NAME]" at bounding box center [1174, 134] width 140 height 34
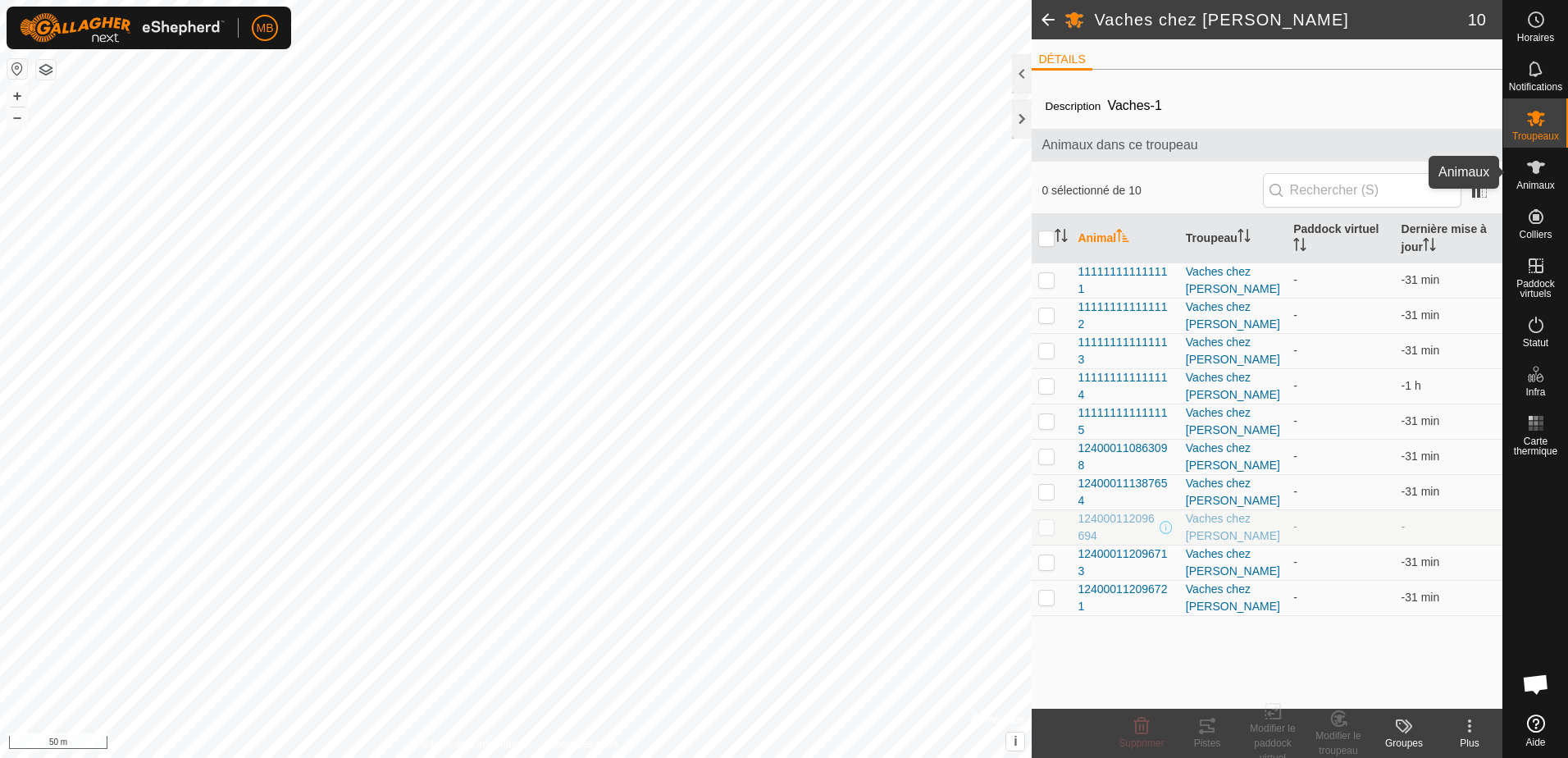
click at [1533, 178] on es-animals-svg-icon at bounding box center [1536, 167] width 29 height 26
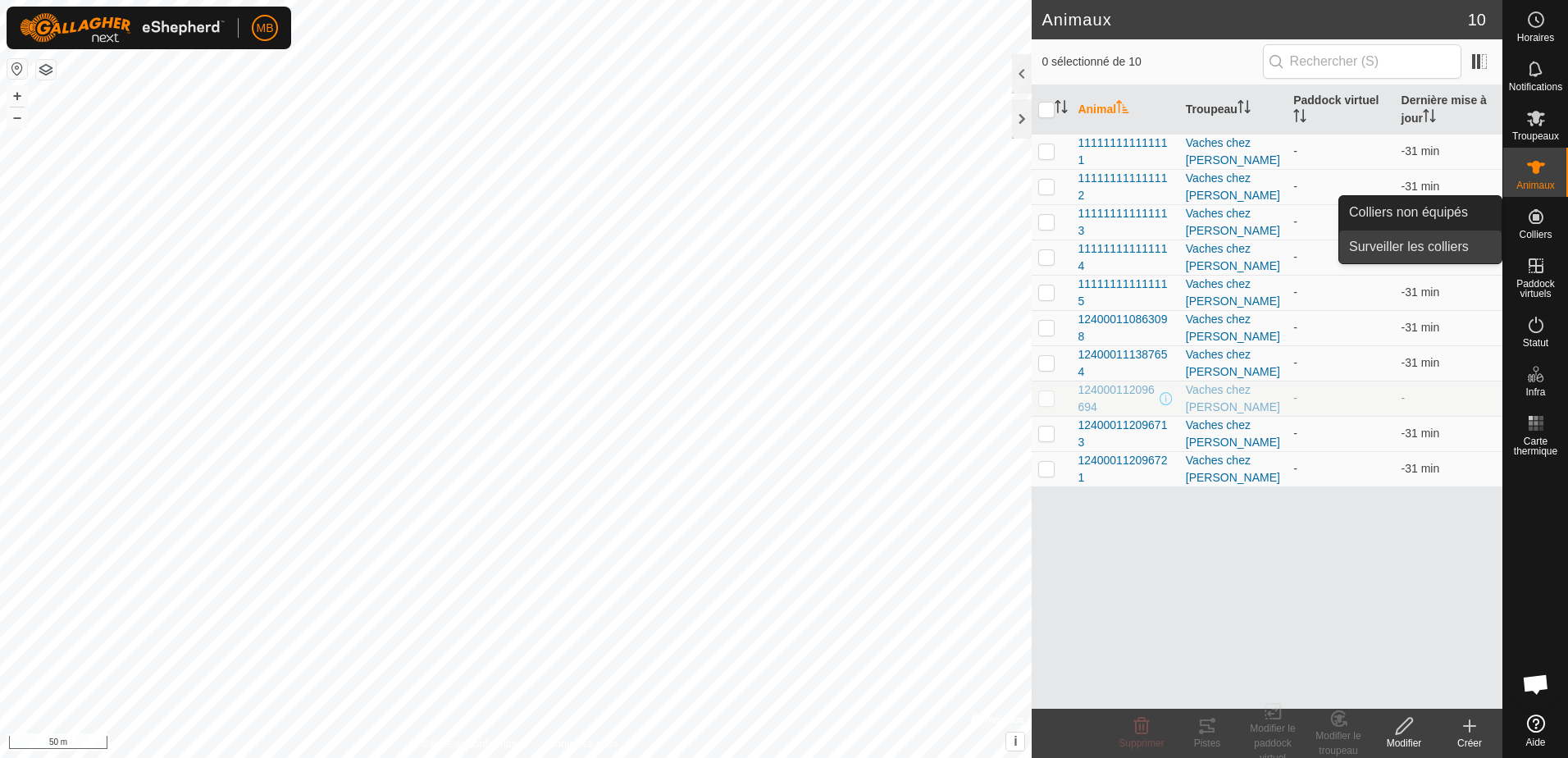
click at [1418, 250] on link "Surveiller les colliers" at bounding box center [1420, 247] width 163 height 33
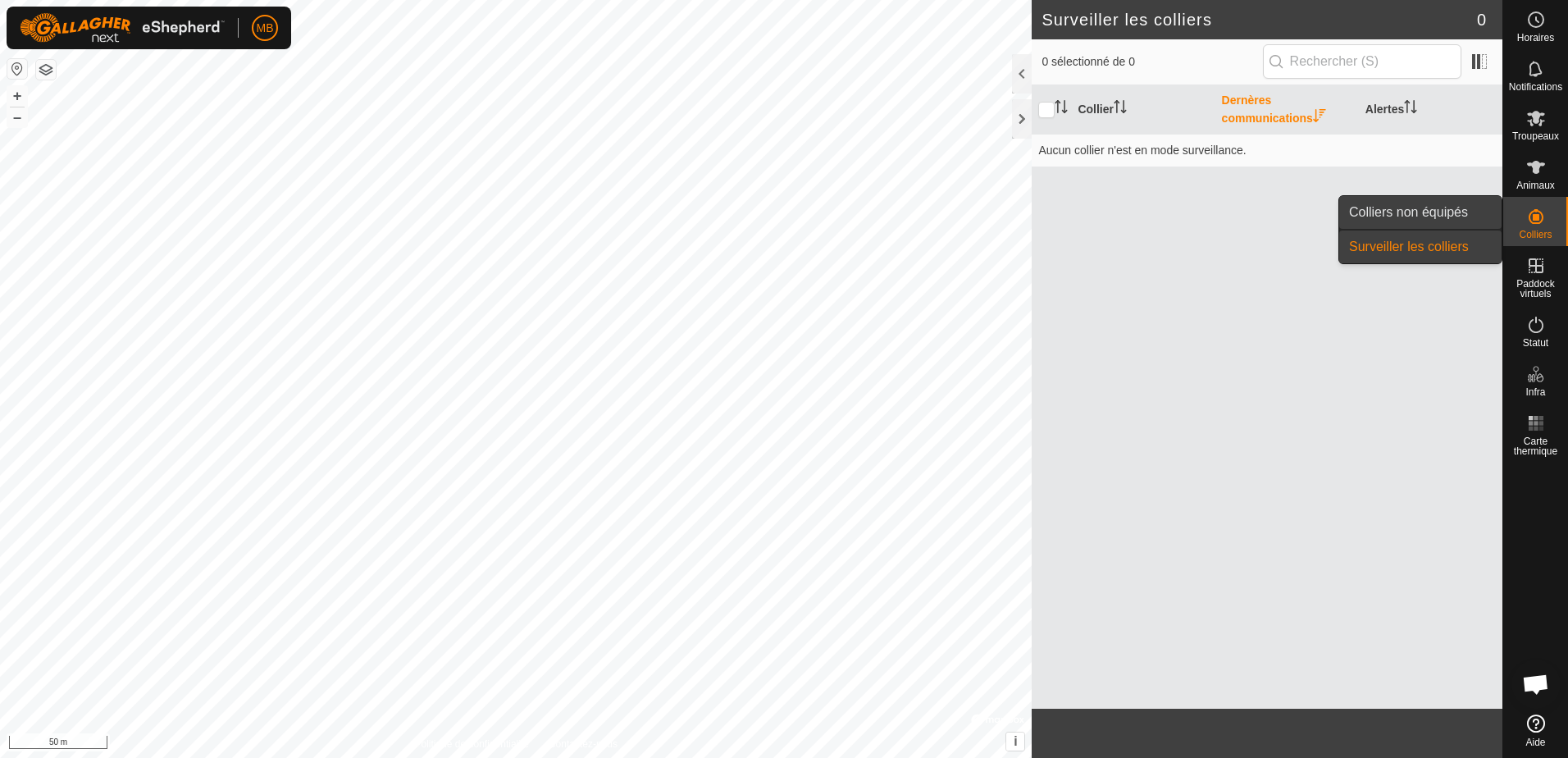
click at [1421, 210] on link "Colliers non équipés" at bounding box center [1420, 213] width 163 height 33
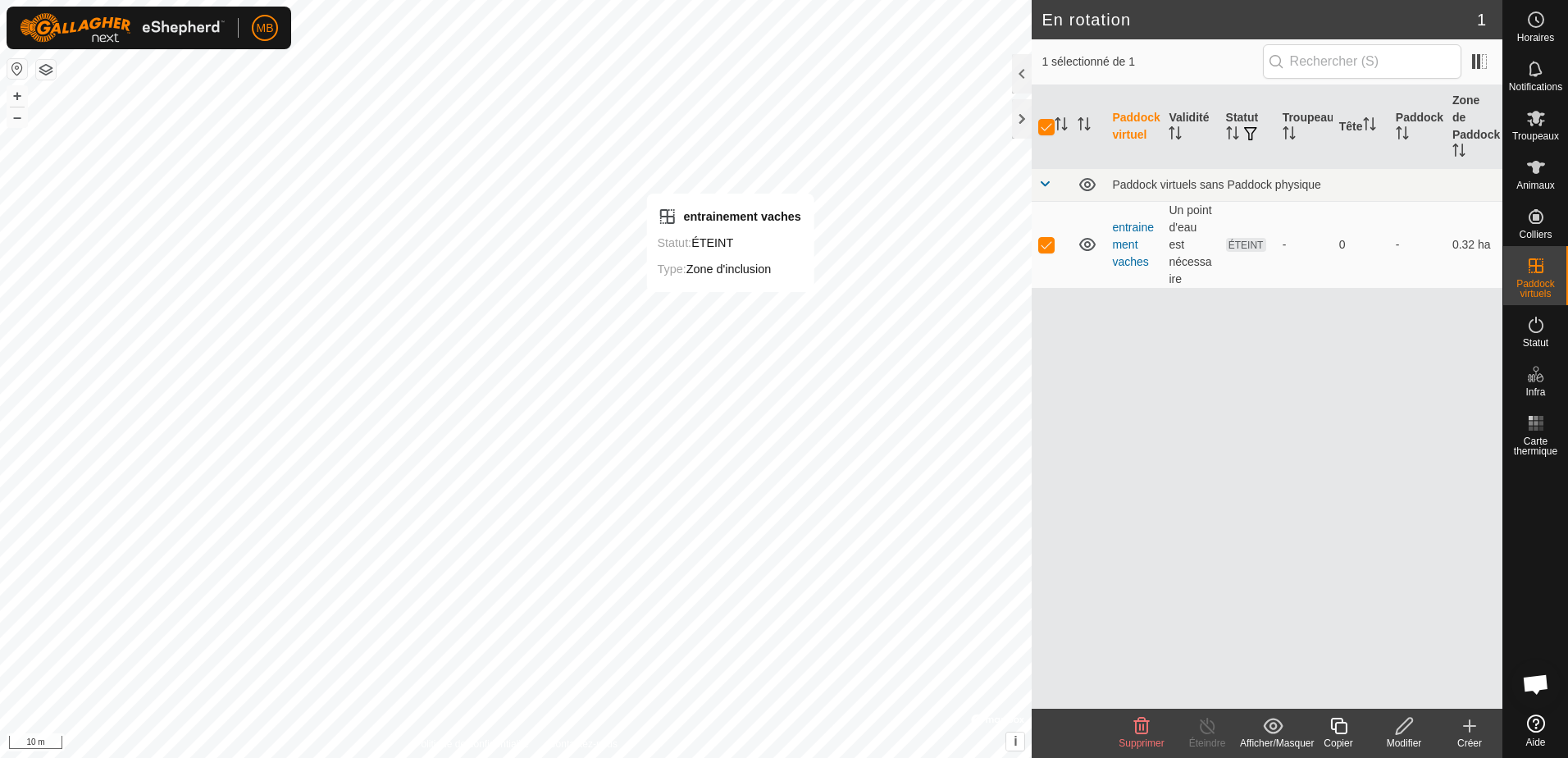
checkbox input "false"
checkbox input "true"
checkbox input "false"
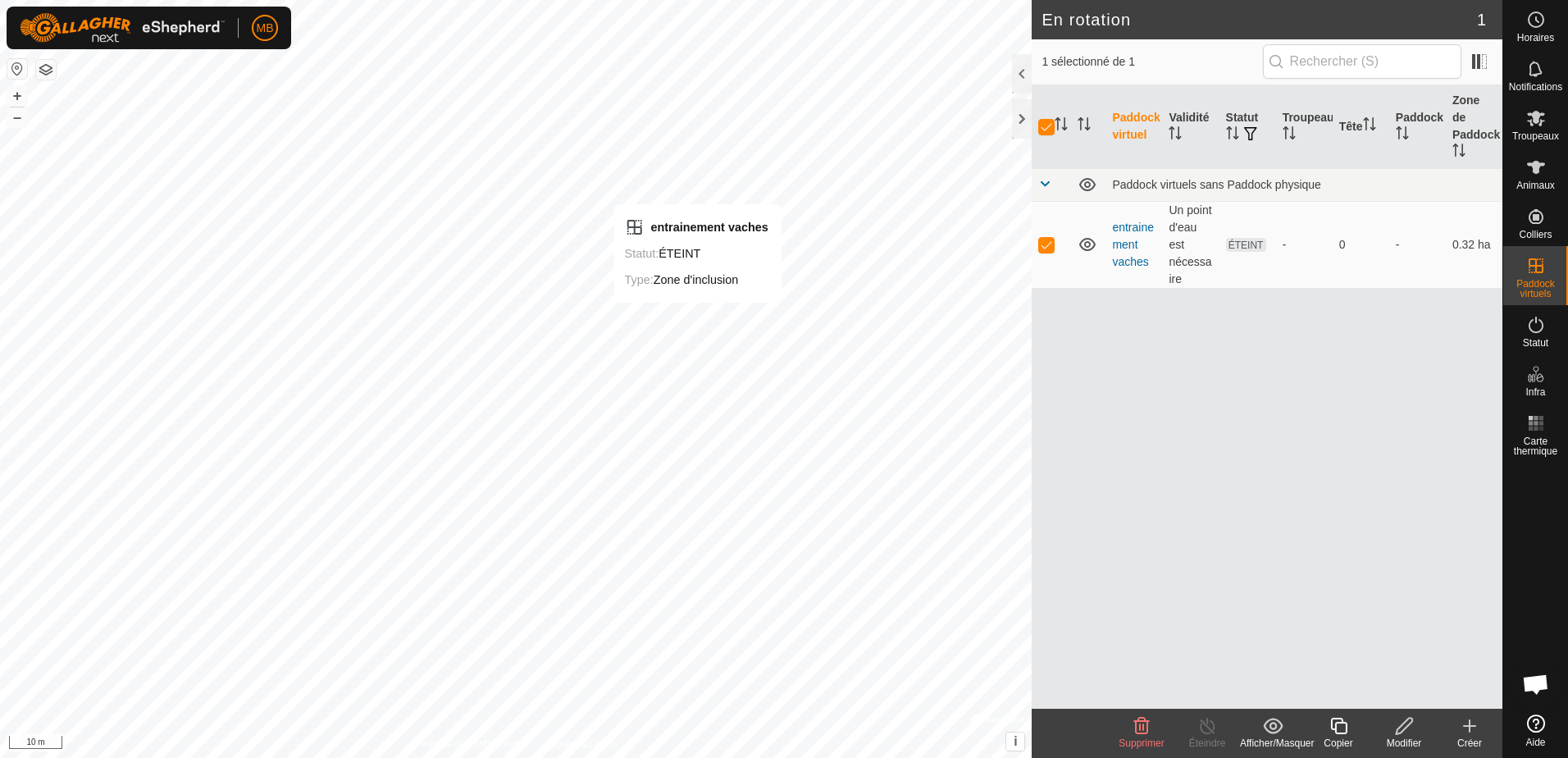
checkbox input "false"
checkbox input "true"
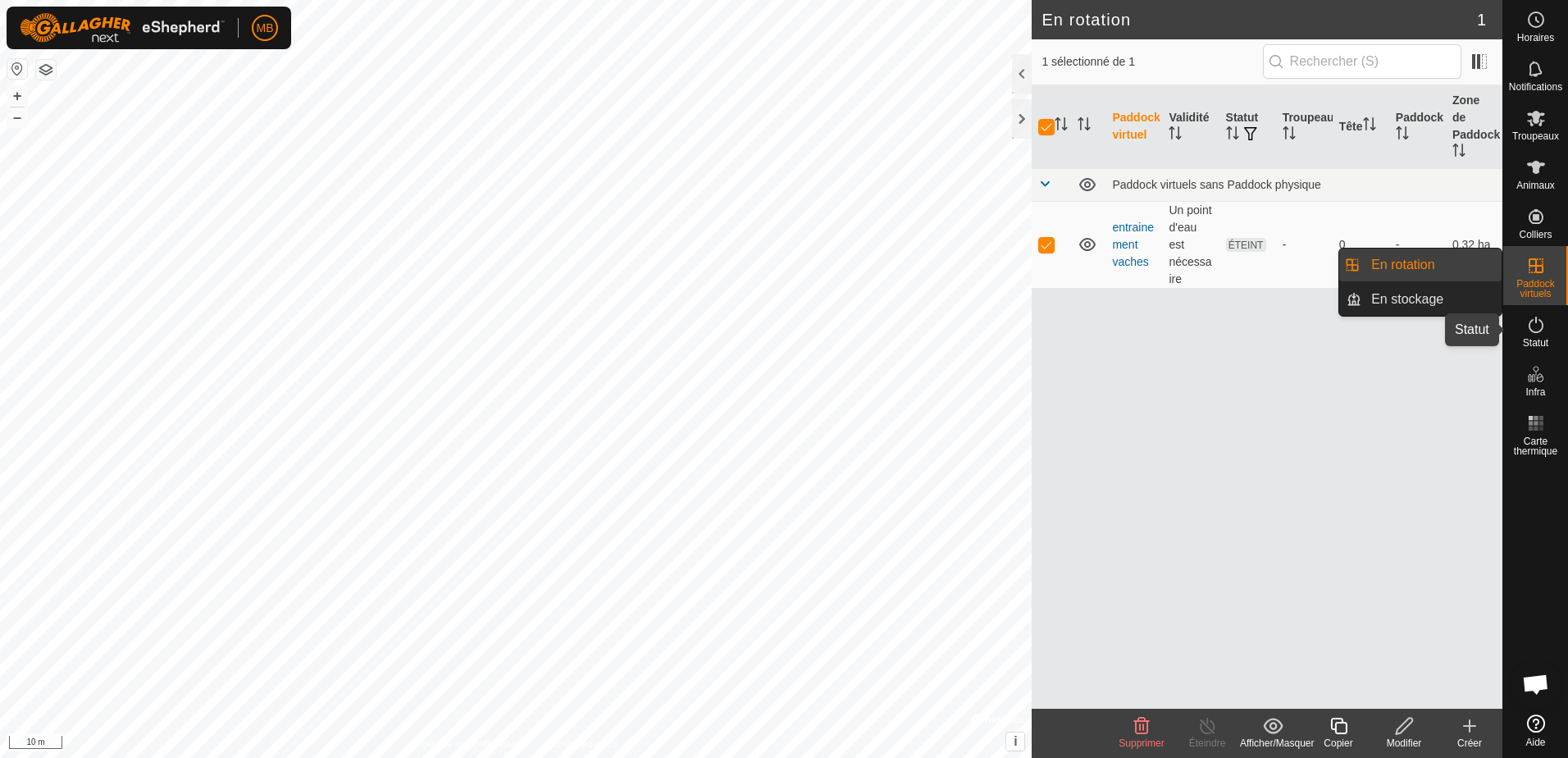
click at [1537, 326] on icon at bounding box center [1535, 324] width 20 height 20
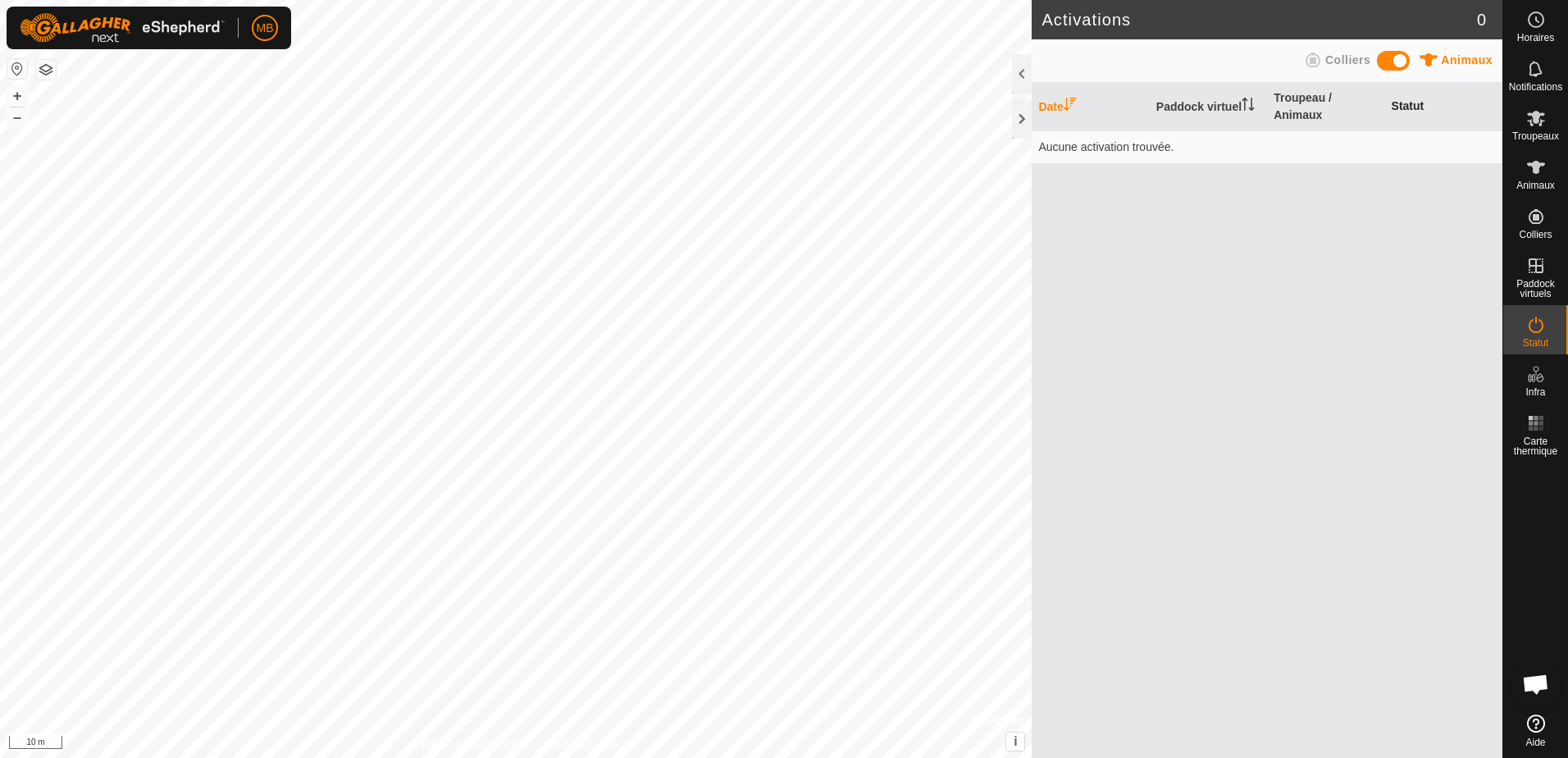
click at [1403, 99] on th "Statut" at bounding box center [1444, 107] width 117 height 48
click at [1386, 61] on span at bounding box center [1393, 60] width 33 height 20
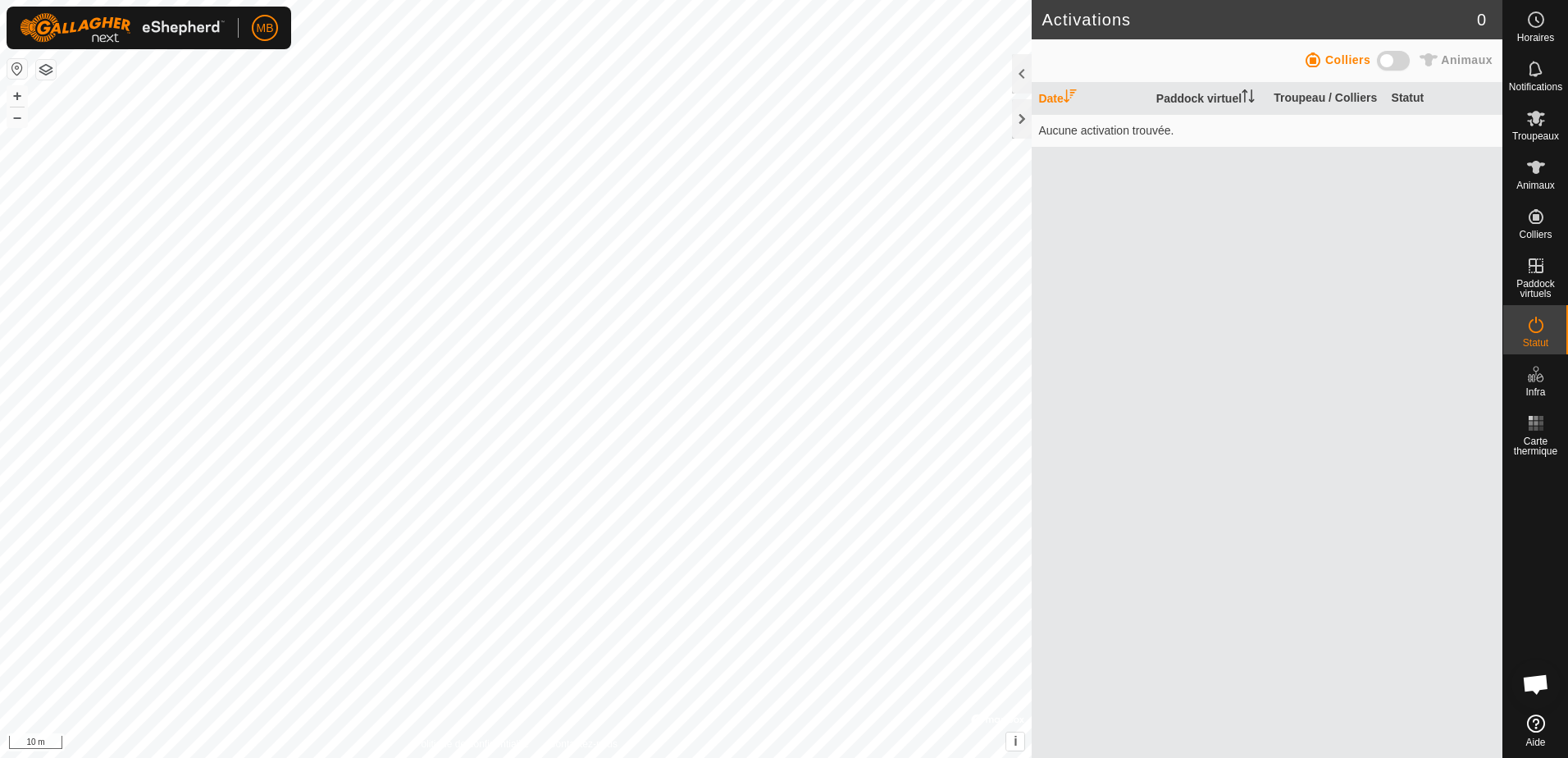
click at [1386, 61] on span at bounding box center [1393, 60] width 33 height 20
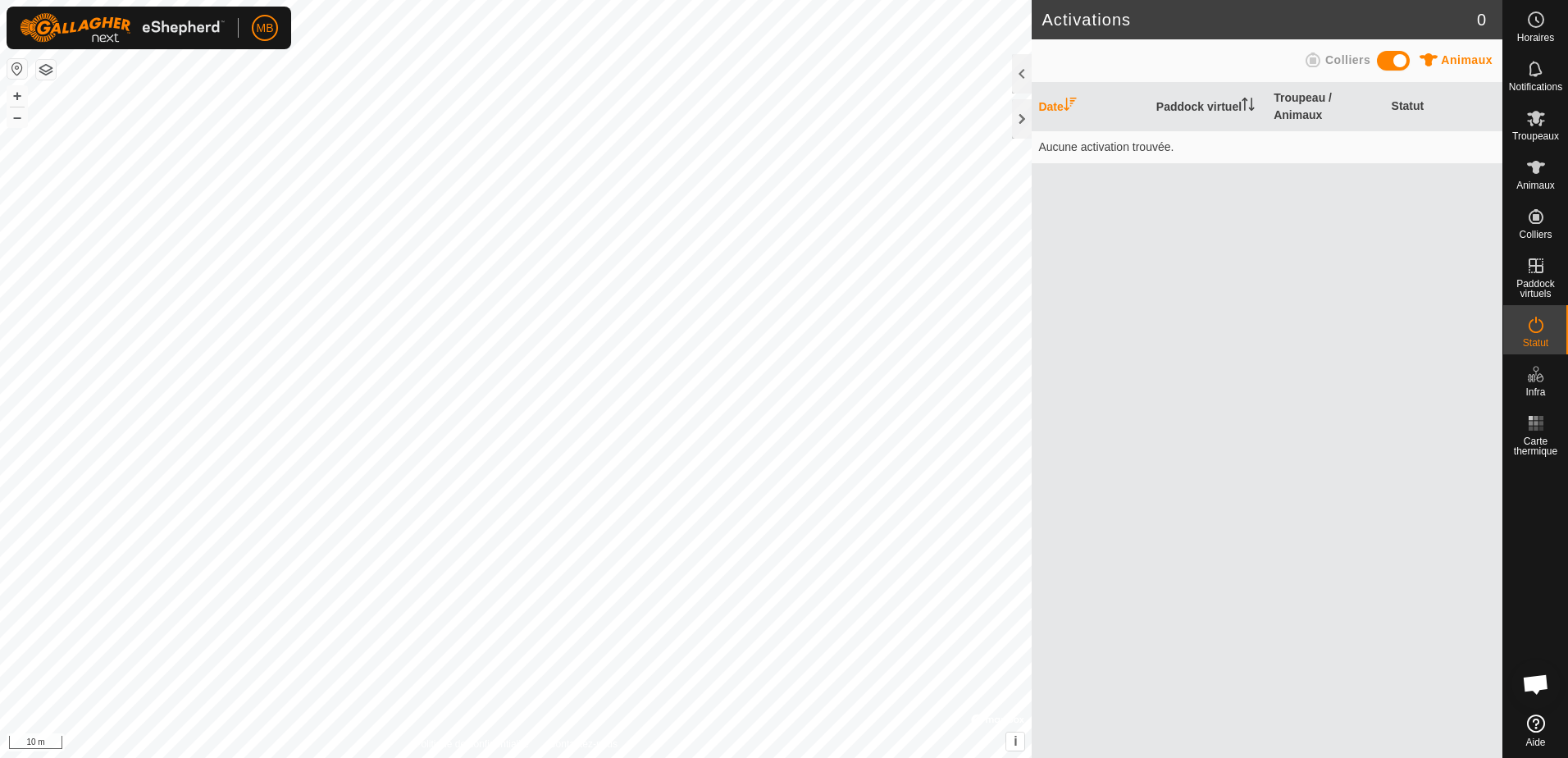
click at [1528, 683] on span "Ouvrir le chat" at bounding box center [1535, 685] width 27 height 23
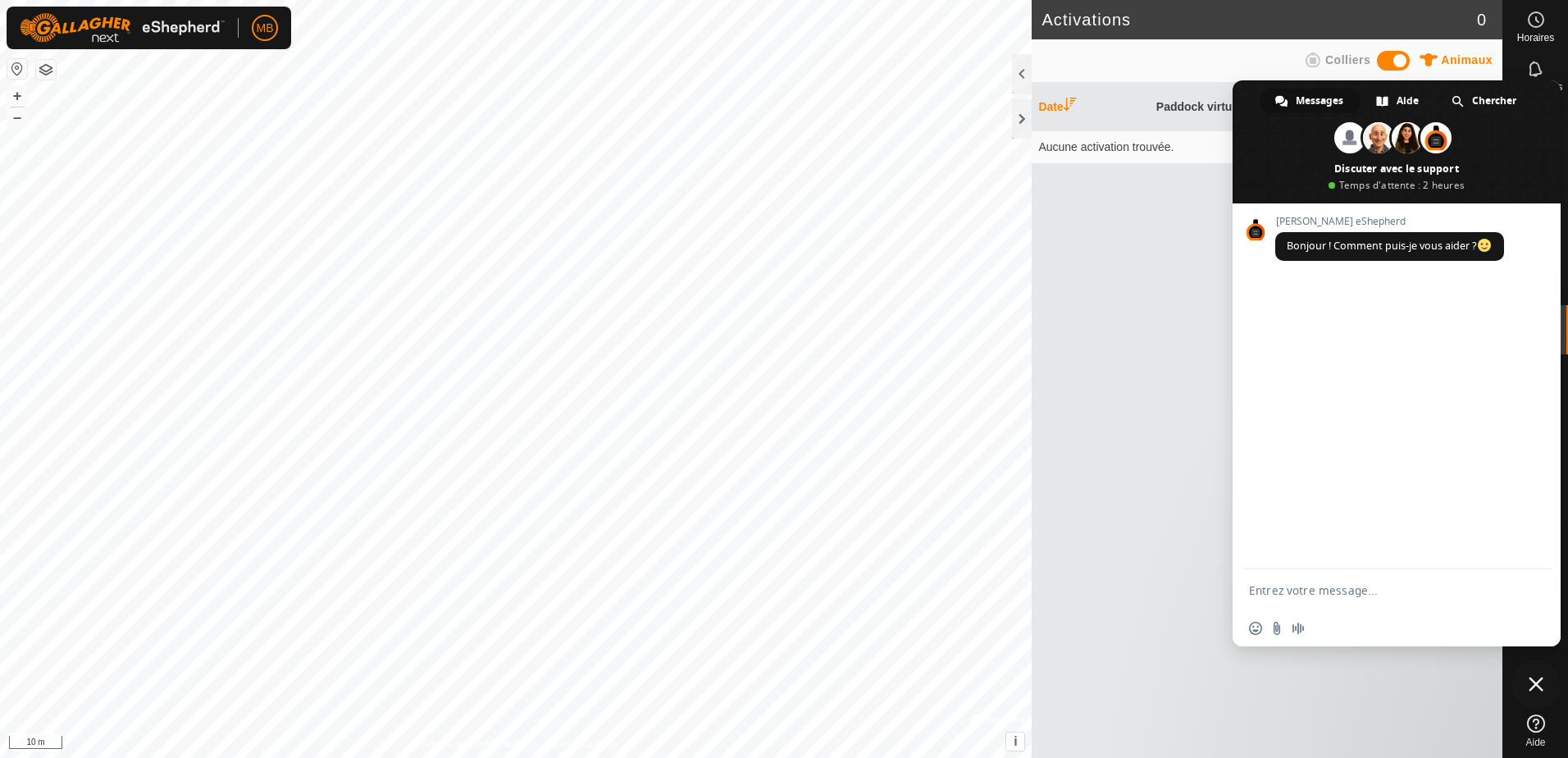
click at [1076, 256] on div "Date Paddock virtuel Troupeau / Animaux Statut Aucune activation trouvée." at bounding box center [1267, 420] width 471 height 675
click at [1528, 676] on span "Fermer le chat" at bounding box center [1535, 683] width 49 height 49
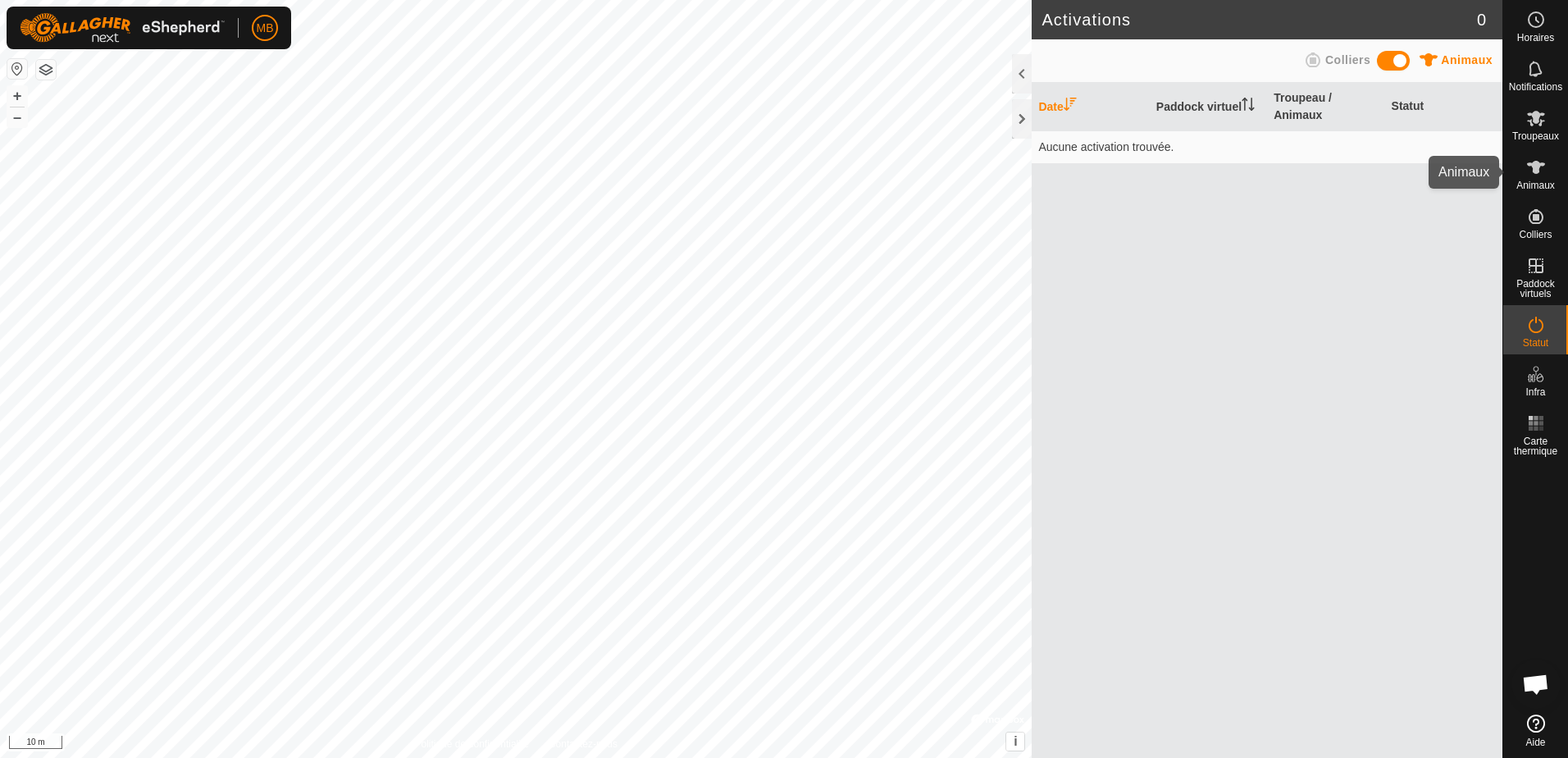
click at [1541, 175] on icon at bounding box center [1535, 167] width 20 height 20
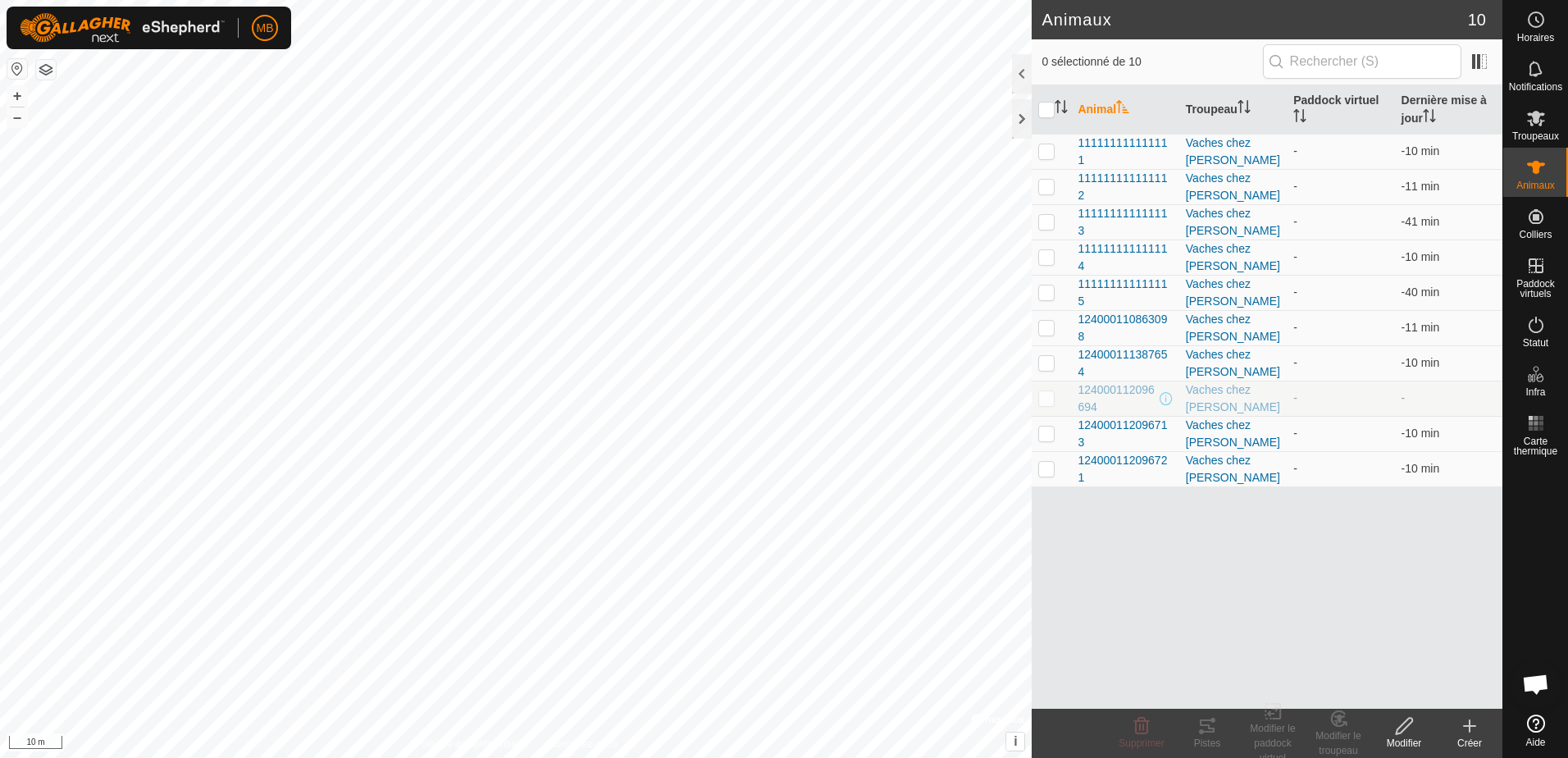
click at [1548, 175] on es-animals-svg-icon at bounding box center [1536, 167] width 29 height 26
checkbox input "true"
